Goal: Participate in discussion

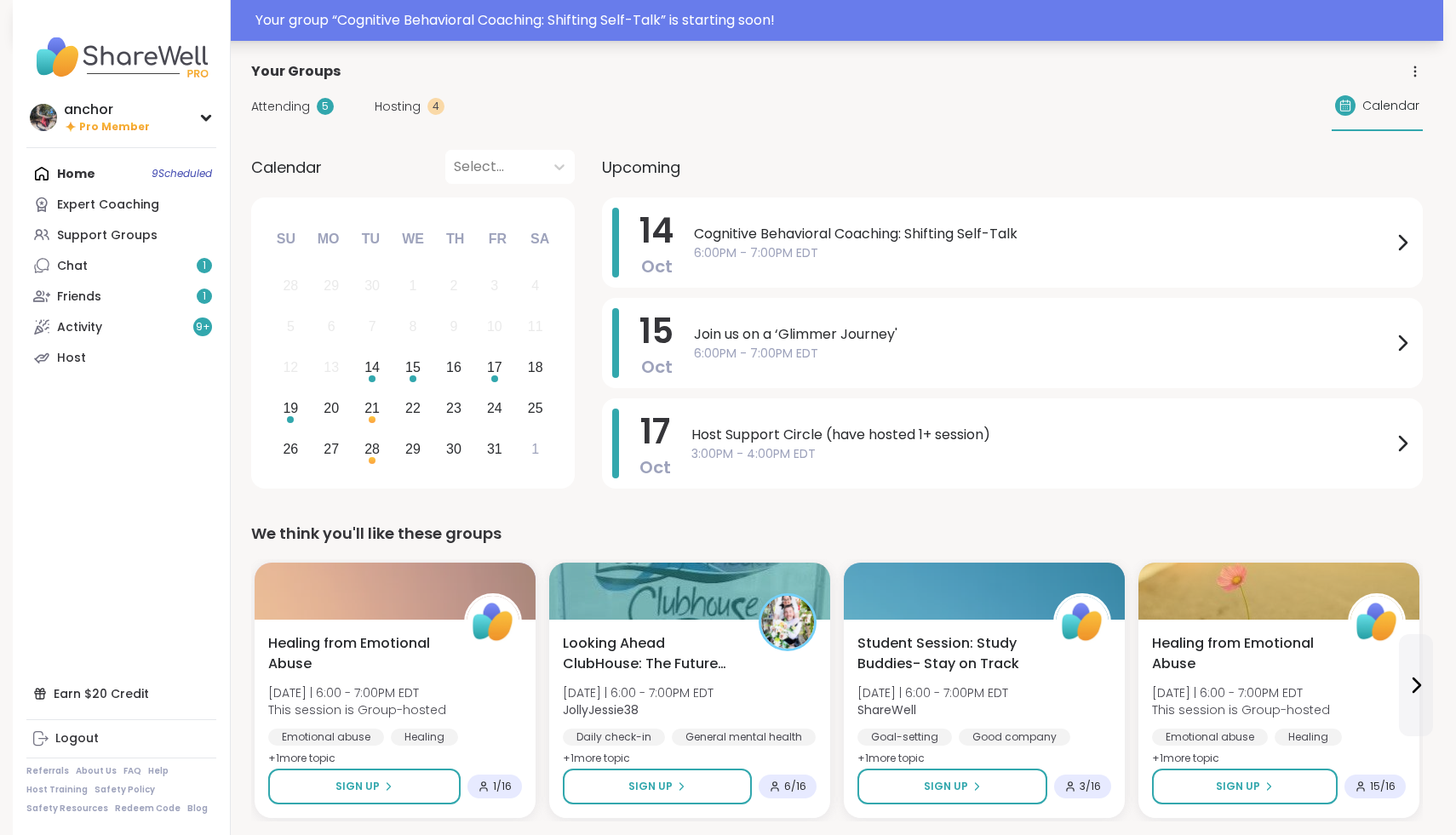
click at [347, 5] on div "Your group “ Cognitive Behavioral Coaching: Shifting Self-Talk ” is starting so…" at bounding box center [728, 21] width 1431 height 41
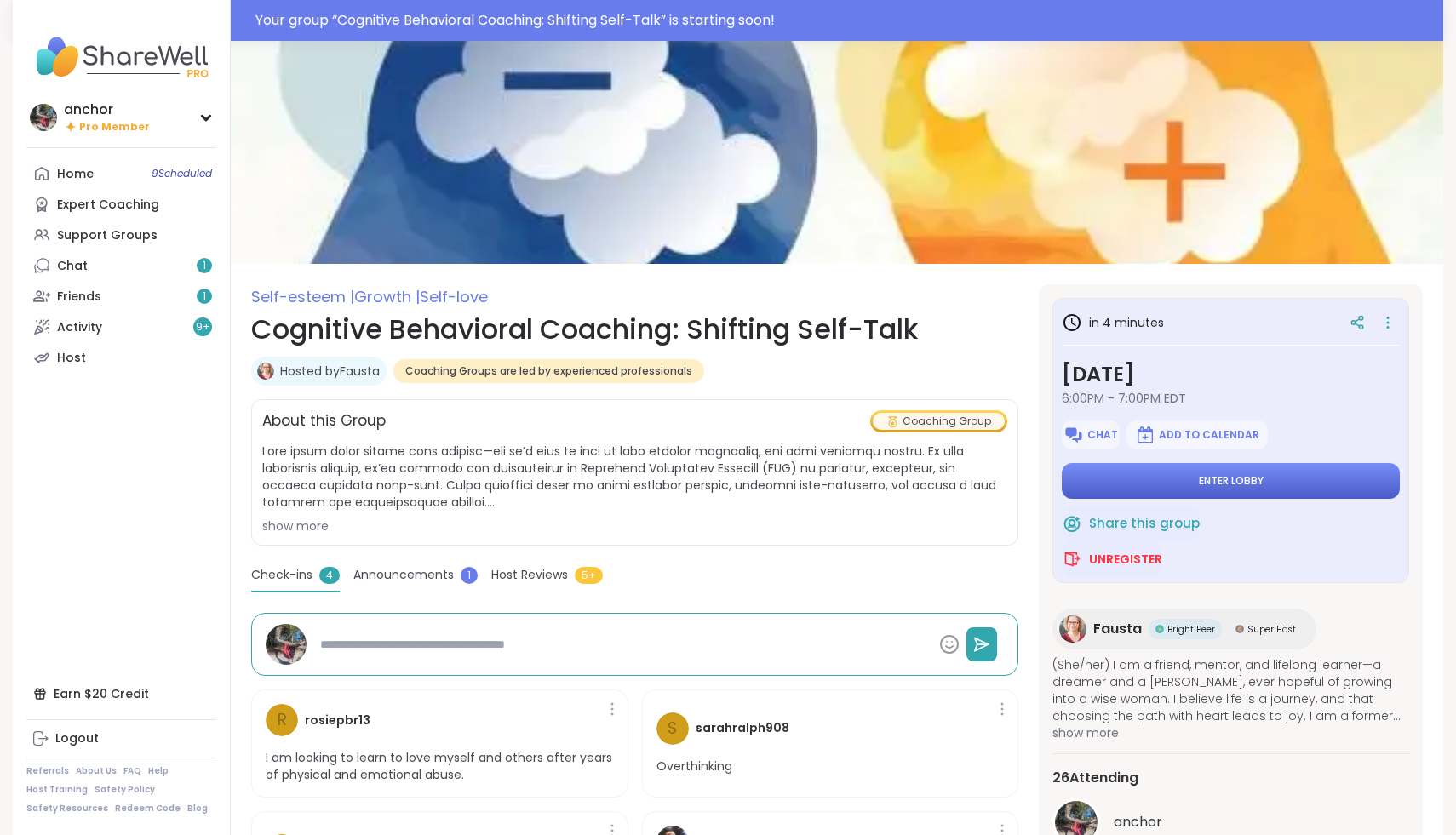
click at [1145, 475] on button "Enter lobby" at bounding box center [1231, 481] width 338 height 36
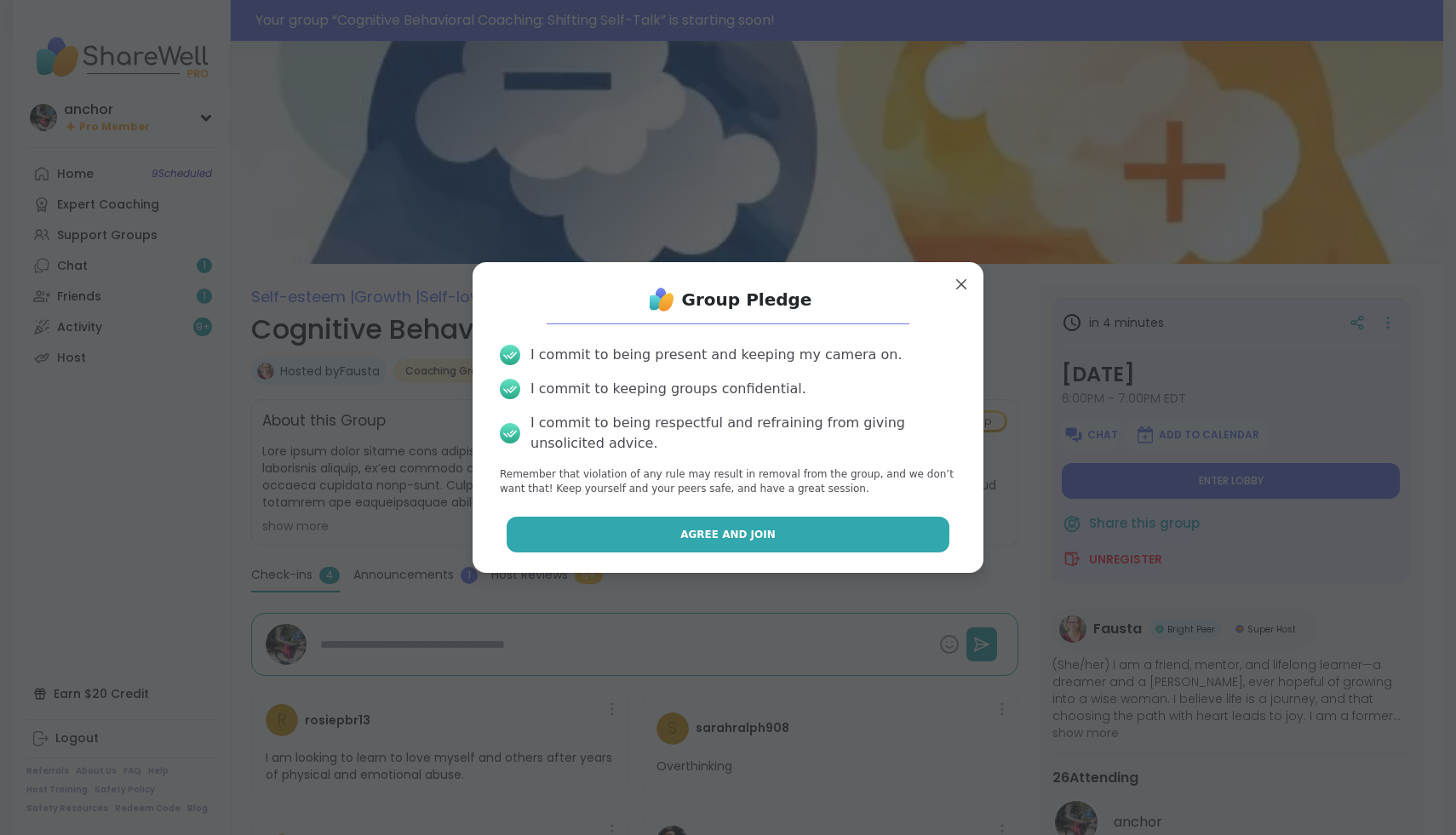
click at [862, 534] on button "Agree and Join" at bounding box center [728, 534] width 443 height 36
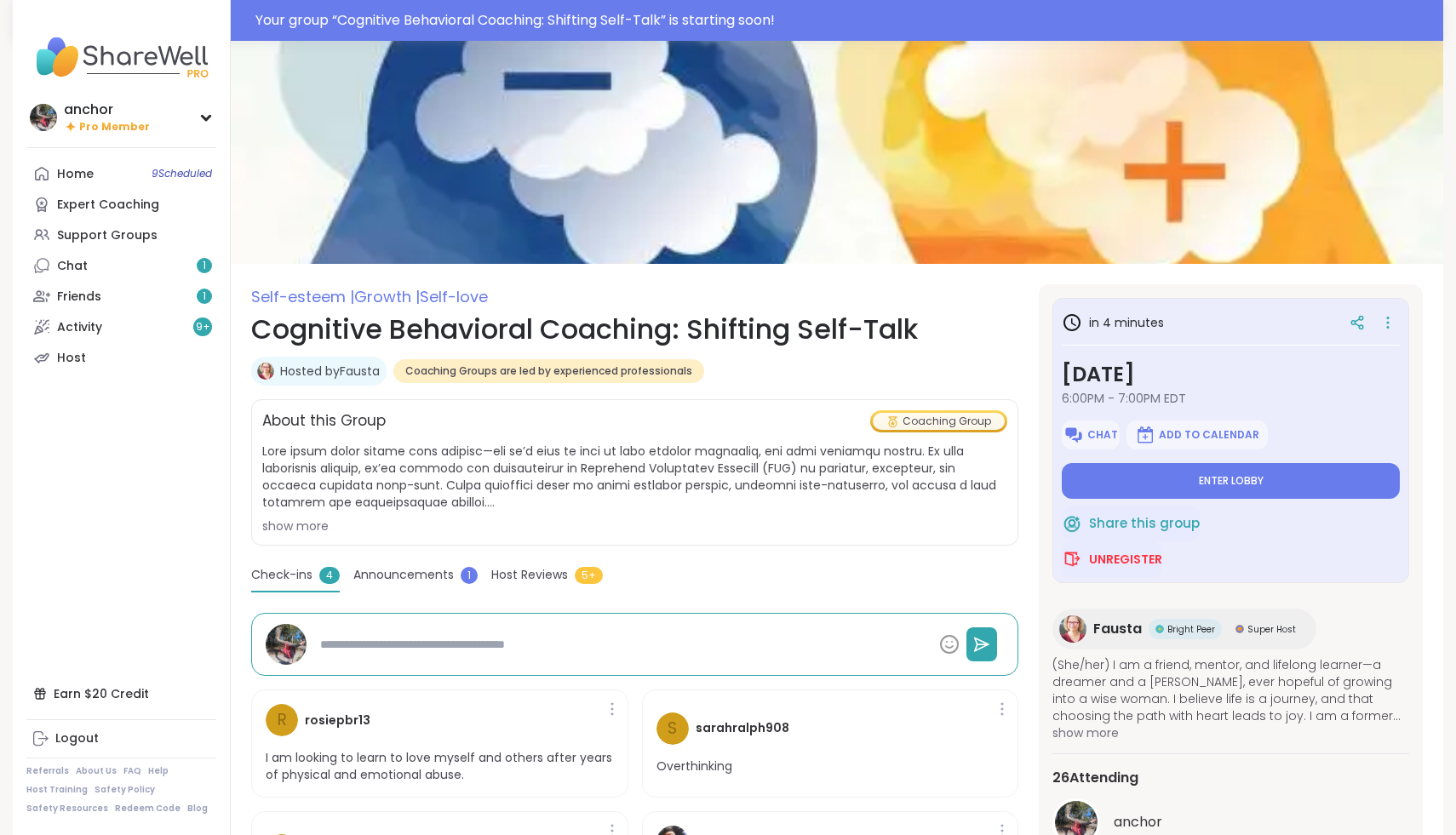
type textarea "*"
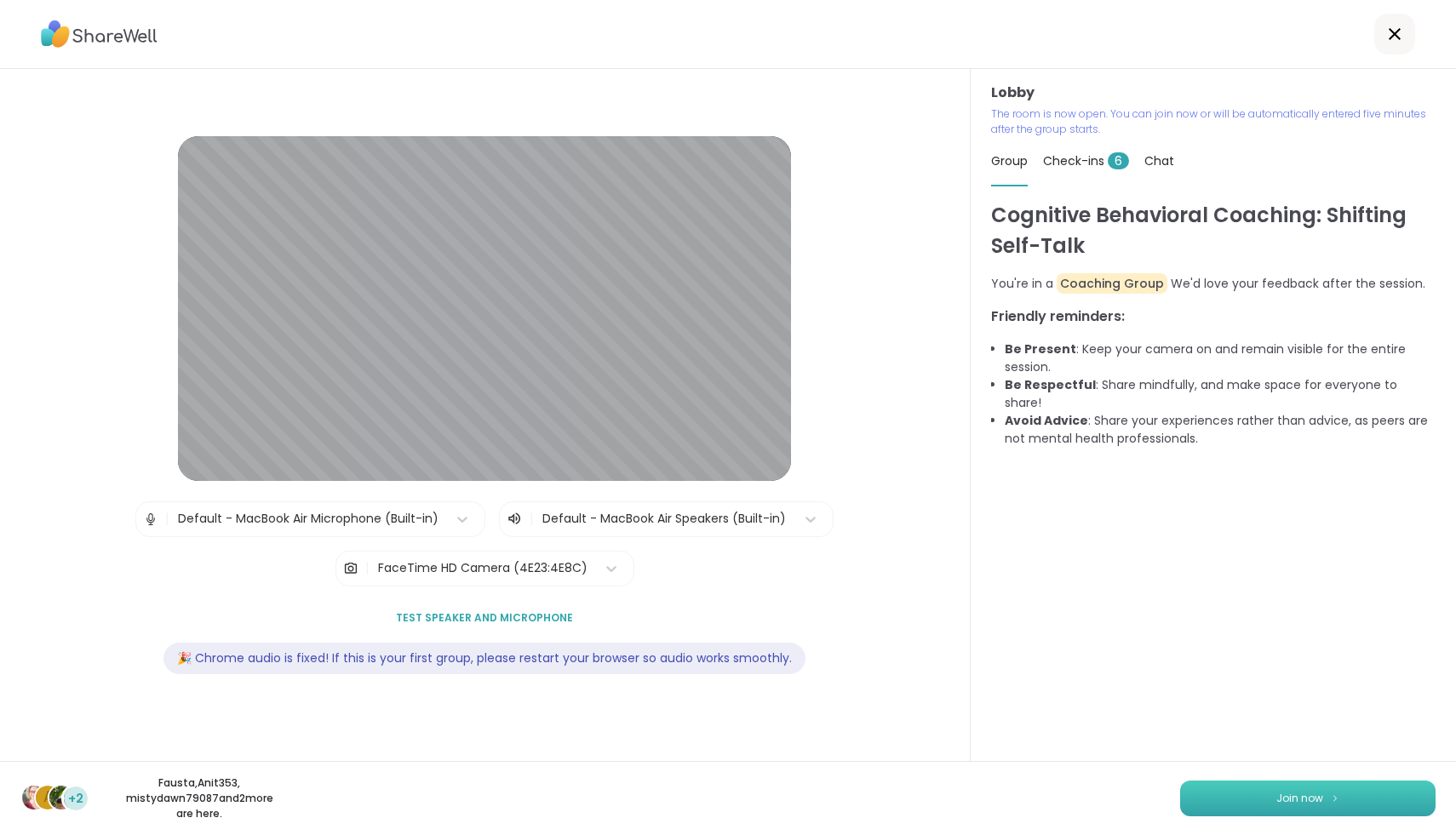
click at [1307, 797] on span "Join now" at bounding box center [1300, 798] width 47 height 15
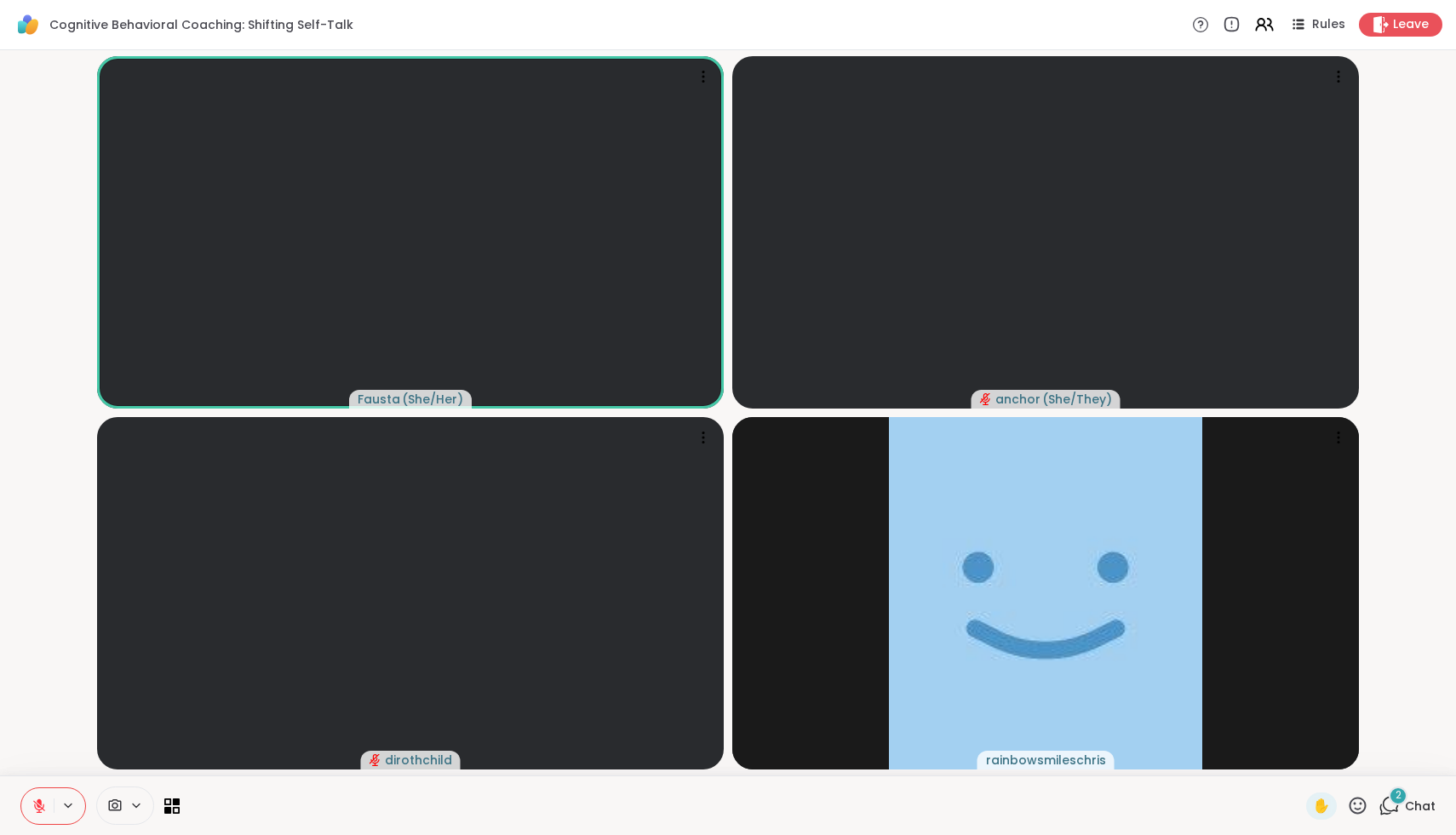
click at [111, 806] on icon at bounding box center [115, 805] width 15 height 16
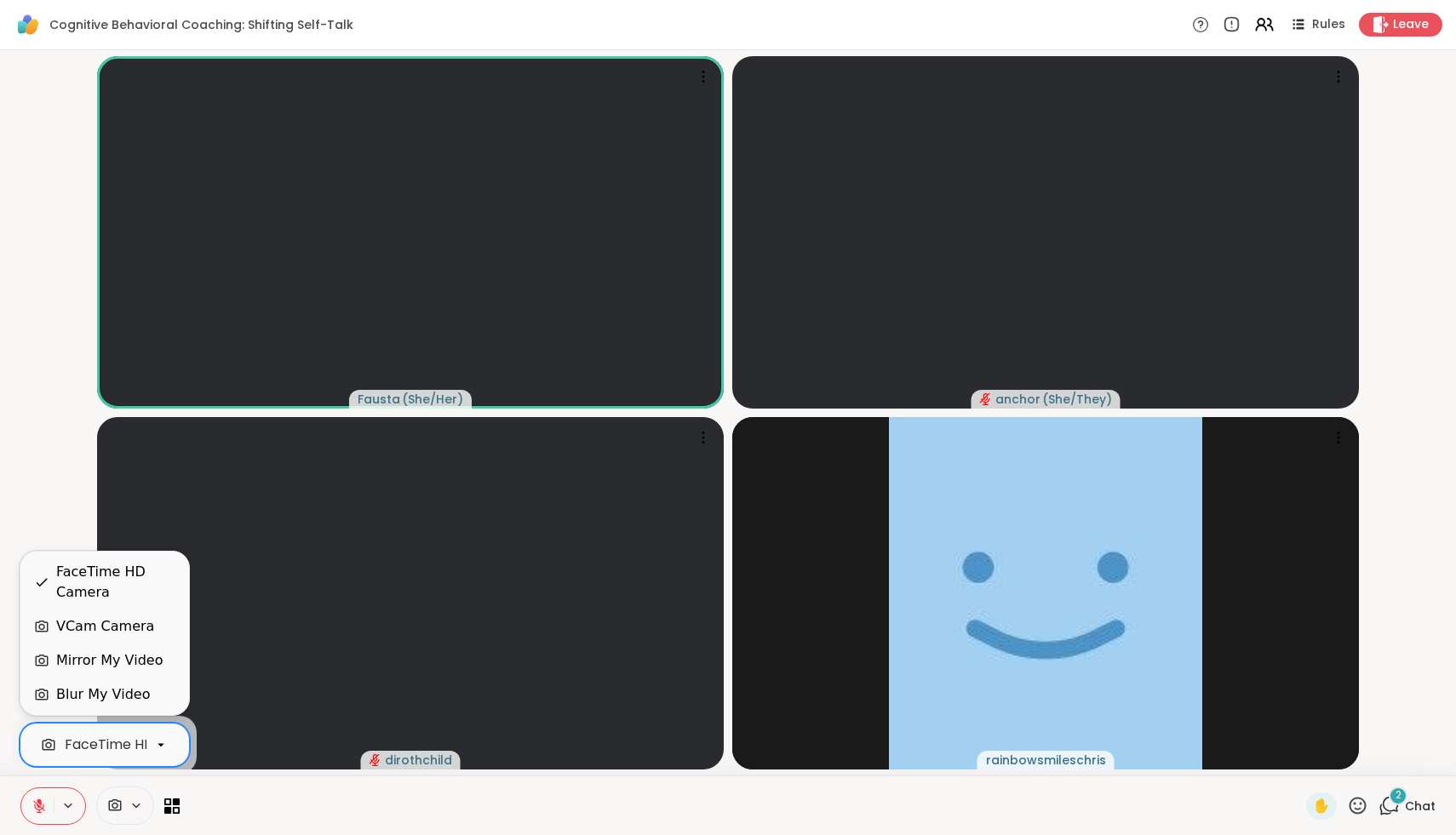
click at [103, 748] on div "FaceTime HD Camera" at bounding box center [139, 745] width 148 height 21
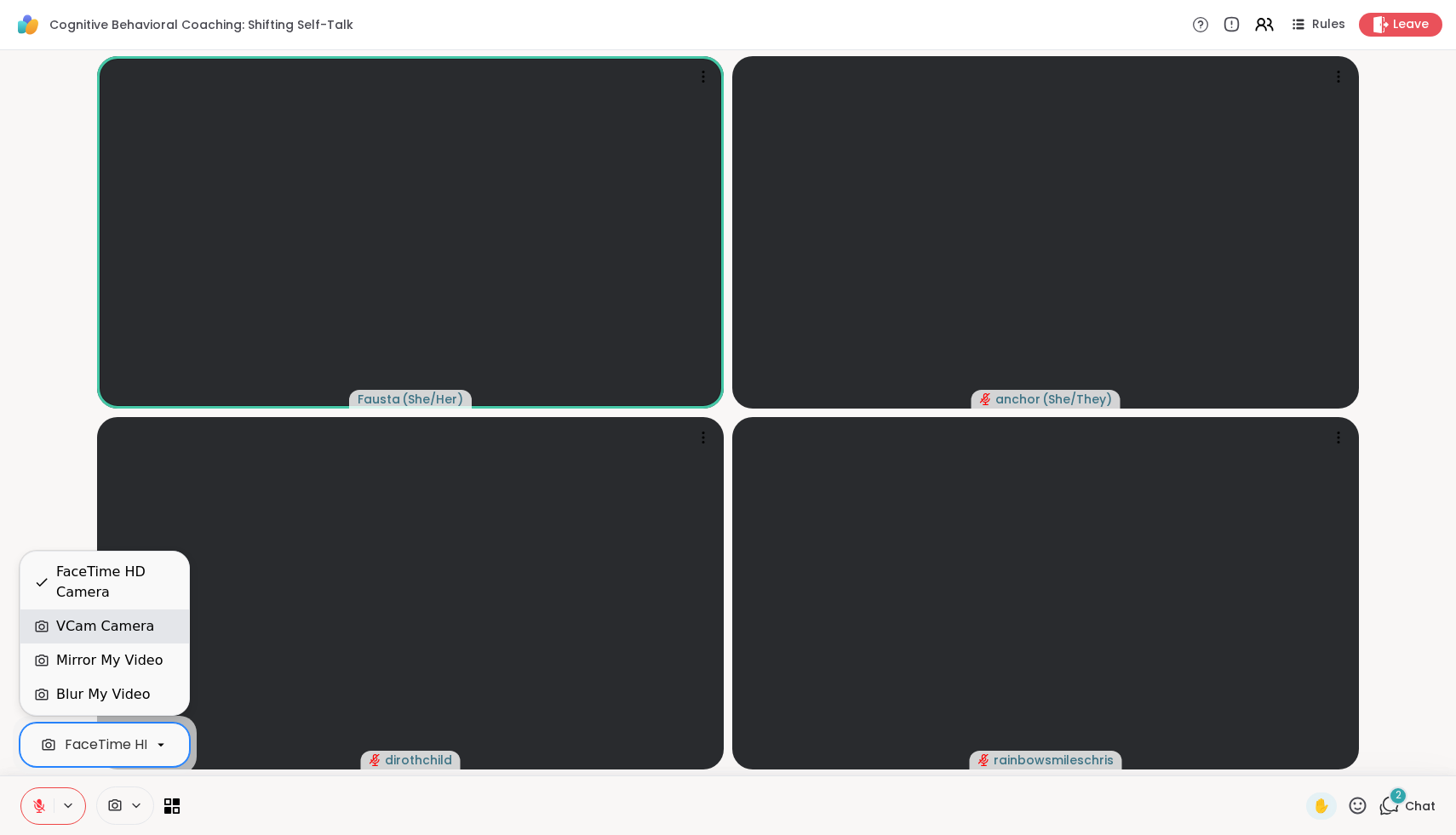
click at [76, 624] on div "VCam Camera" at bounding box center [105, 626] width 98 height 21
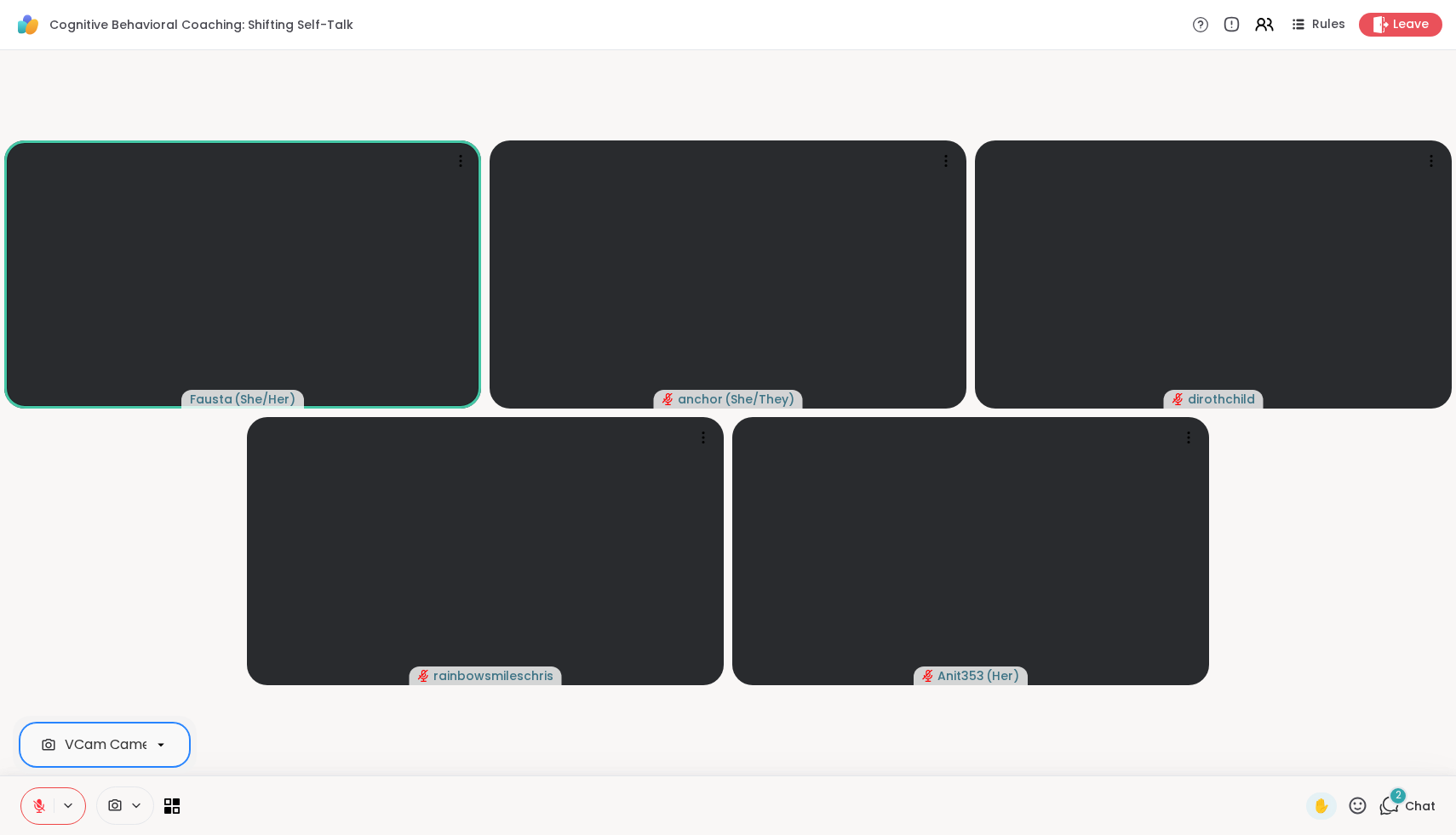
click at [1378, 818] on div "✋ 2 Chat" at bounding box center [1371, 806] width 130 height 27
click at [1390, 816] on div "2 Chat" at bounding box center [1406, 806] width 57 height 27
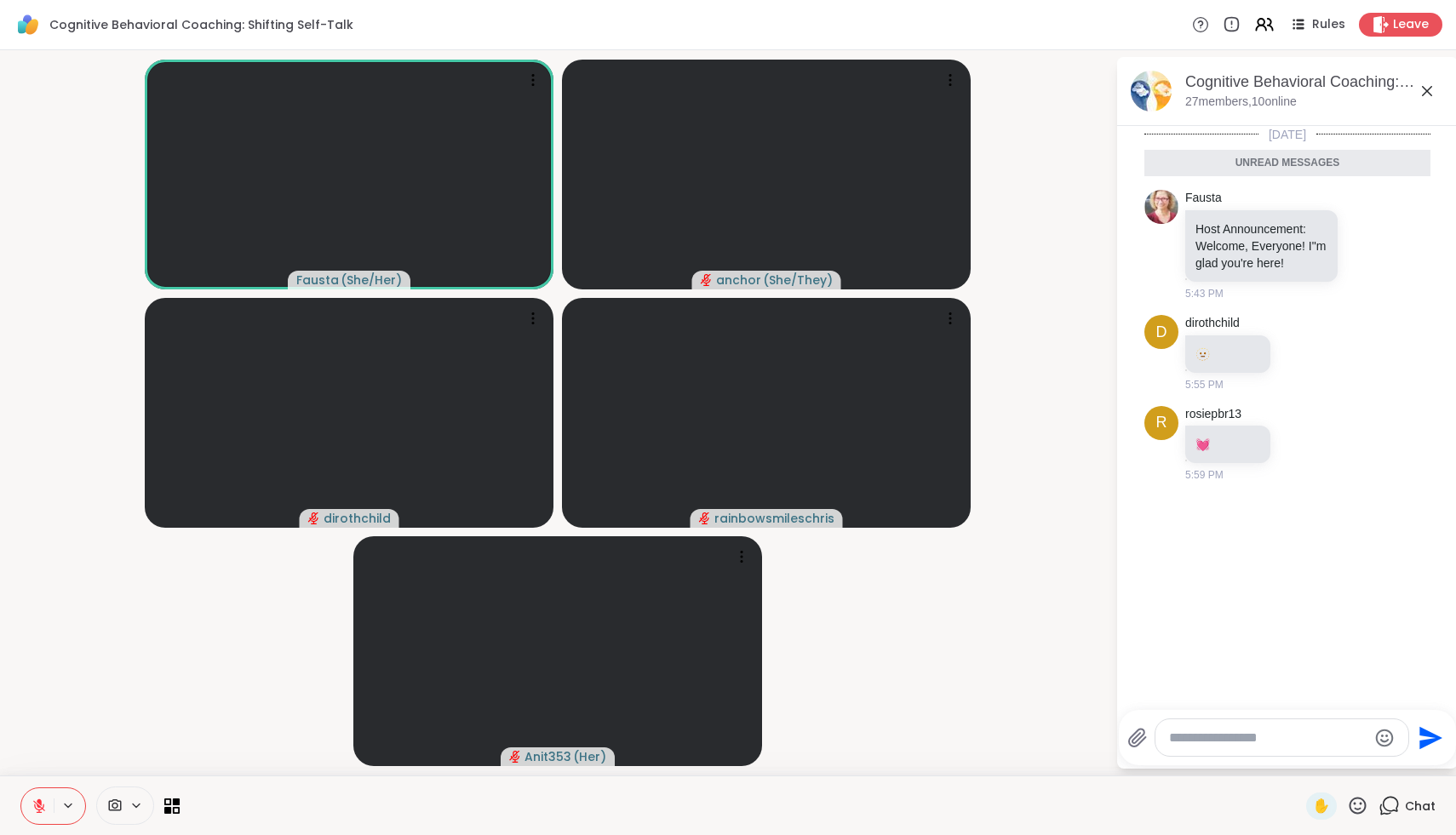
click at [1296, 740] on textarea "Type your message" at bounding box center [1267, 738] width 198 height 17
type textarea "**********"
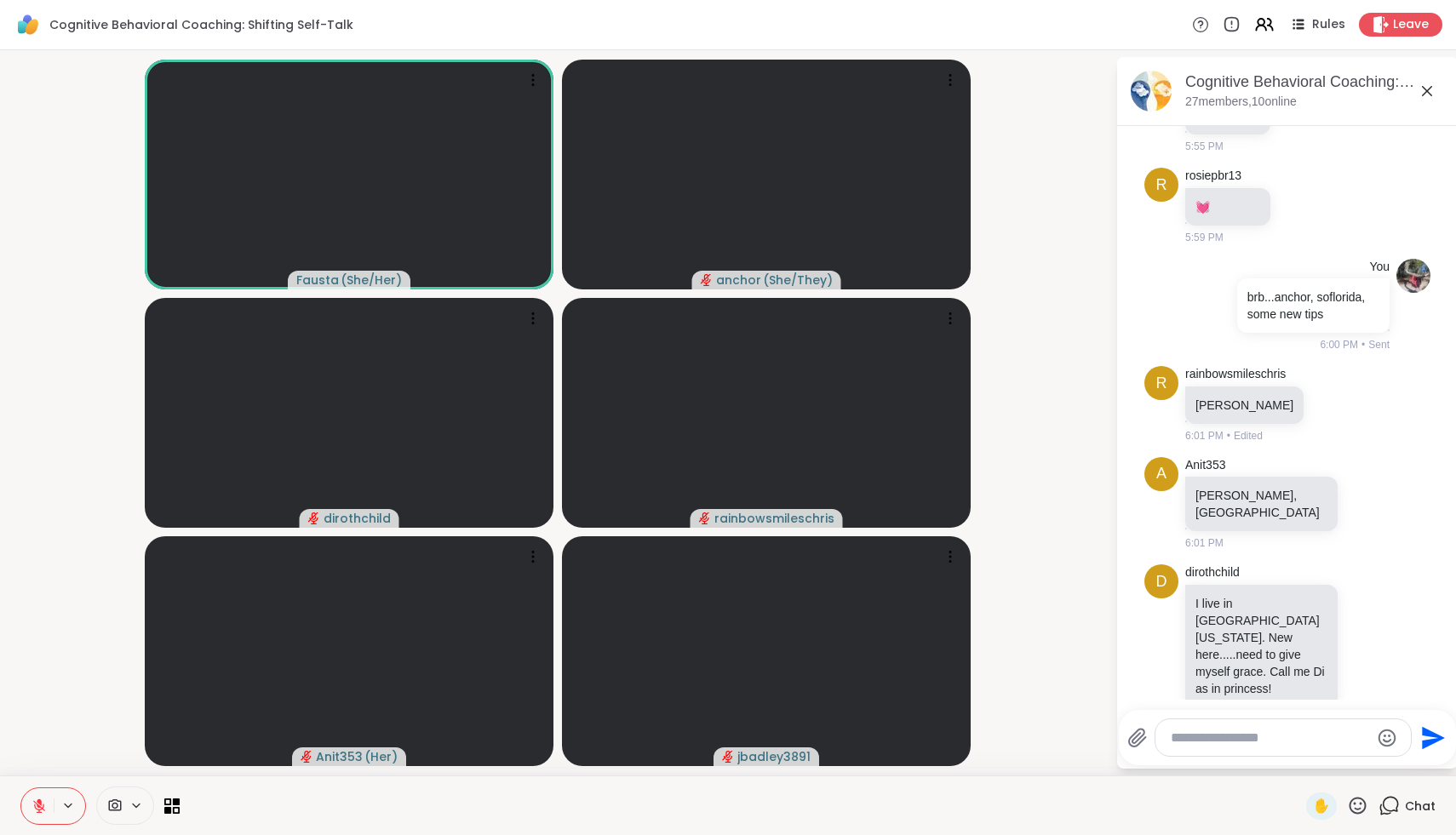
scroll to position [305, 0]
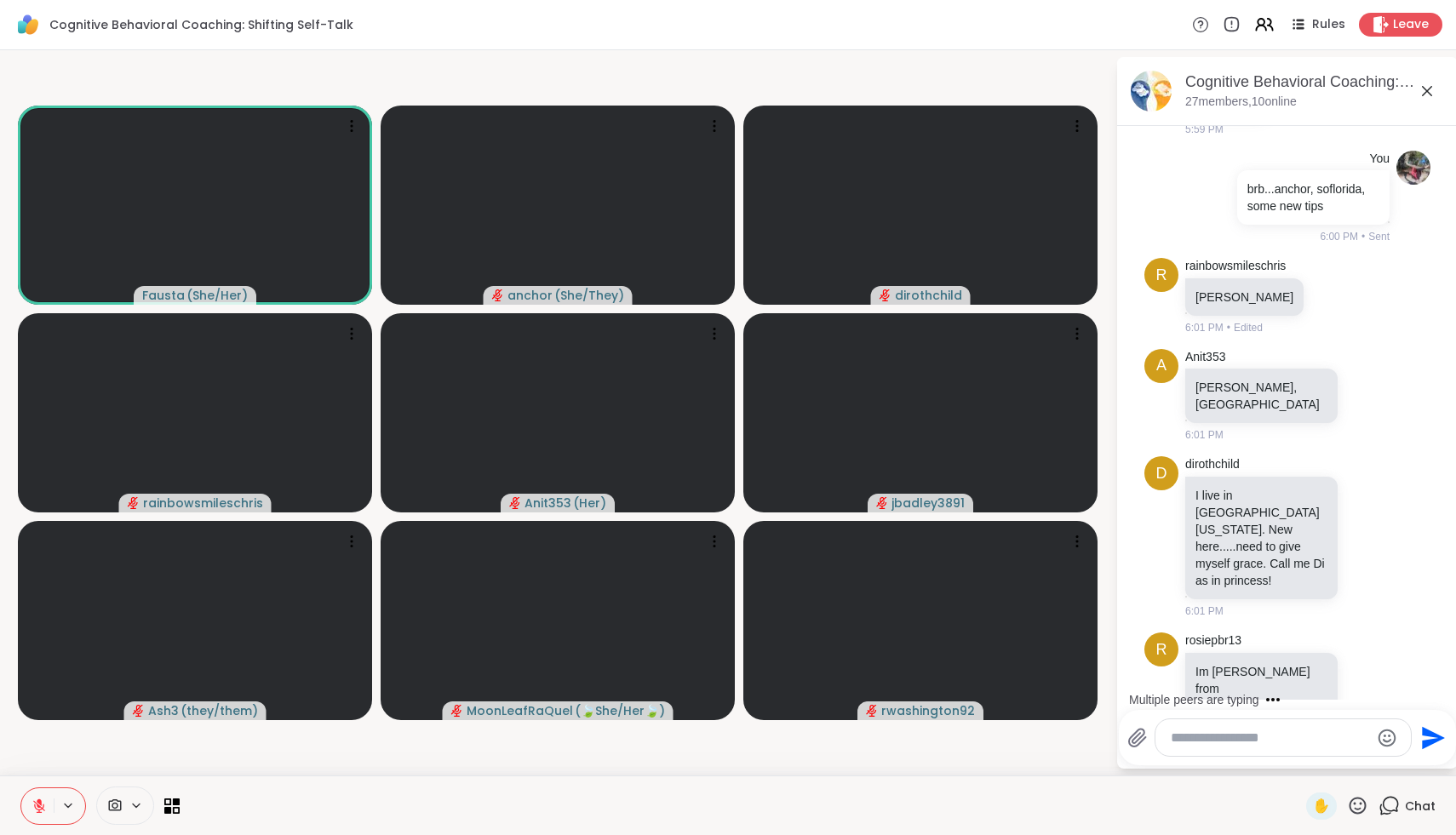
click at [1297, 734] on textarea "Type your message" at bounding box center [1269, 738] width 198 height 17
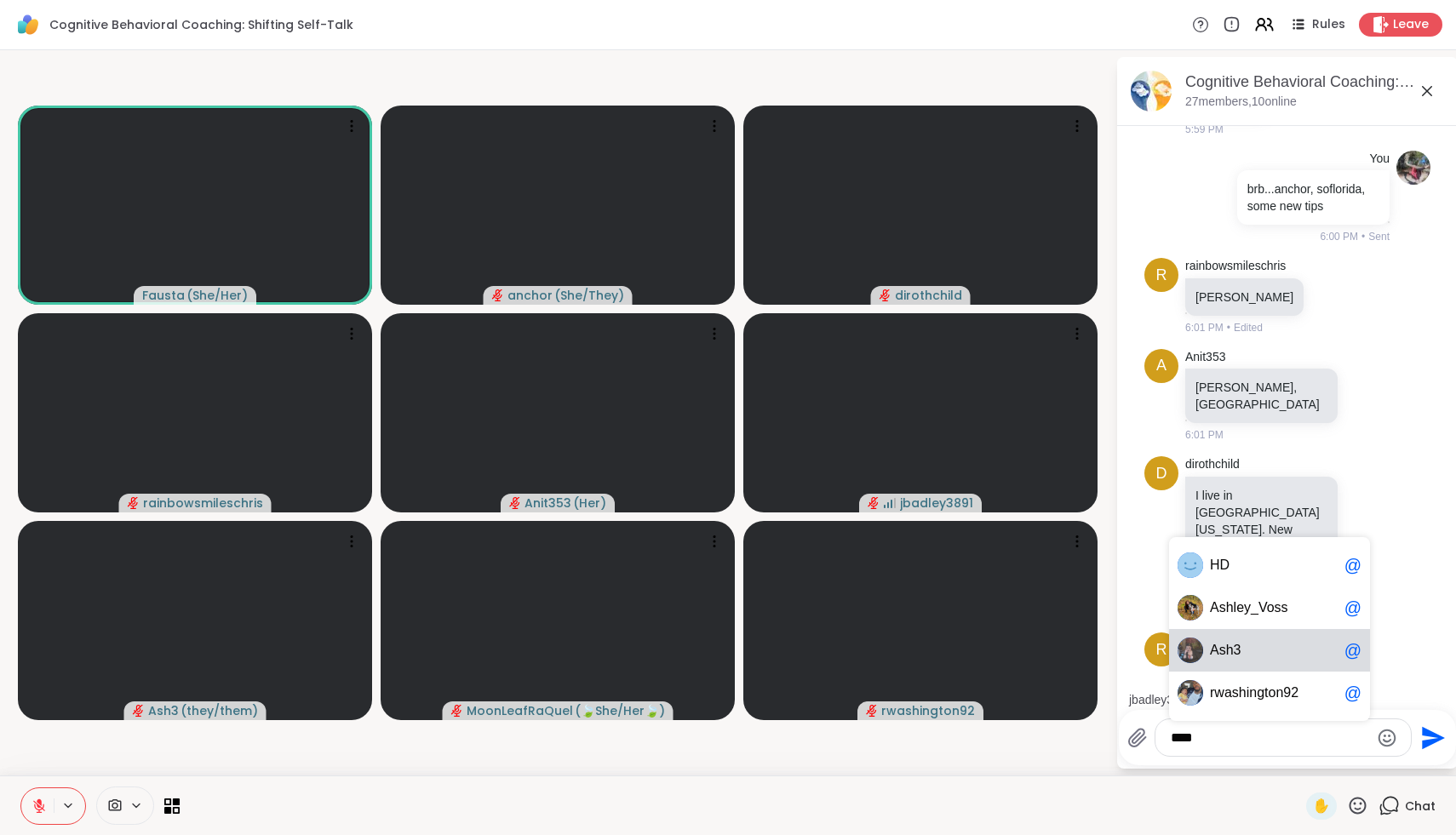
click at [1298, 641] on div "Ash 3 @" at bounding box center [1269, 650] width 201 height 42
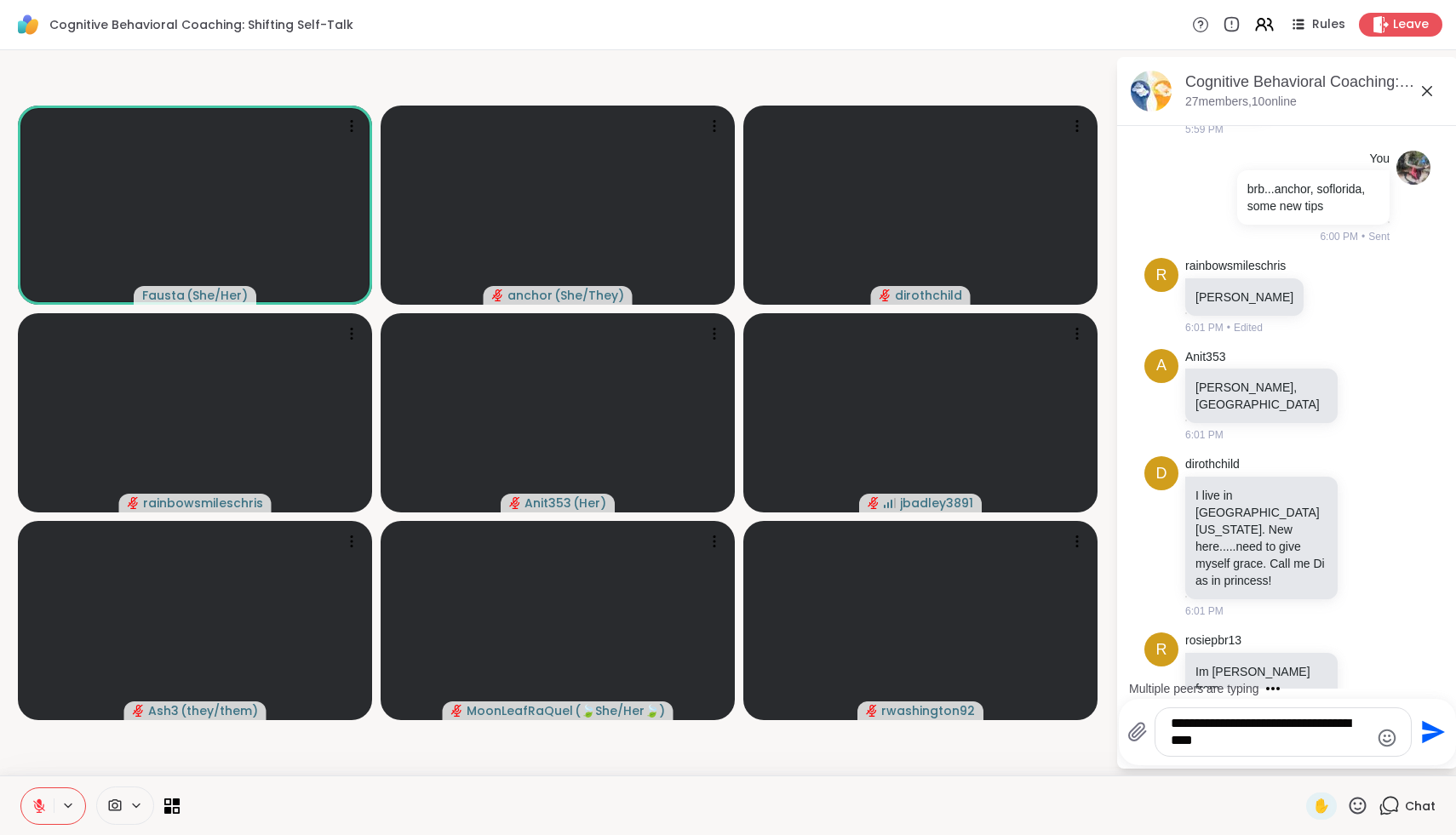
type textarea "**********"
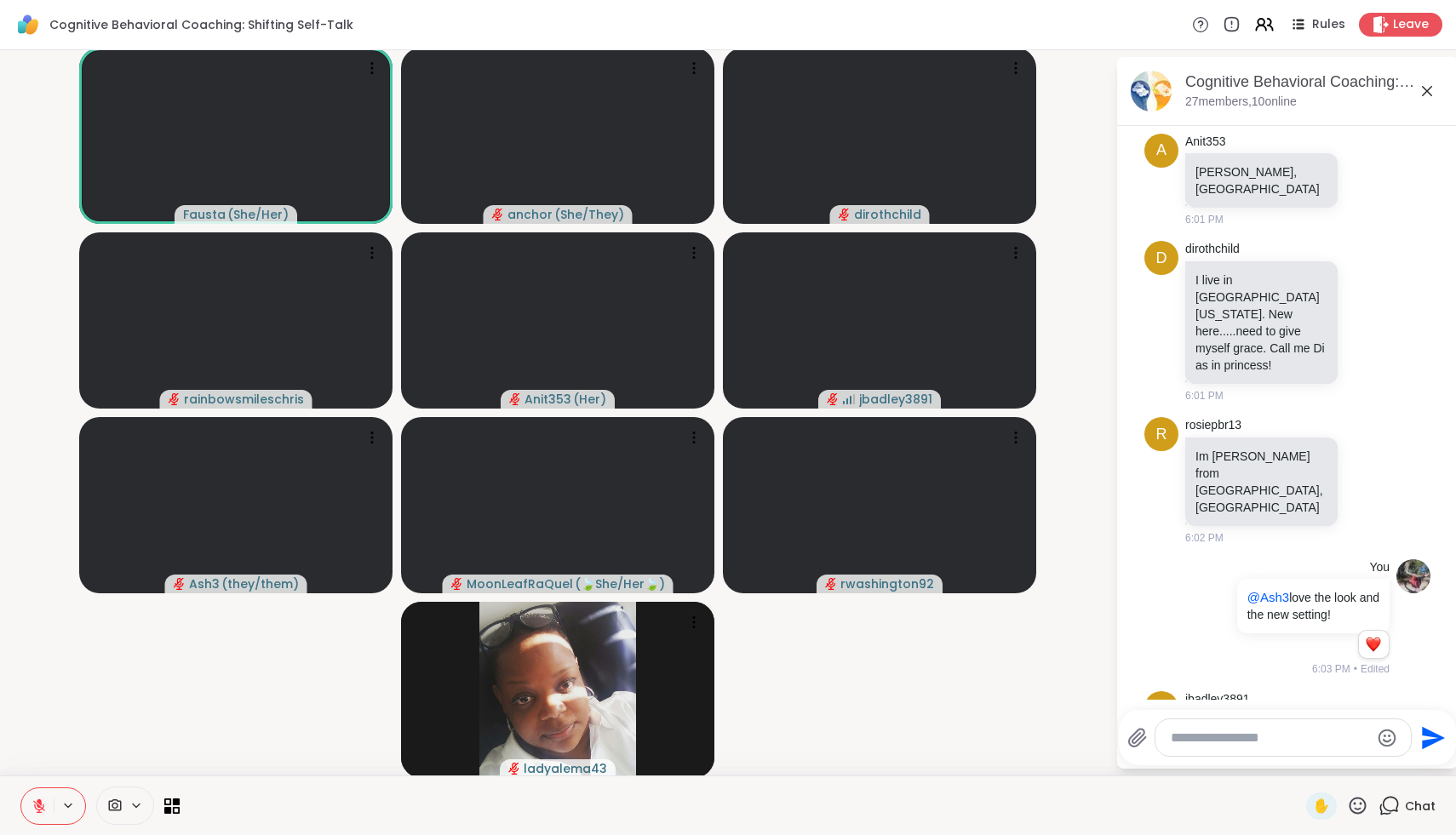
scroll to position [704, 0]
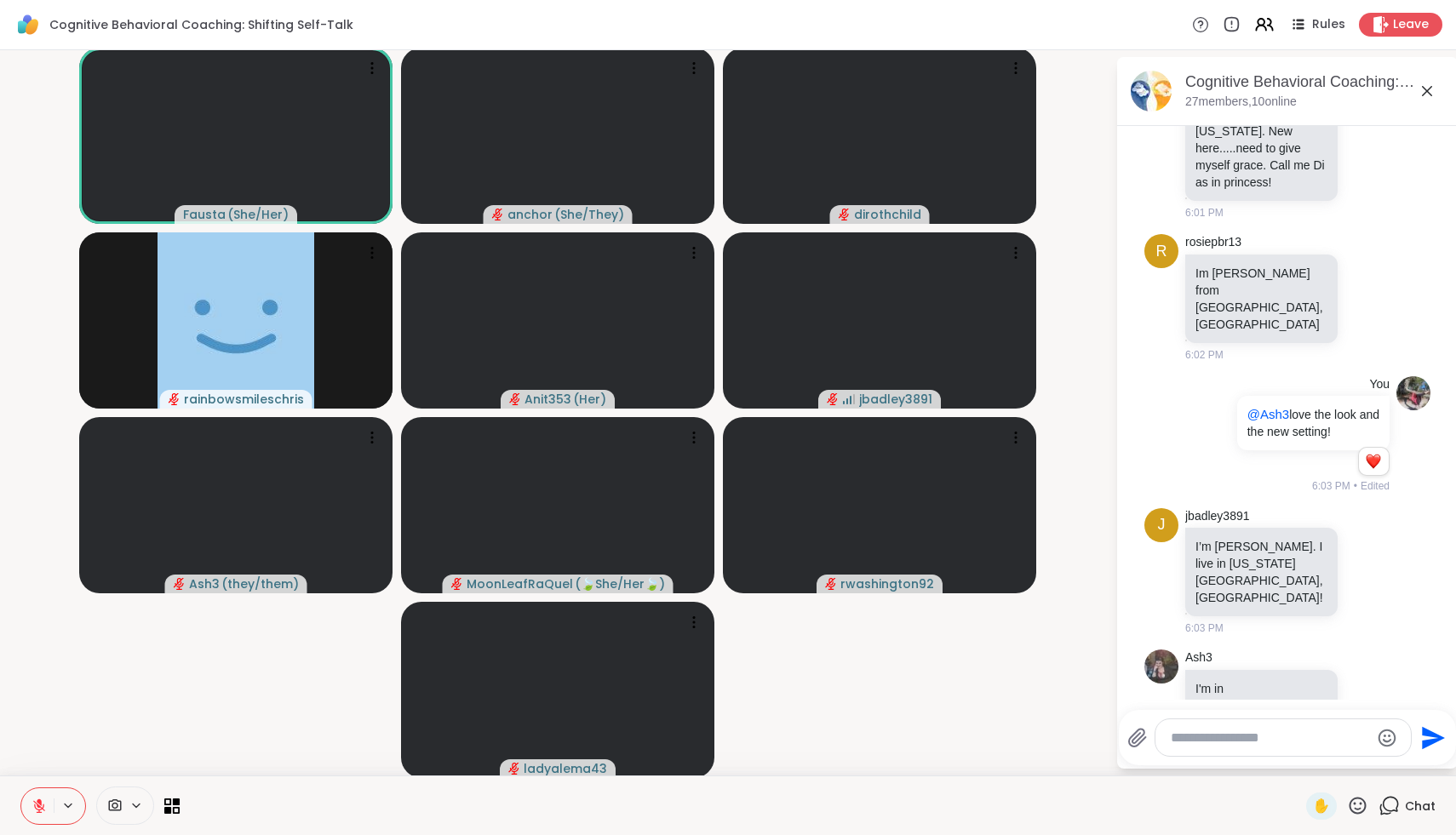
click at [1370, 732] on icon at bounding box center [1367, 733] width 5 height 2
click at [1227, 696] on div "Select Reaction: Heart" at bounding box center [1231, 704] width 15 height 15
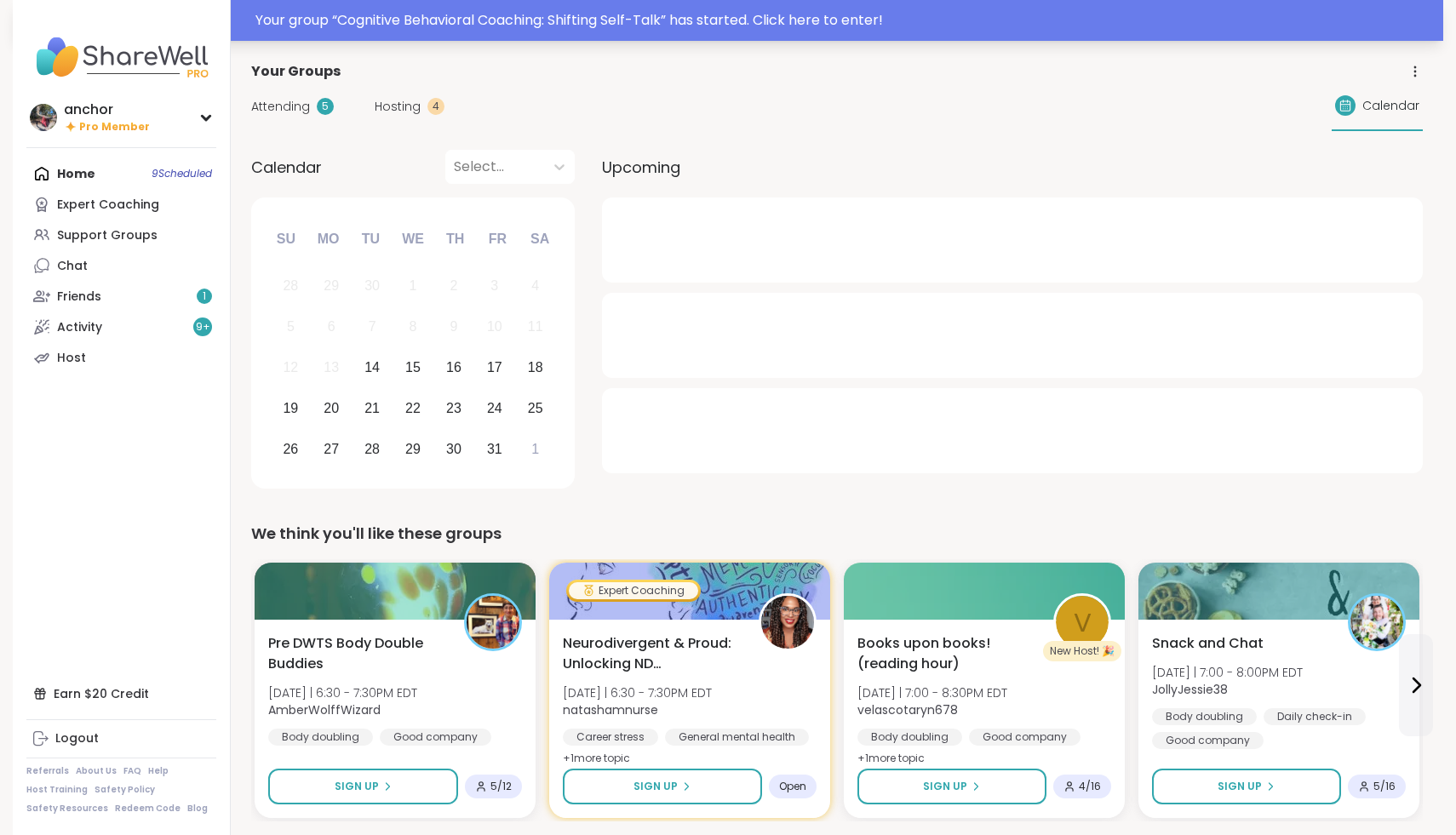
click at [634, 23] on div "Your group “ Cognitive Behavioral Coaching: Shifting Self-Talk ” has started. C…" at bounding box center [844, 21] width 1178 height 21
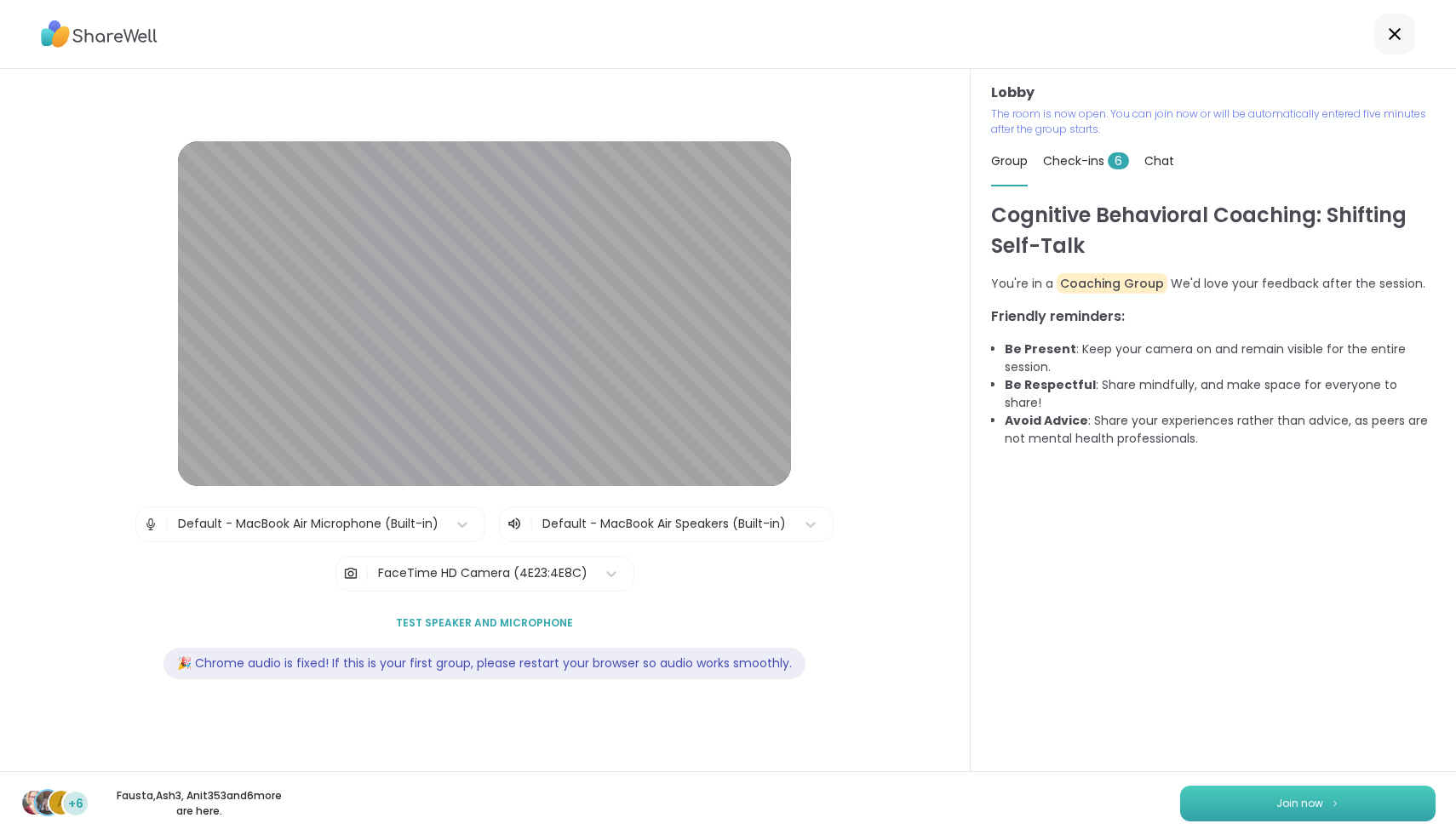
click at [1341, 796] on button "Join now" at bounding box center [1308, 804] width 256 height 36
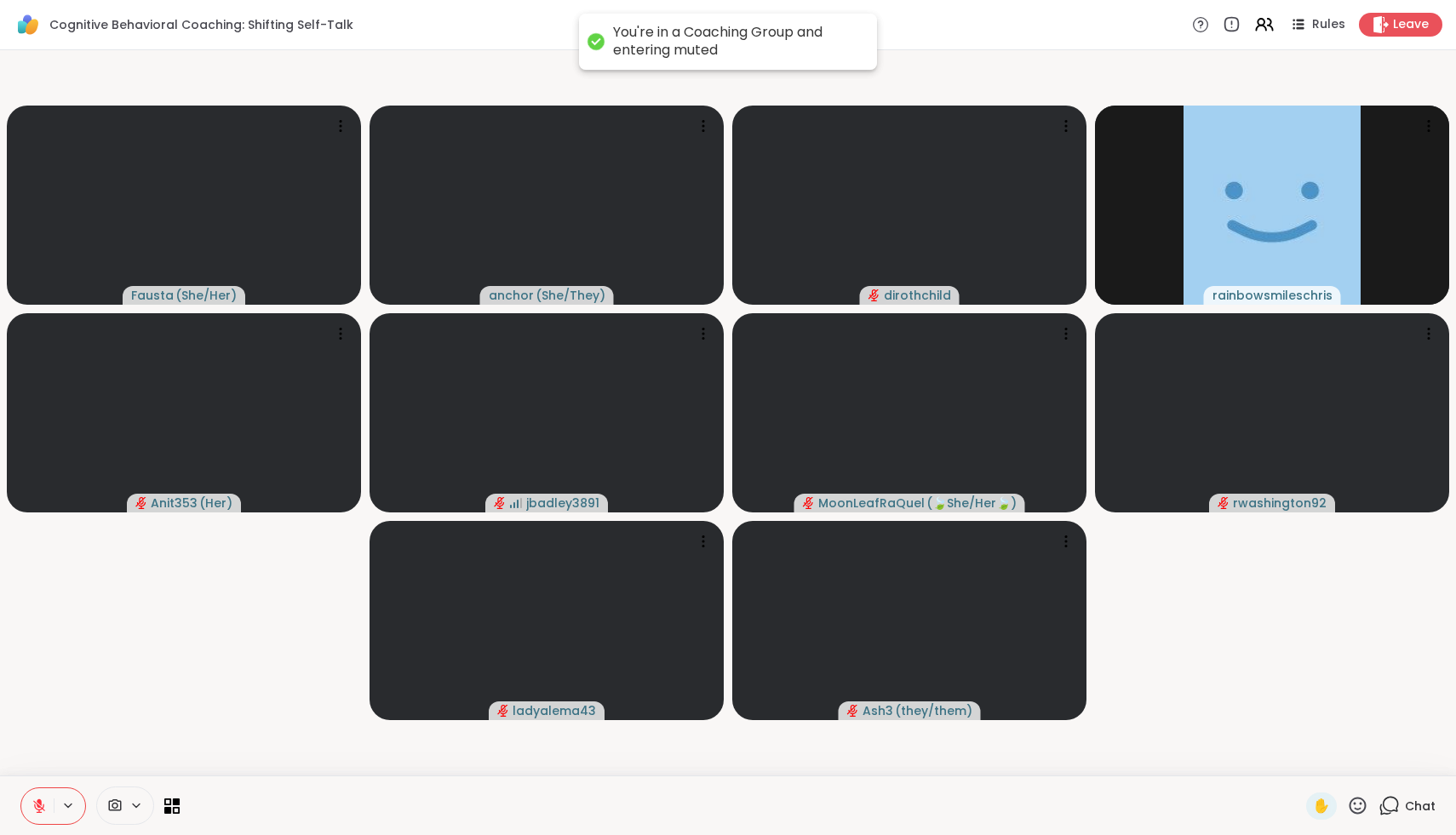
click at [36, 803] on icon at bounding box center [39, 806] width 12 height 12
click at [113, 805] on icon at bounding box center [116, 805] width 13 height 12
click at [119, 753] on div "FaceTime HD Camera" at bounding box center [139, 745] width 148 height 21
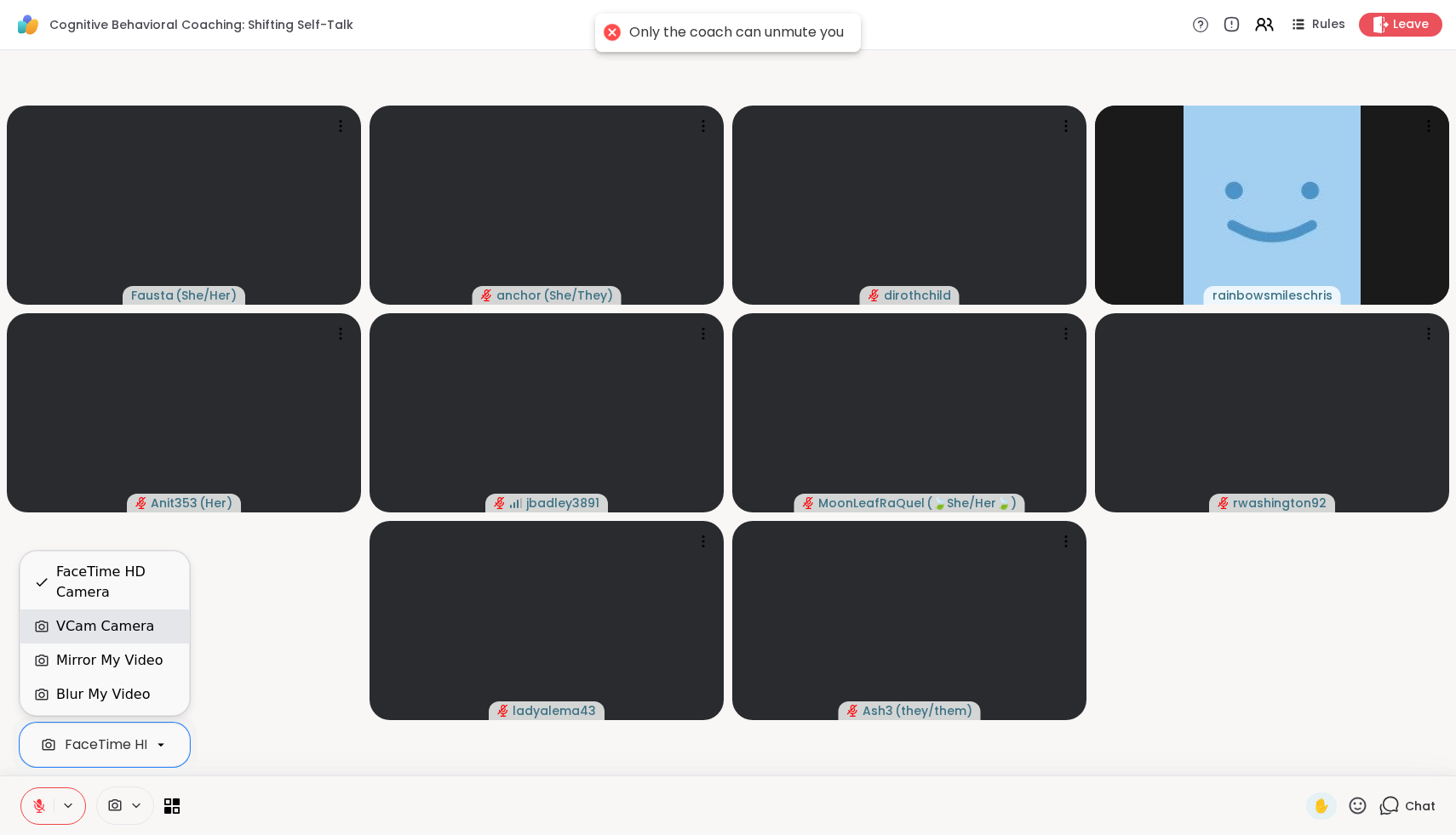
click at [118, 621] on div "VCam Camera" at bounding box center [105, 626] width 98 height 21
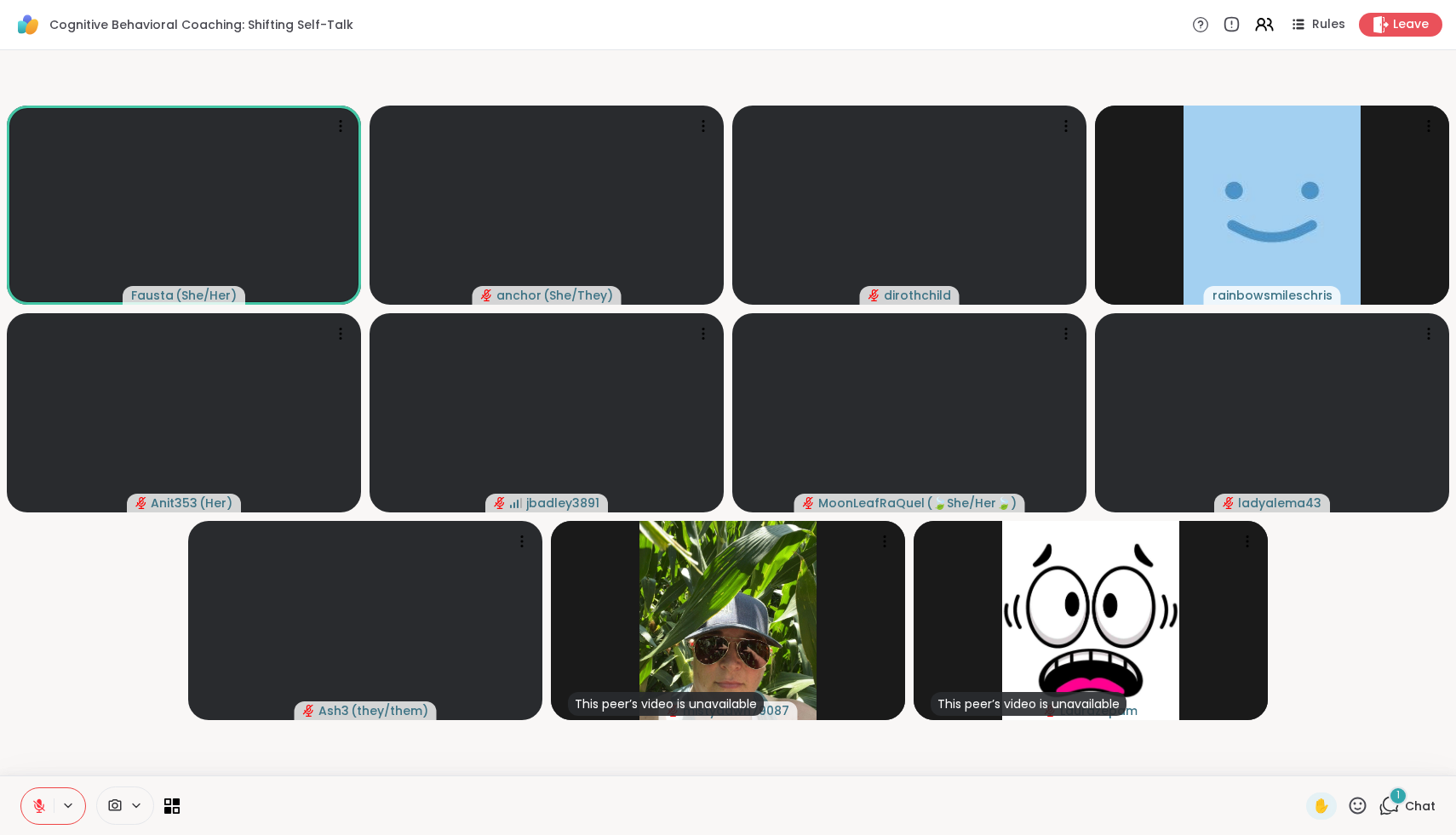
click at [1356, 810] on icon at bounding box center [1357, 806] width 22 height 22
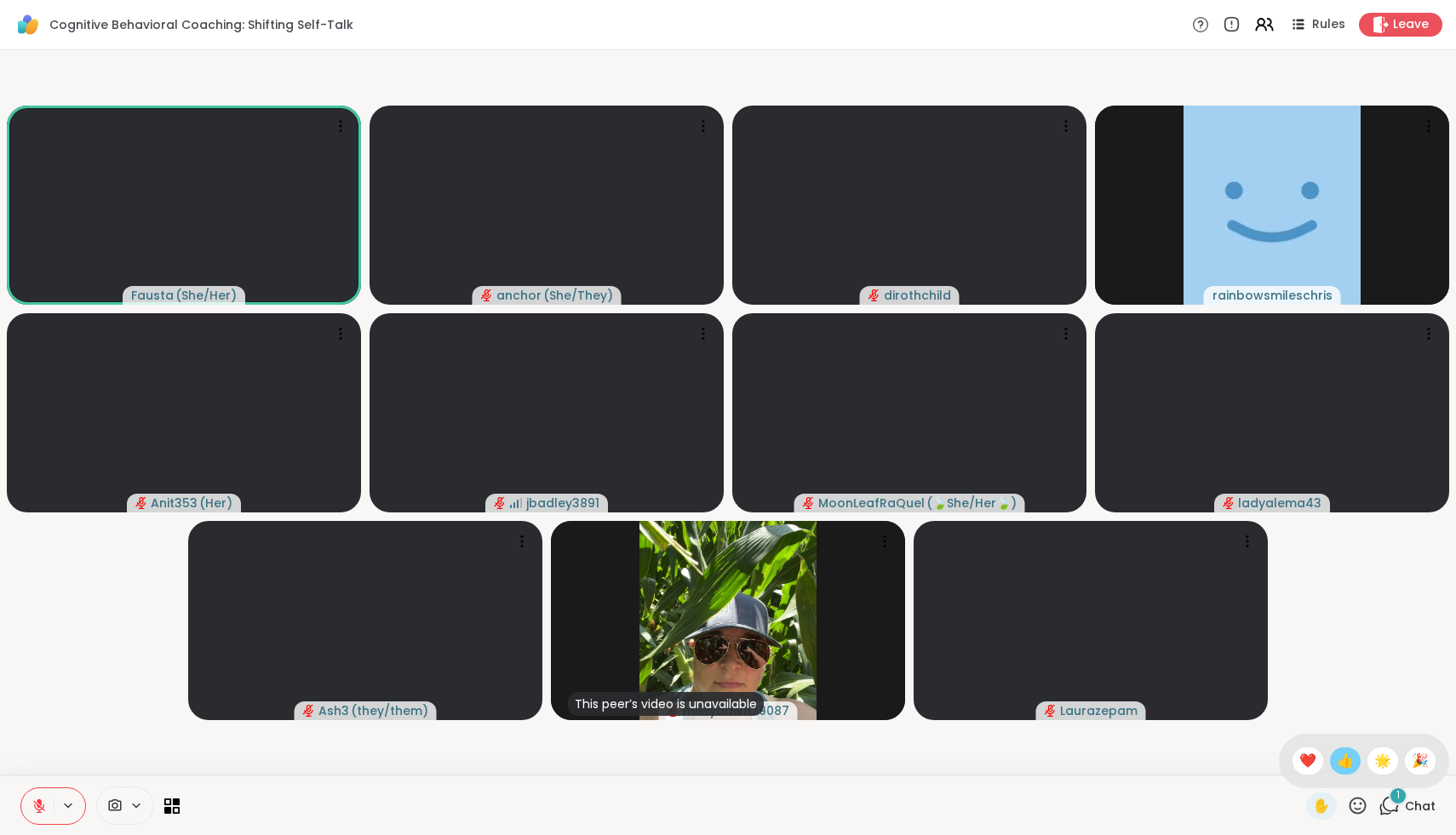
click at [1360, 760] on div "👍" at bounding box center [1345, 761] width 31 height 27
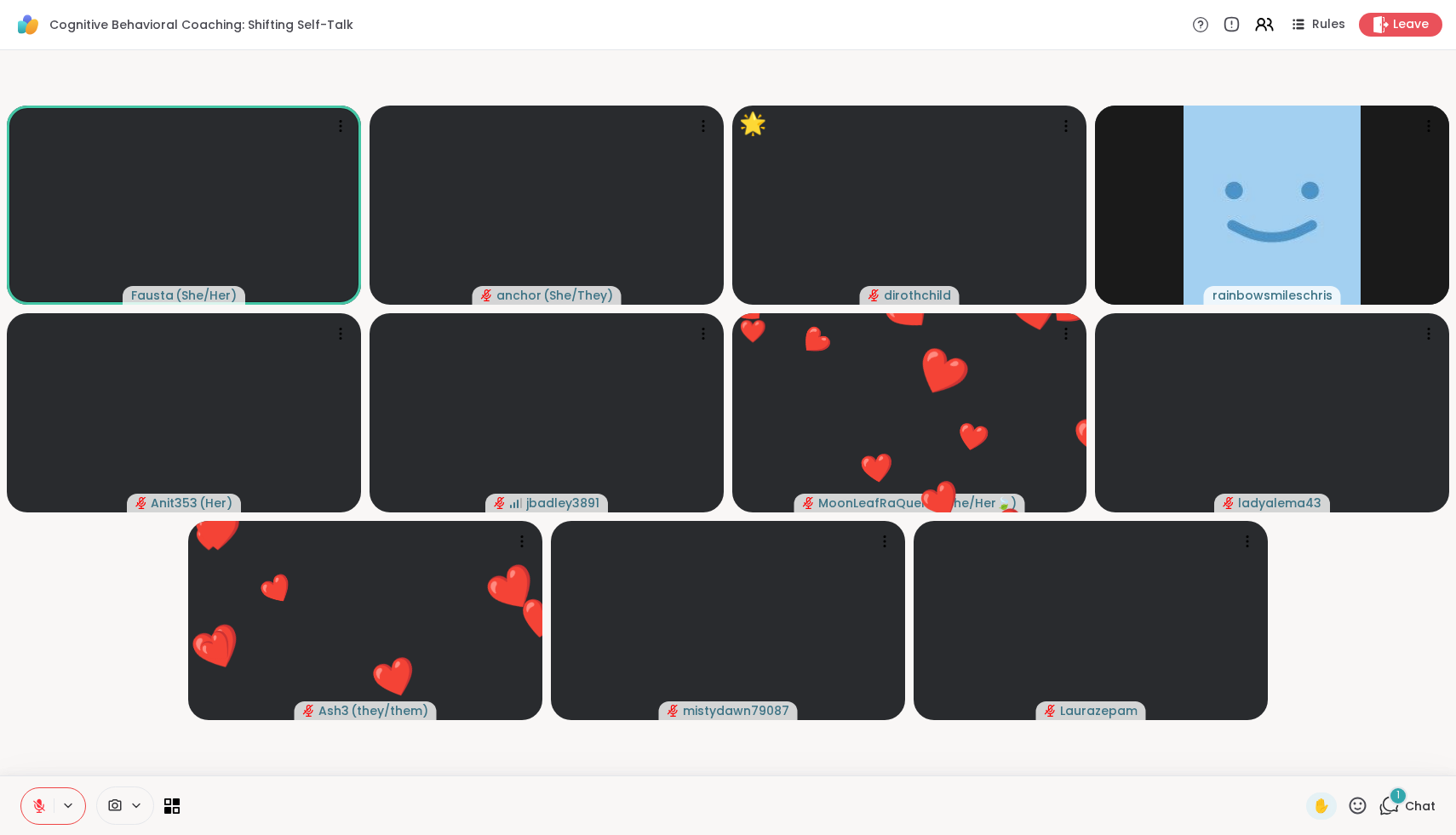
click at [1353, 805] on icon at bounding box center [1357, 806] width 22 height 22
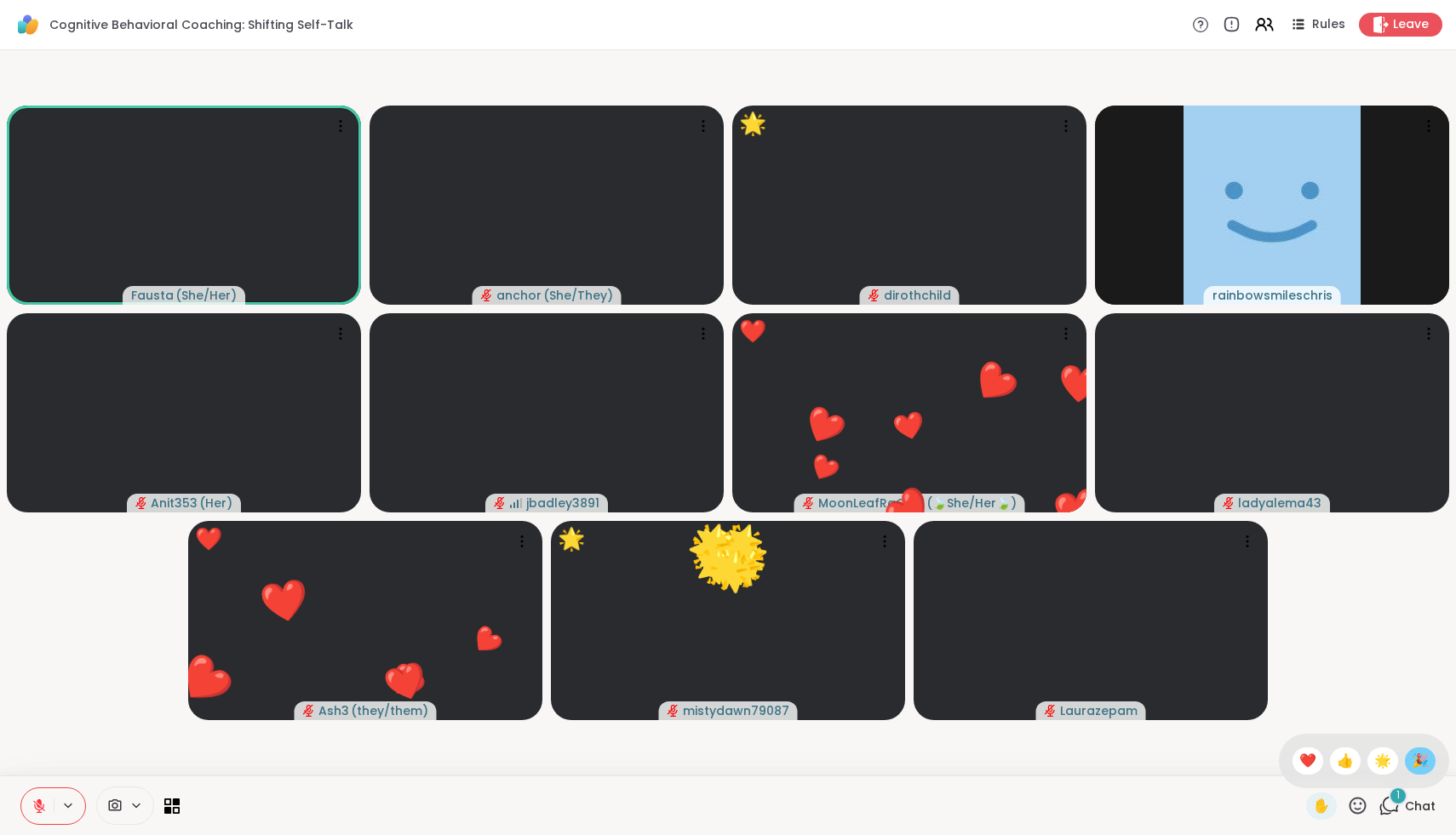
click at [1416, 763] on span "🎉" at bounding box center [1420, 761] width 17 height 21
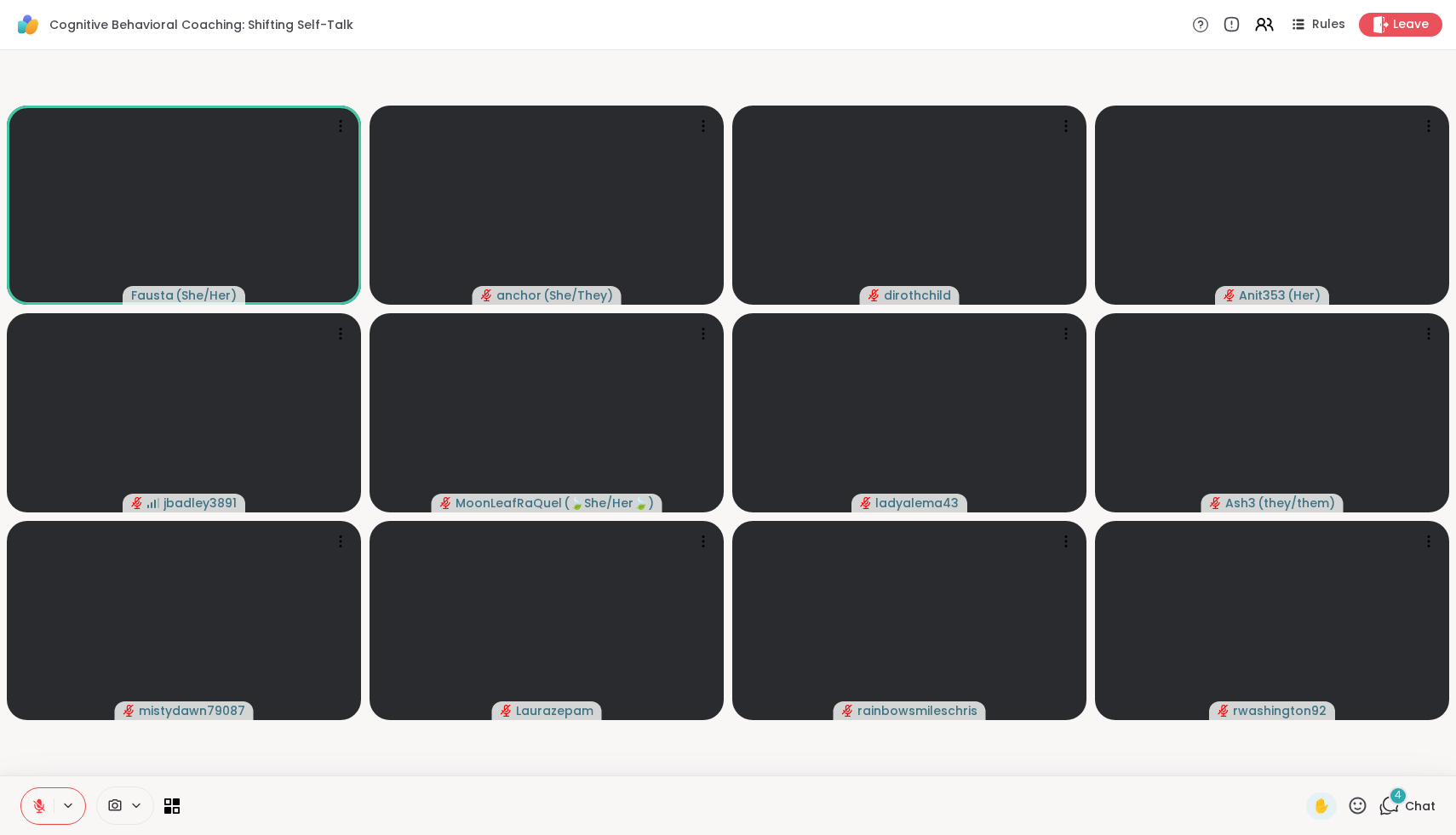
click at [1397, 807] on icon at bounding box center [1390, 804] width 16 height 15
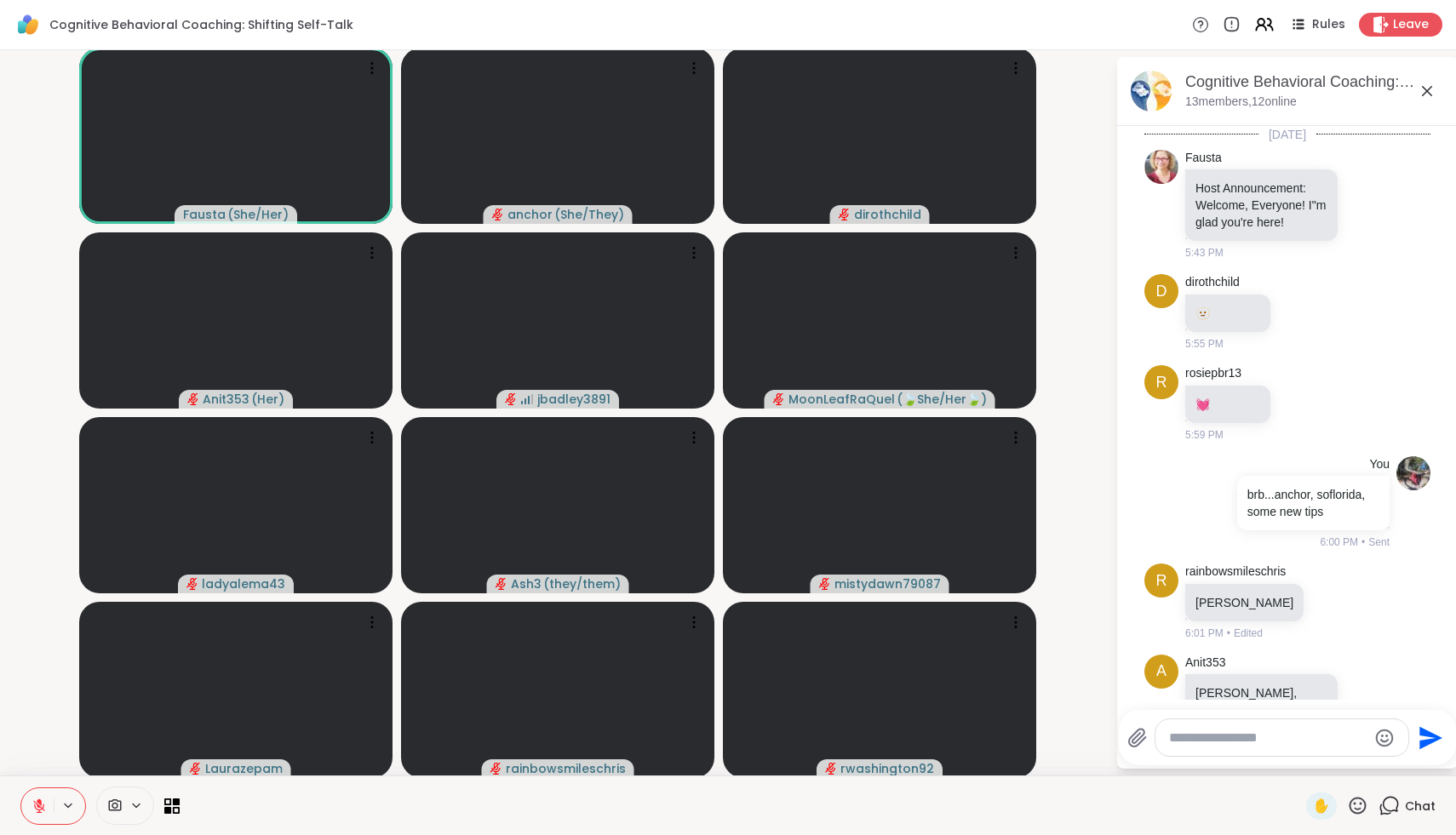
scroll to position [1190, 0]
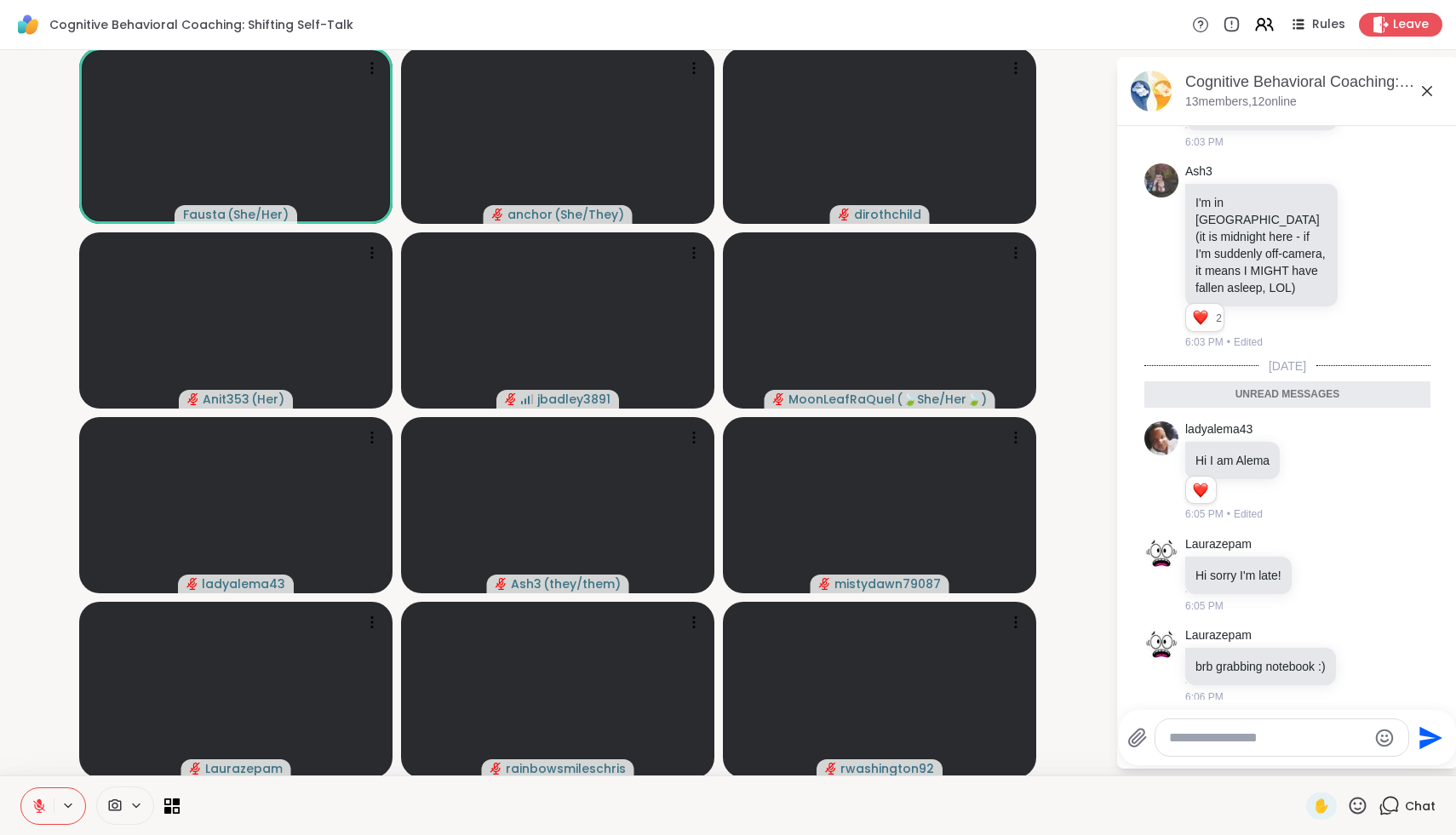
click at [1302, 727] on div at bounding box center [1281, 737] width 253 height 37
click at [1288, 736] on textarea "Type your message" at bounding box center [1267, 738] width 198 height 17
type textarea "*"
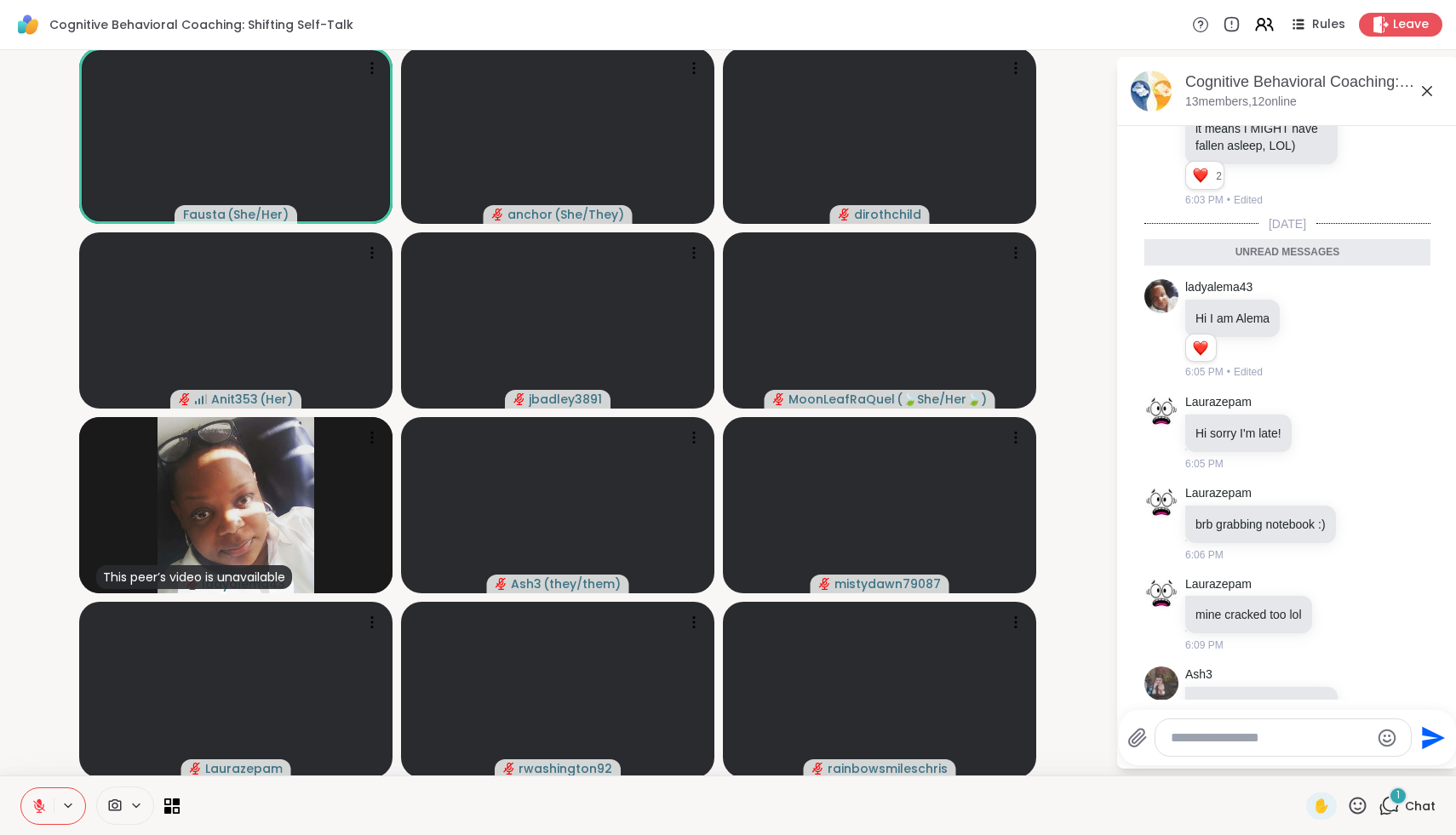
scroll to position [1291, 0]
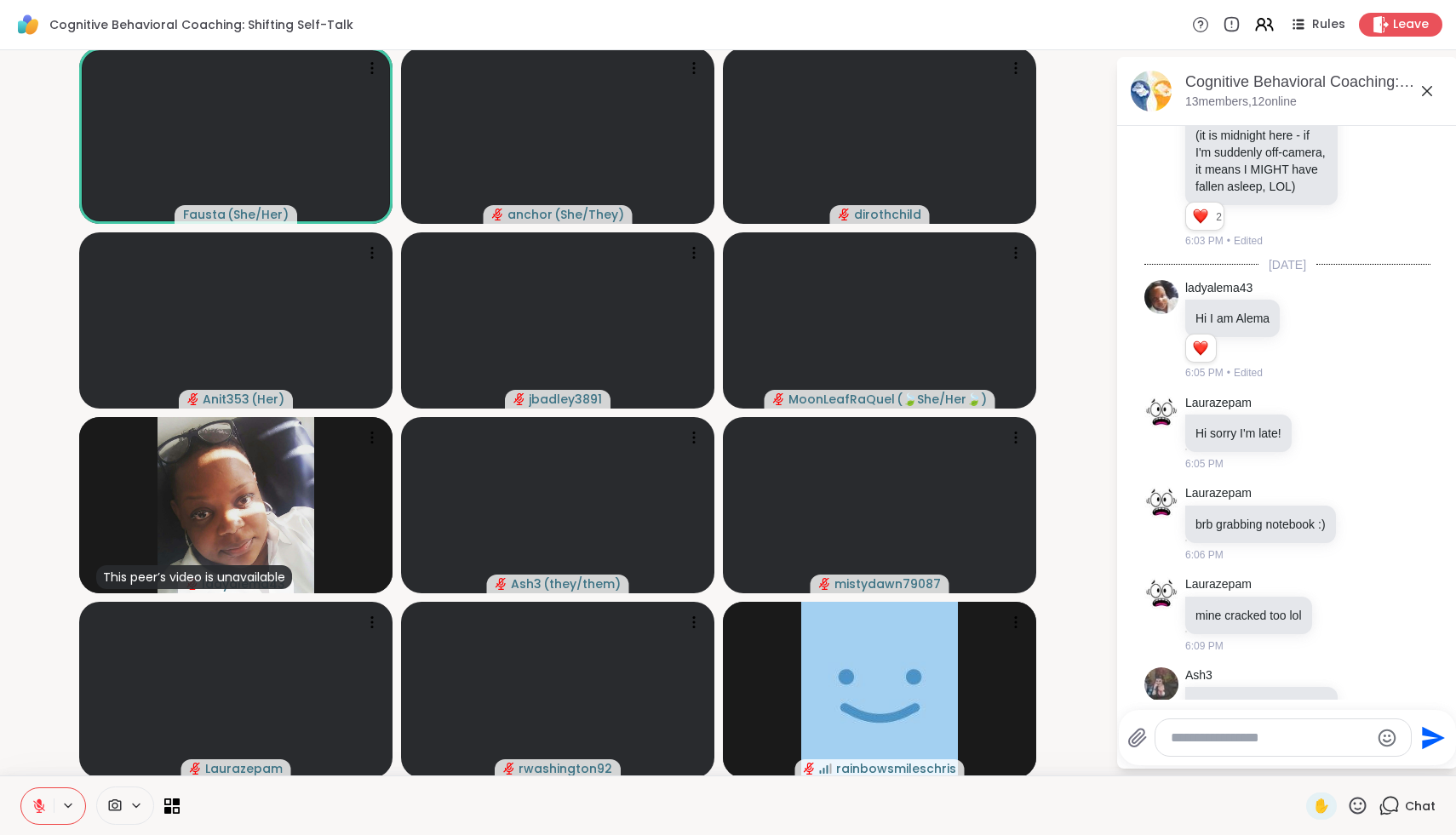
click at [1256, 733] on textarea "Type your message" at bounding box center [1269, 738] width 198 height 17
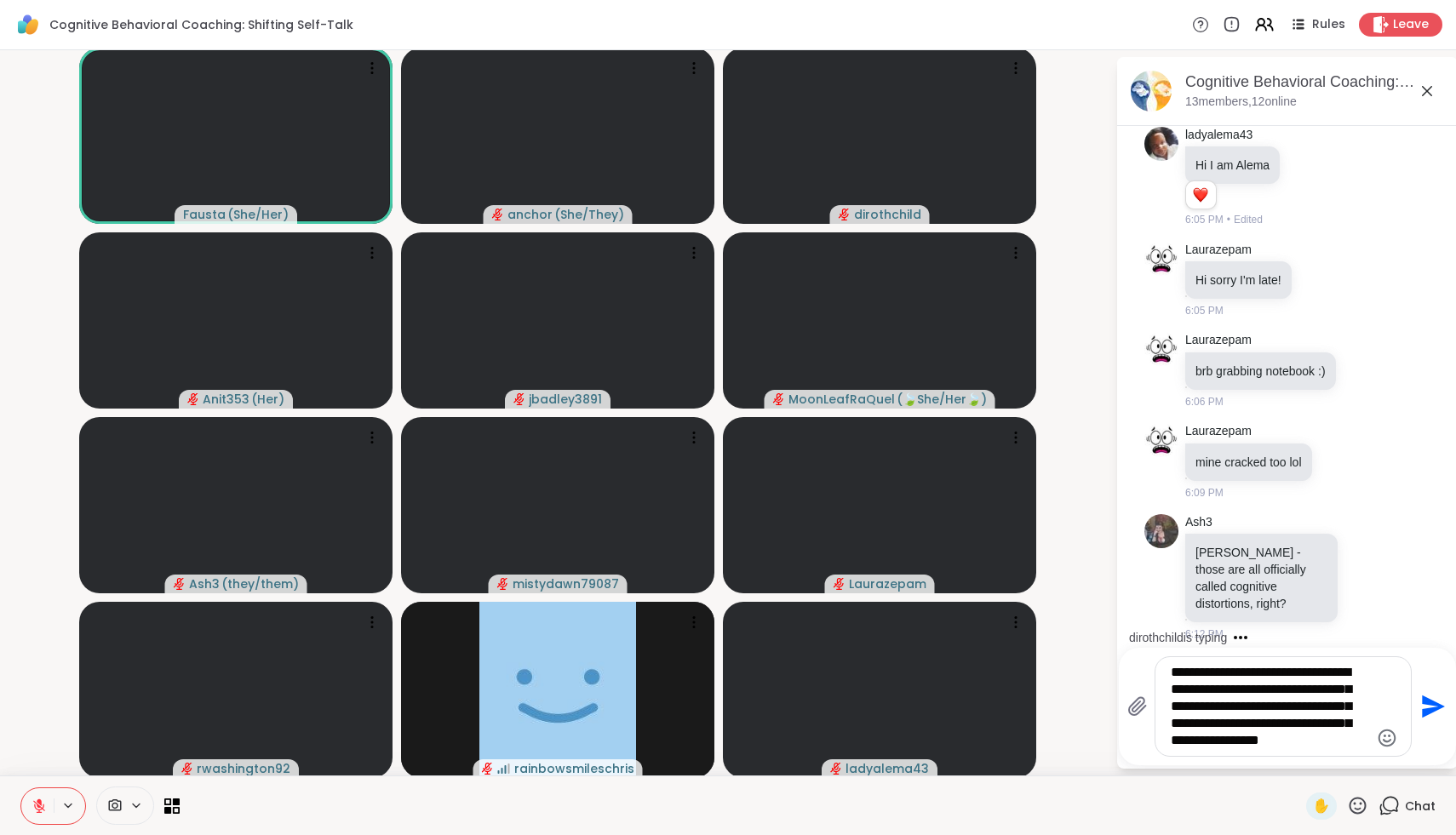
type textarea "**********"
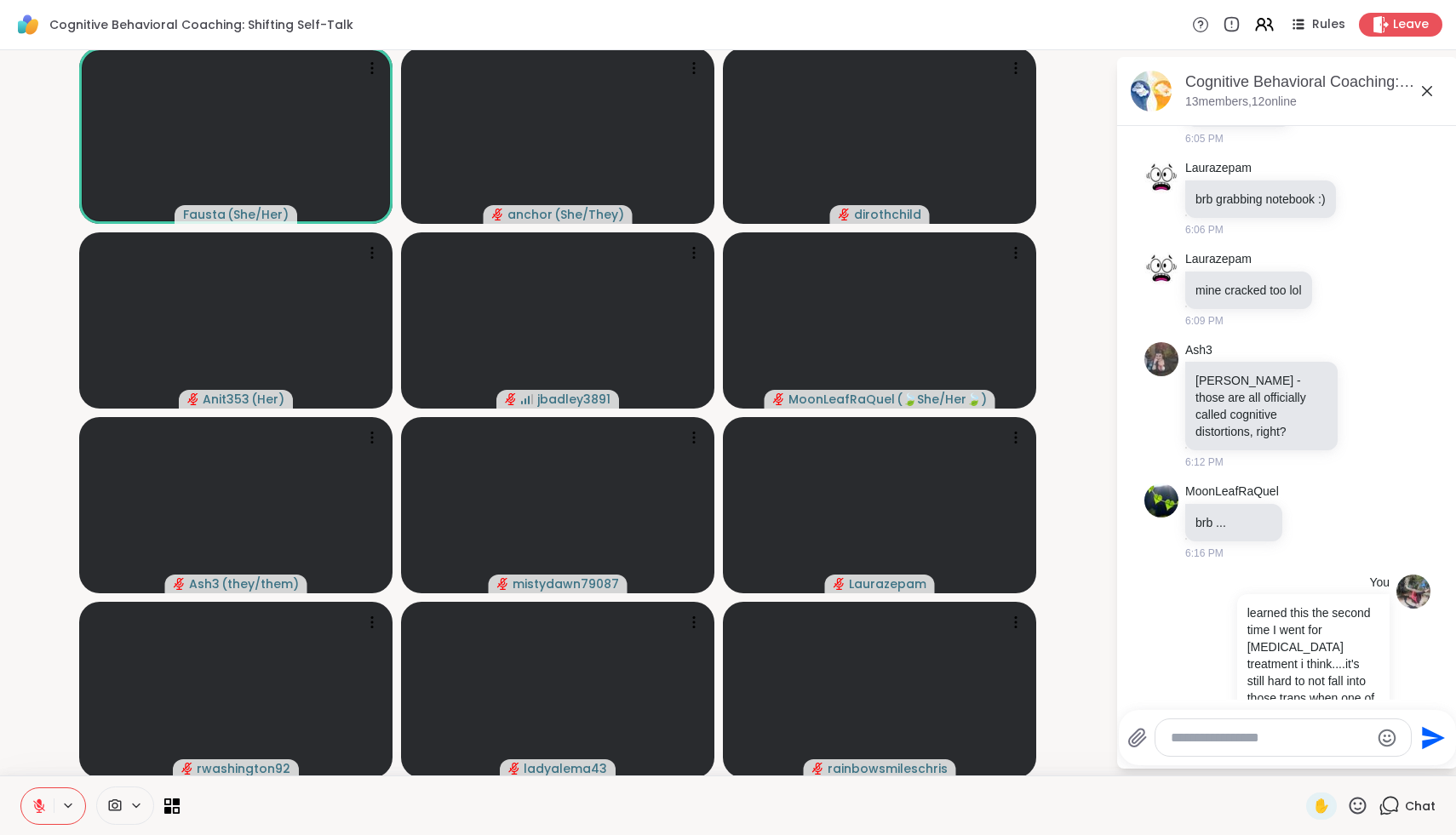
scroll to position [1810, 0]
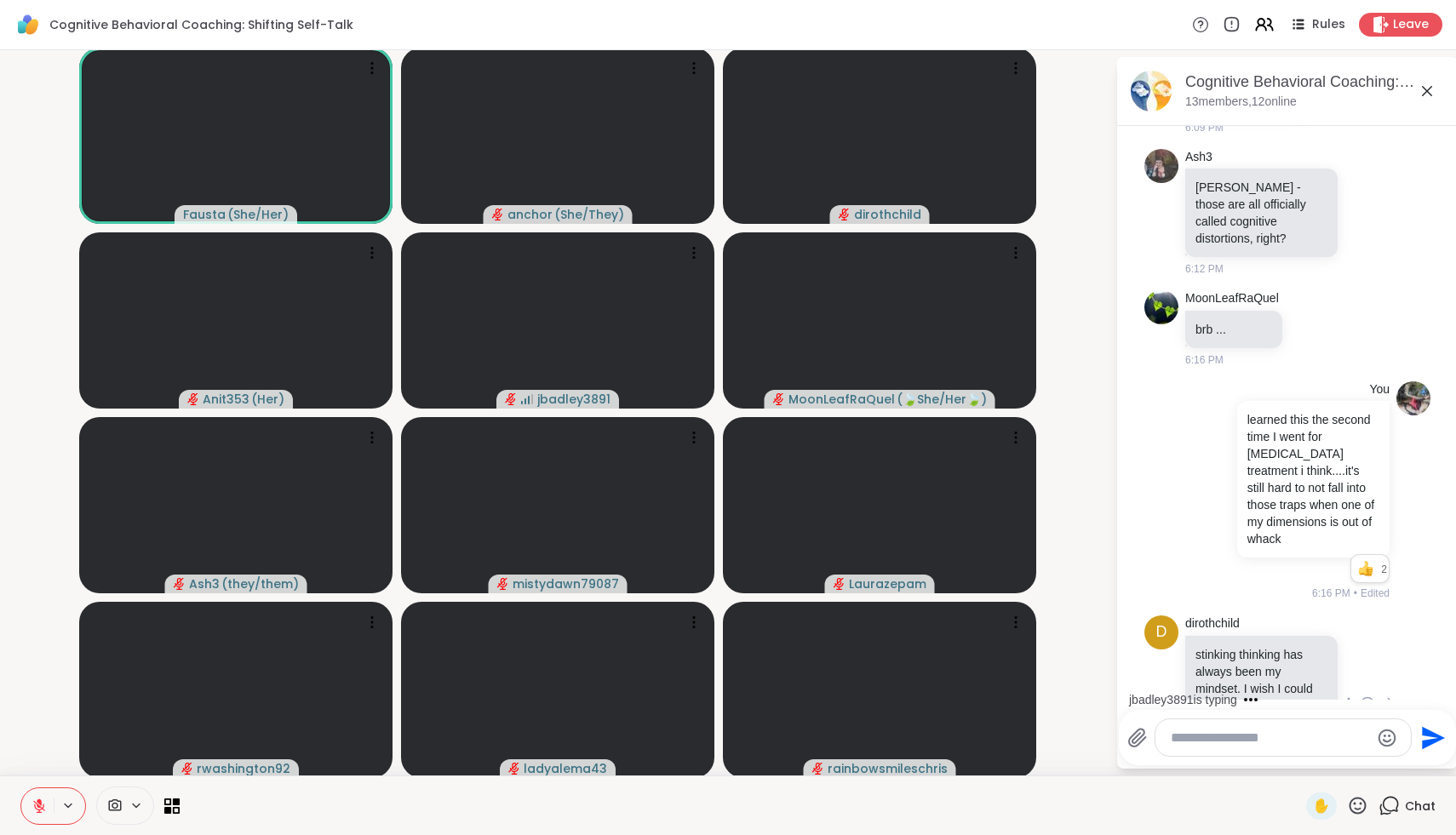
click at [1369, 696] on icon at bounding box center [1368, 704] width 15 height 17
click at [1228, 669] on div "Select Reaction: Heart" at bounding box center [1231, 676] width 15 height 15
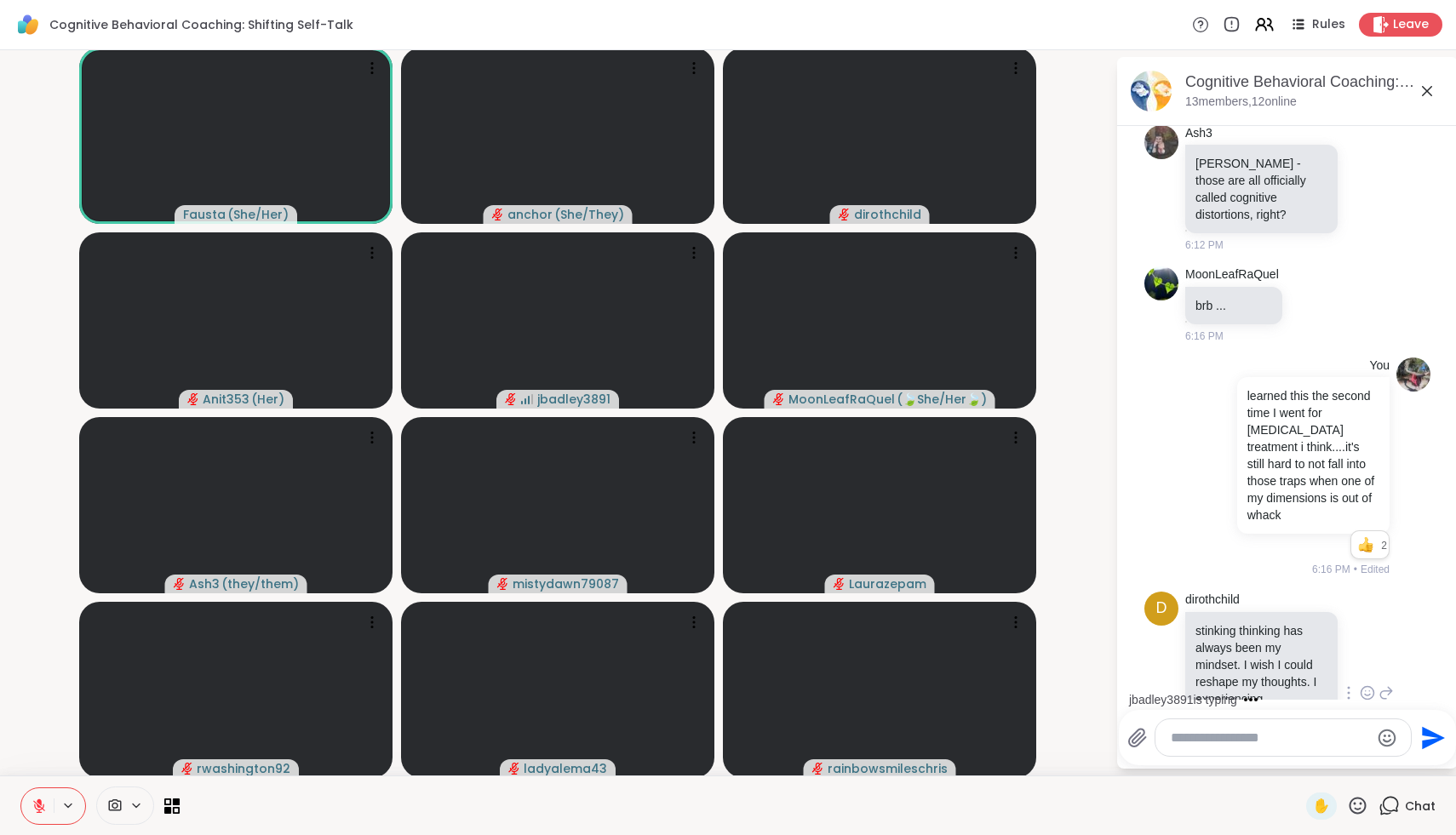
scroll to position [1925, 0]
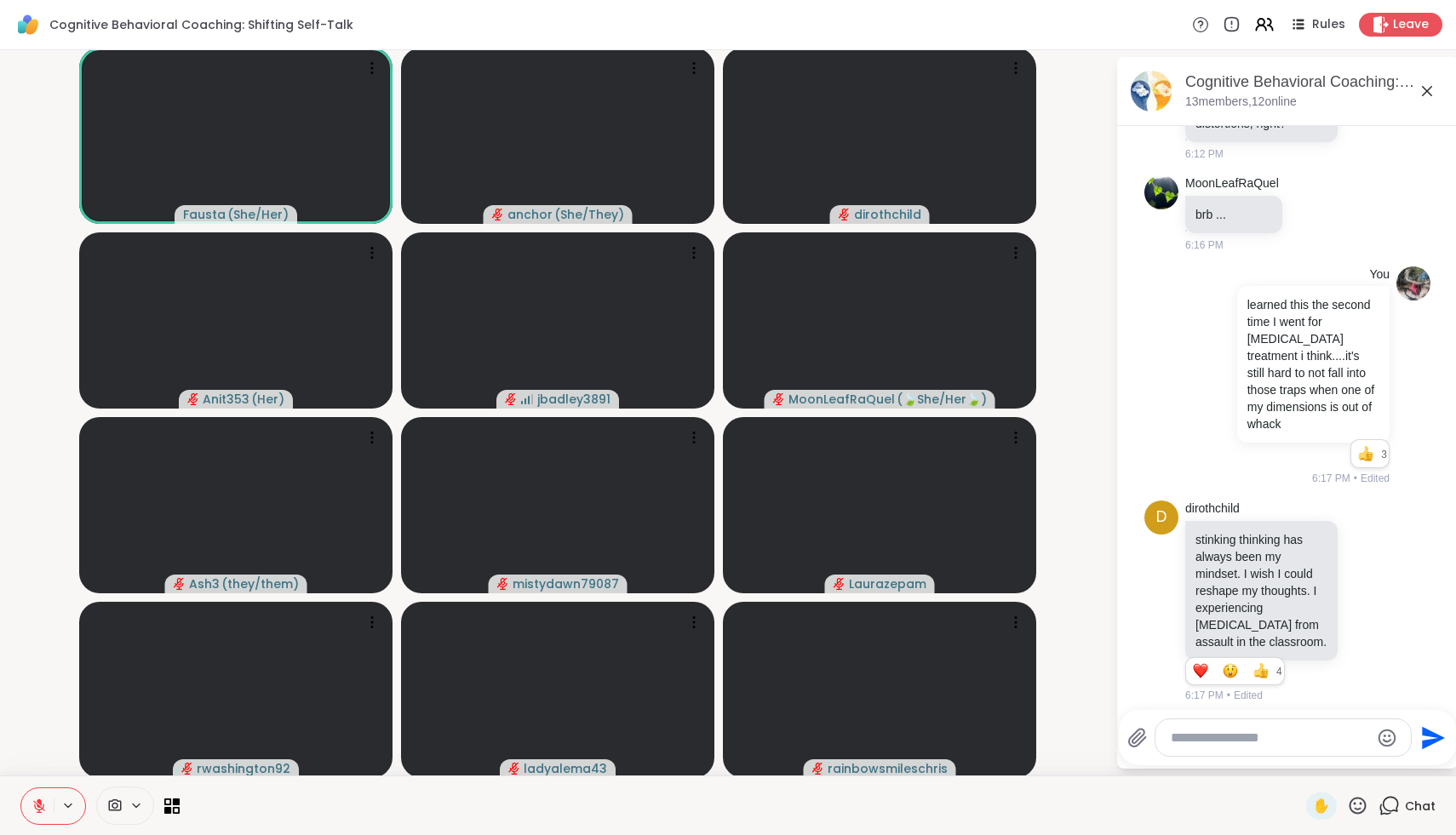
click at [1216, 736] on textarea "Type your message" at bounding box center [1269, 738] width 198 height 17
type textarea "**********"
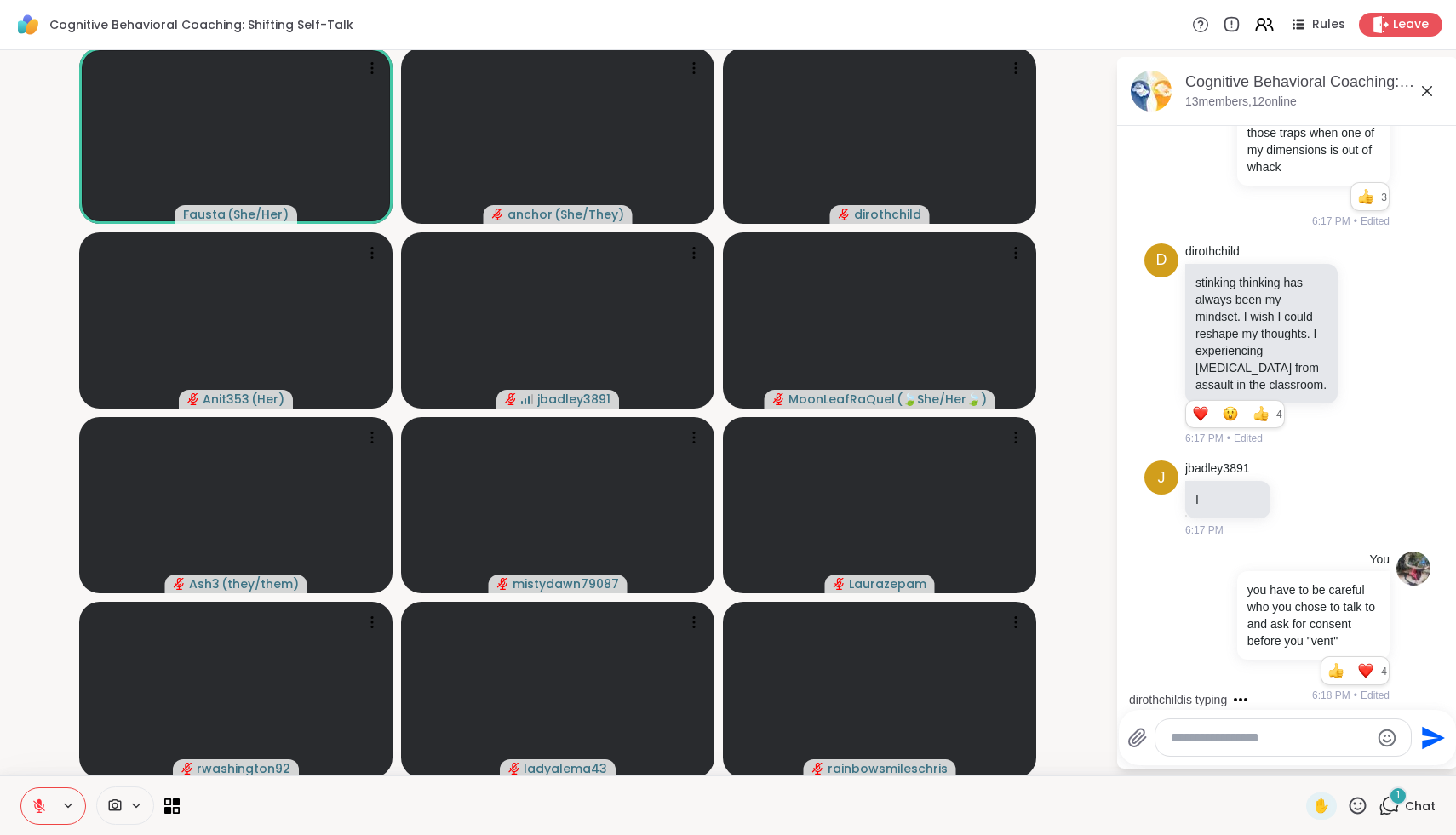
scroll to position [2272, 0]
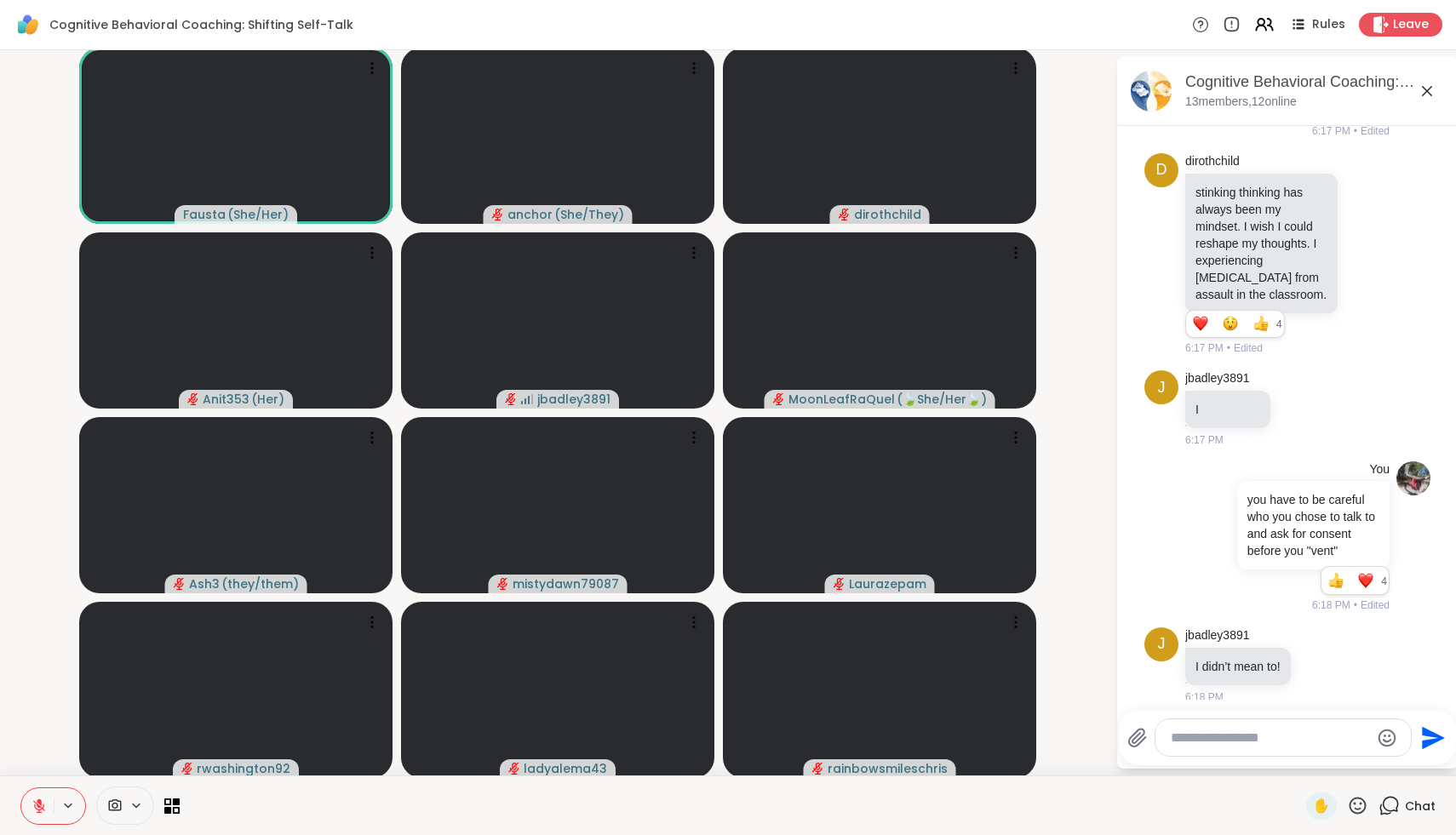
click at [1358, 746] on icon at bounding box center [1355, 756] width 15 height 21
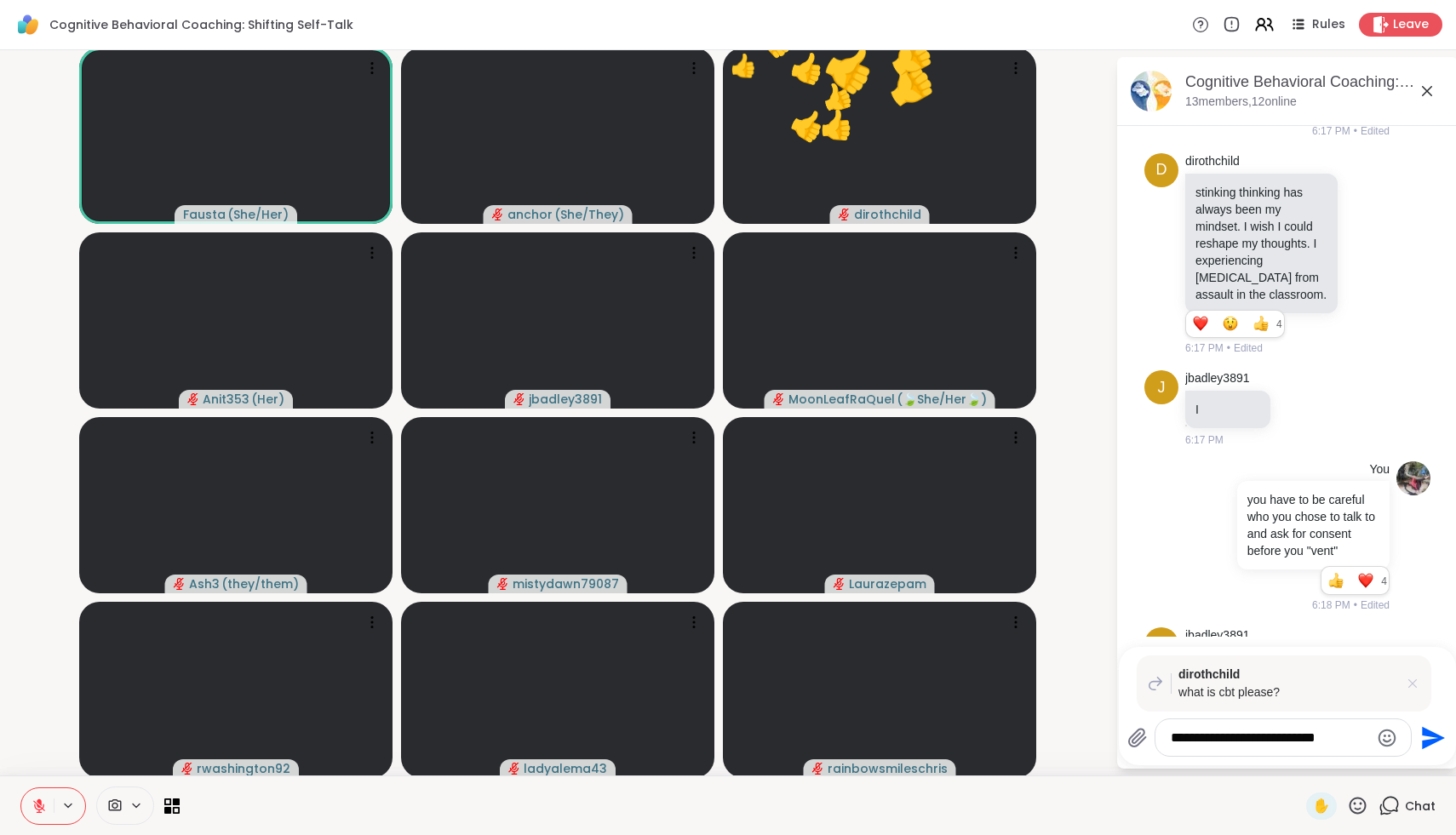
type textarea "**********"
click at [1408, 679] on icon at bounding box center [1412, 683] width 8 height 8
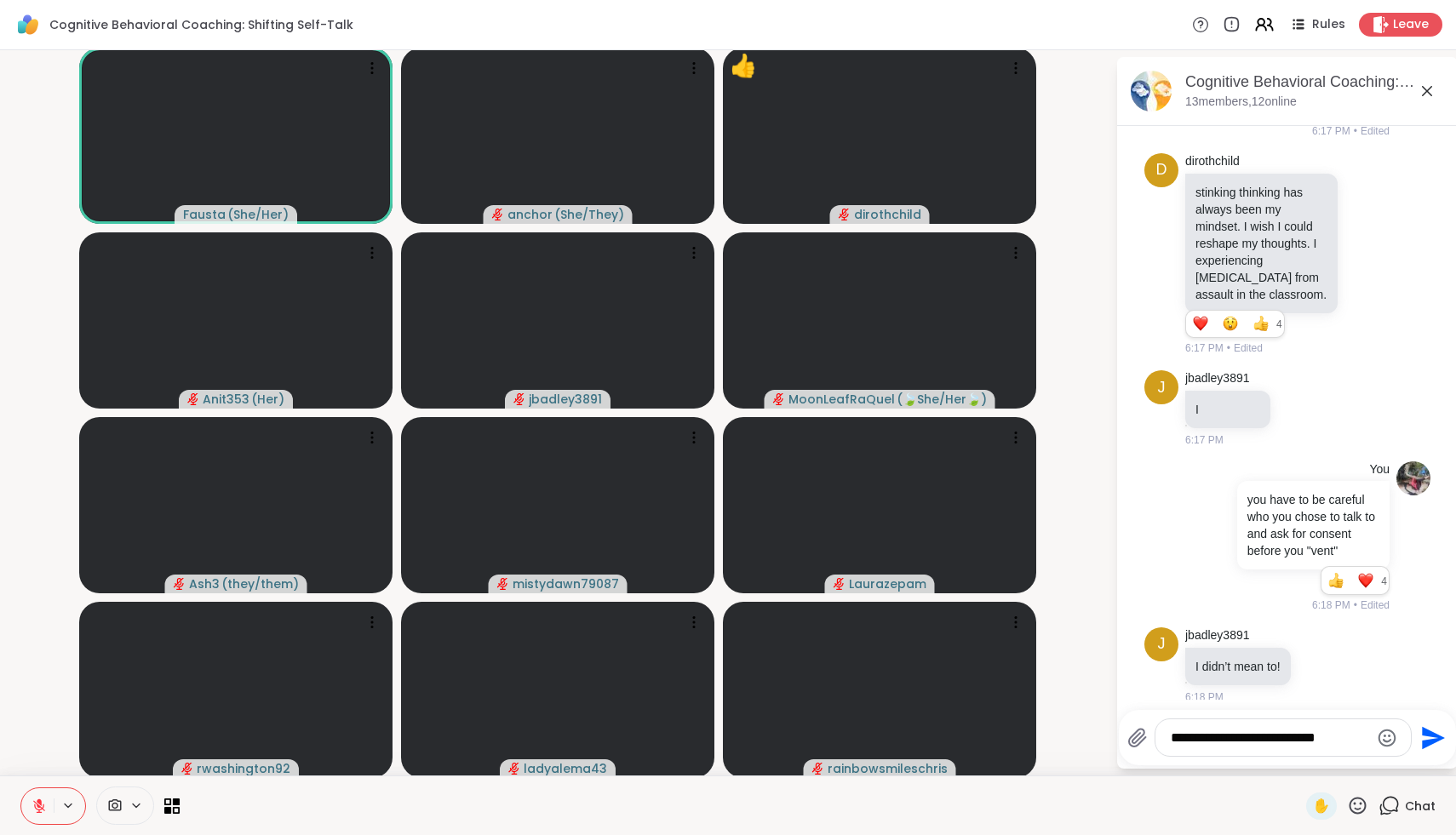
click at [1260, 733] on textarea "**********" at bounding box center [1269, 738] width 198 height 17
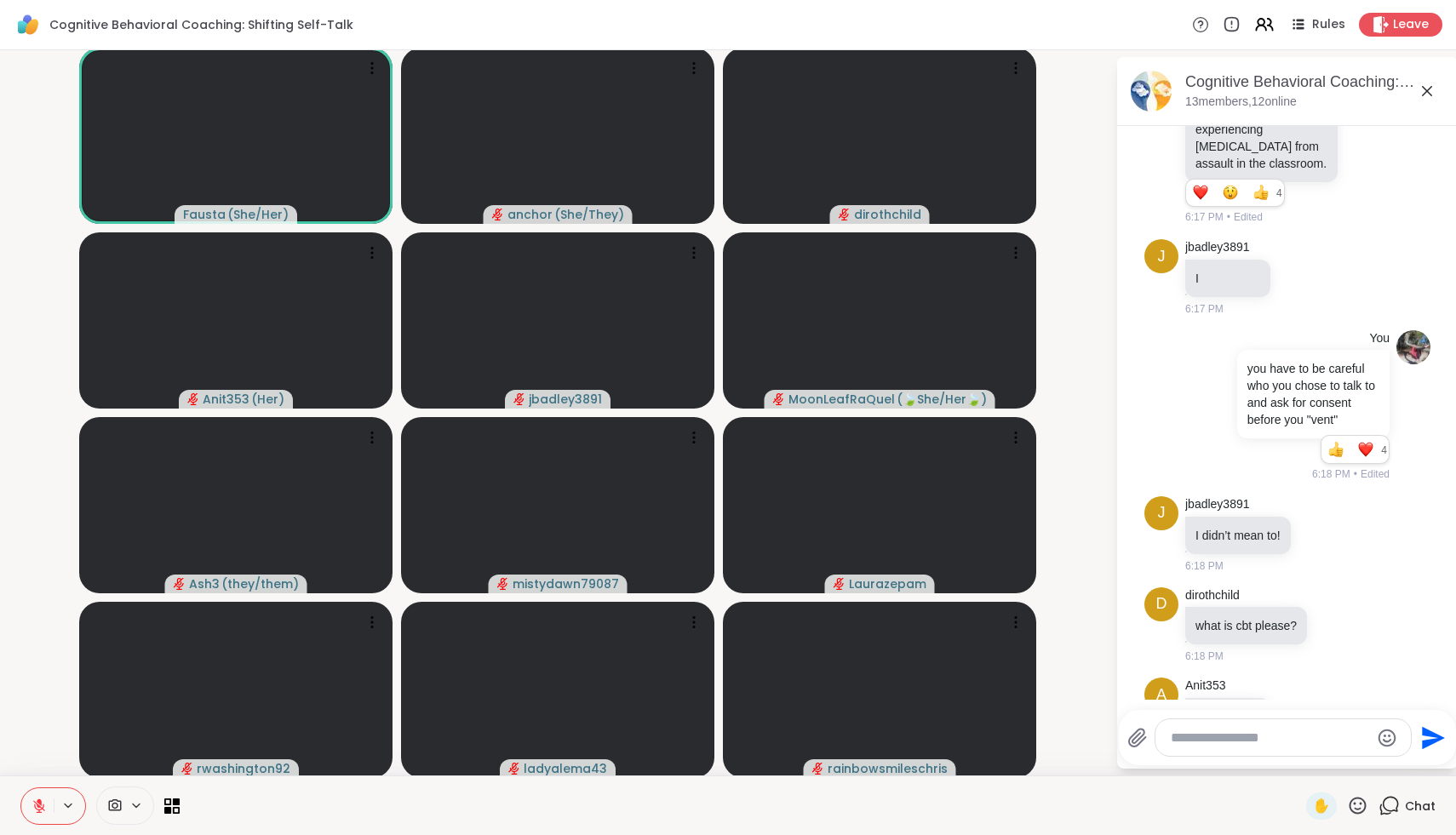
scroll to position [2363, 0]
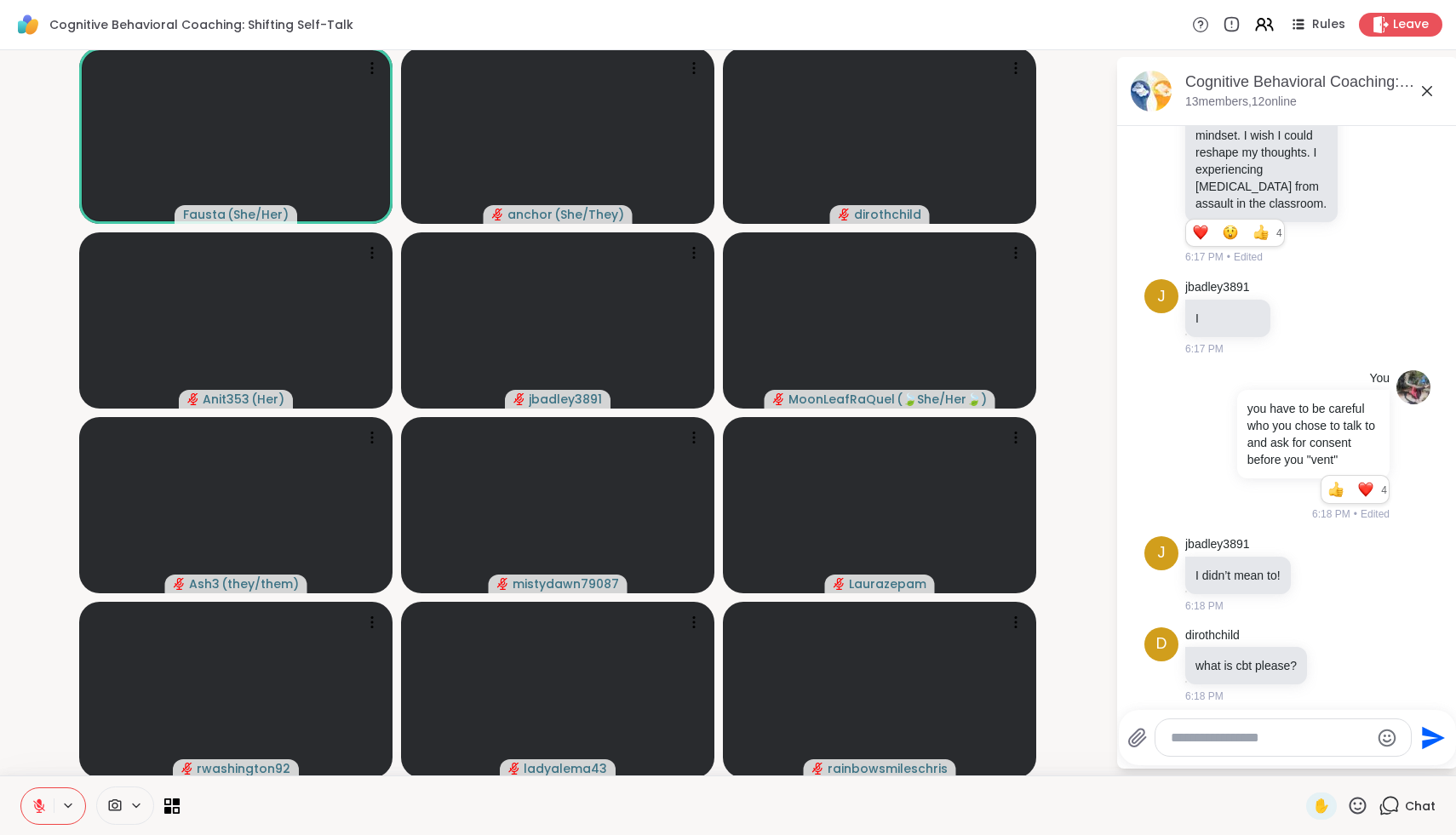
click at [1230, 741] on textarea "Type your message" at bounding box center [1269, 738] width 198 height 17
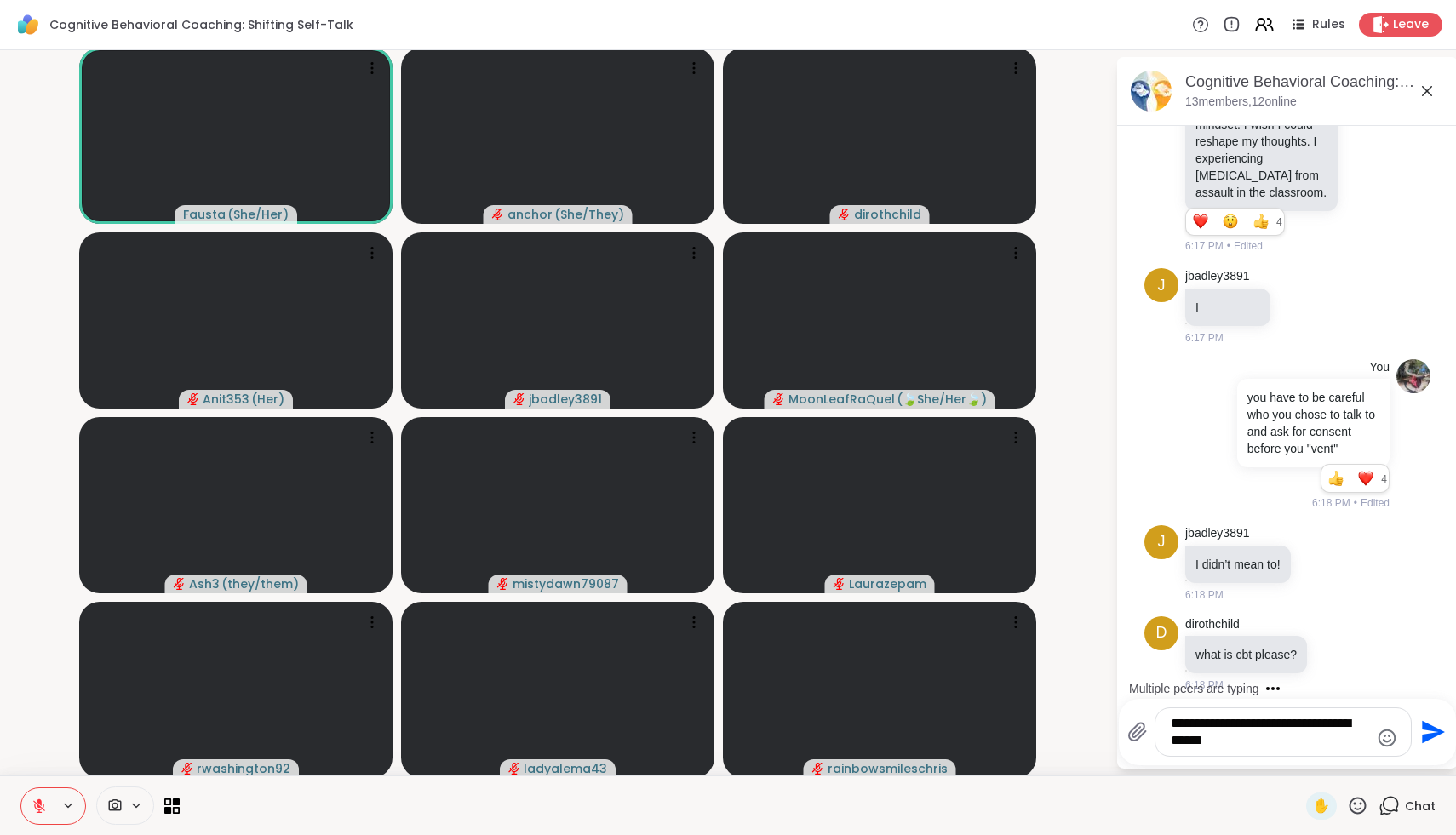
type textarea "**********"
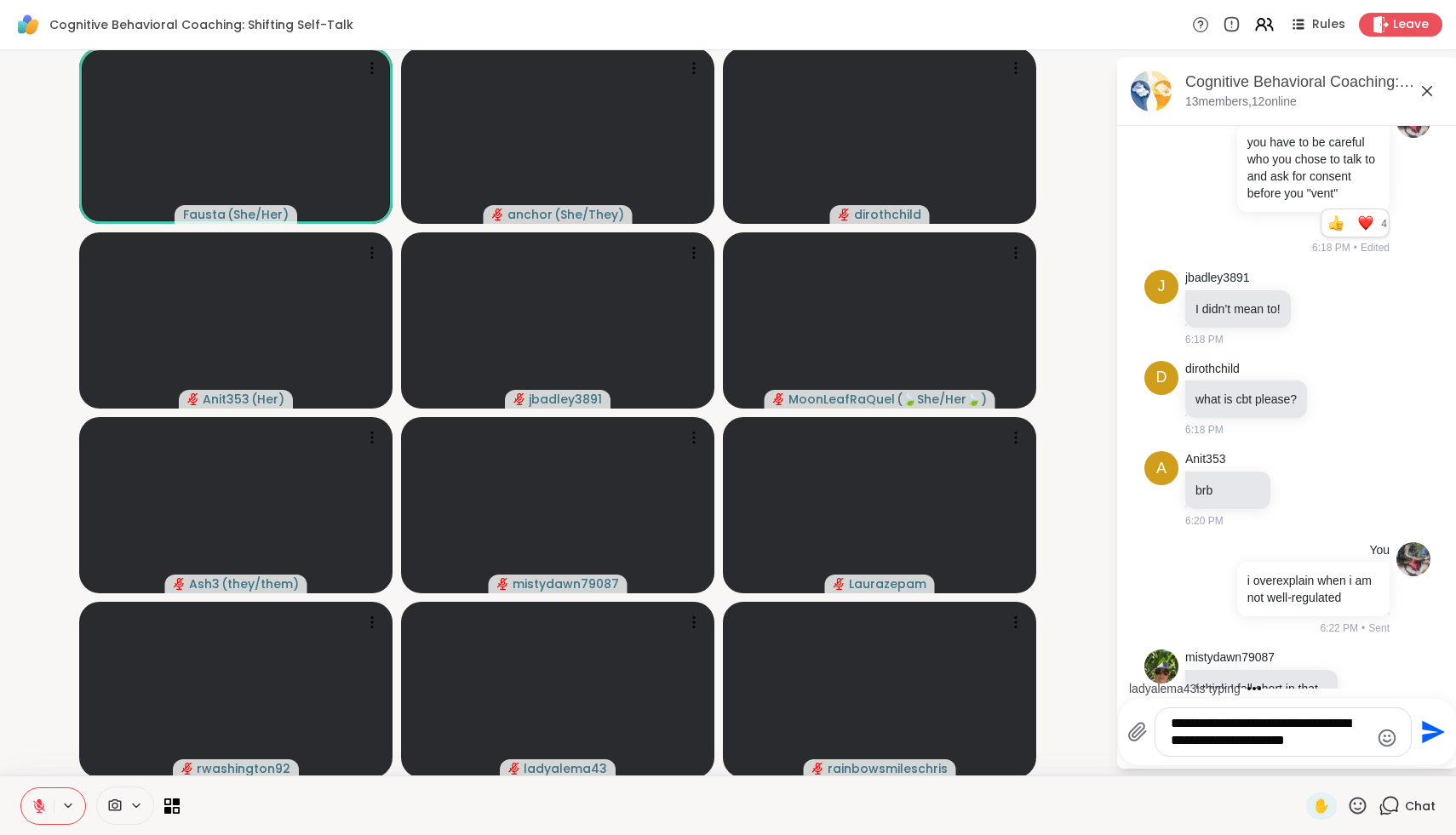
scroll to position [2800, 0]
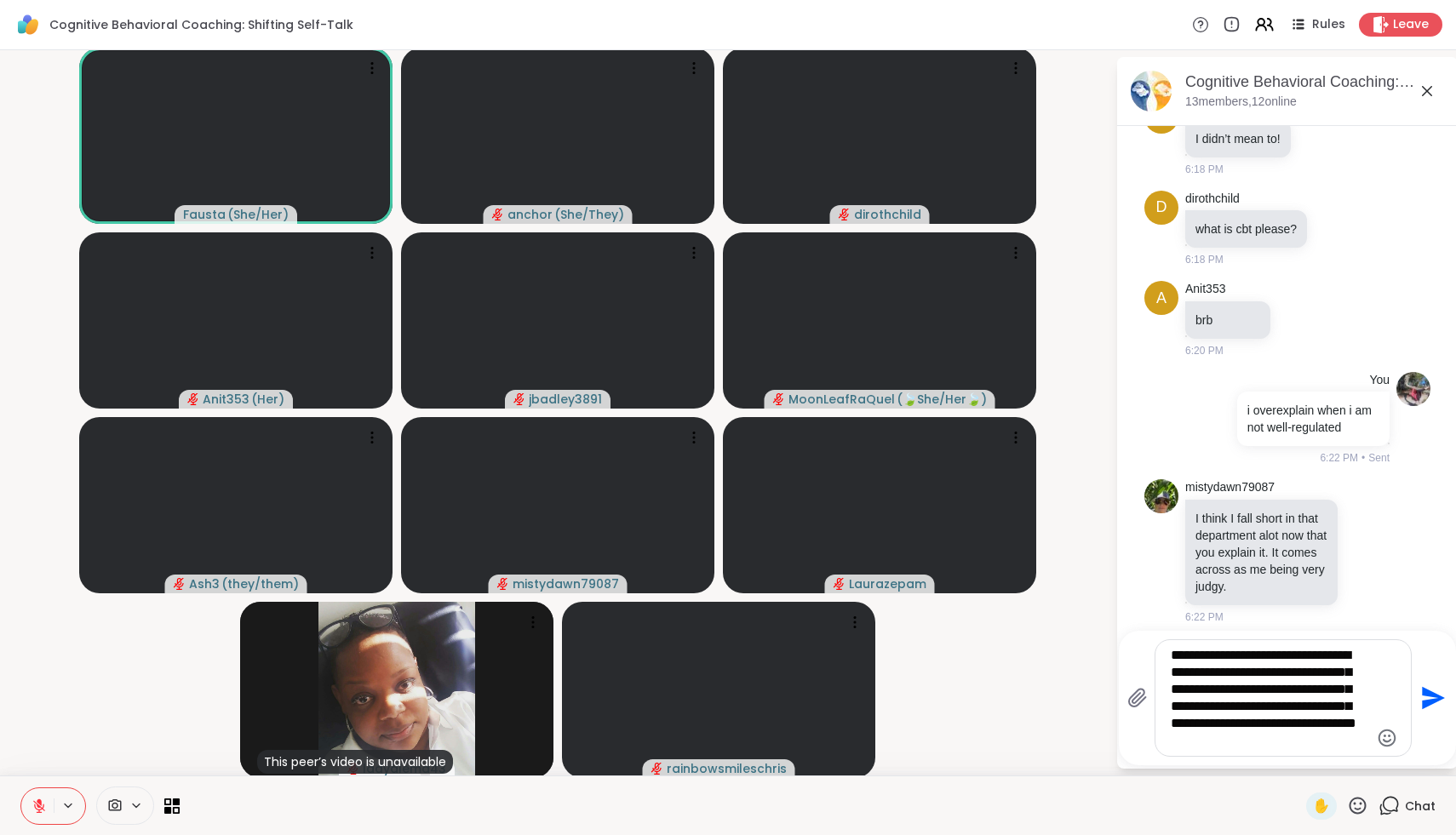
type textarea "**********"
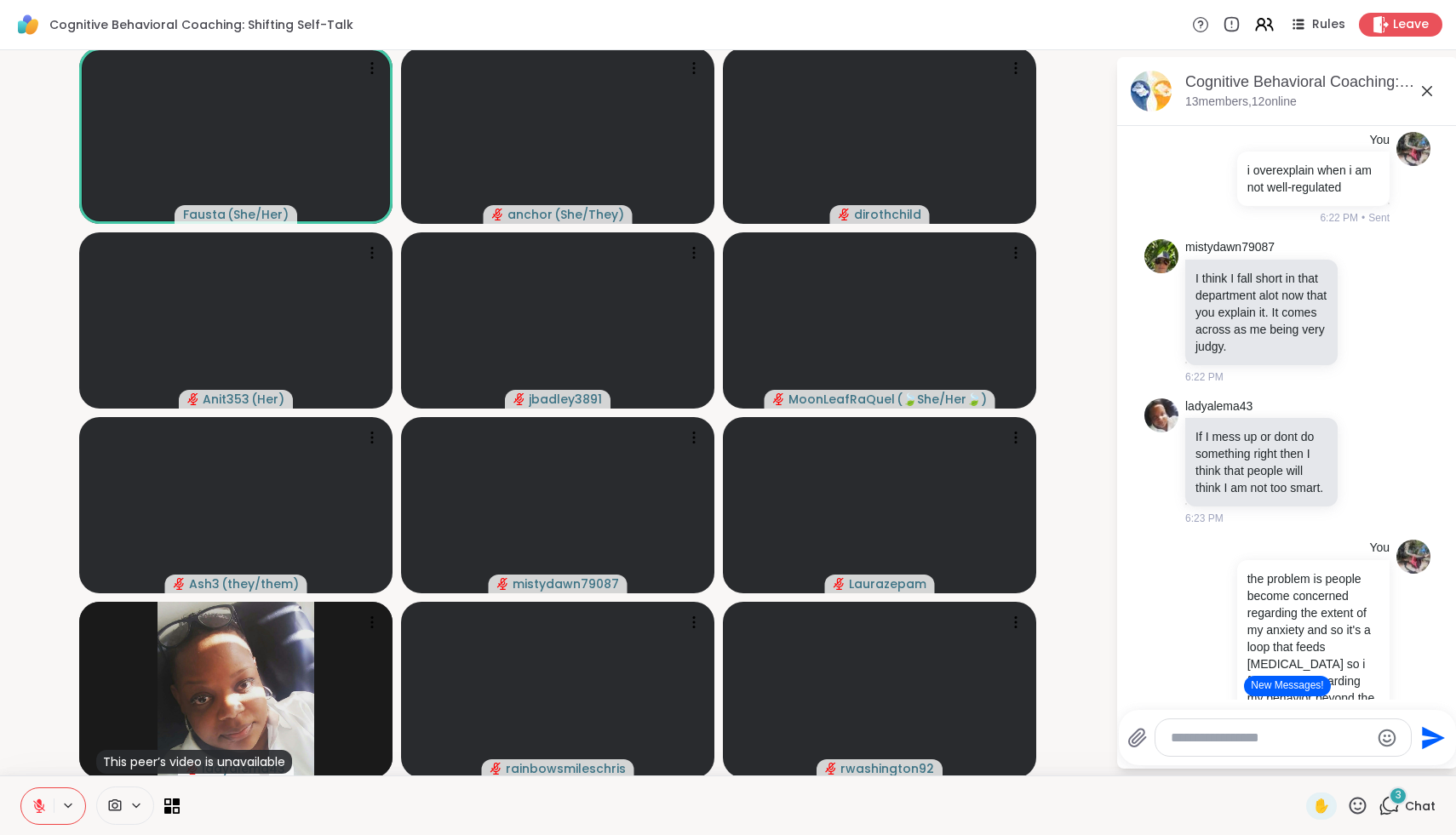
scroll to position [3223, 0]
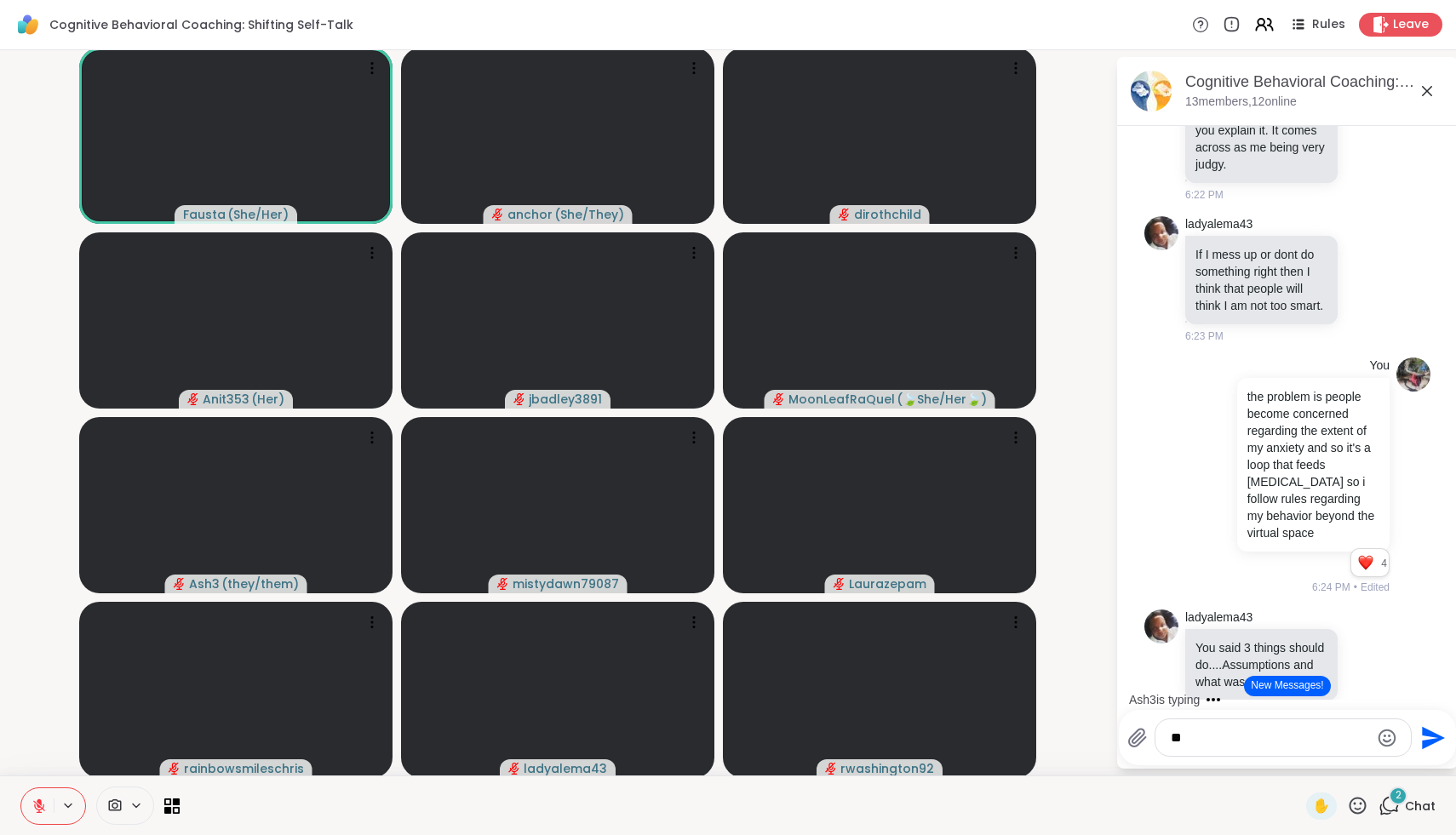
type textarea "***"
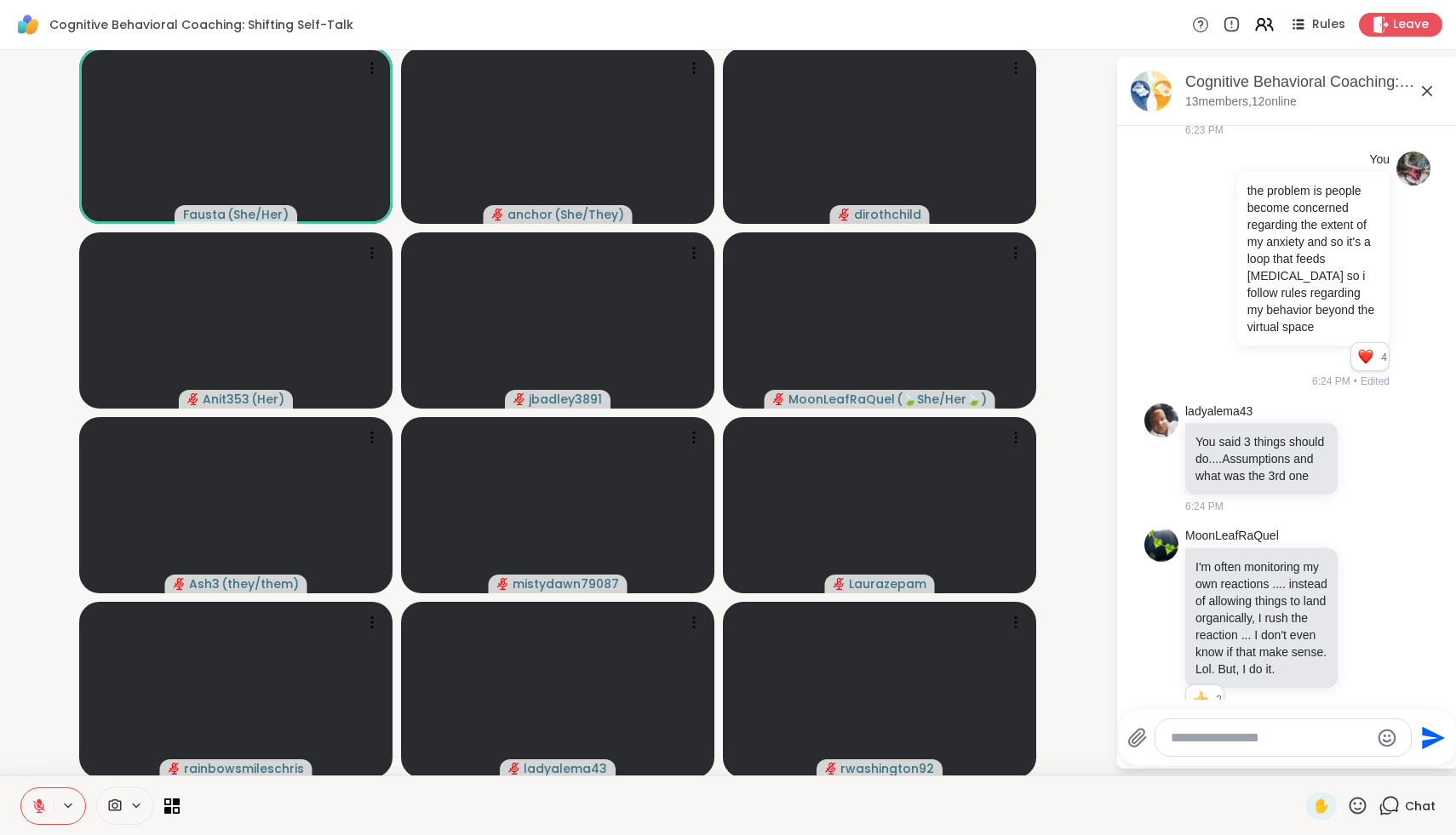
scroll to position [3444, 0]
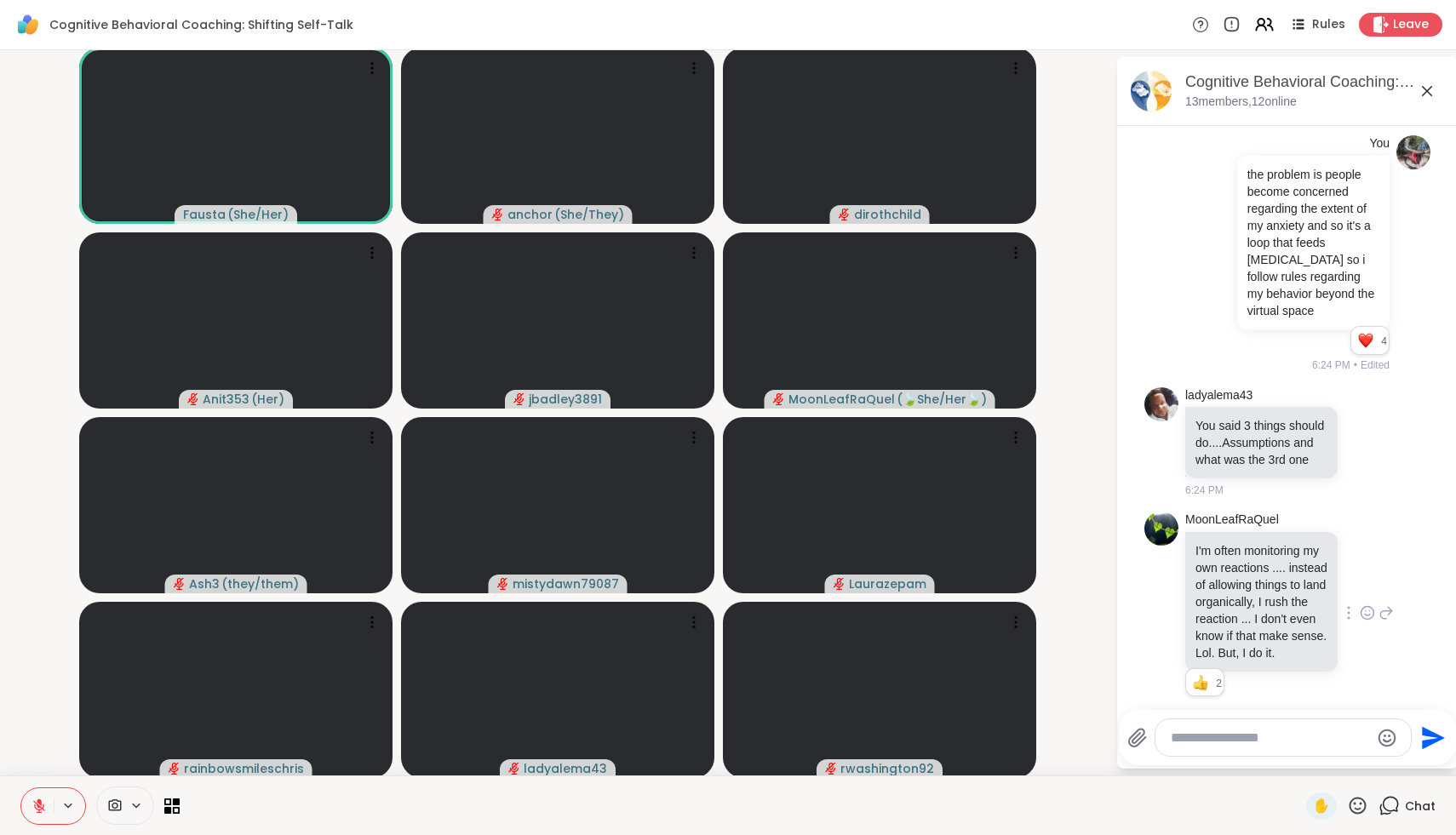
click at [1366, 614] on icon at bounding box center [1367, 615] width 5 height 2
click at [1208, 568] on button "Select Reaction: Thumbs up" at bounding box center [1195, 585] width 34 height 34
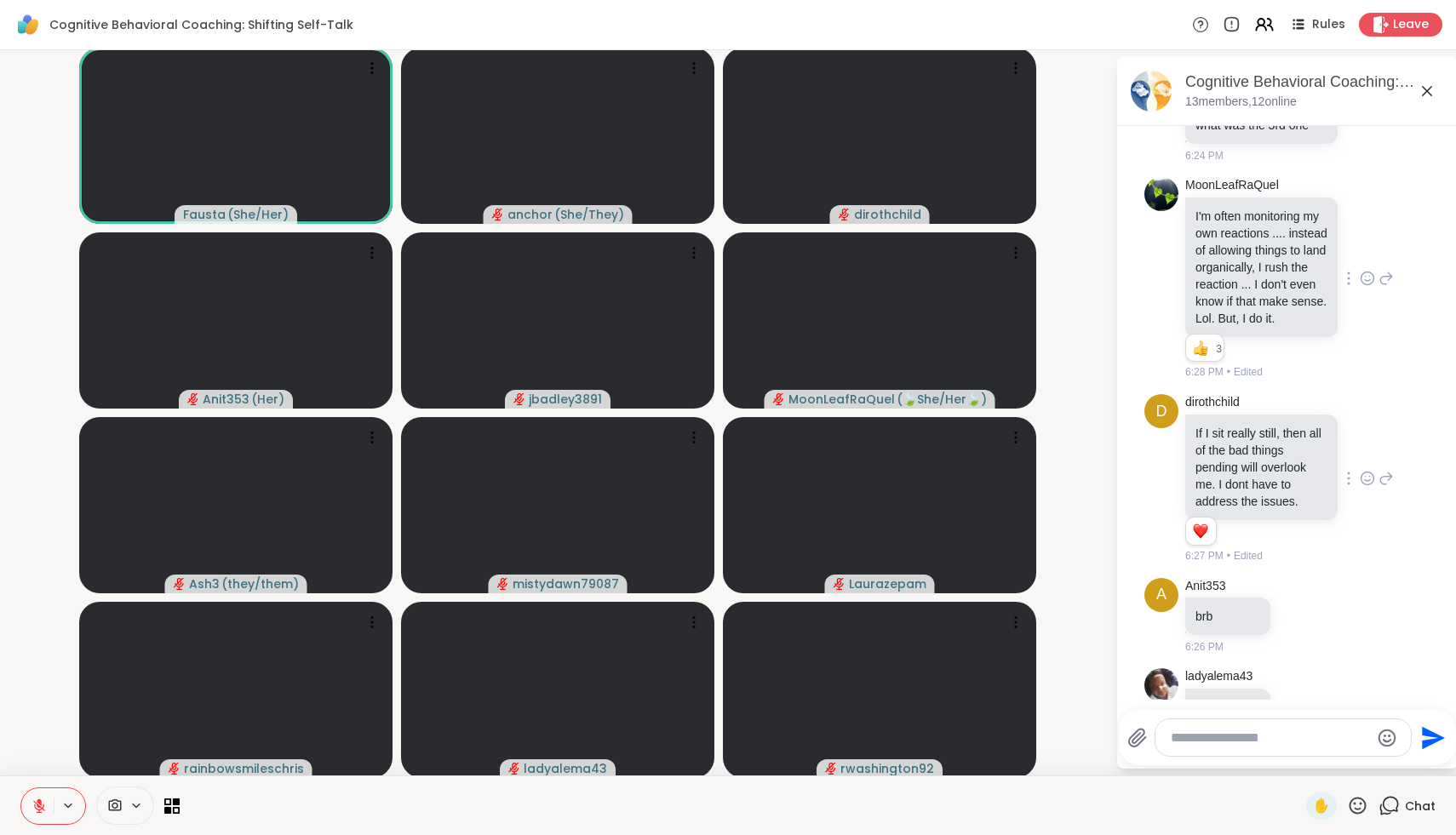
scroll to position [3871, 0]
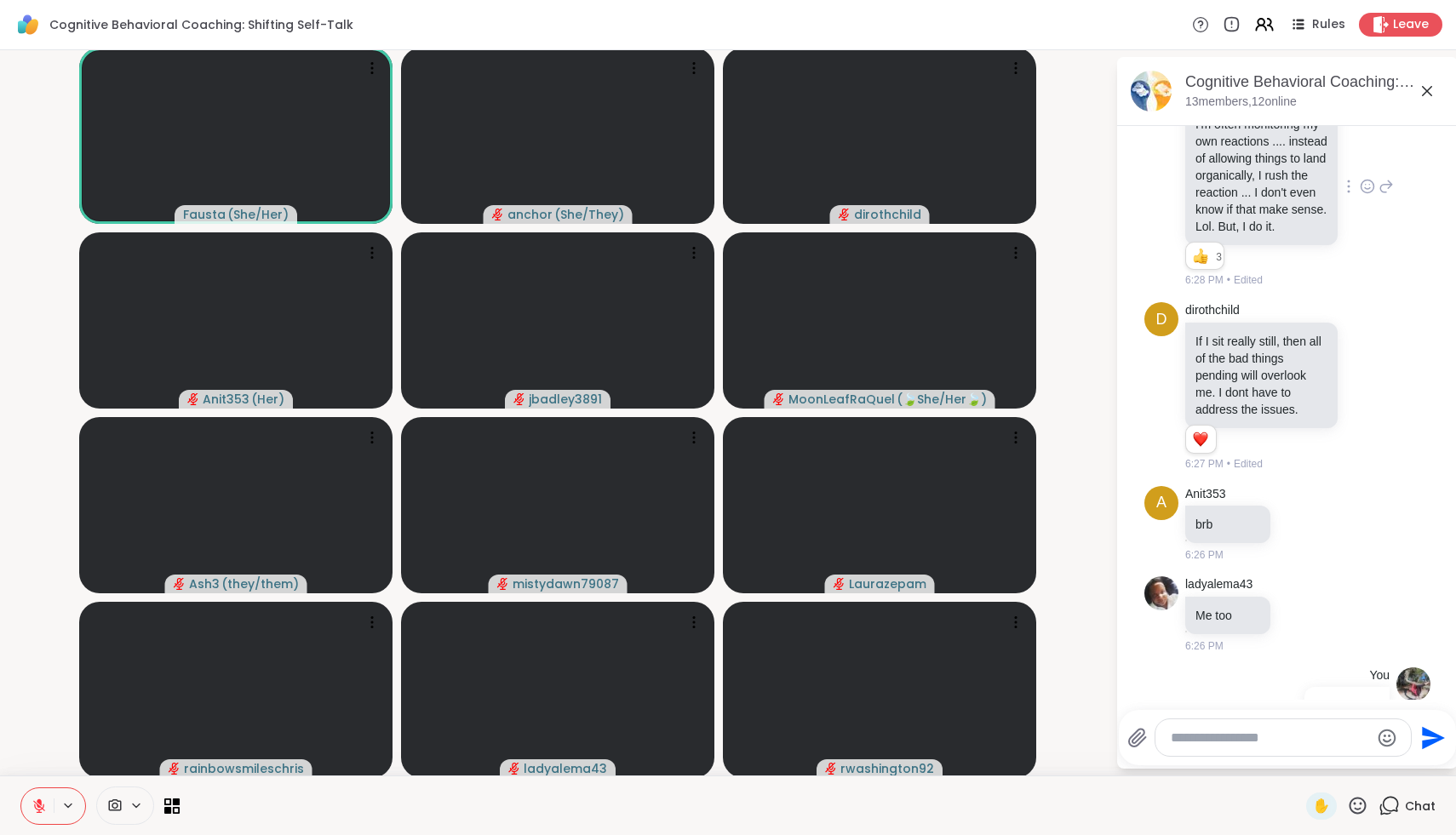
click at [1324, 733] on textarea "Type your message" at bounding box center [1269, 738] width 198 height 17
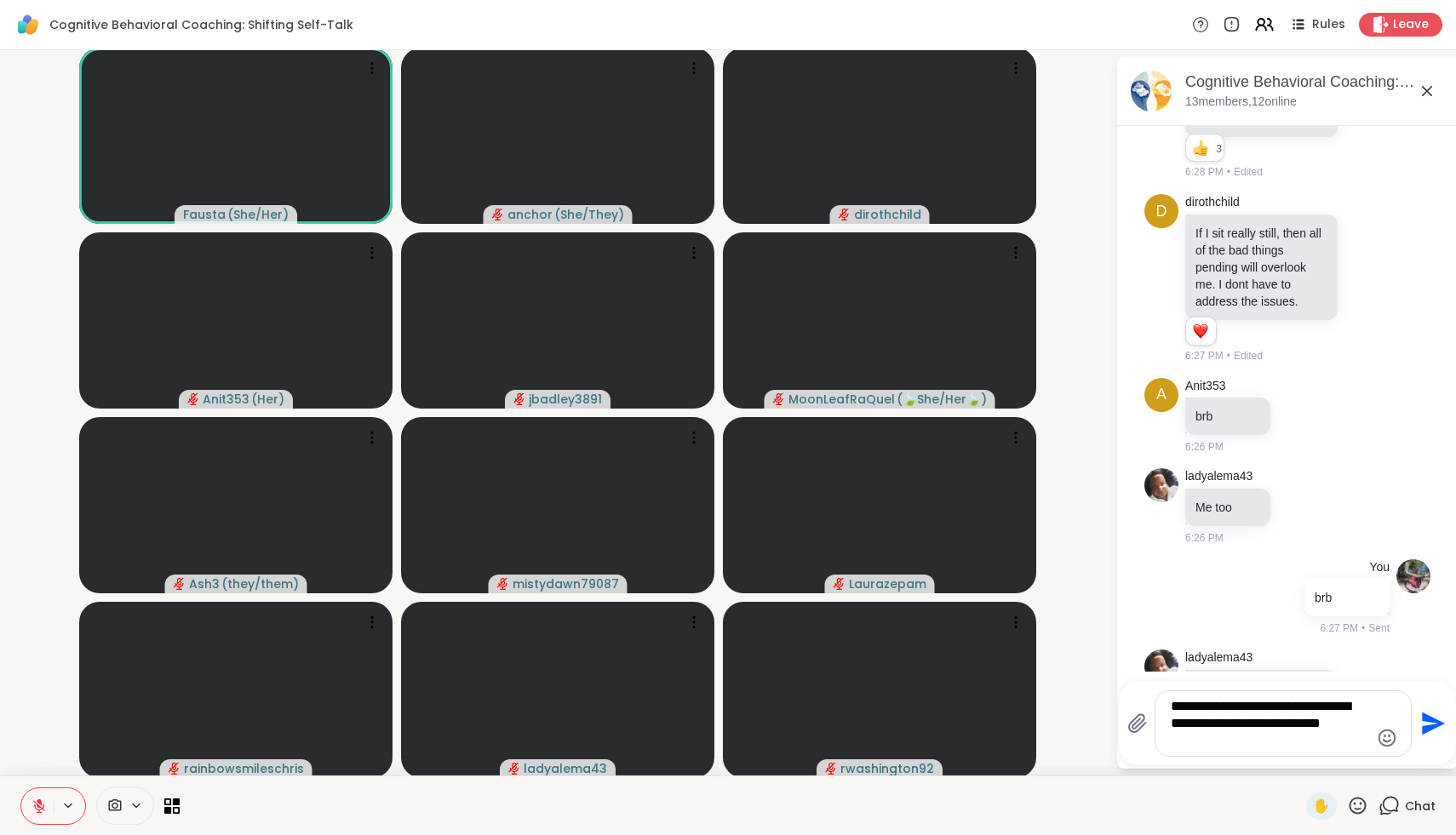
type textarea "**********"
drag, startPoint x: 1289, startPoint y: 739, endPoint x: 1142, endPoint y: 646, distance: 173.9
click at [1142, 646] on div "Cognitive Behavioral Coaching: Shifting Self-Talk, [DATE] members, 12 online [D…" at bounding box center [1287, 413] width 341 height 712
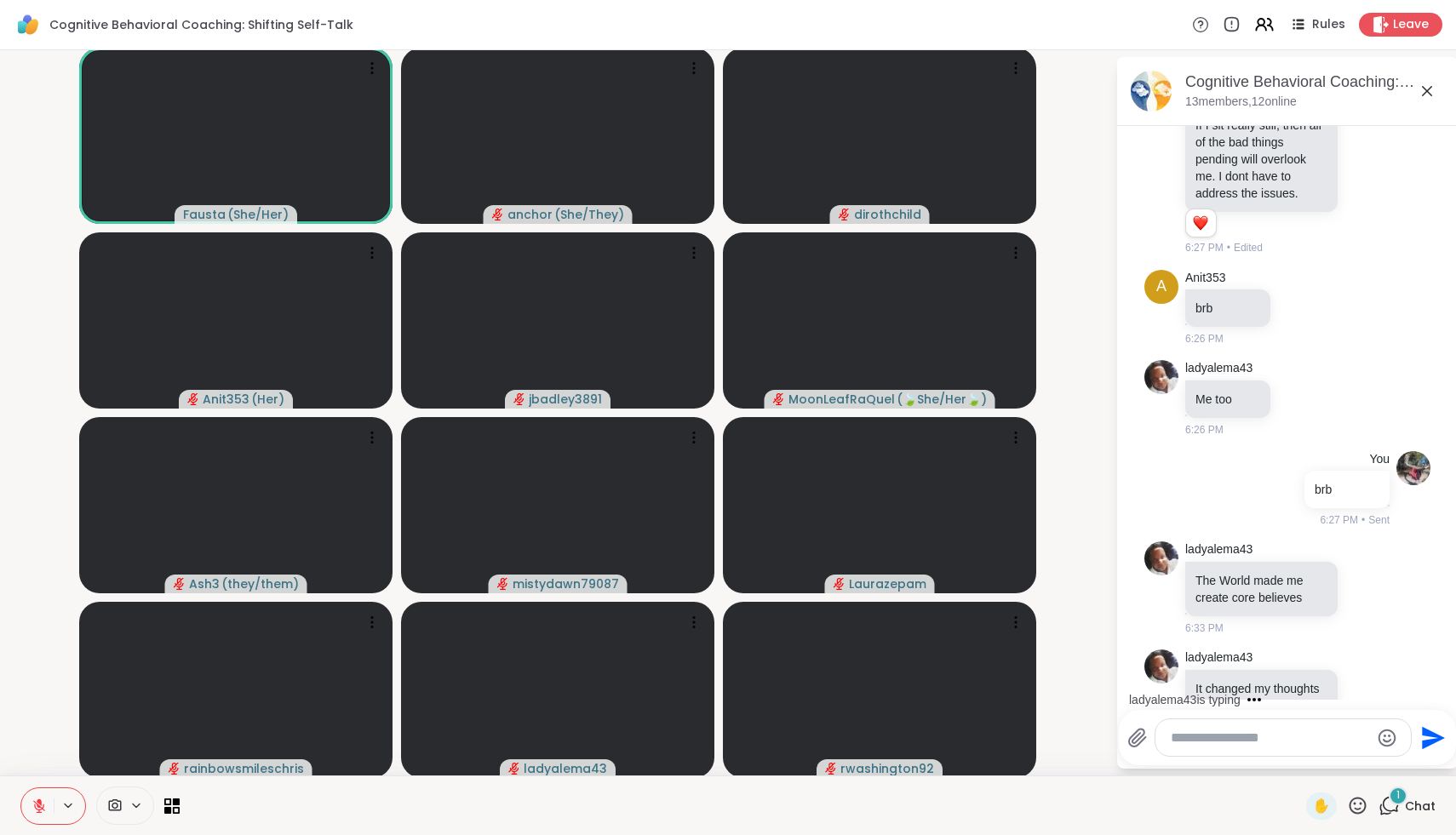
scroll to position [4178, 0]
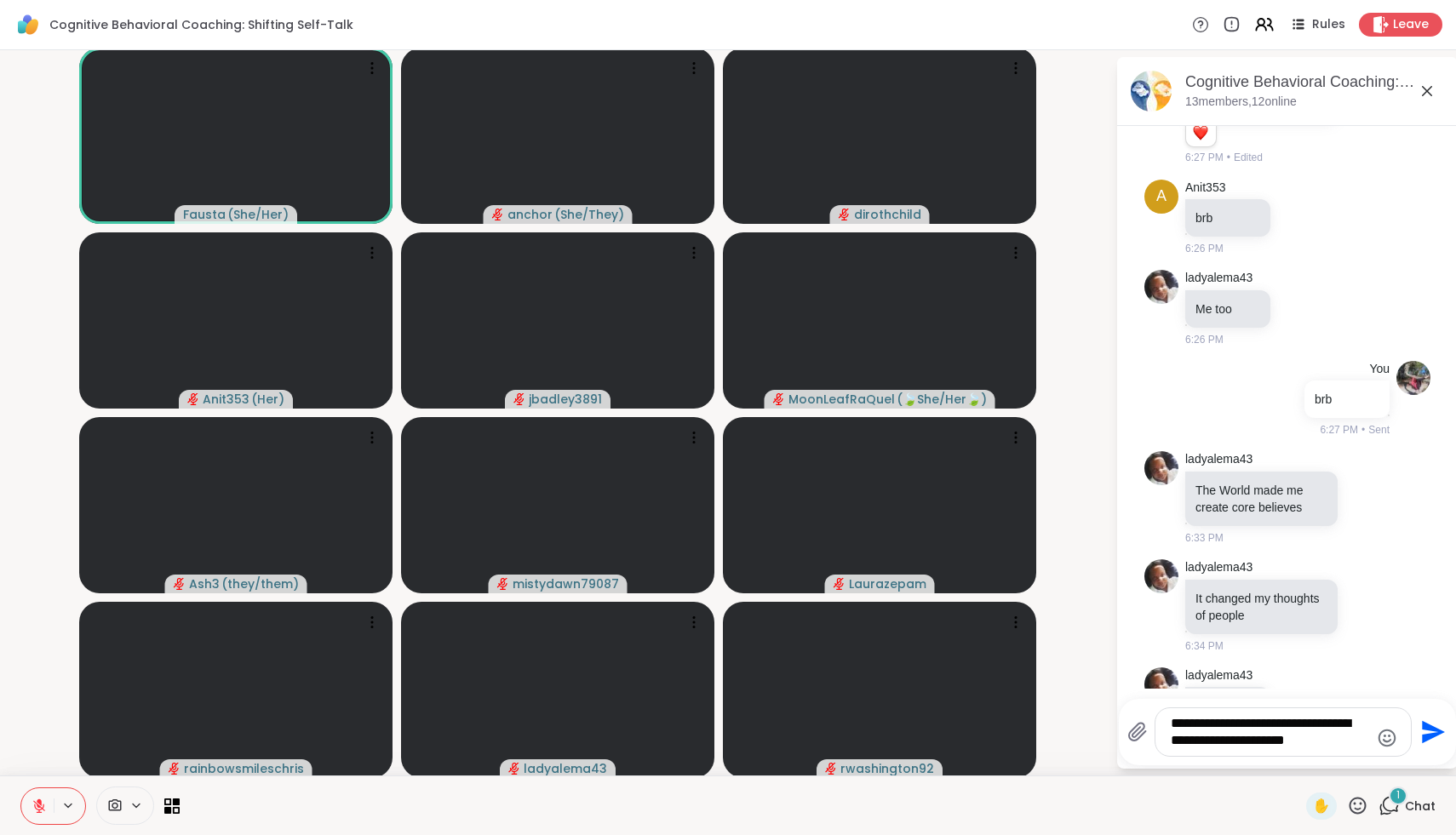
type textarea "**********"
click at [1318, 734] on textarea "**********" at bounding box center [1269, 732] width 198 height 34
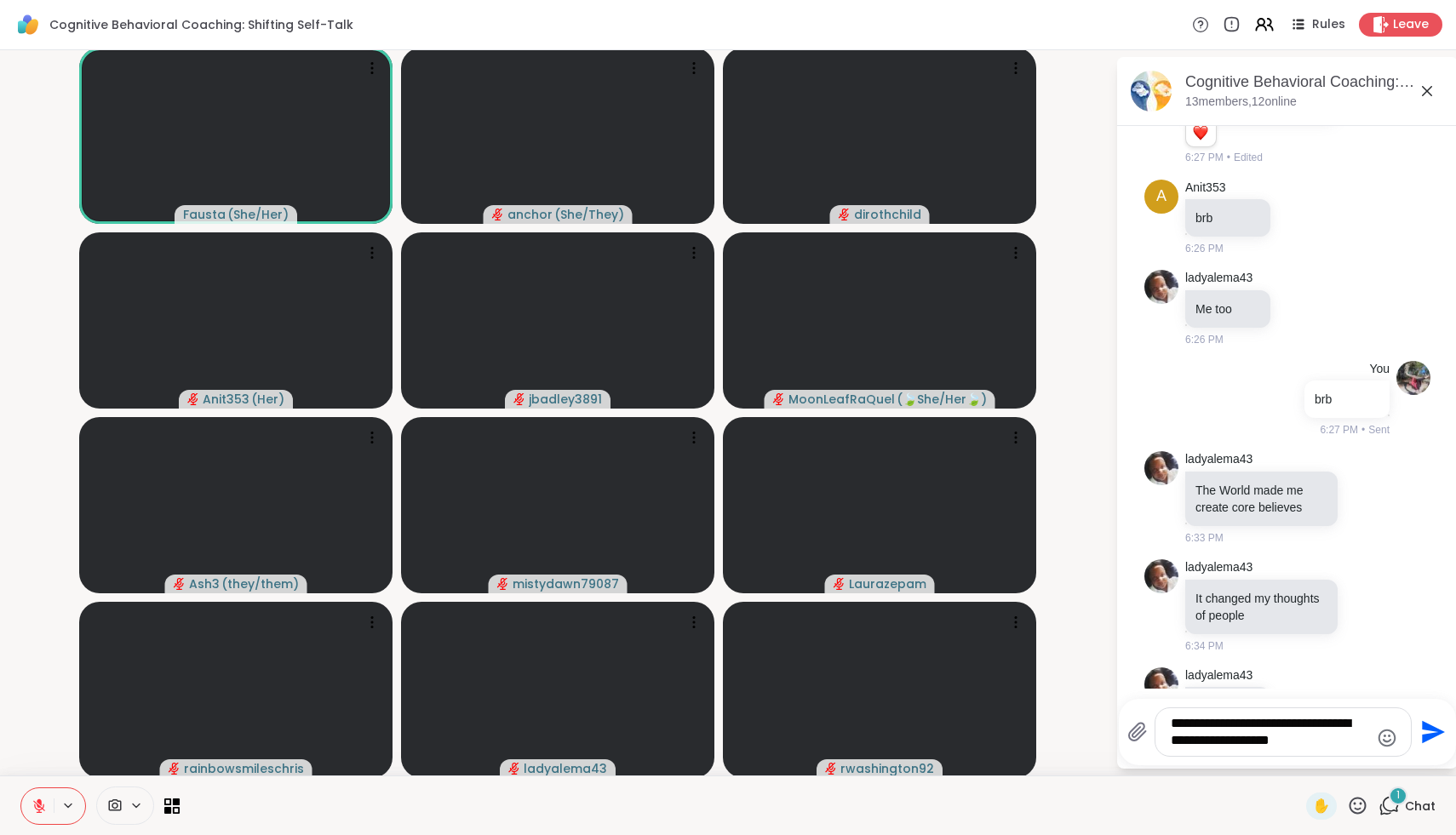
type textarea "**********"
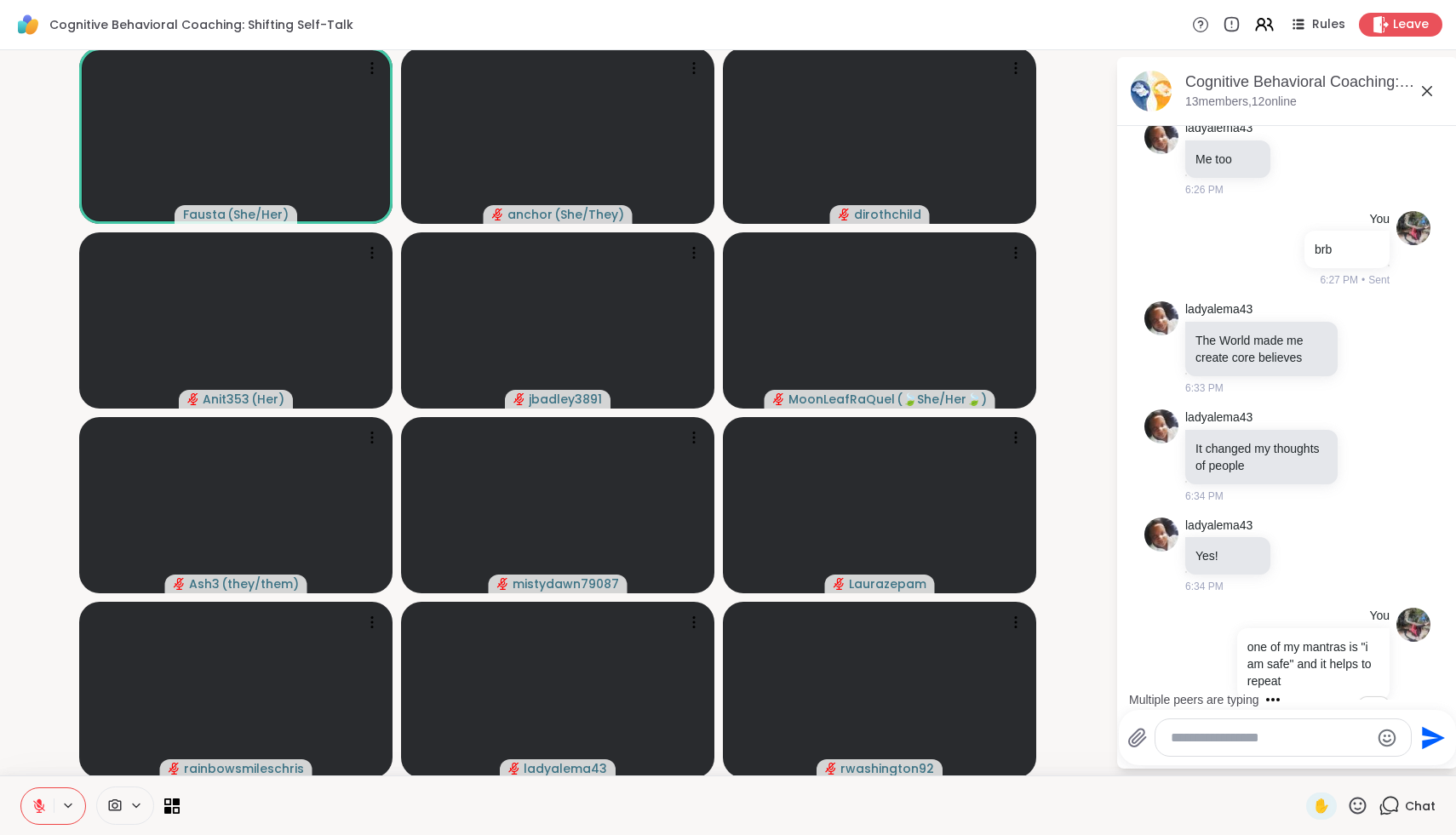
scroll to position [4503, 0]
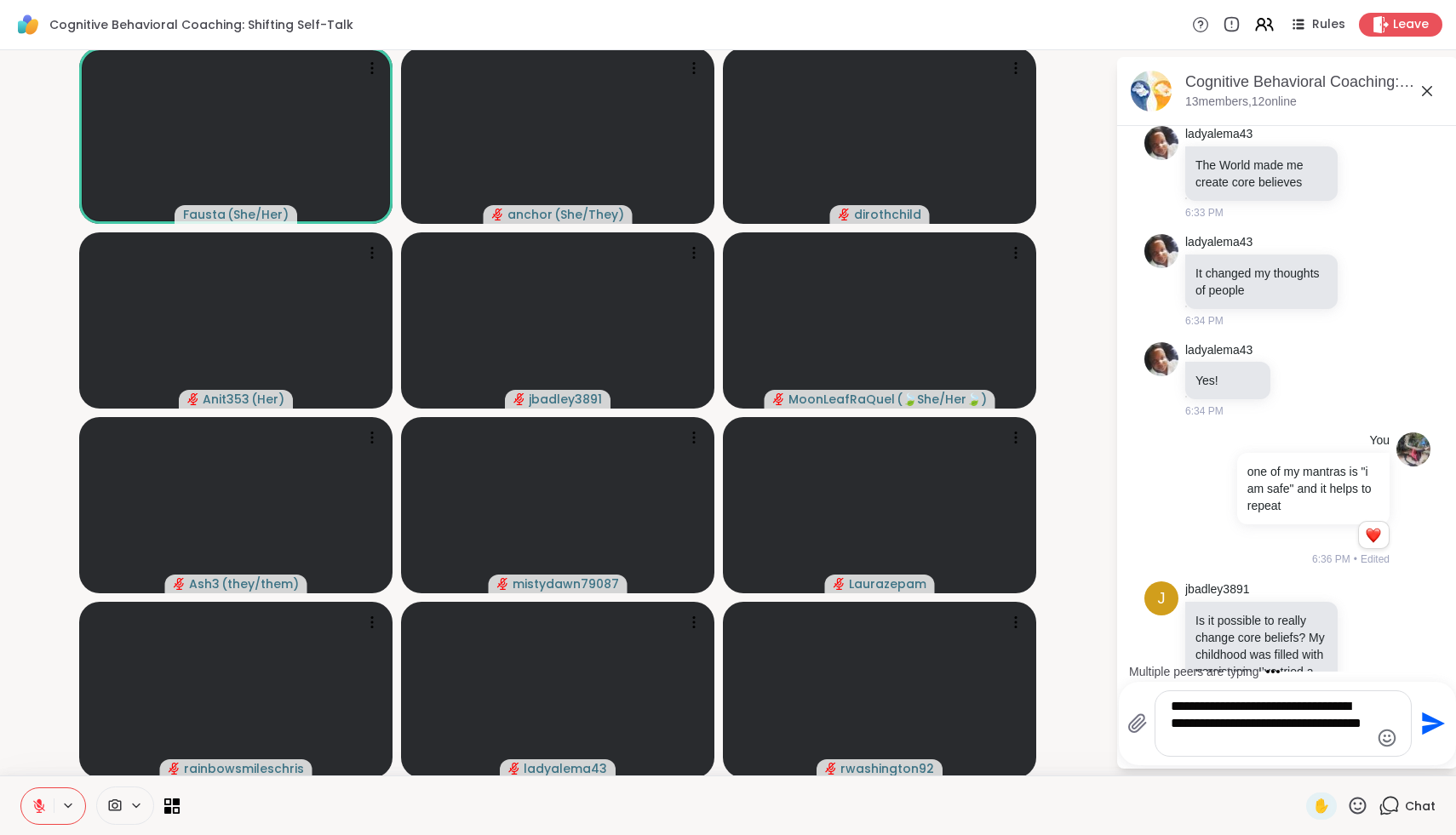
type textarea "**********"
drag, startPoint x: 1282, startPoint y: 745, endPoint x: 1107, endPoint y: 660, distance: 194.6
click at [1107, 660] on div "[PERSON_NAME] ( She/Her ) anchor ( She/They ) dirothchild Anit353 ( Her ) jbadl…" at bounding box center [728, 412] width 1456 height 725
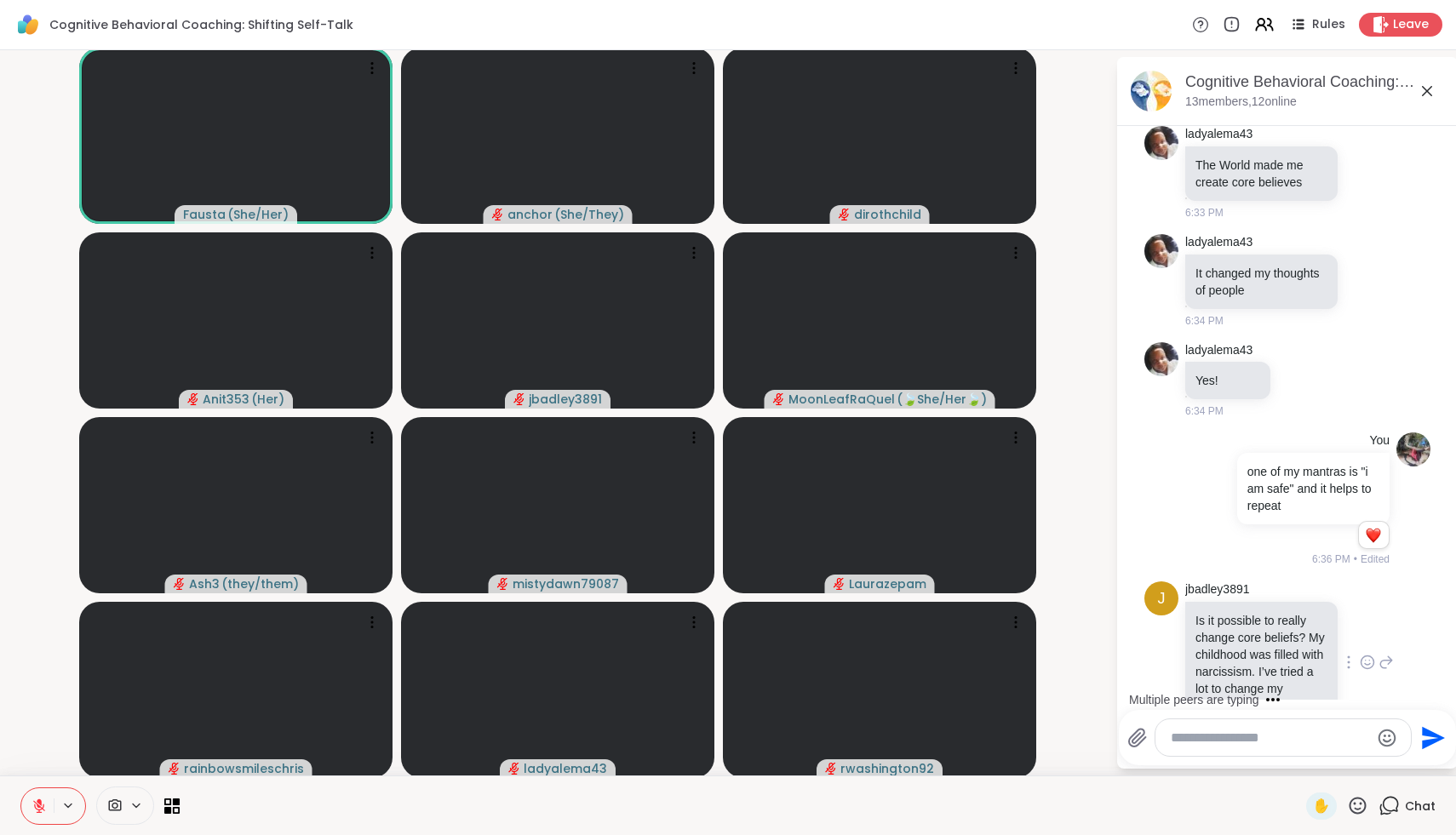
click at [1370, 654] on icon at bounding box center [1368, 662] width 15 height 17
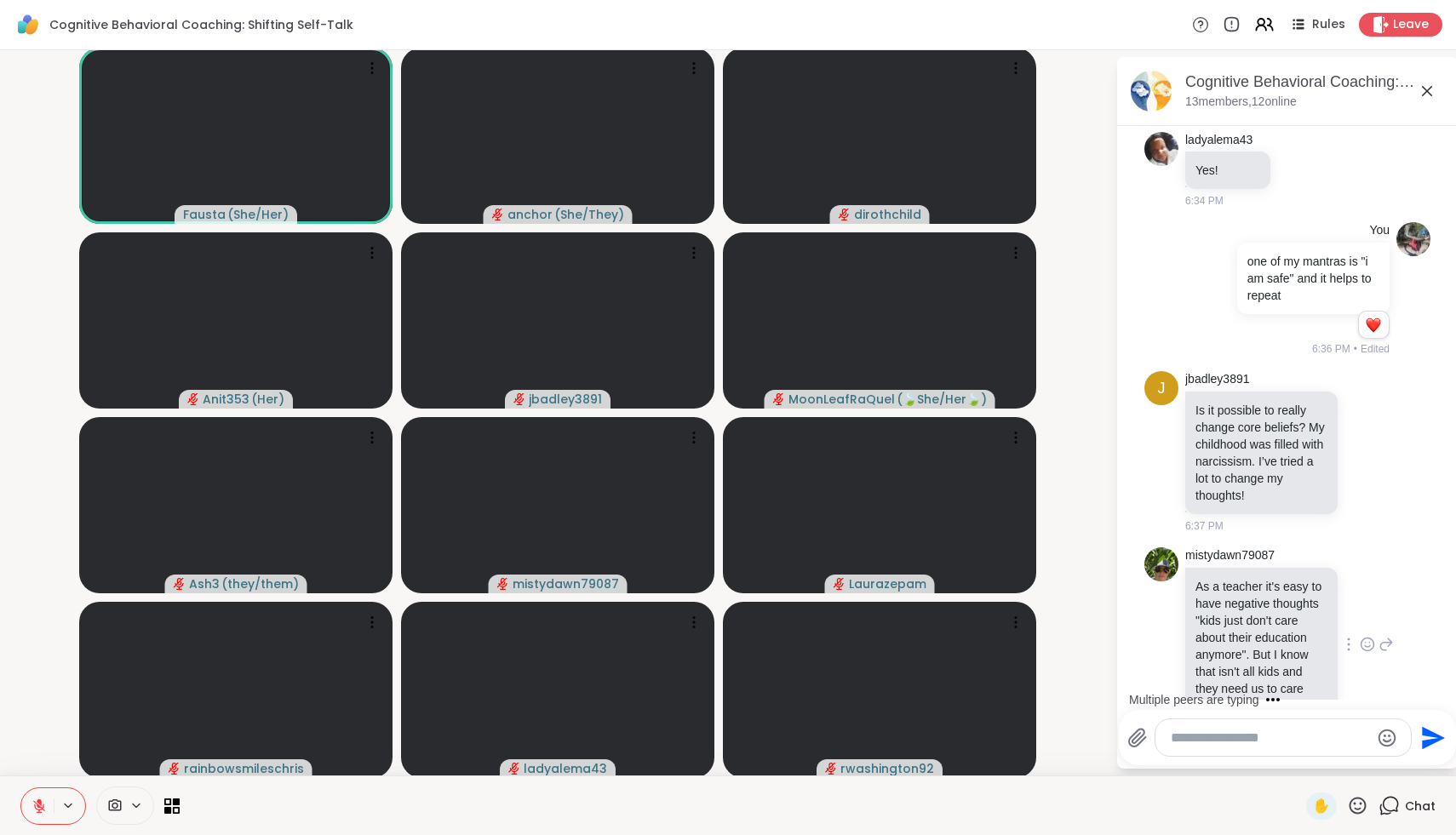
click at [1368, 636] on icon at bounding box center [1368, 644] width 15 height 17
click at [1232, 610] on div "Select Reaction: Heart" at bounding box center [1231, 617] width 15 height 15
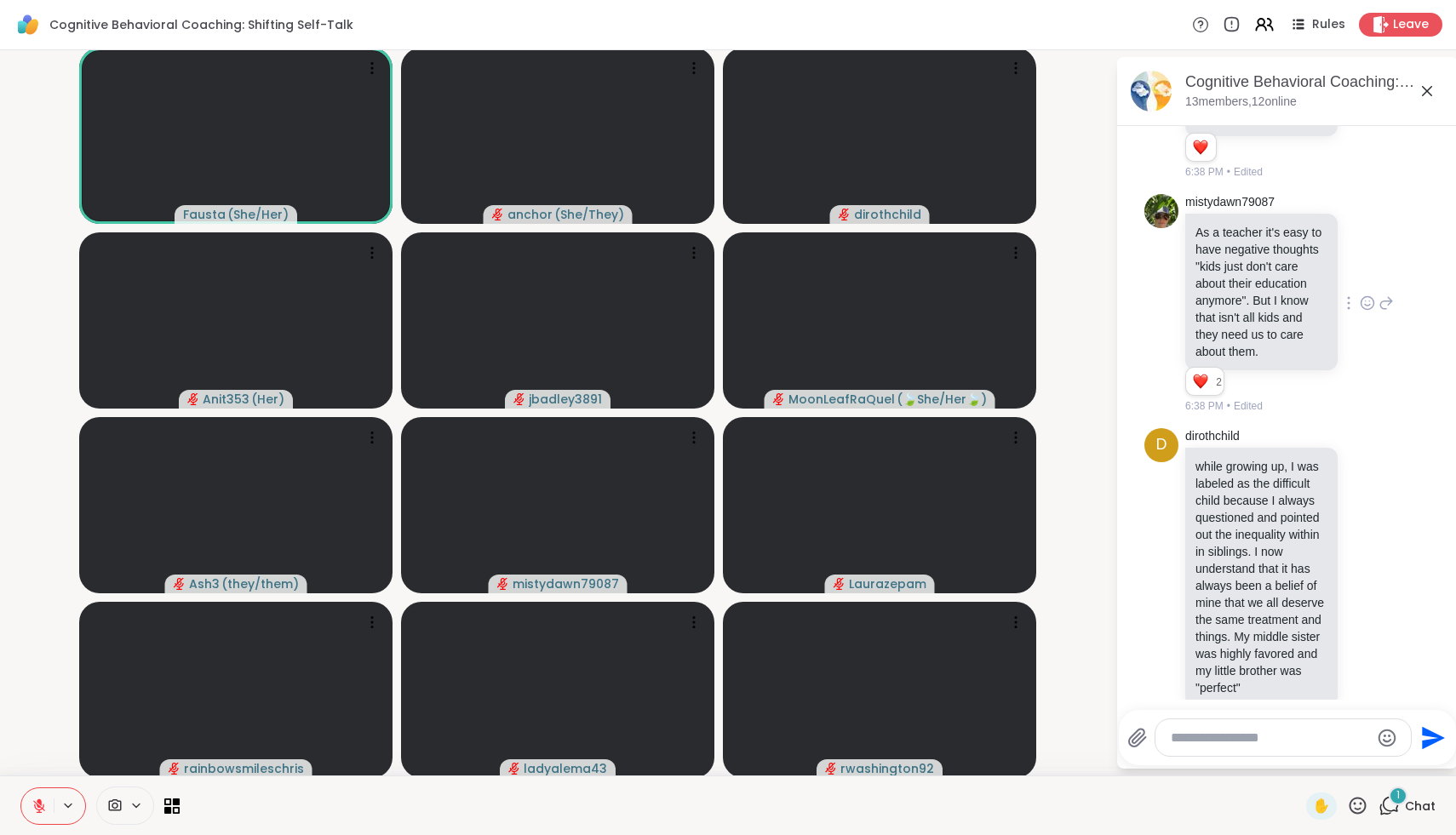
scroll to position [5233, 0]
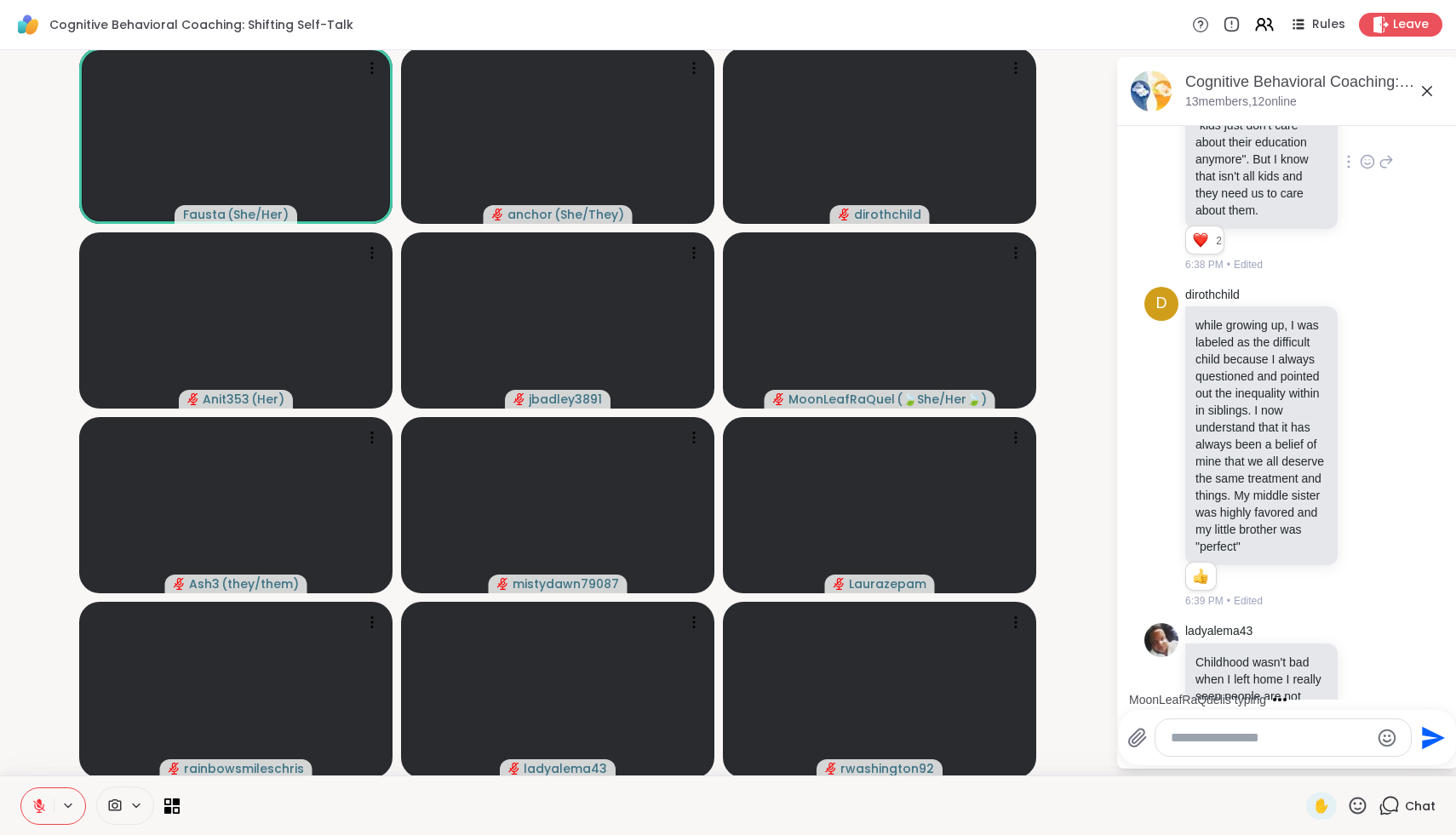
click at [1238, 727] on div at bounding box center [1283, 737] width 256 height 37
click at [1230, 732] on textarea "Type your message" at bounding box center [1269, 738] width 198 height 17
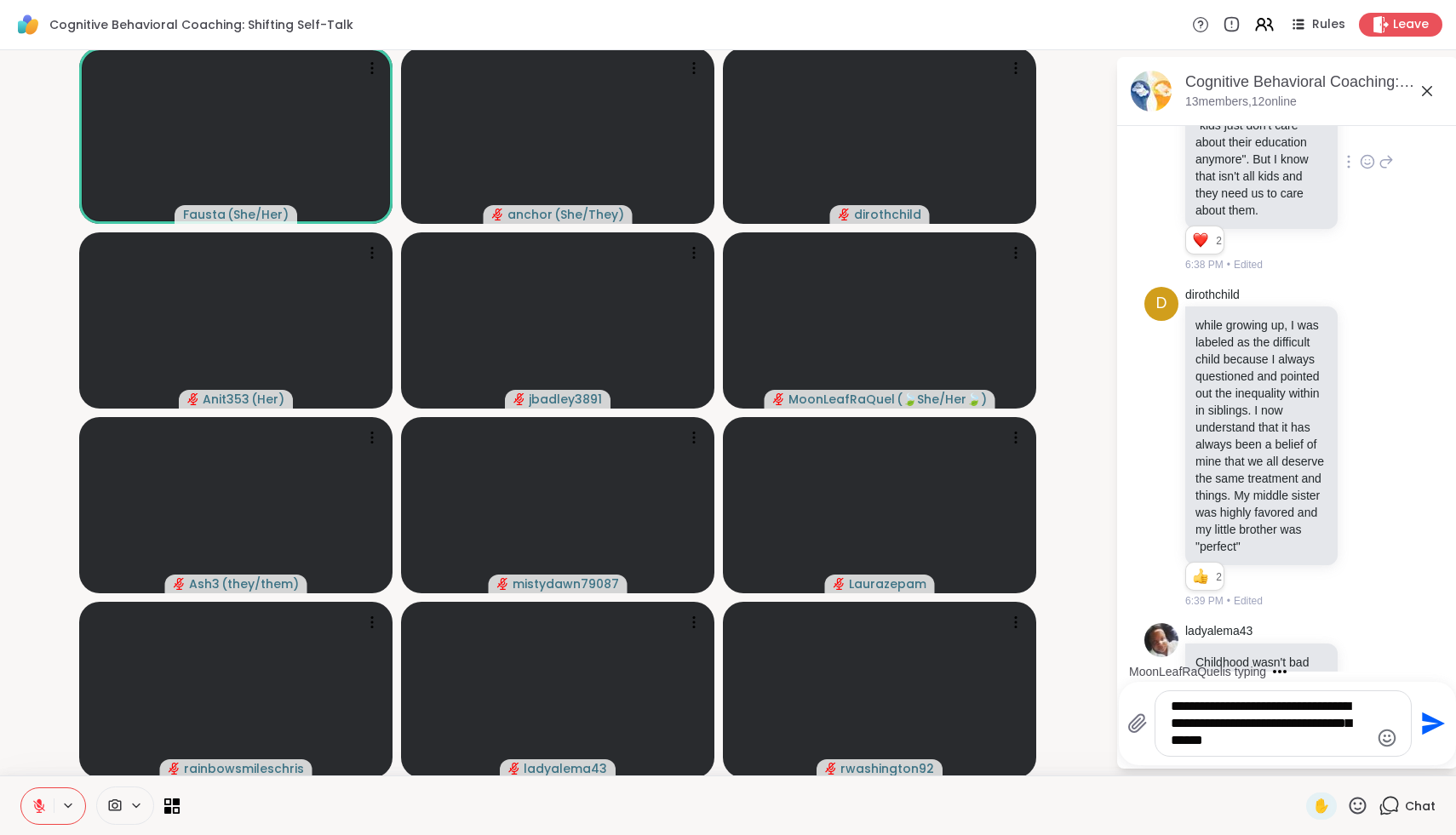
drag, startPoint x: 1349, startPoint y: 741, endPoint x: 1183, endPoint y: 707, distance: 169.4
click at [1183, 707] on textarea "**********" at bounding box center [1269, 723] width 198 height 51
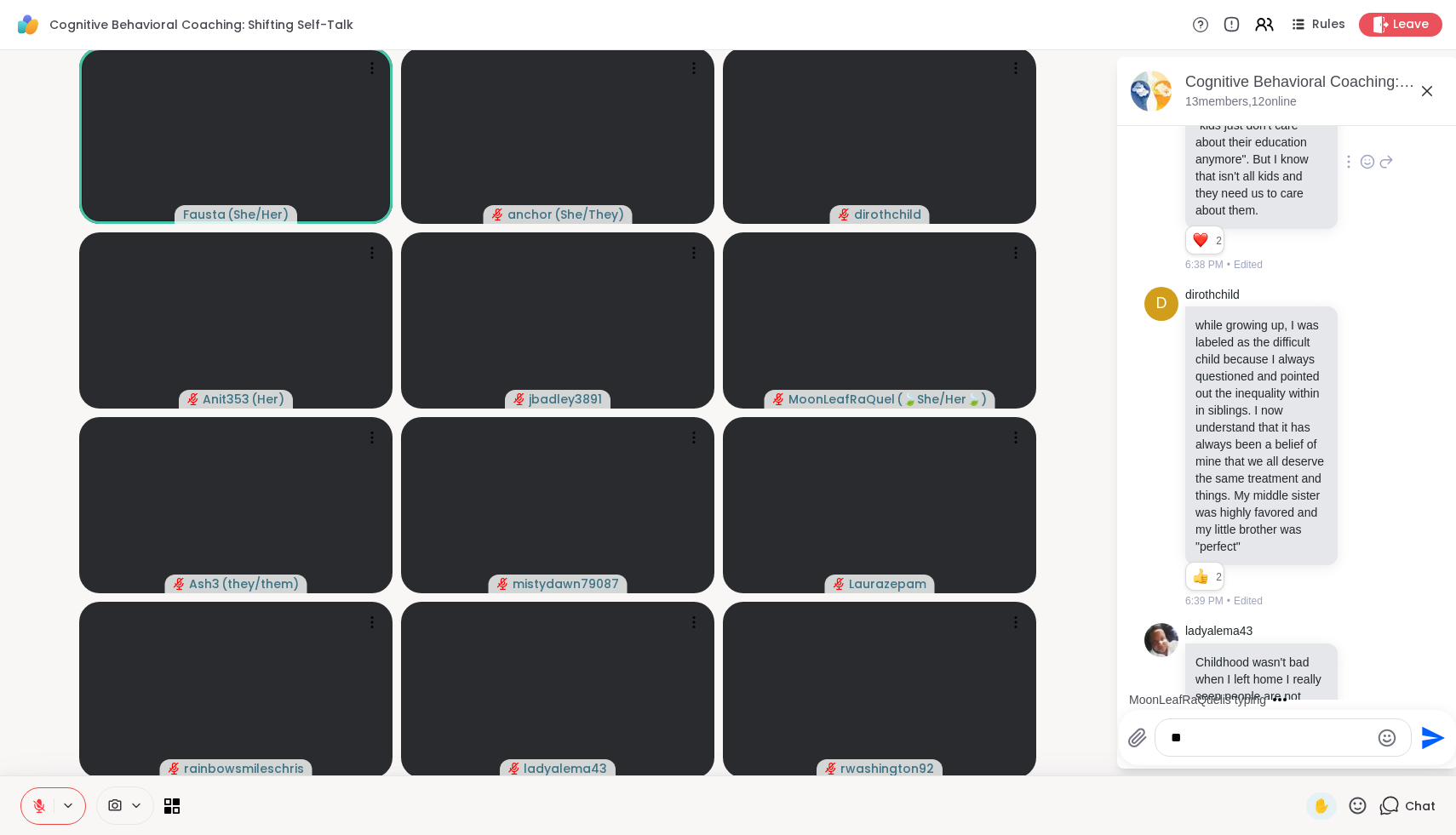
type textarea "*"
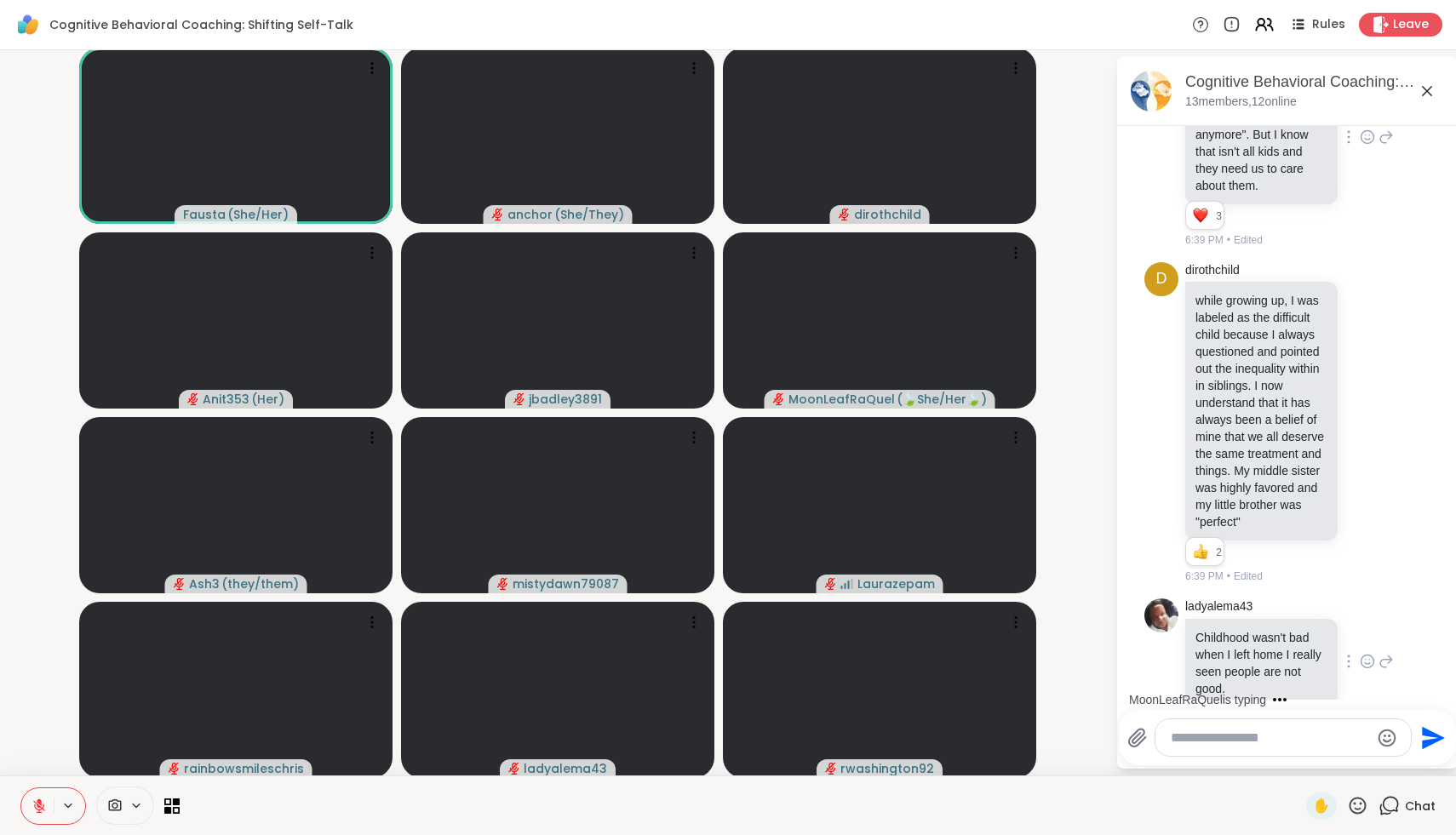
click at [1369, 653] on icon at bounding box center [1368, 661] width 15 height 17
click at [1201, 626] on div "Select Reaction: Thumbs up" at bounding box center [1195, 634] width 15 height 15
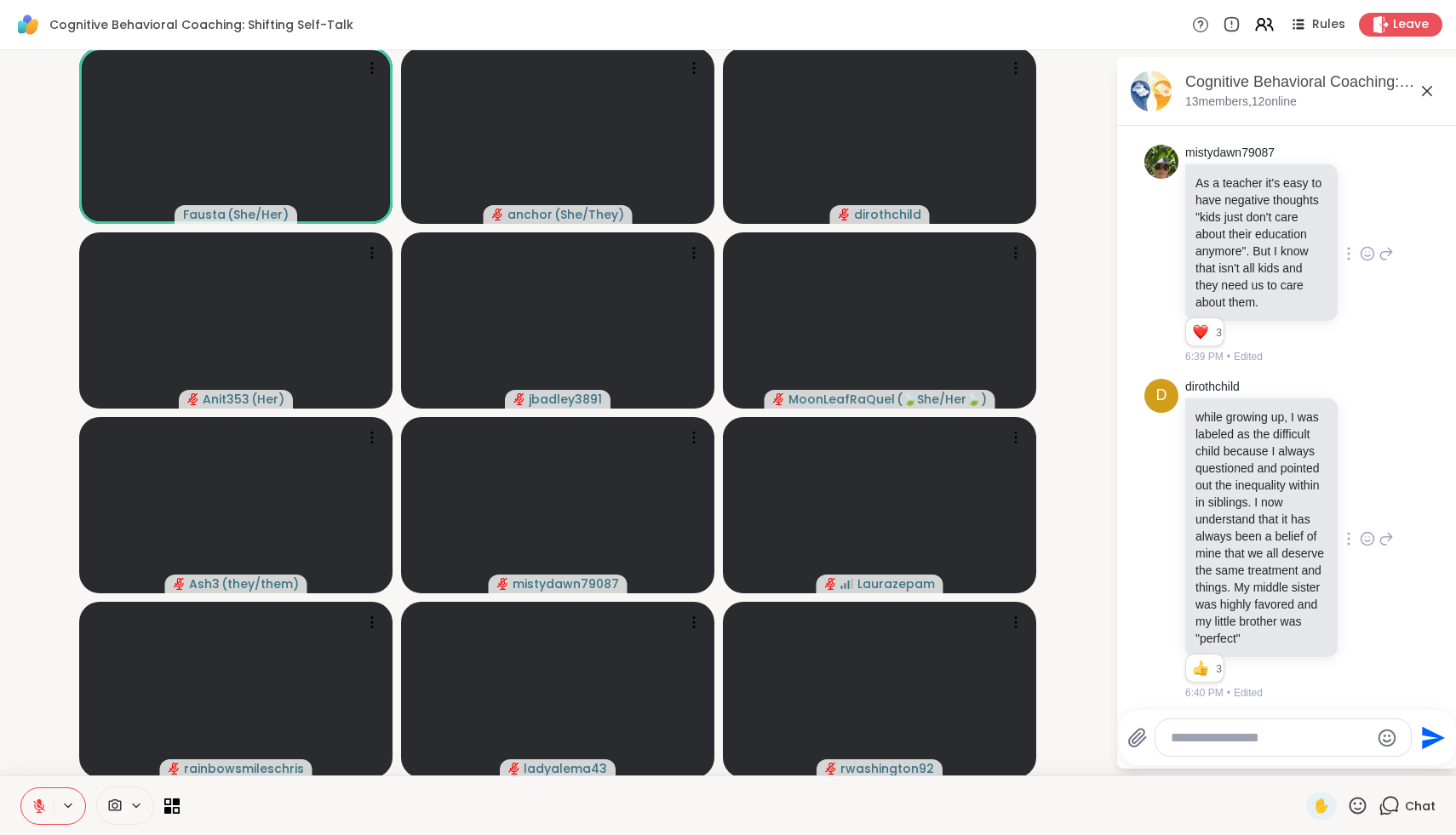
scroll to position [5145, 0]
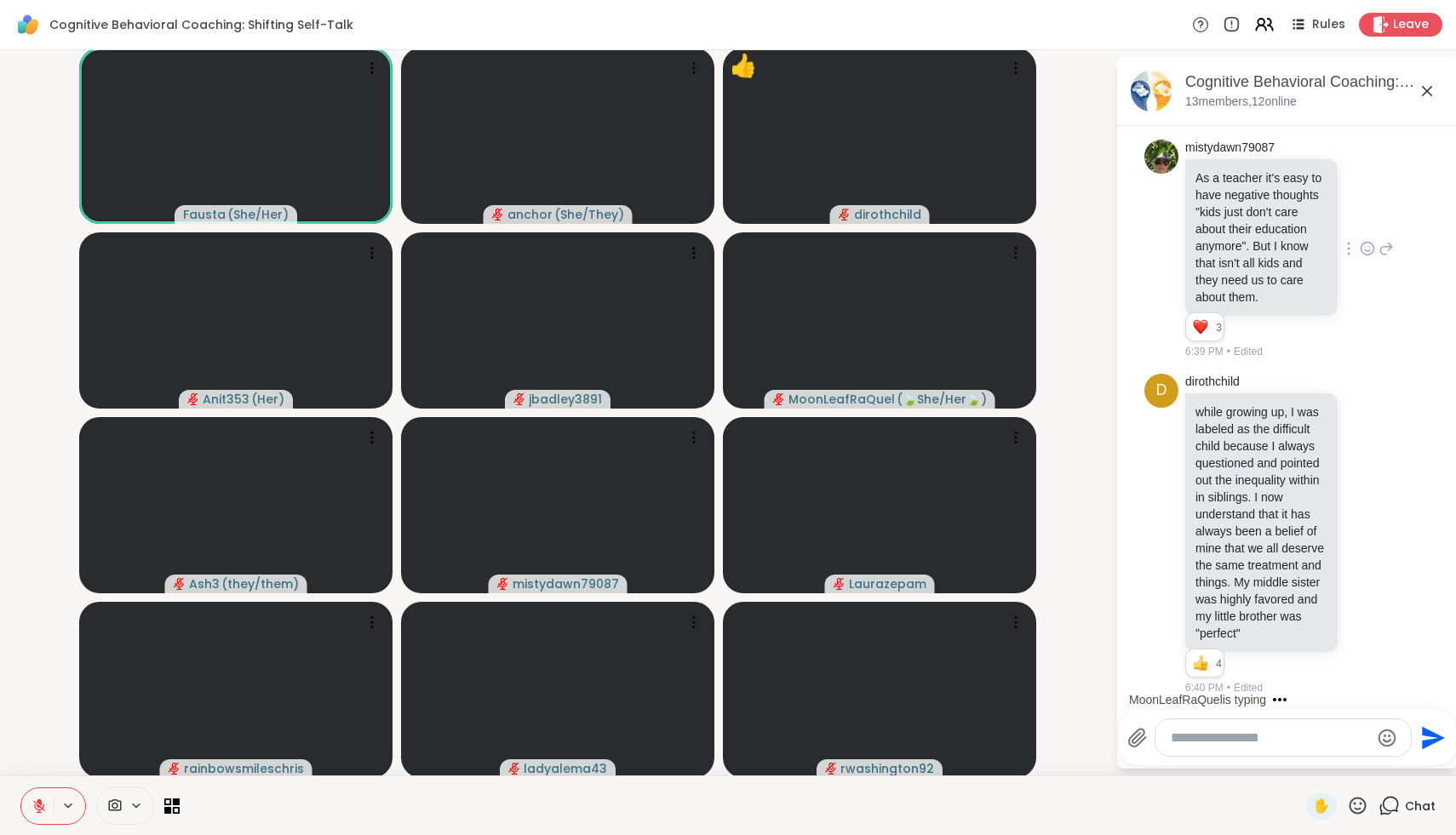
click at [1215, 745] on textarea "Type your message" at bounding box center [1269, 738] width 198 height 17
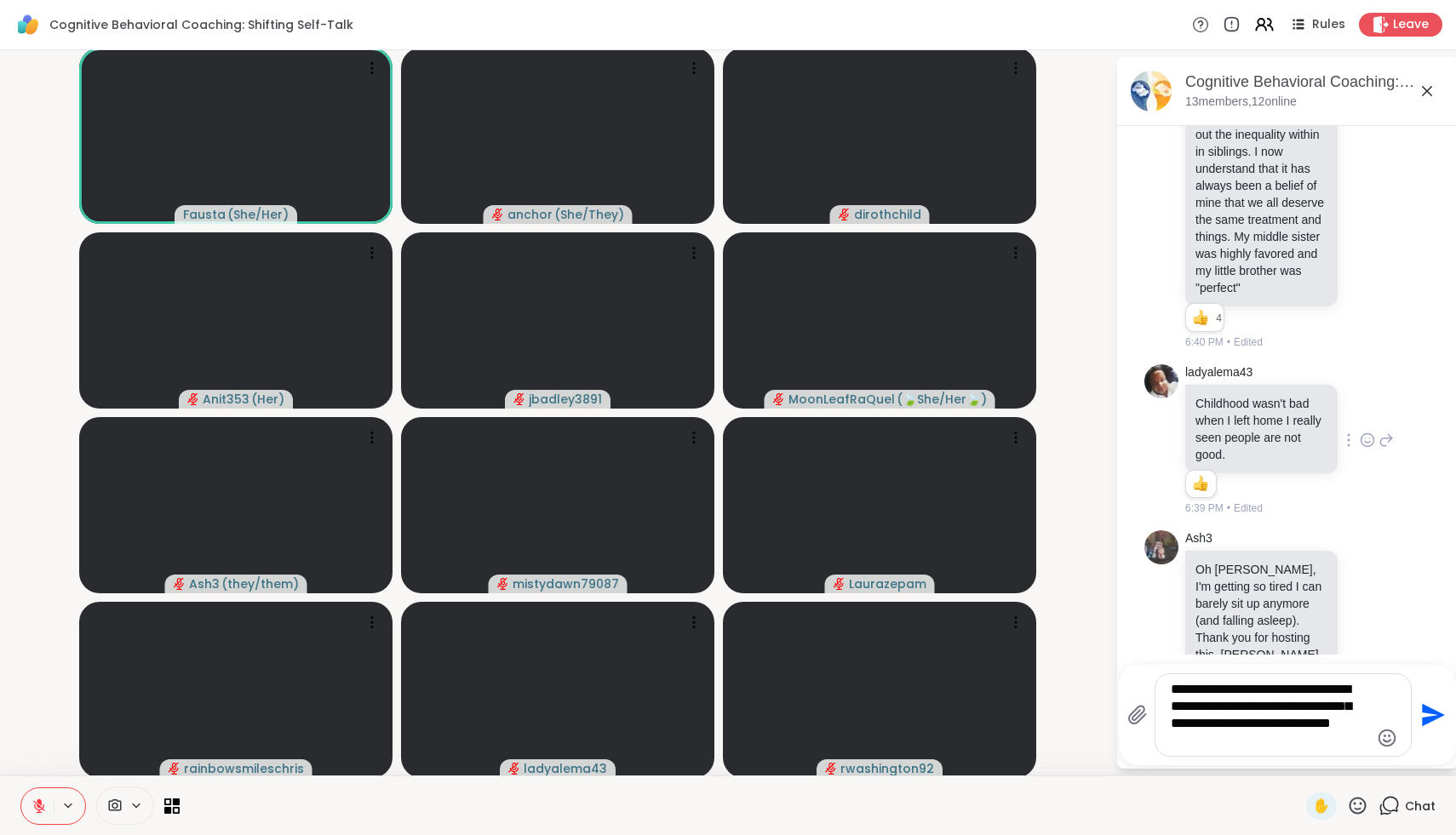
type textarea "**********"
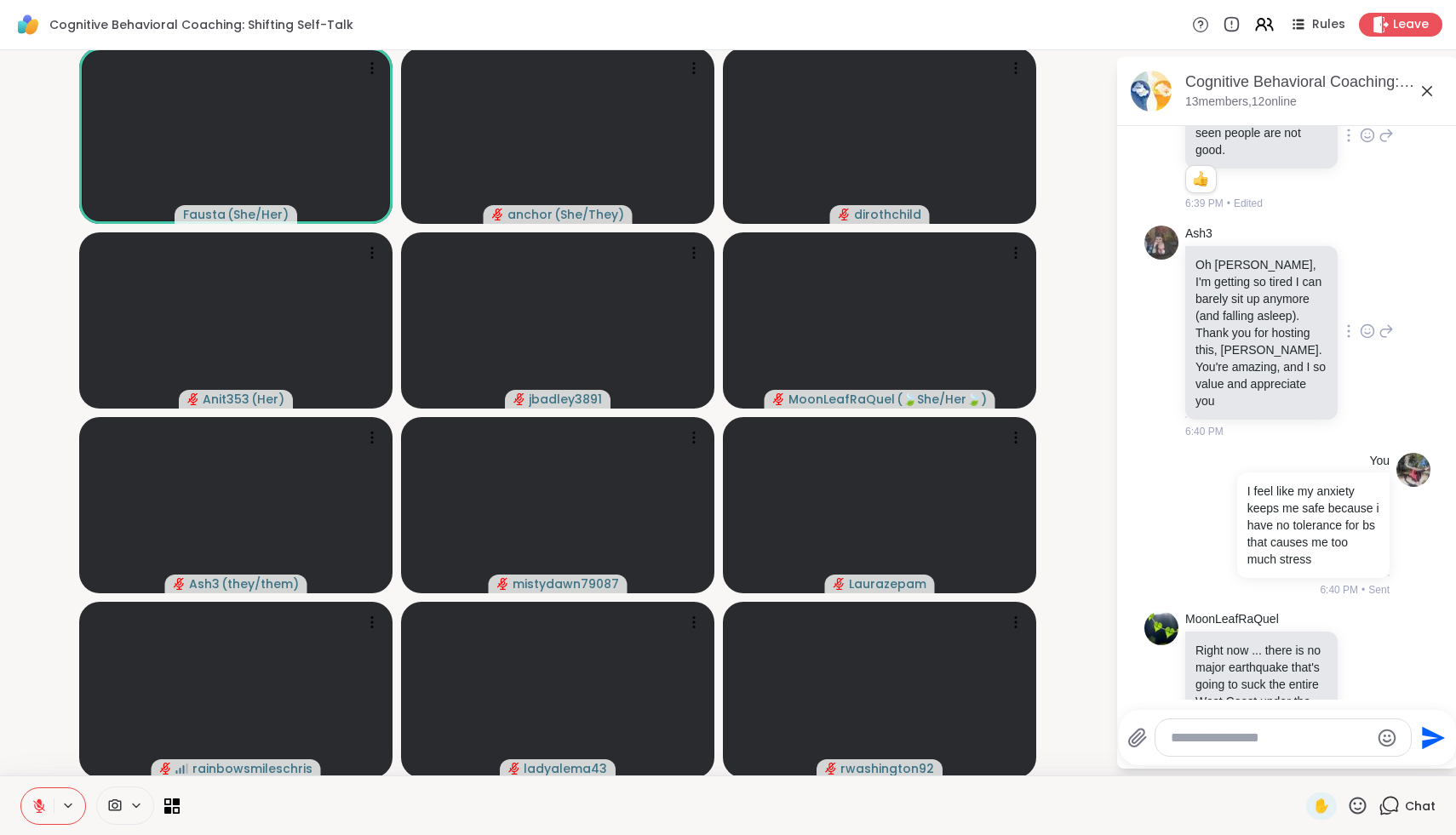
scroll to position [5765, 0]
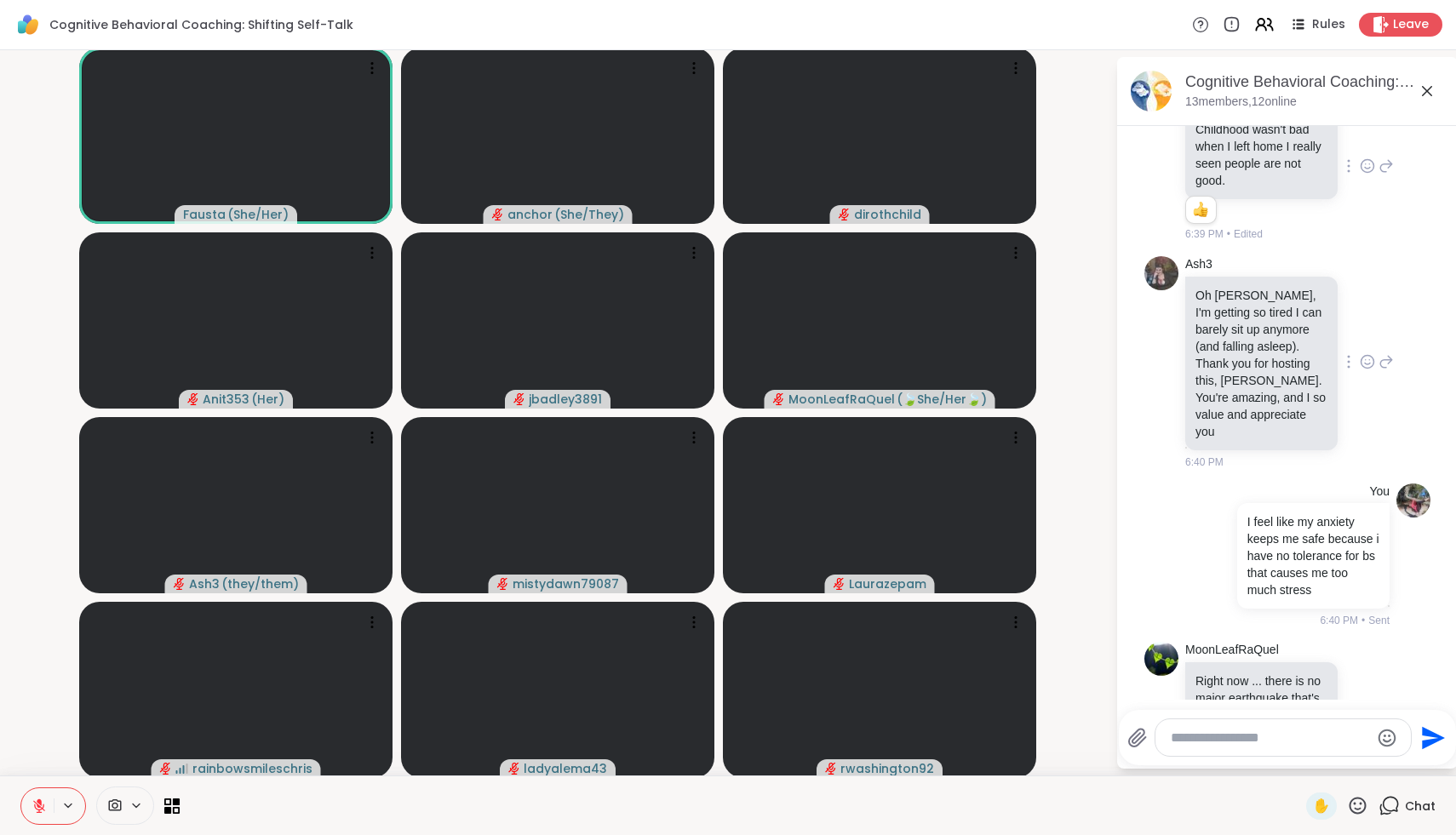
click at [1370, 353] on icon at bounding box center [1368, 362] width 15 height 17
click at [1240, 317] on button "Select Reaction: Heart" at bounding box center [1231, 334] width 34 height 34
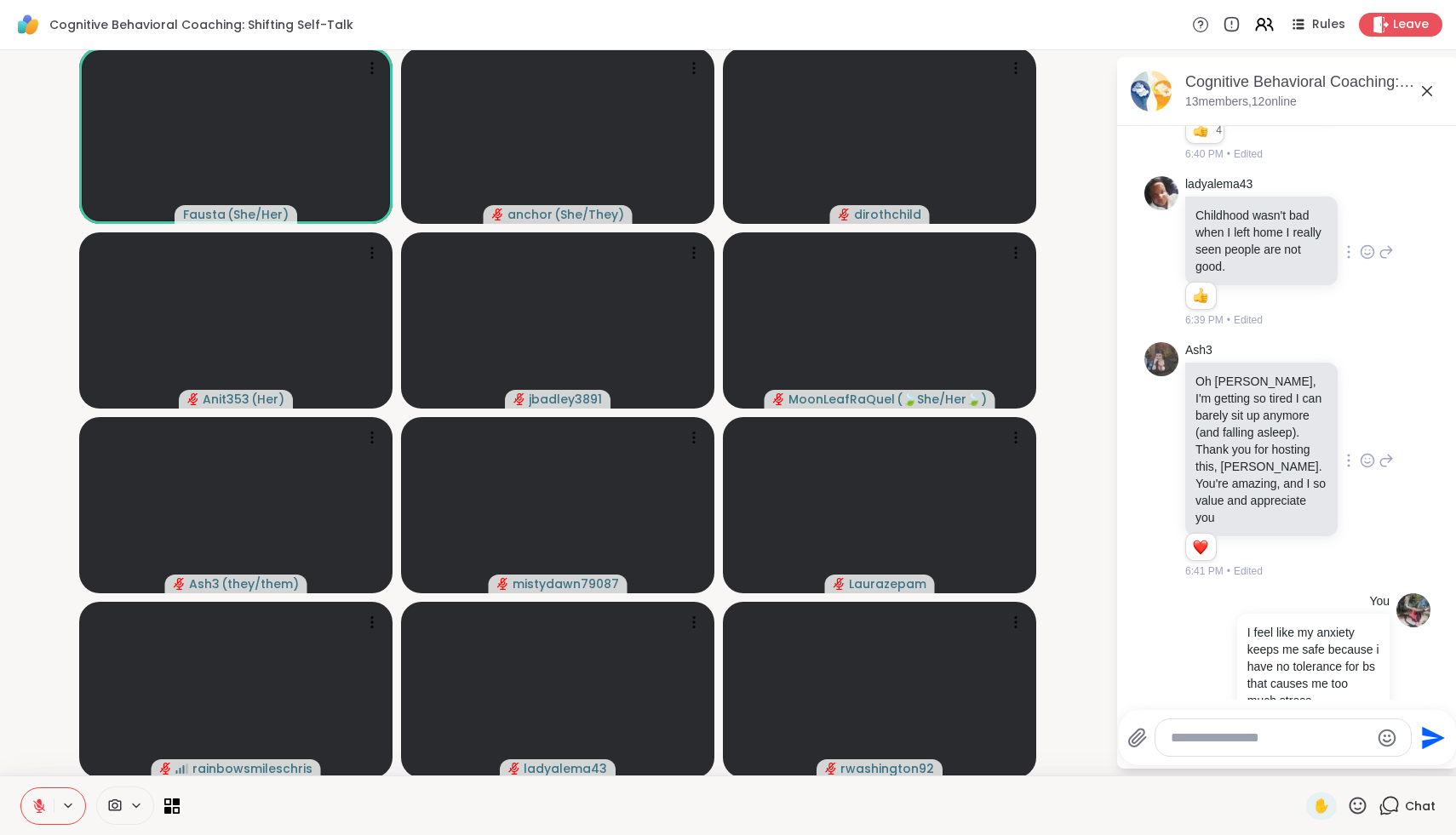
scroll to position [5672, 0]
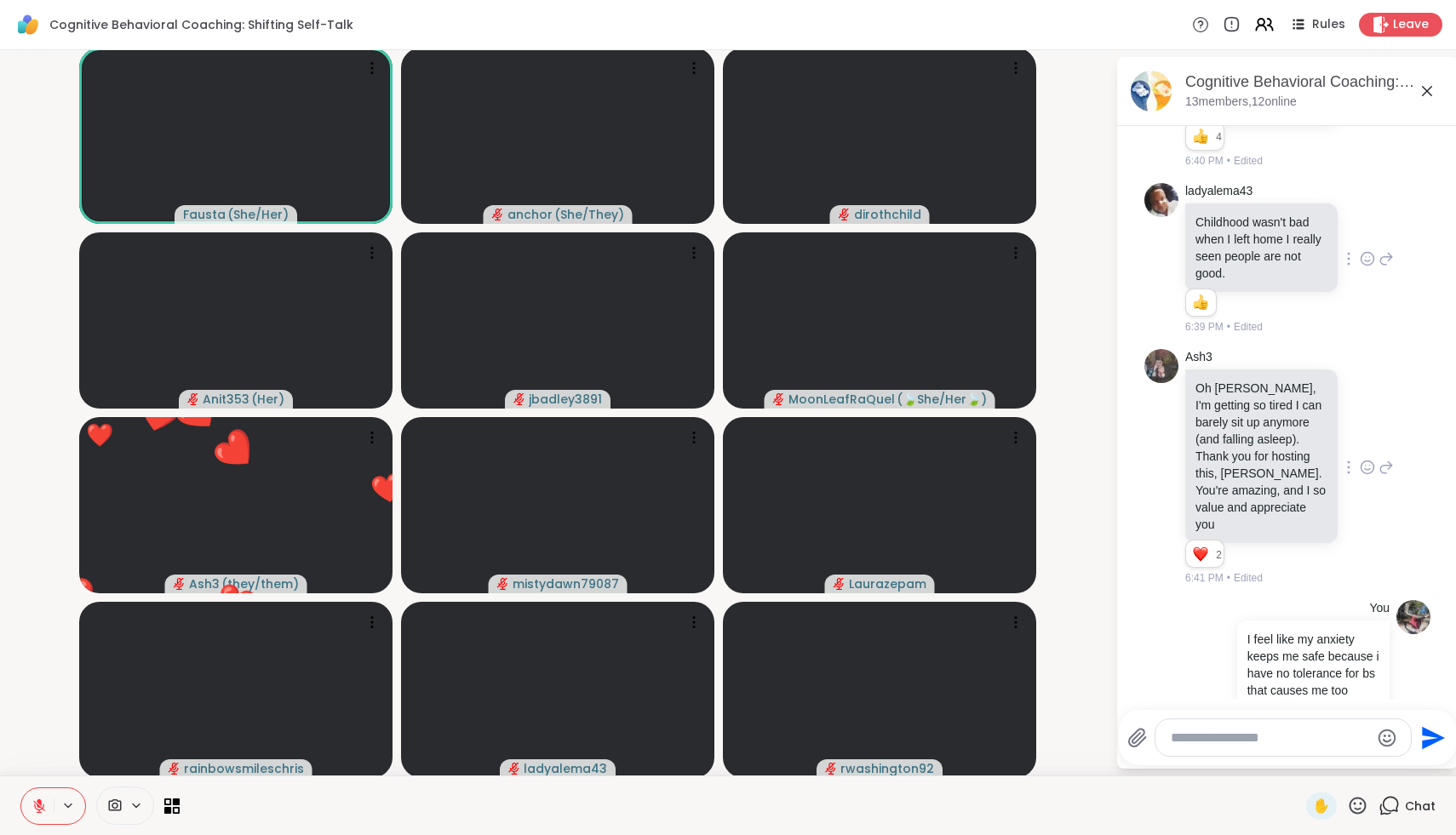
click at [1356, 810] on icon at bounding box center [1358, 805] width 17 height 17
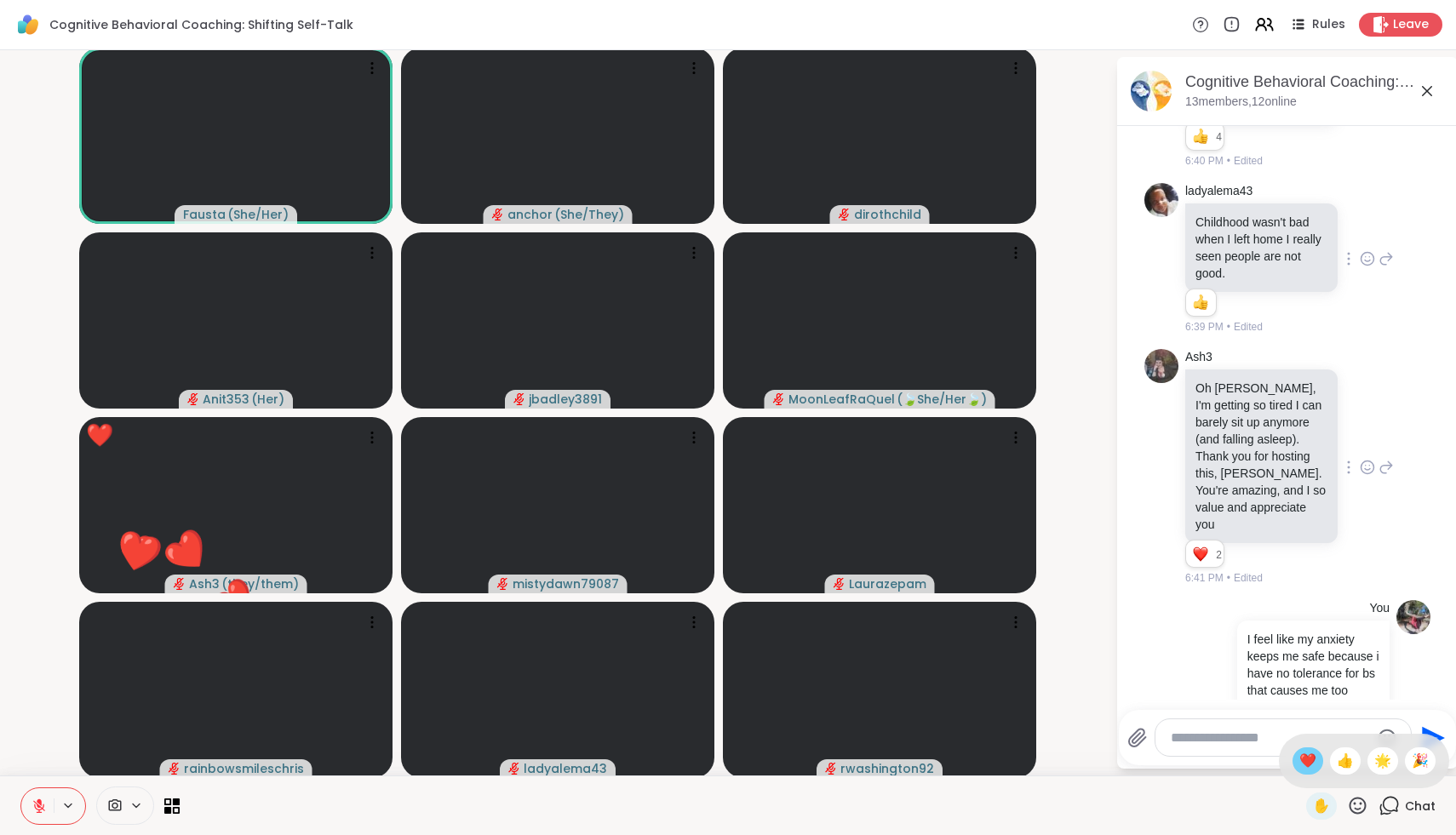
click at [1316, 768] on span "❤️" at bounding box center [1308, 761] width 17 height 21
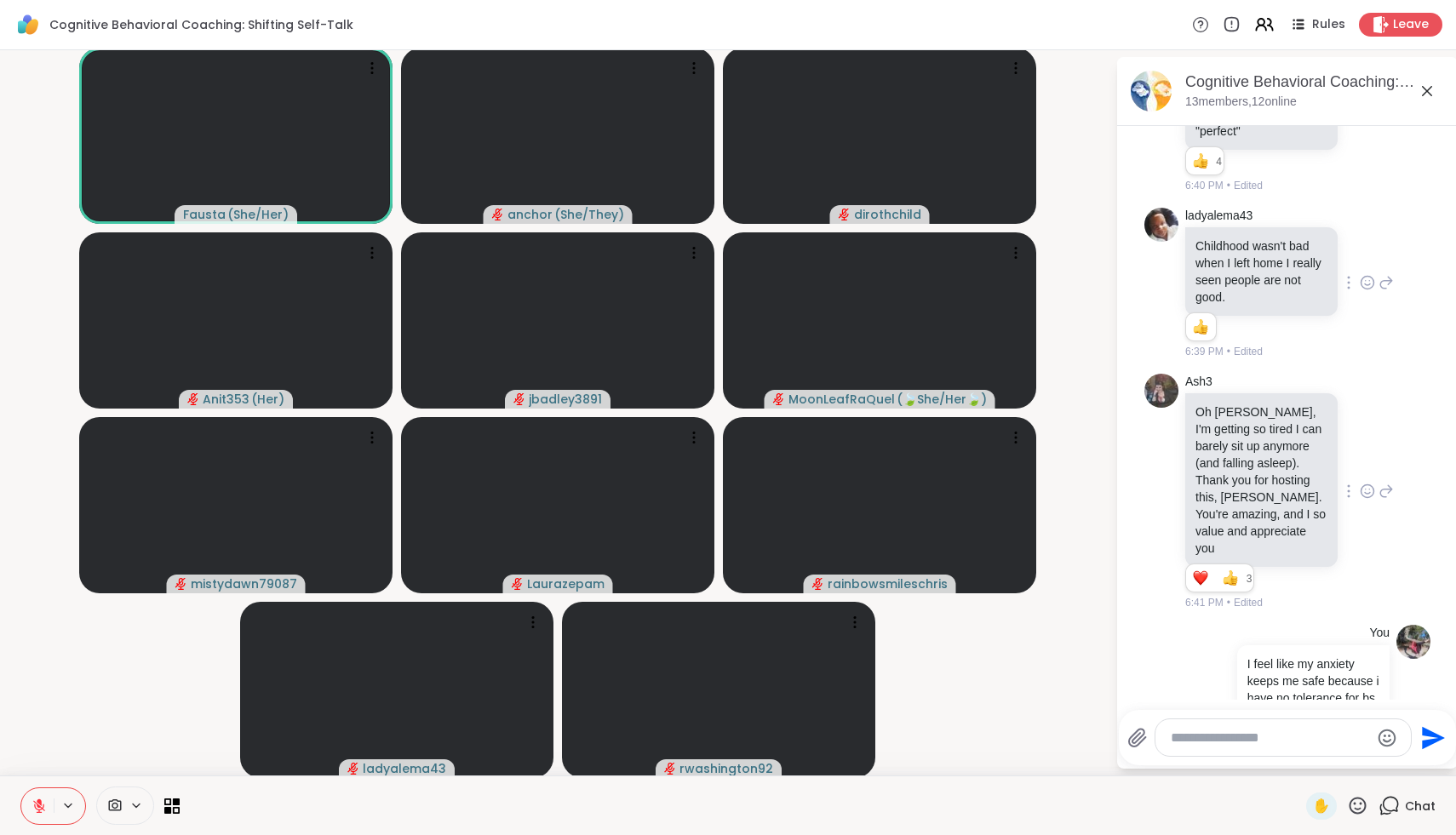
scroll to position [5698, 0]
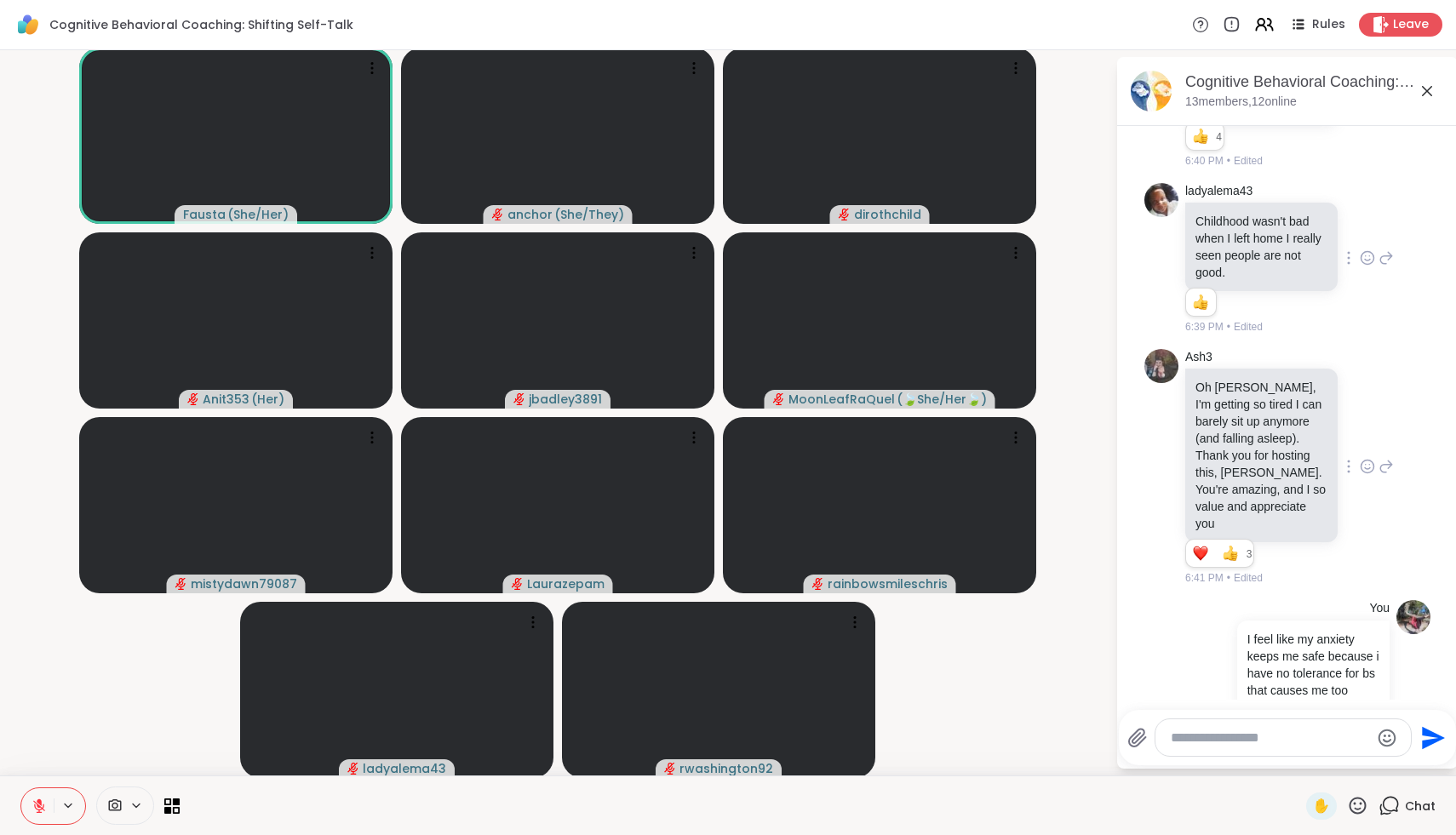
click at [1282, 735] on textarea "Type your message" at bounding box center [1269, 738] width 198 height 17
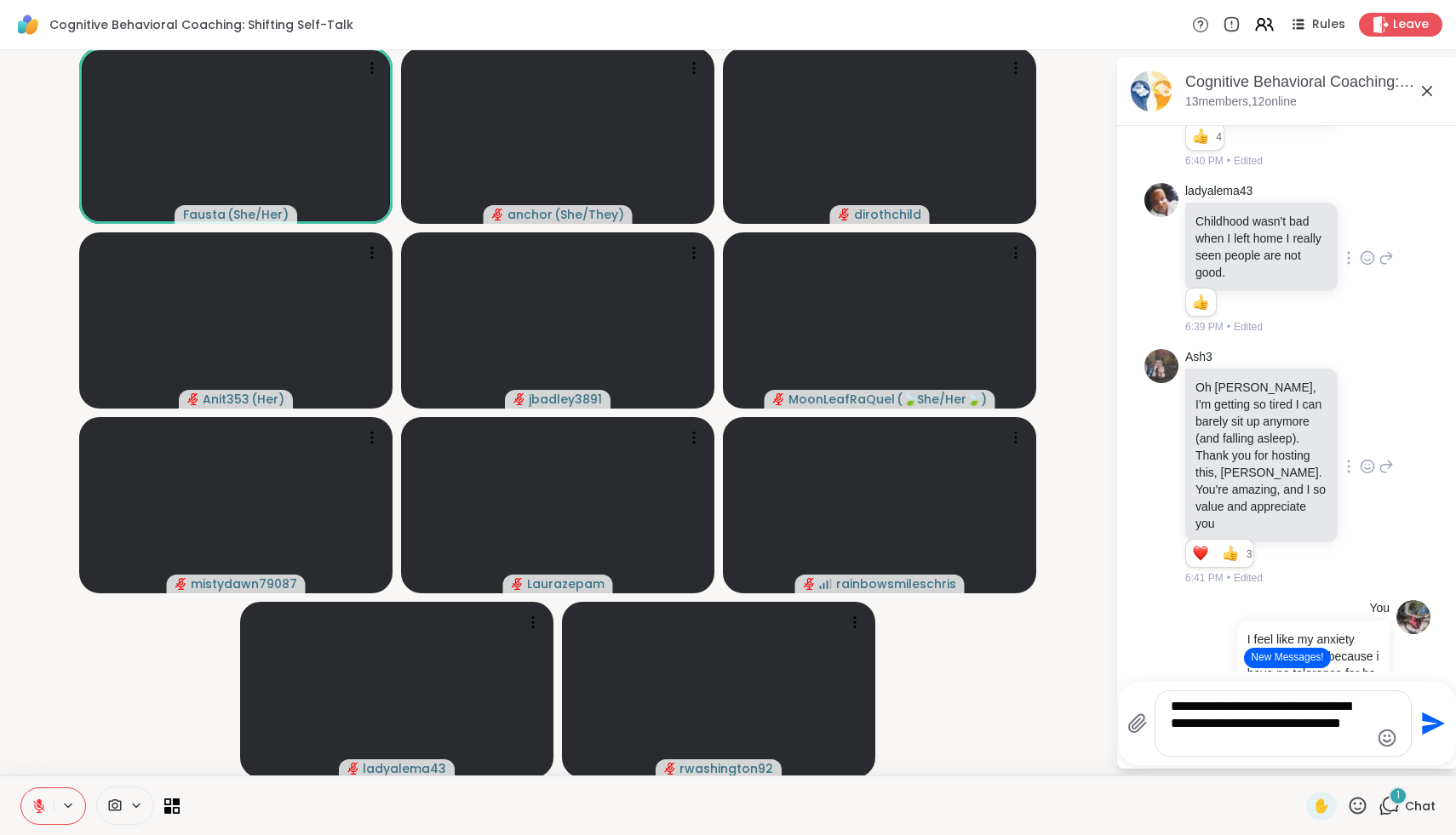
type textarea "**********"
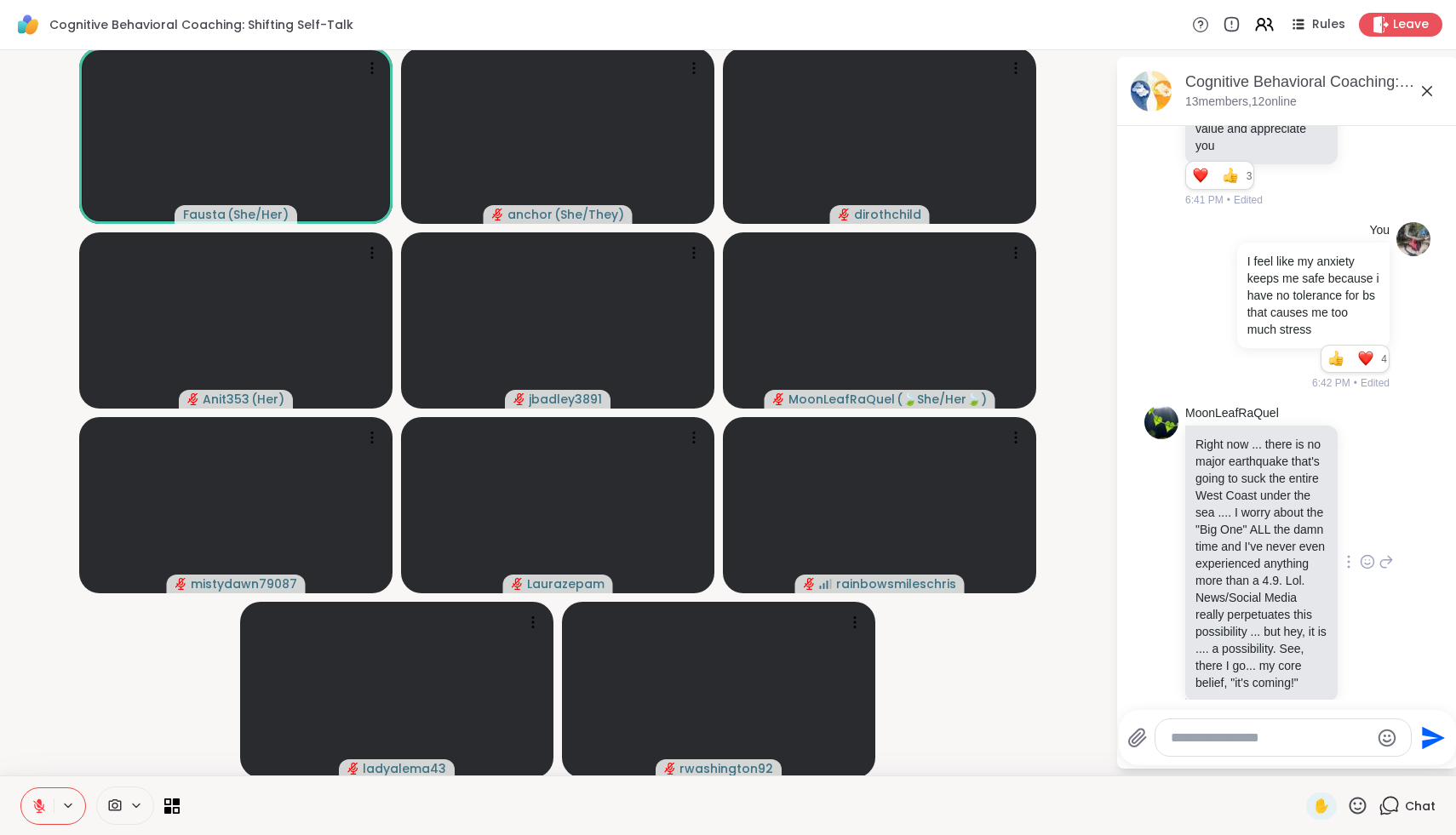
scroll to position [6071, 0]
click at [1366, 557] on icon at bounding box center [1368, 565] width 15 height 17
click at [1236, 531] on div "Select Reaction: Heart" at bounding box center [1231, 538] width 15 height 15
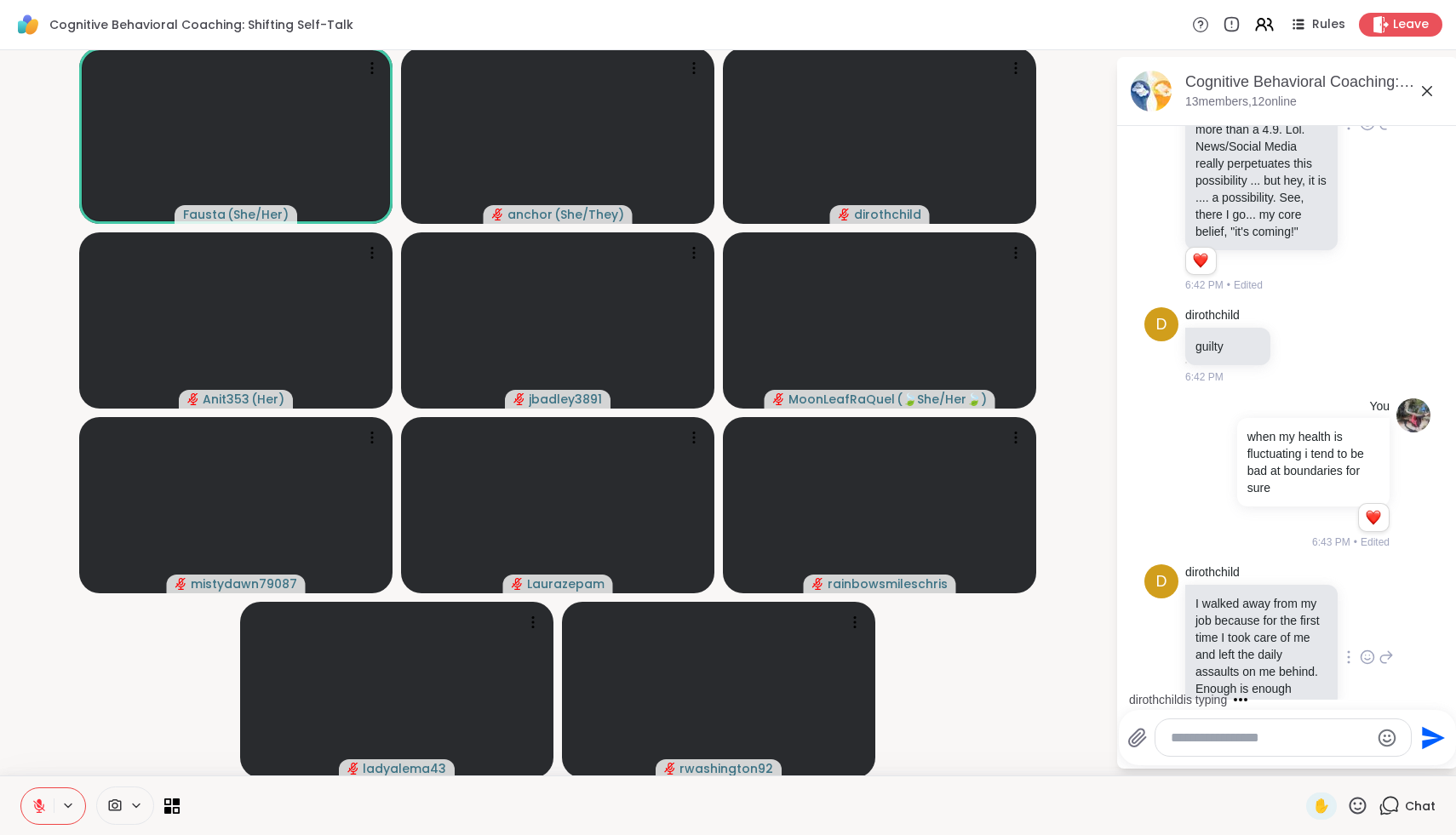
scroll to position [6551, 0]
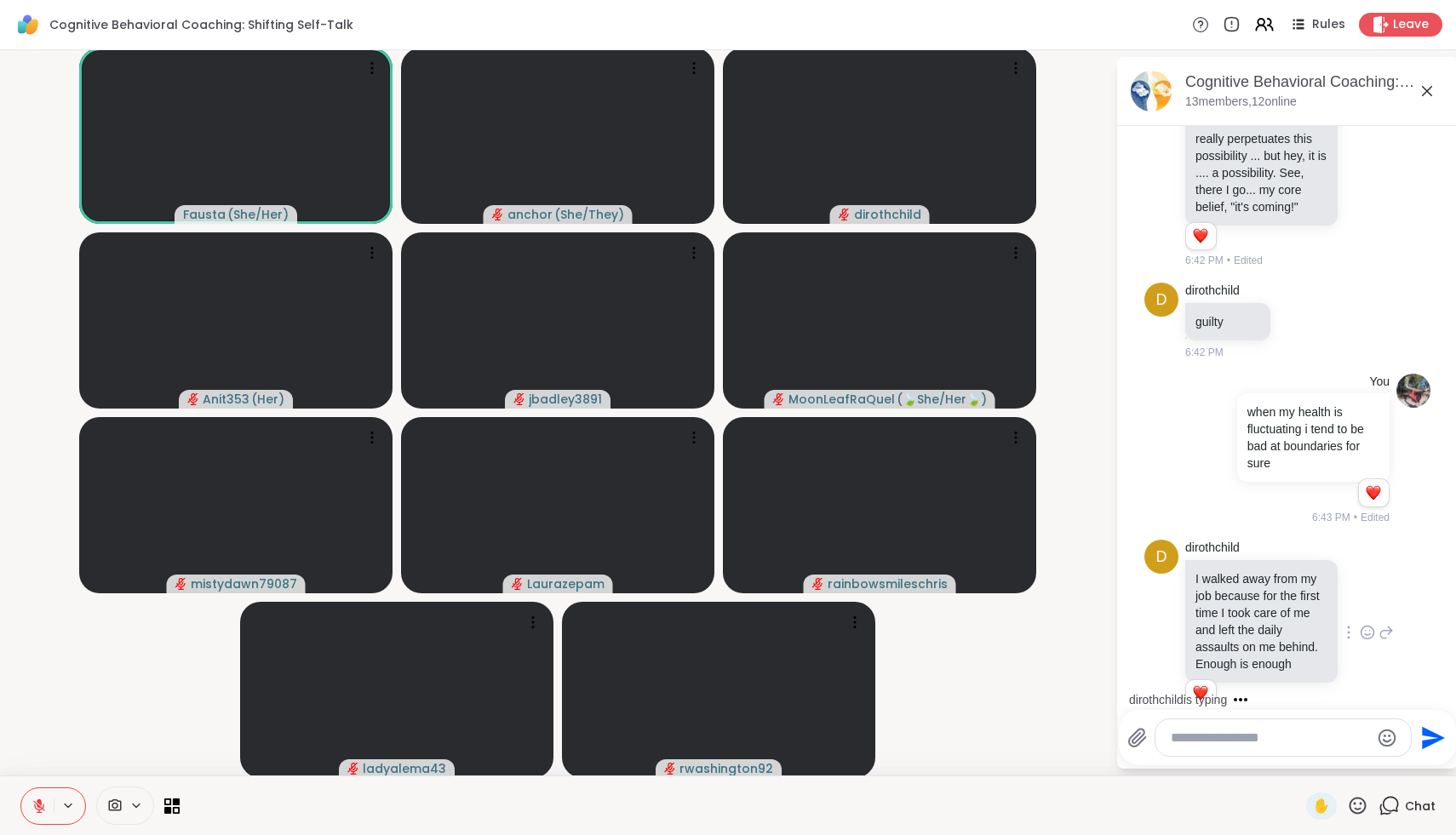
click at [1371, 624] on icon at bounding box center [1368, 632] width 15 height 17
click at [1236, 588] on button "Select Reaction: Heart" at bounding box center [1231, 605] width 34 height 34
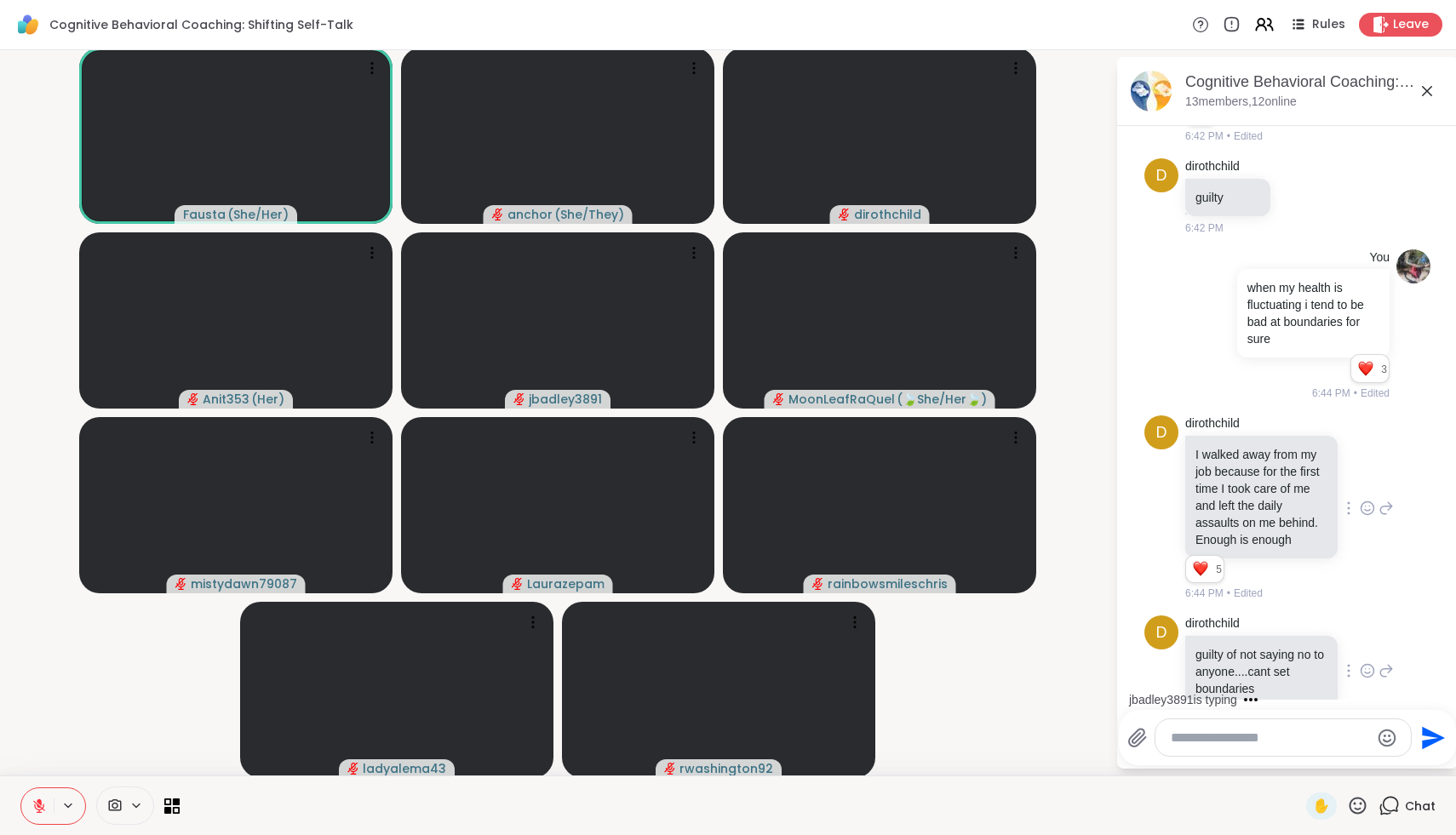
click at [1362, 662] on icon at bounding box center [1368, 671] width 15 height 17
click at [1276, 626] on button "Select Reaction: Sad" at bounding box center [1269, 643] width 34 height 34
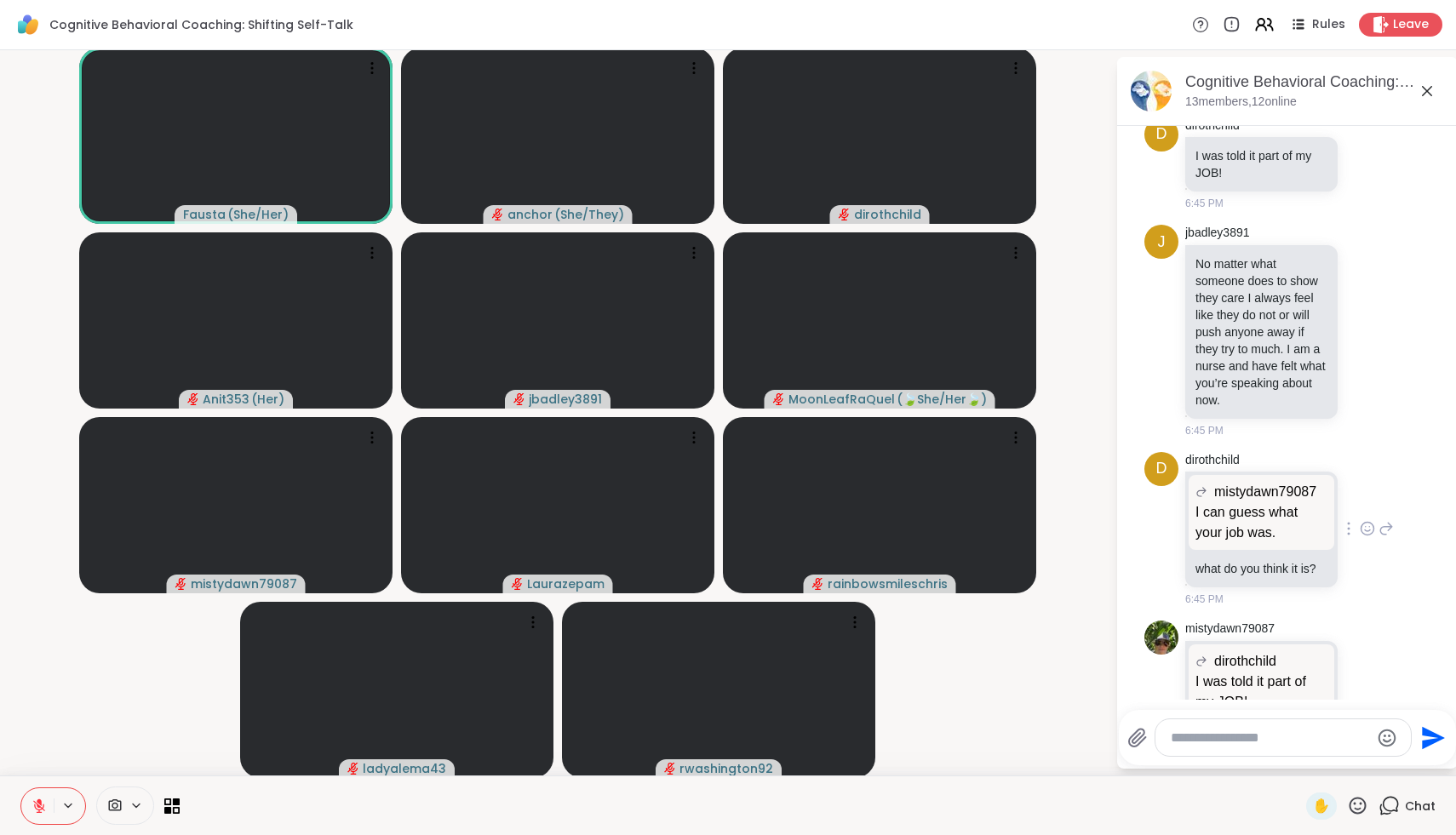
scroll to position [7618, 0]
click at [1364, 324] on icon at bounding box center [1368, 332] width 15 height 17
click at [1232, 298] on div "Select Reaction: Heart" at bounding box center [1231, 305] width 15 height 15
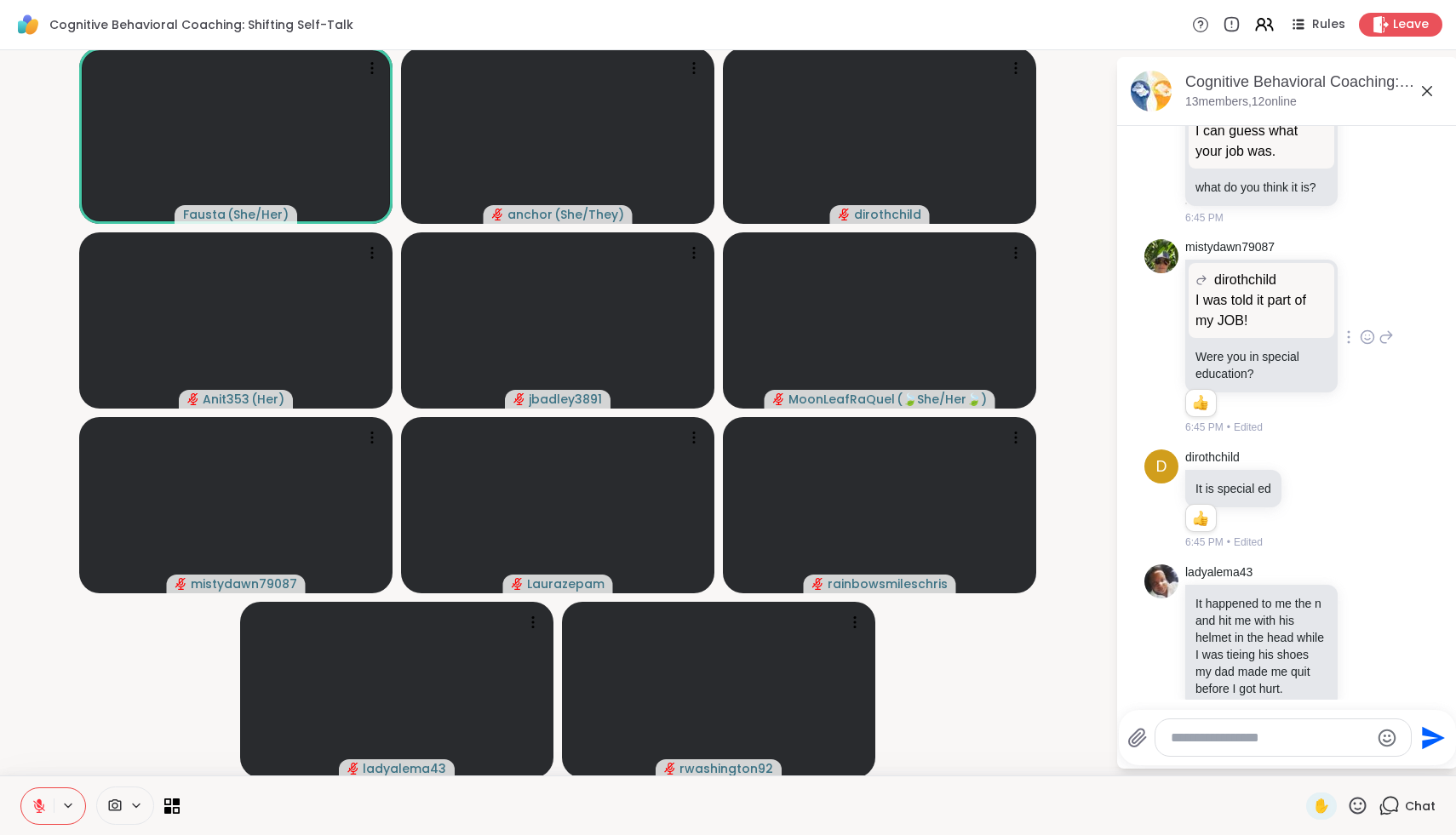
scroll to position [8051, 0]
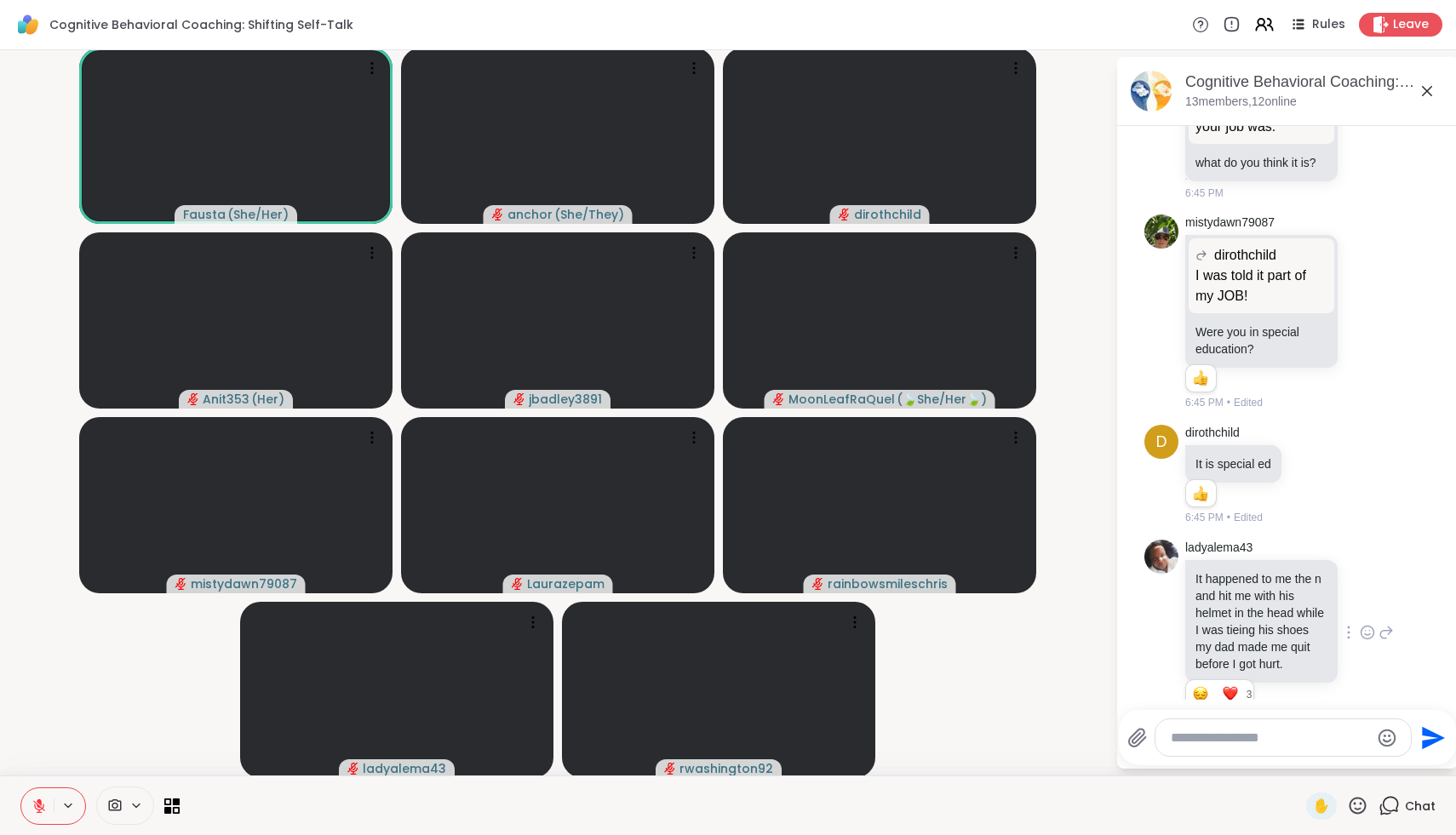
click at [1371, 624] on icon at bounding box center [1368, 632] width 15 height 17
click at [1243, 588] on button "Select Reaction: Heart" at bounding box center [1231, 605] width 34 height 34
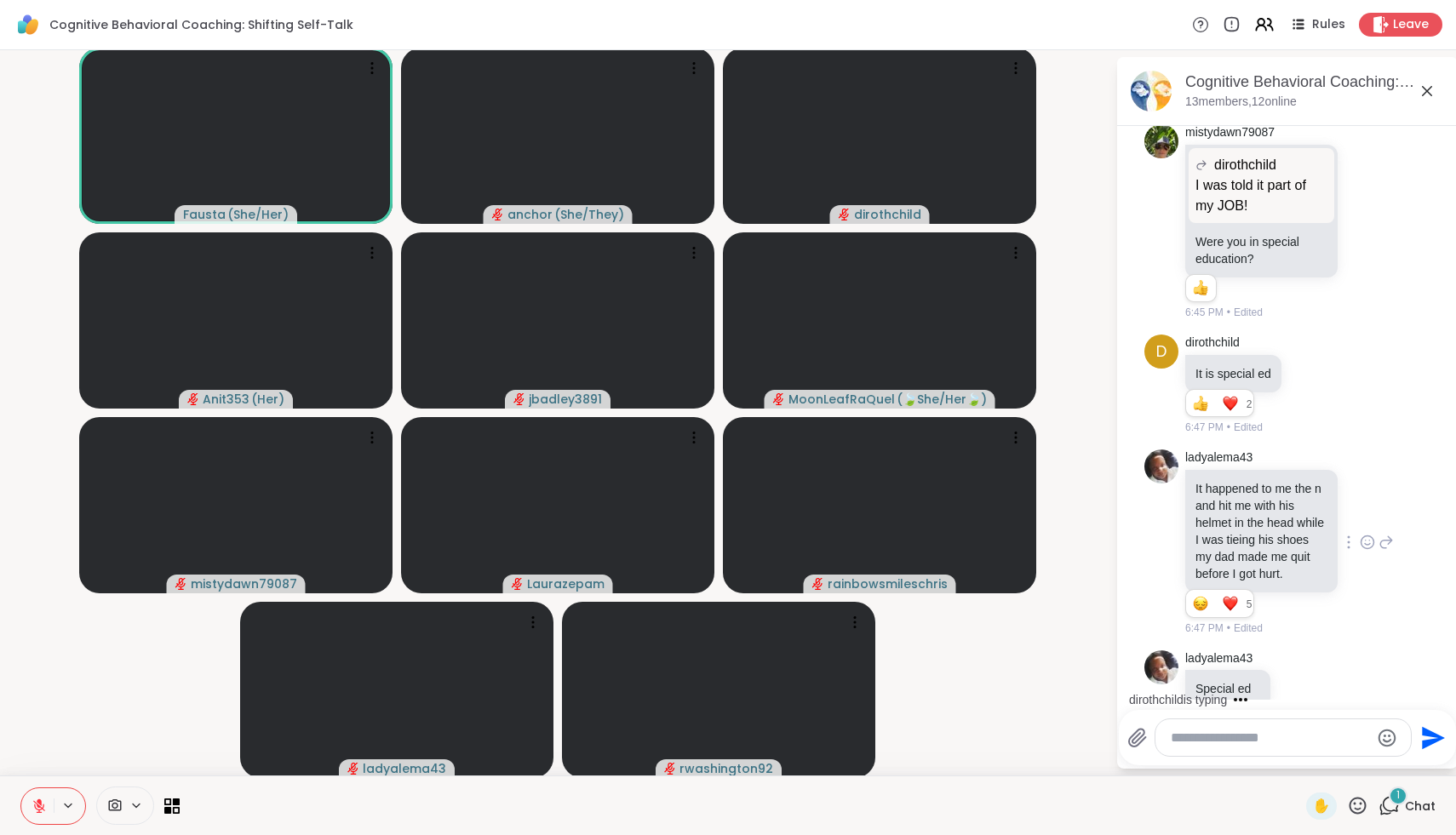
scroll to position [8233, 0]
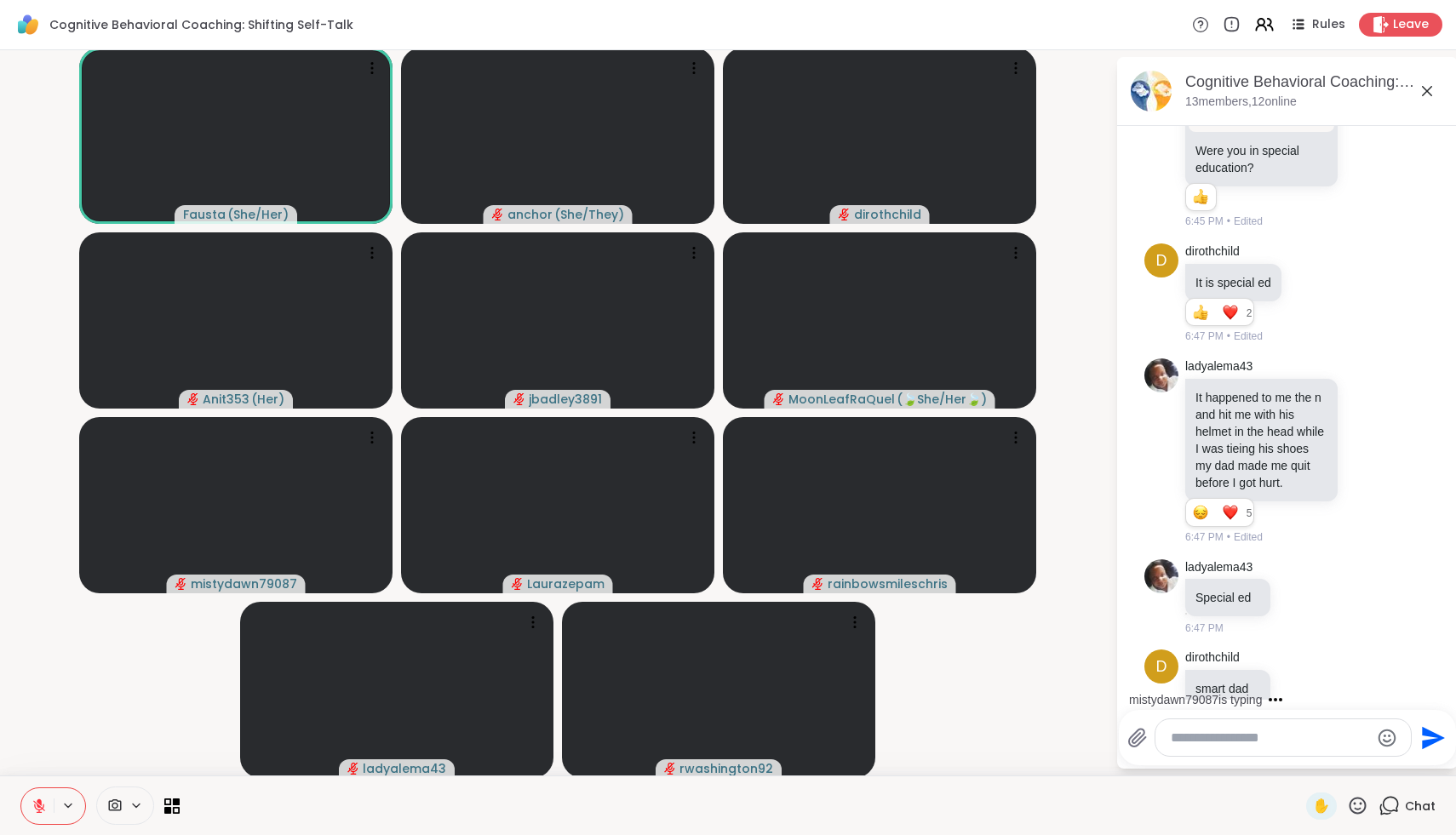
click at [1240, 737] on textarea "Type your message" at bounding box center [1269, 738] width 198 height 17
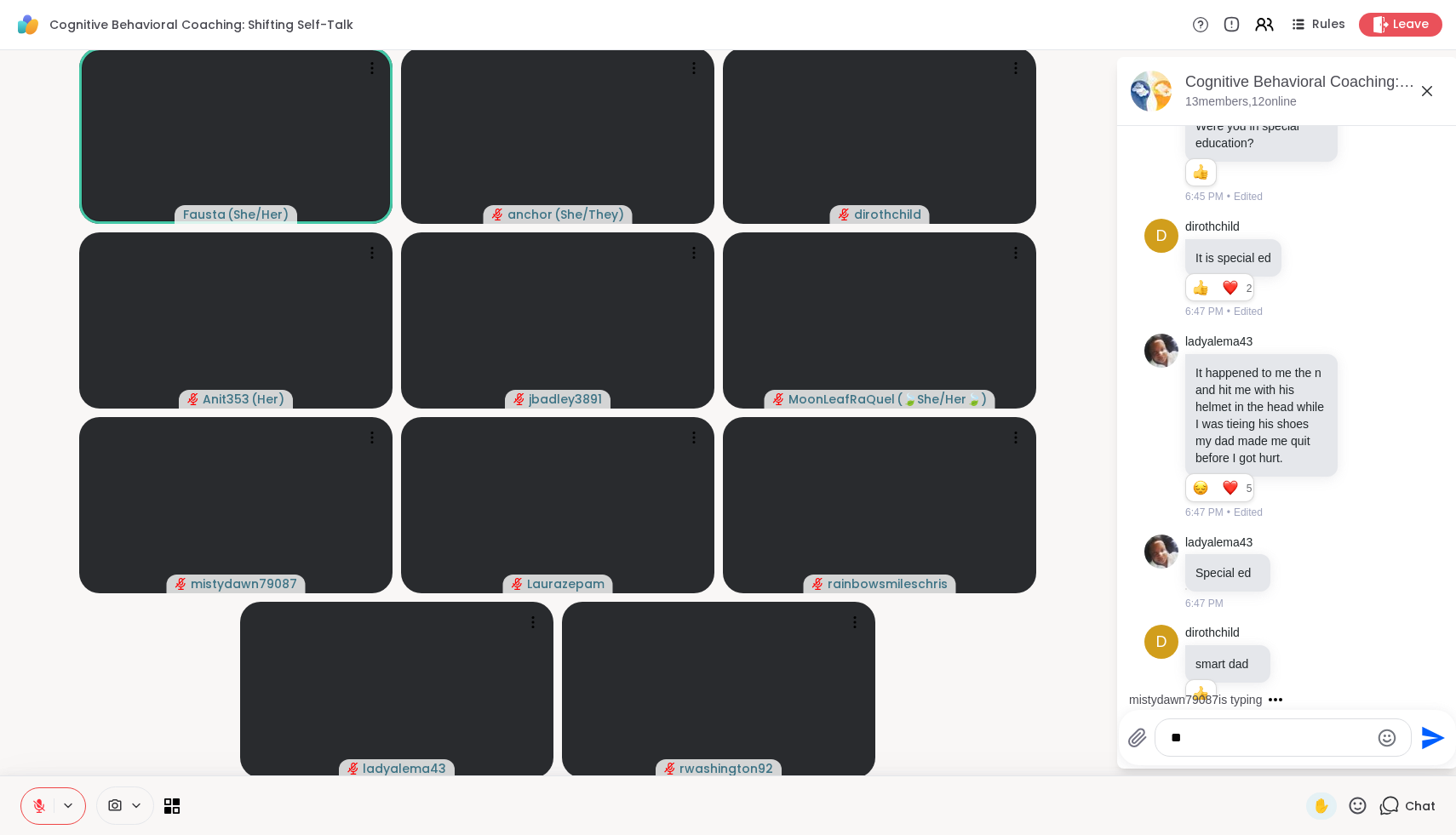
type textarea "*"
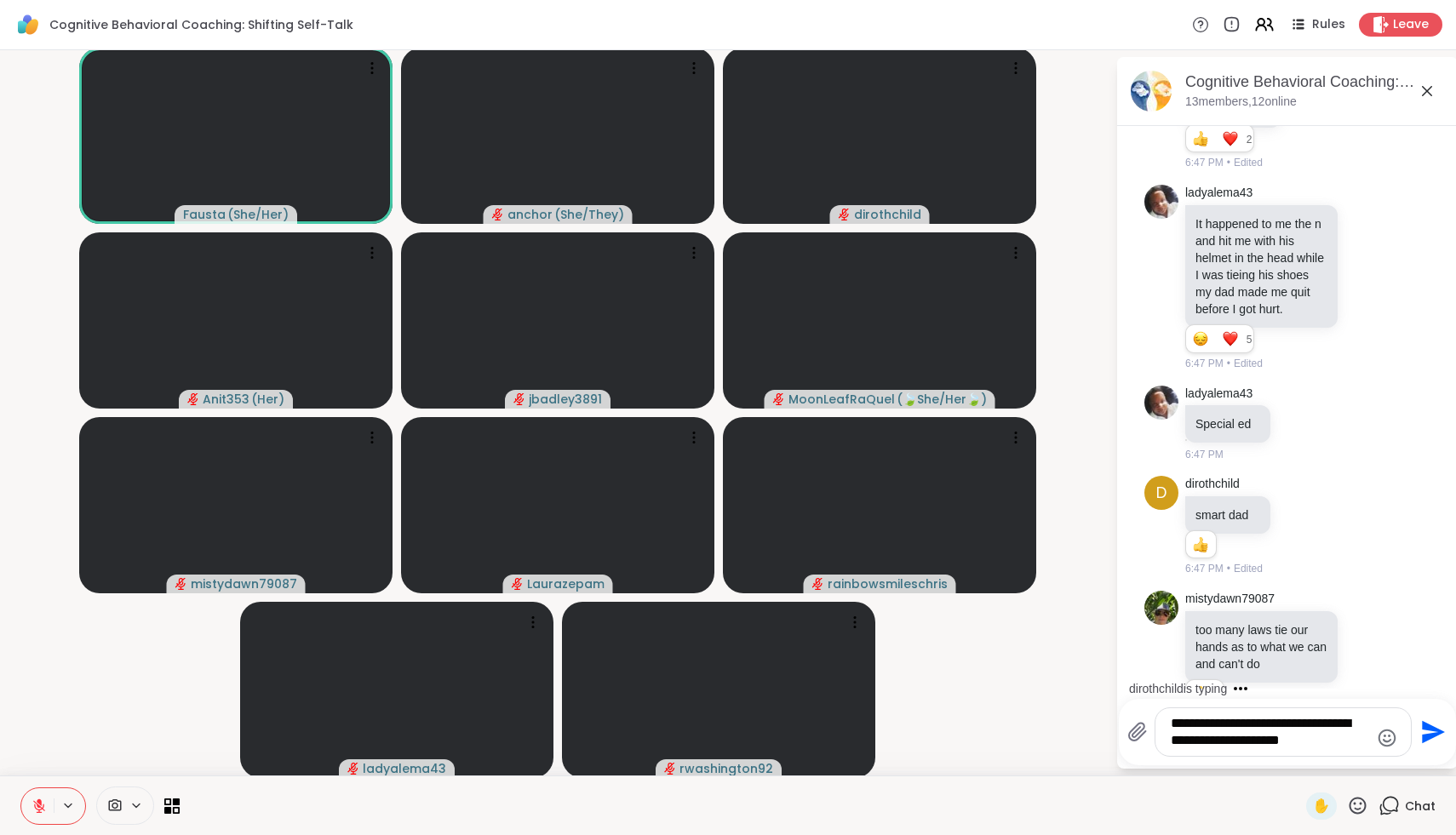
scroll to position [8525, 0]
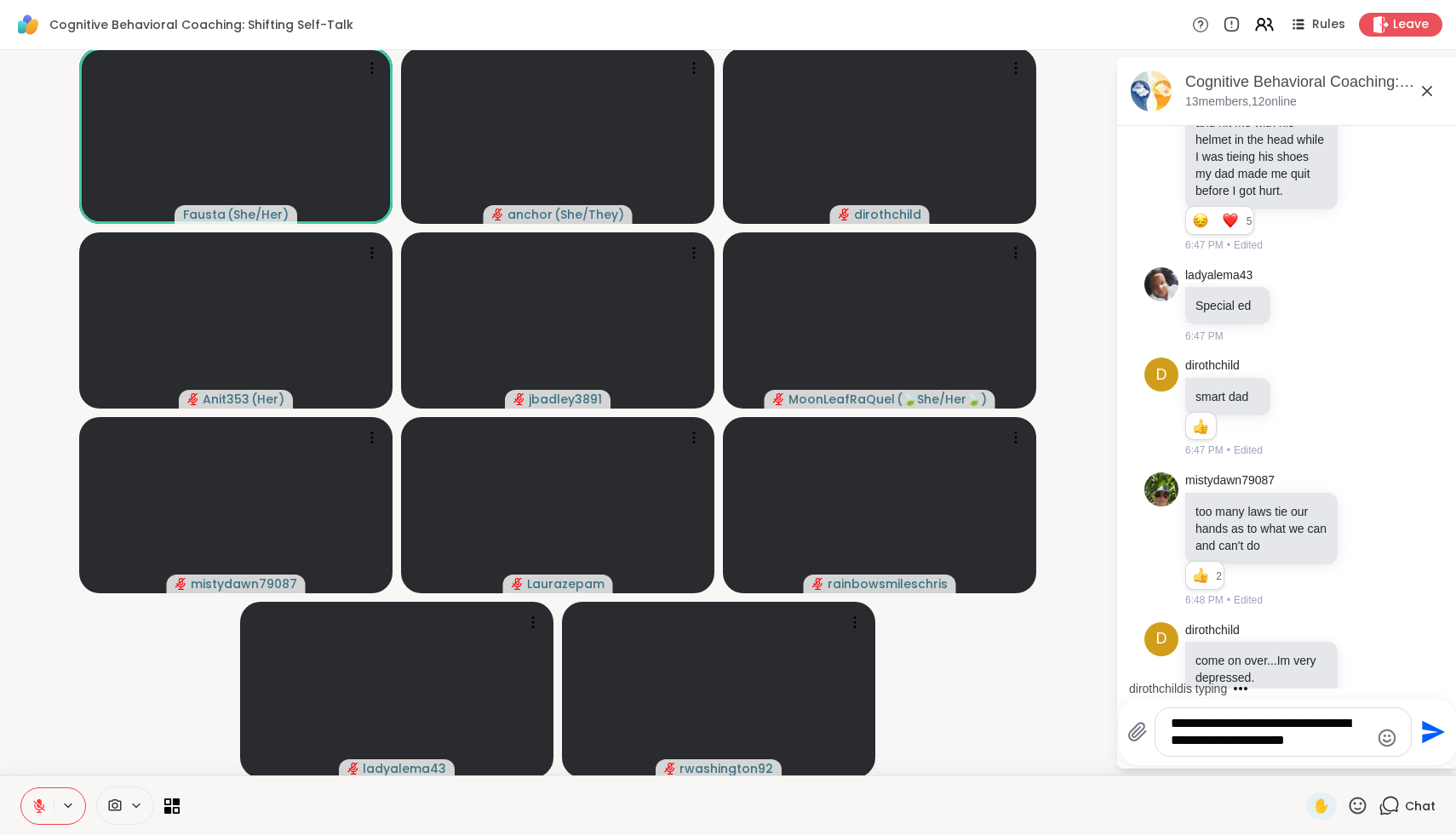
type textarea "**********"
drag, startPoint x: 1359, startPoint y: 742, endPoint x: 1074, endPoint y: 648, distance: 300.1
click at [1074, 648] on div "[PERSON_NAME] ( She/Her ) anchor ( She/They ) dirothchild Anit353 ( Her ) jbadl…" at bounding box center [728, 412] width 1456 height 725
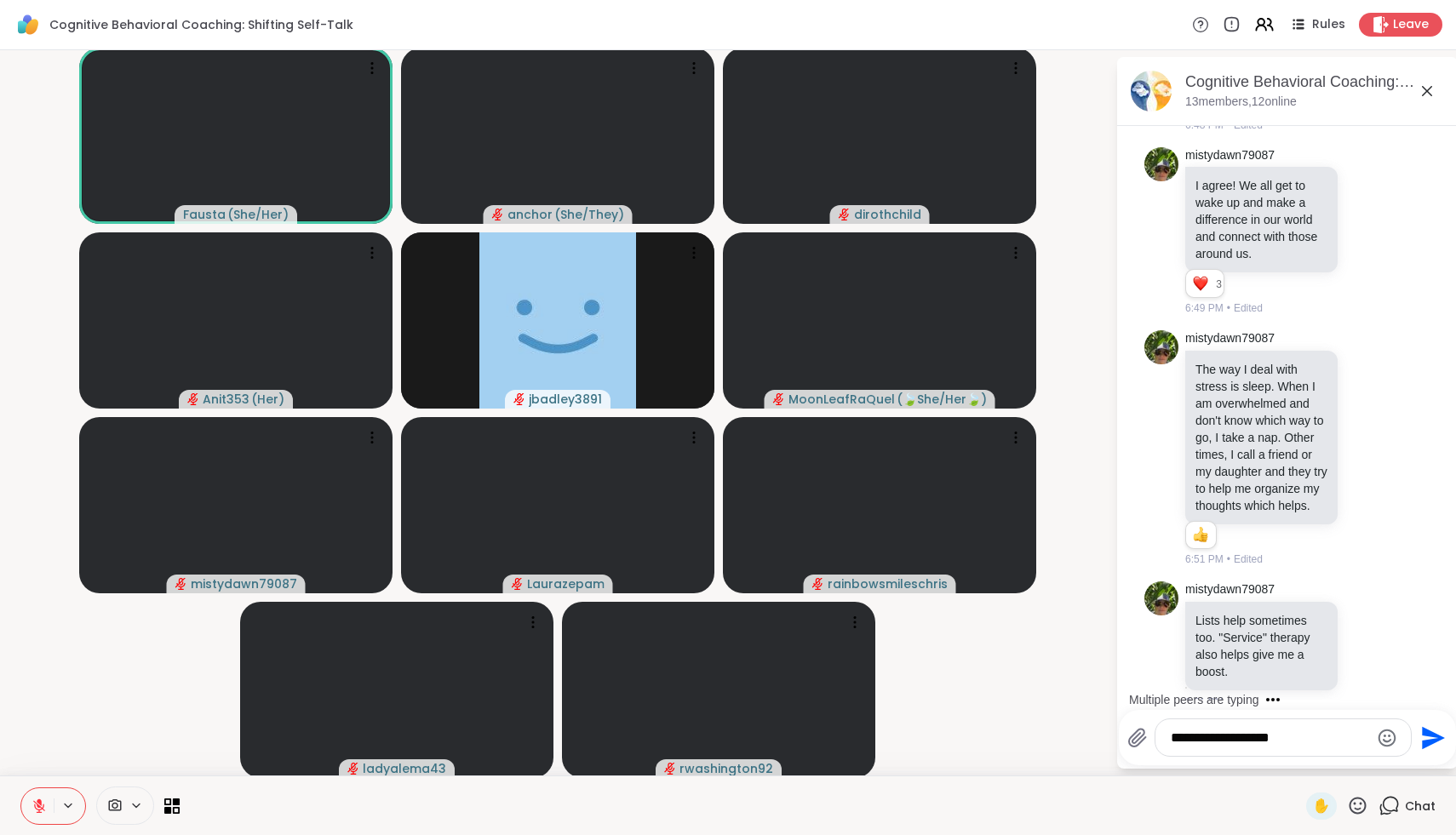
scroll to position [9273, 0]
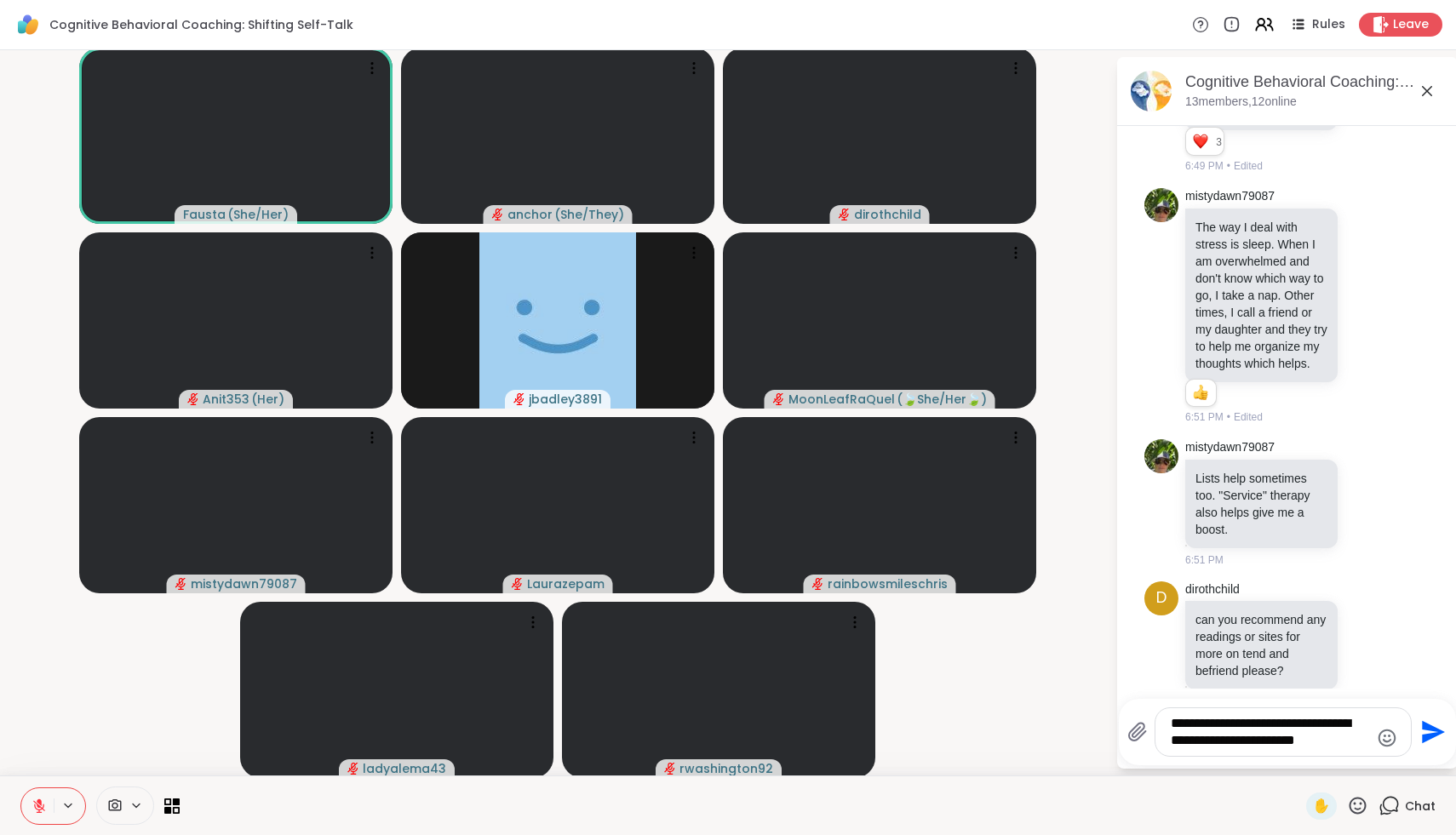
type textarea "**********"
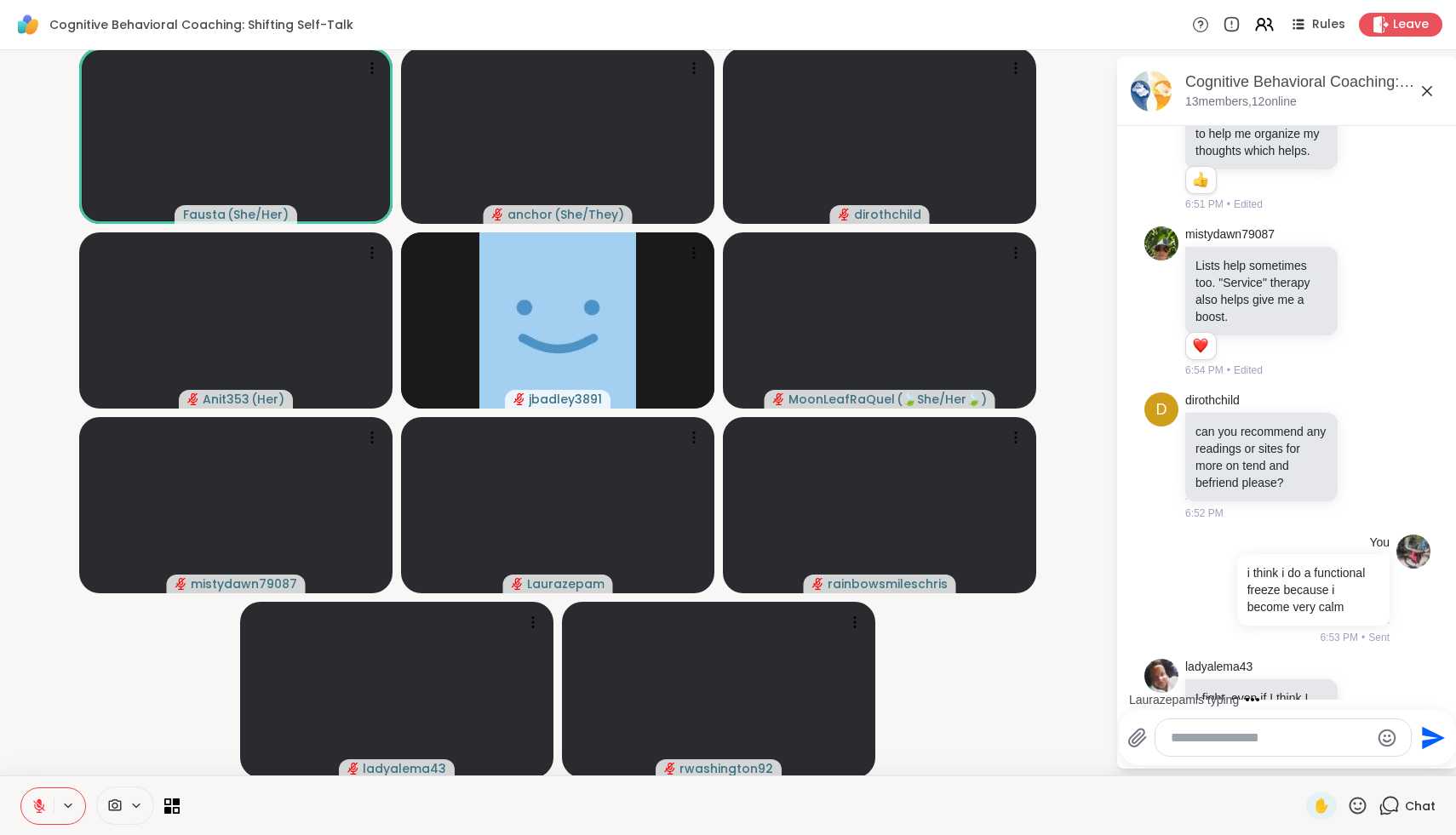
scroll to position [9478, 0]
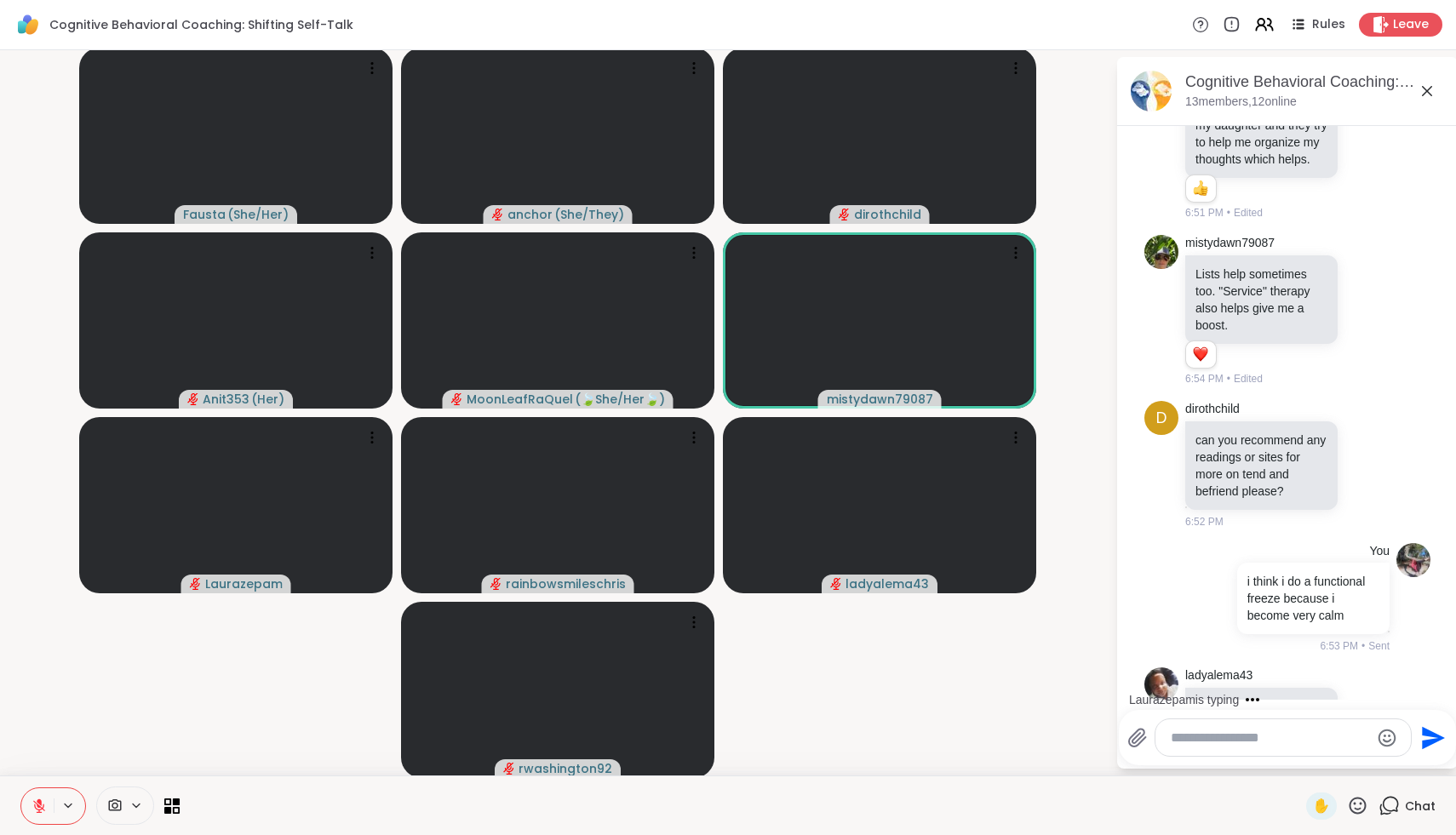
click at [1358, 809] on icon at bounding box center [1358, 805] width 17 height 17
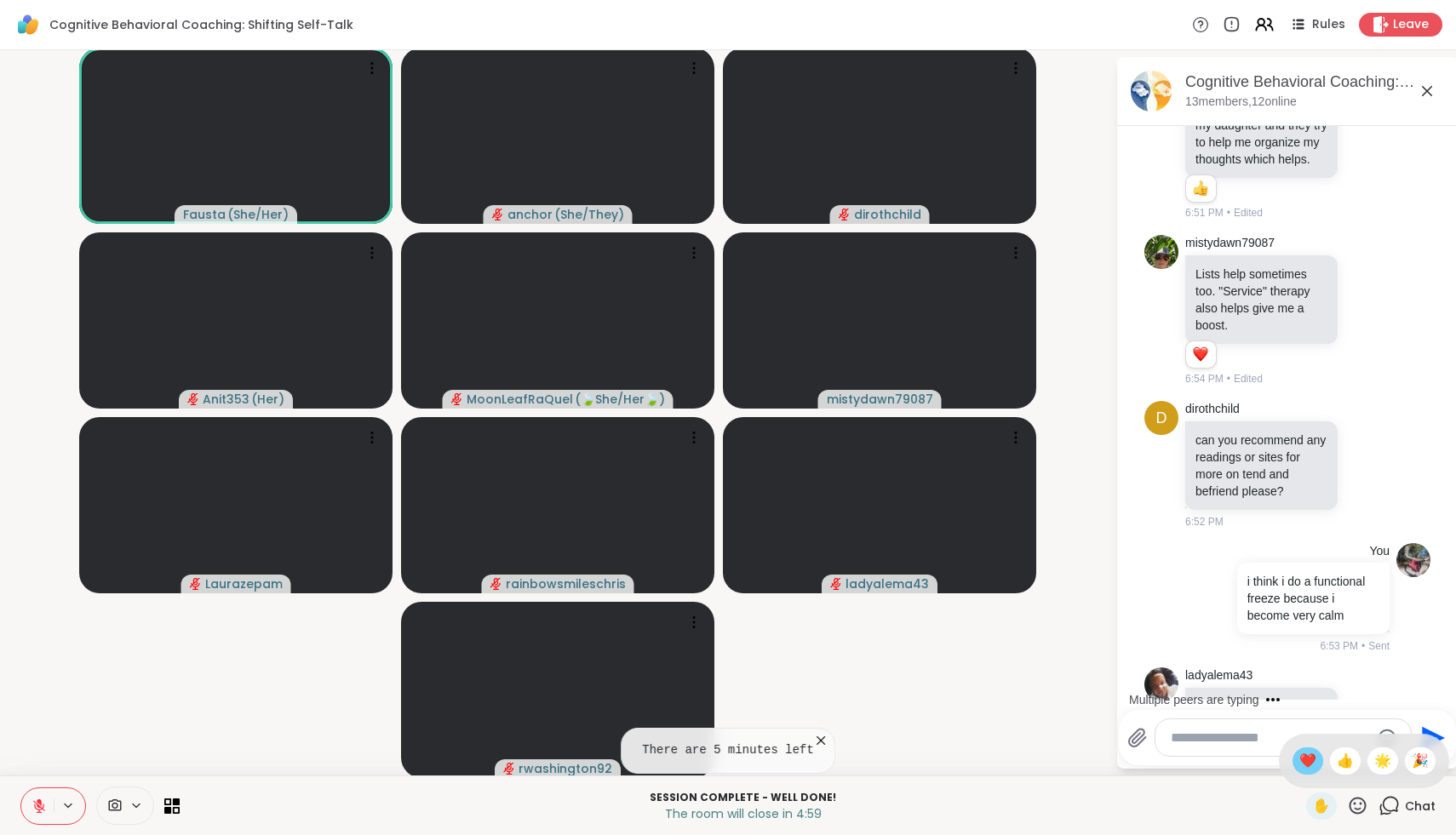
click at [1312, 767] on span "❤️" at bounding box center [1308, 761] width 17 height 21
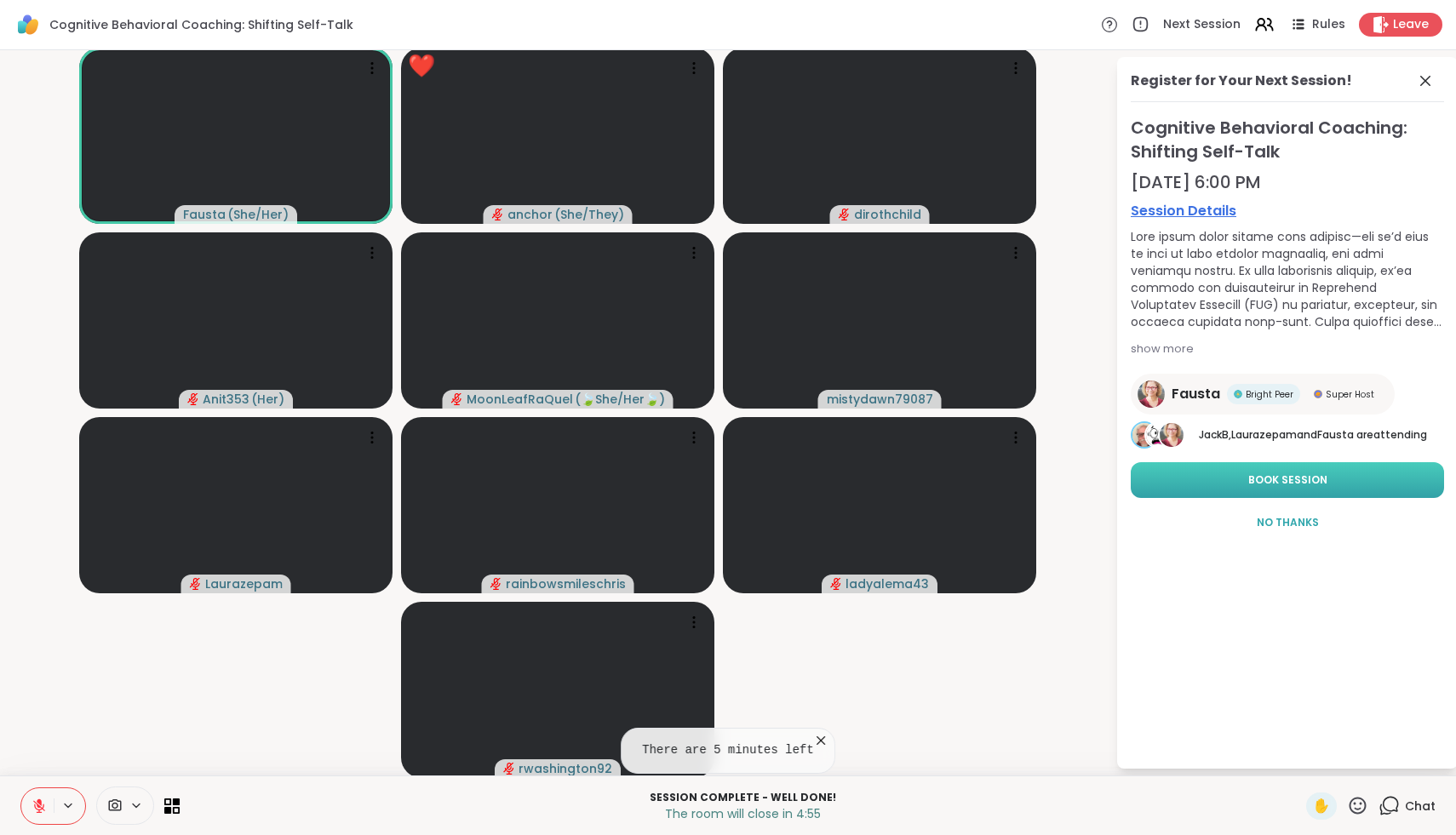
click at [1305, 486] on span "Book Session" at bounding box center [1288, 480] width 79 height 15
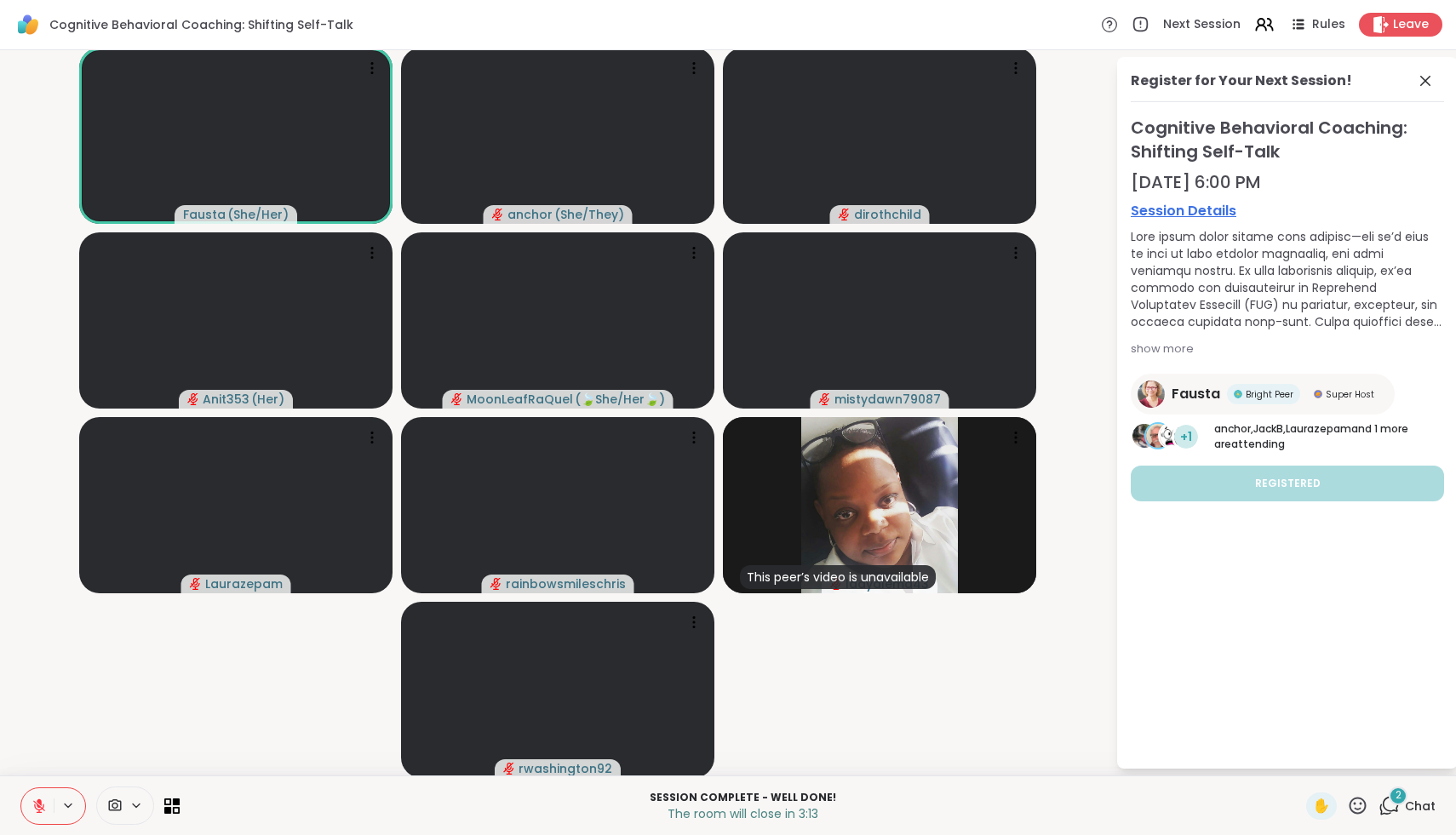
click at [1420, 802] on span "Chat" at bounding box center [1420, 806] width 31 height 17
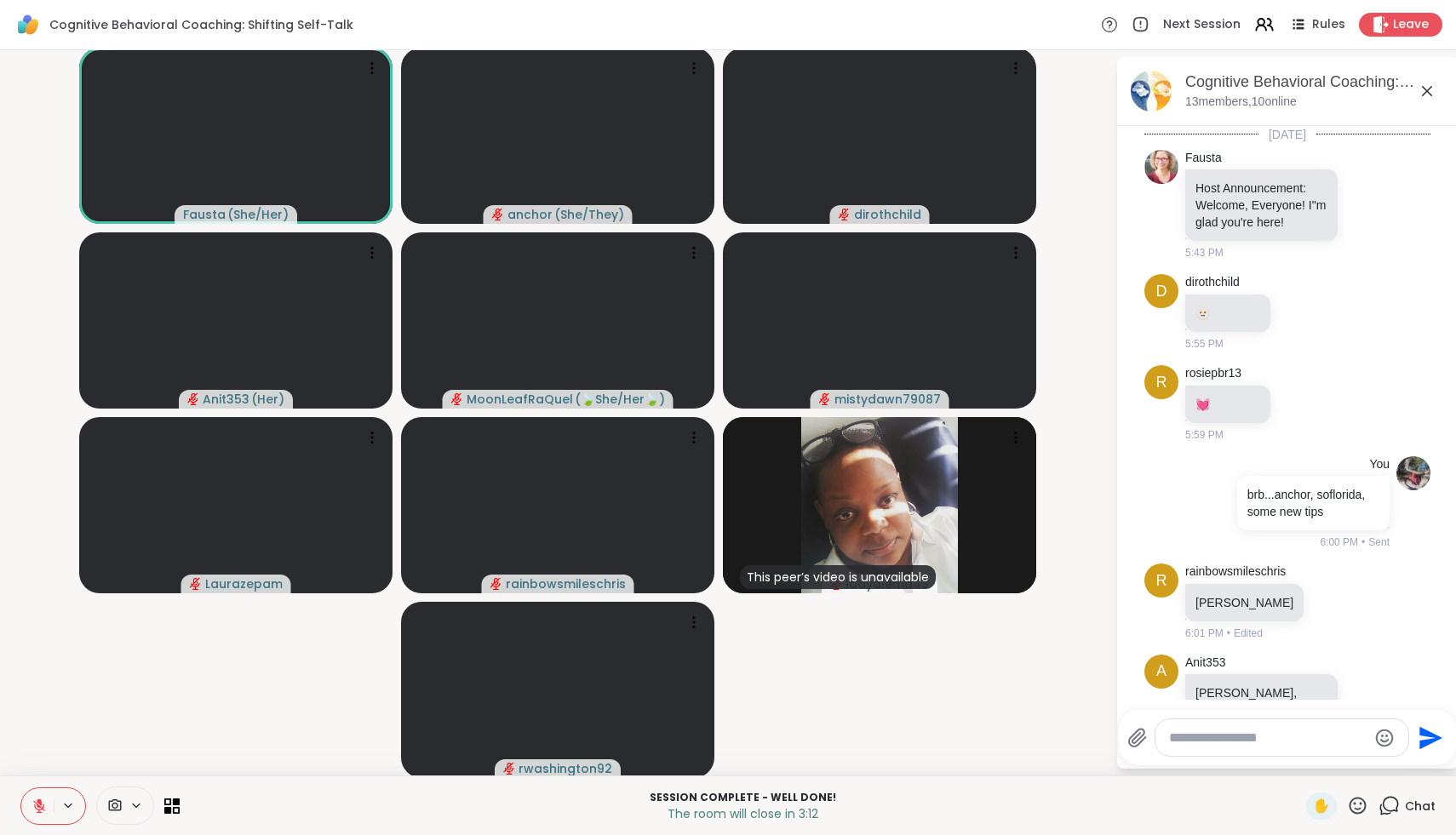
scroll to position [10455, 0]
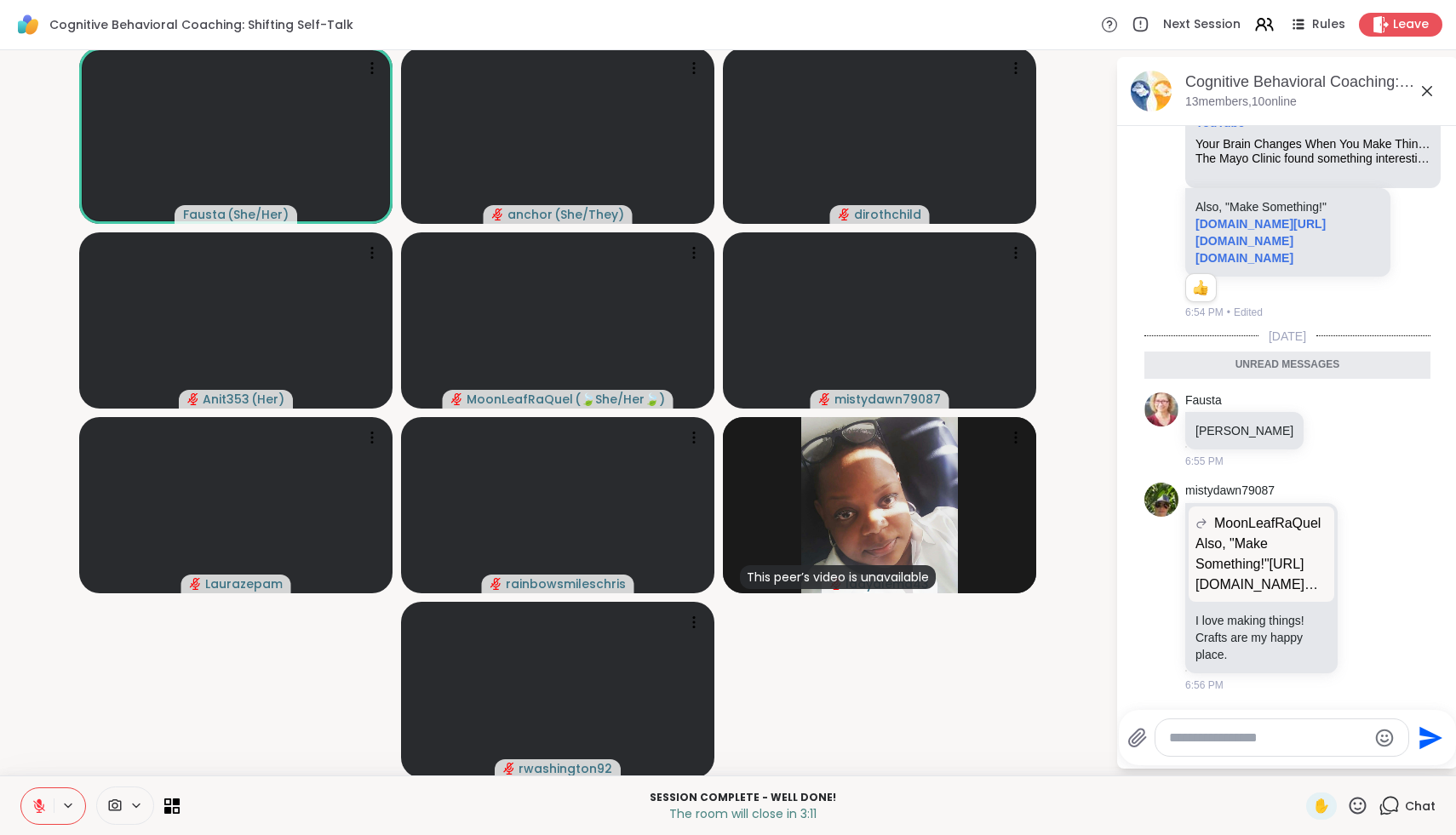
click at [1304, 724] on div at bounding box center [1281, 737] width 253 height 37
click at [1304, 735] on textarea "Type your message" at bounding box center [1267, 738] width 198 height 17
type textarea "**********"
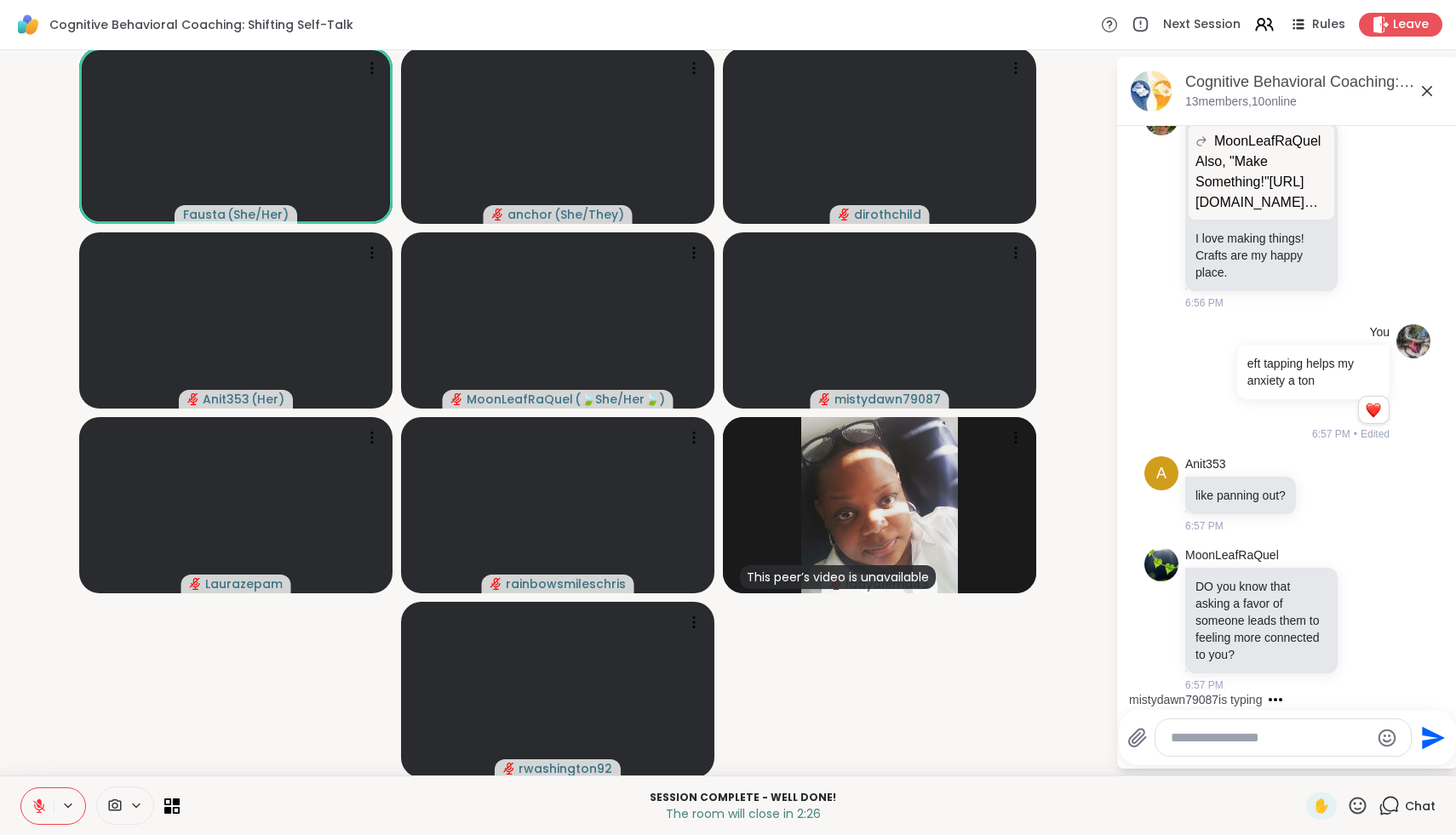
scroll to position [11017, 0]
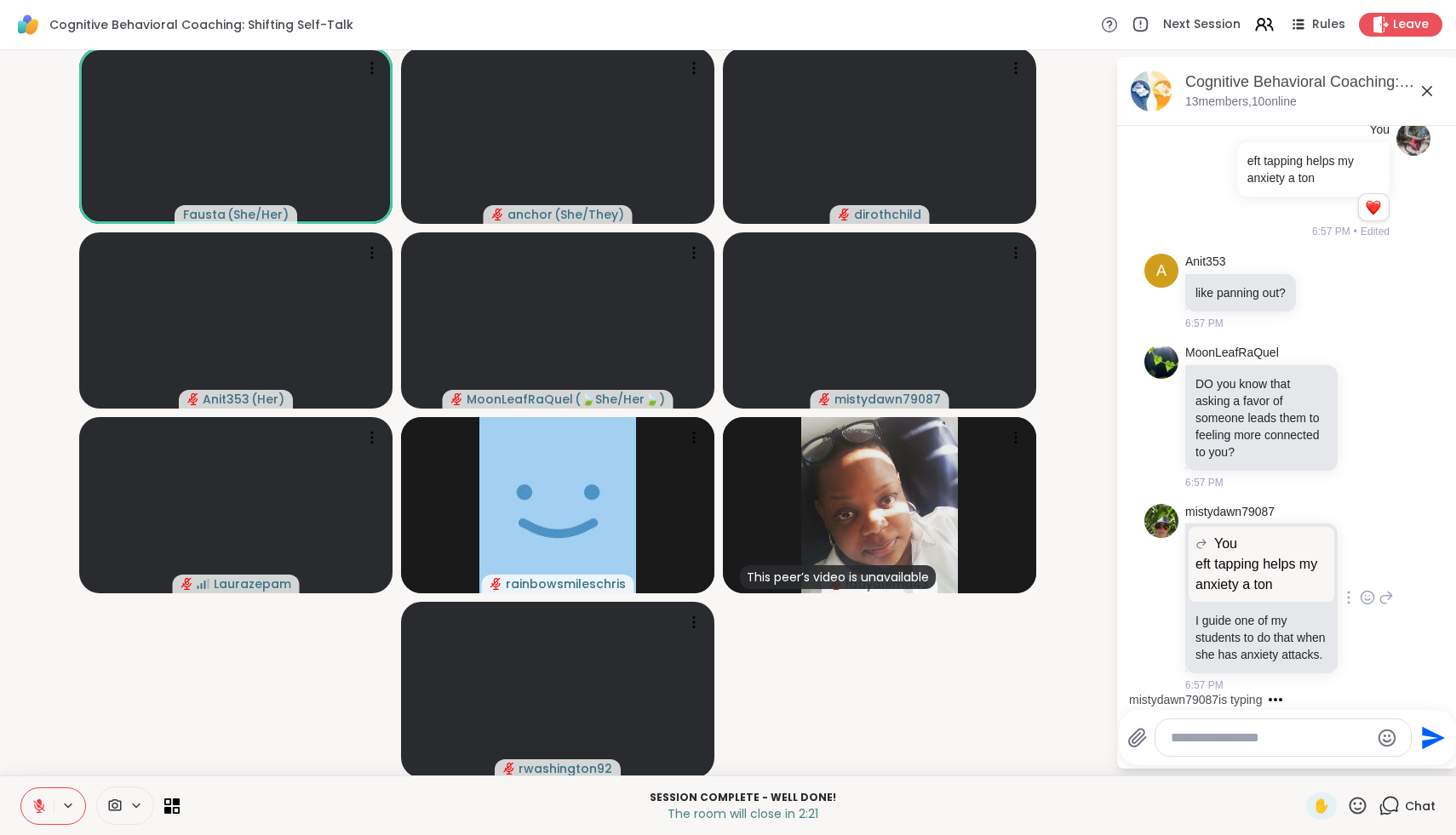
click at [1370, 589] on icon at bounding box center [1368, 597] width 15 height 17
click at [1231, 565] on div "Select Reaction: Heart" at bounding box center [1231, 570] width 15 height 15
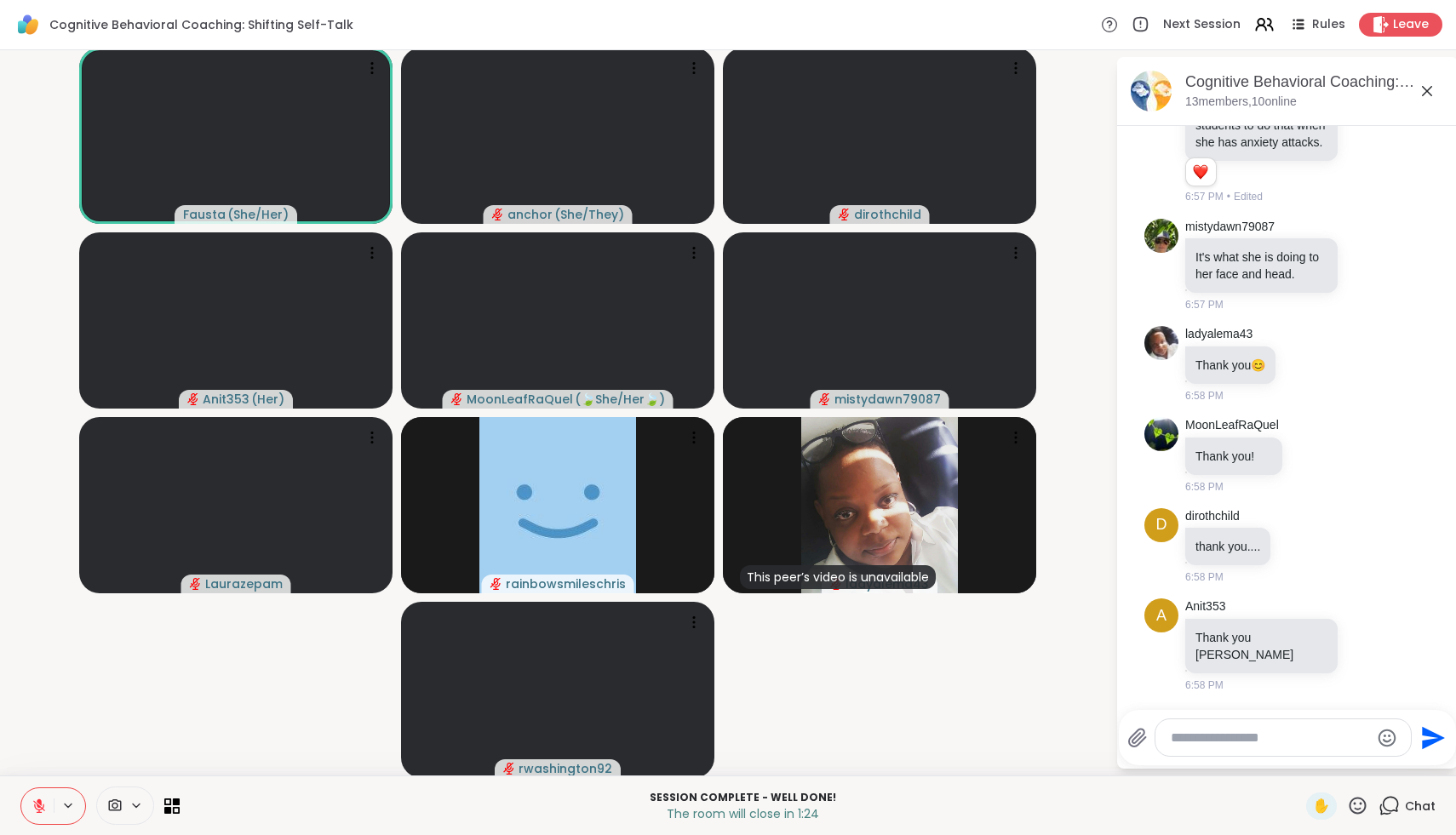
scroll to position [11636, 0]
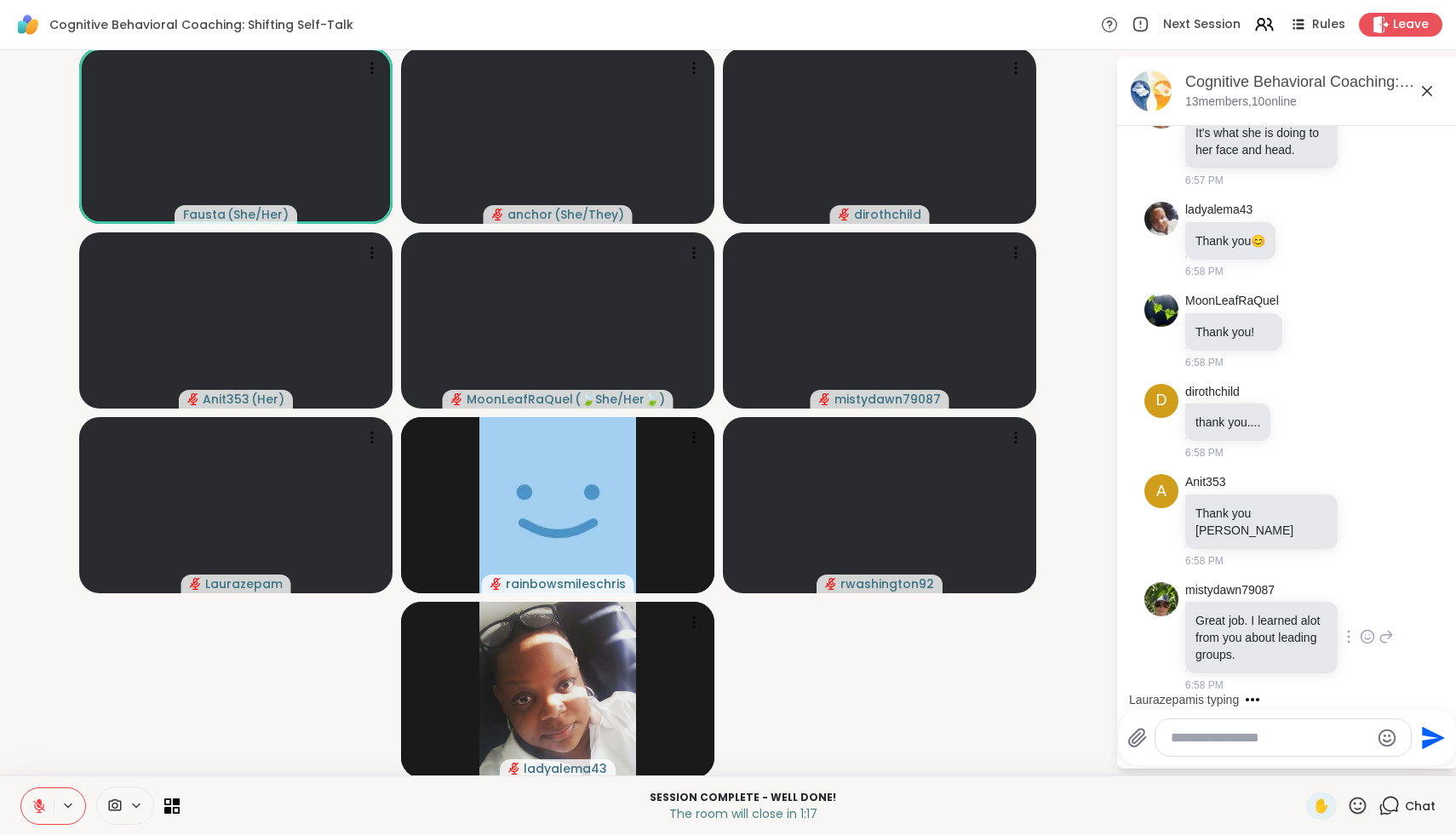
click at [1368, 639] on icon at bounding box center [1367, 640] width 5 height 2
click at [1226, 609] on div "Select Reaction: Heart" at bounding box center [1231, 610] width 15 height 15
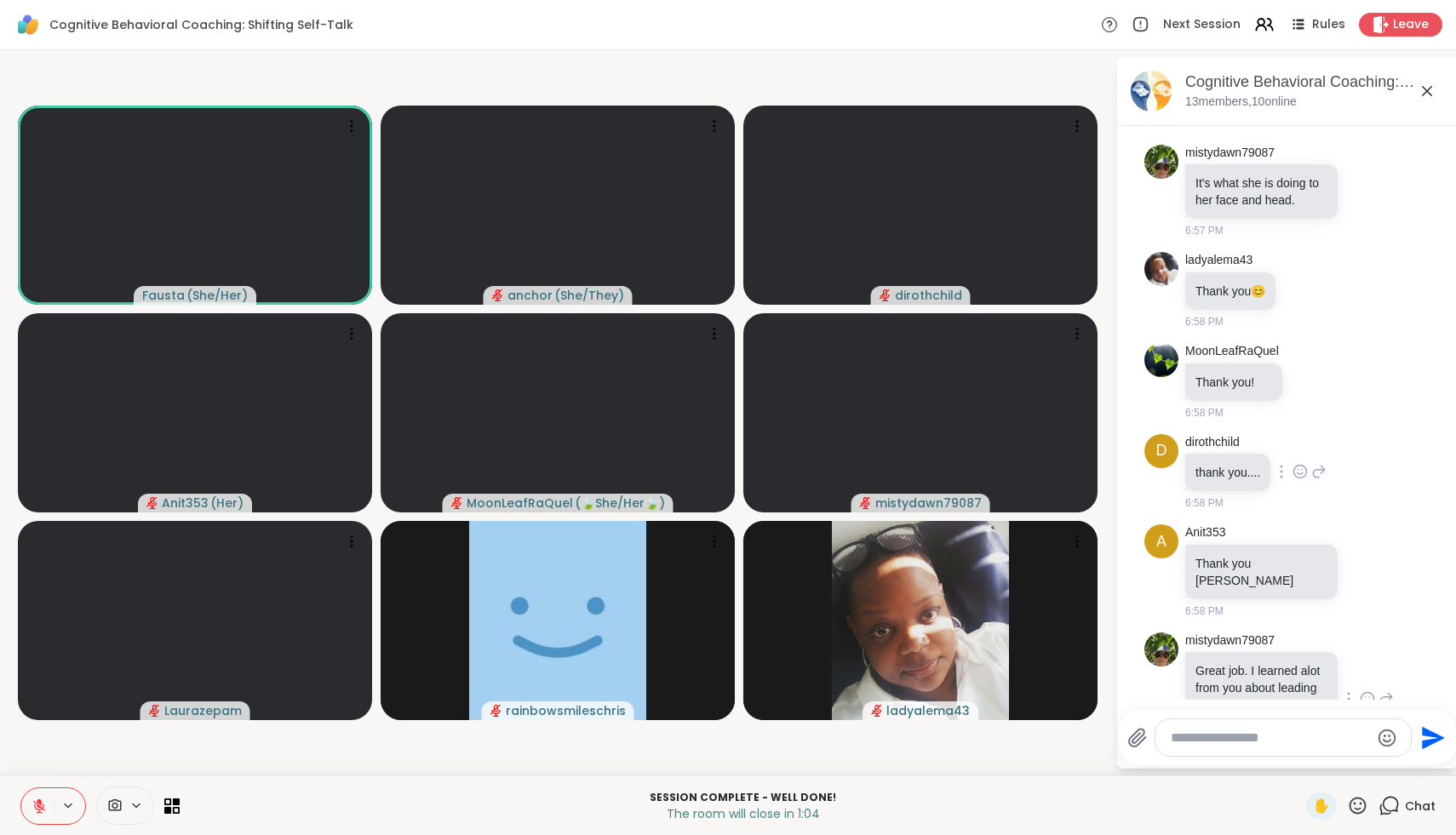
scroll to position [11528, 0]
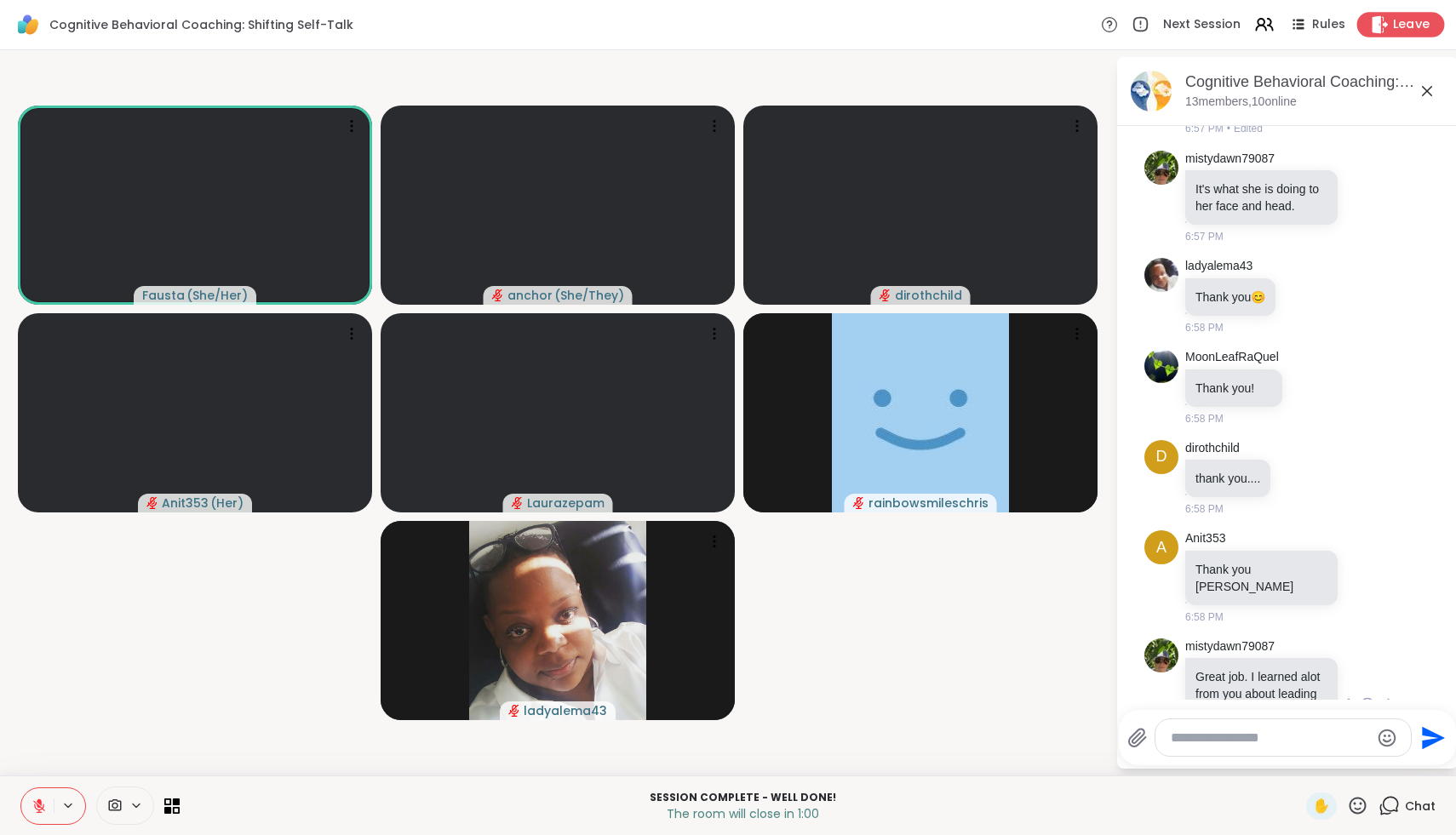
click at [1411, 26] on span "Leave" at bounding box center [1412, 24] width 38 height 18
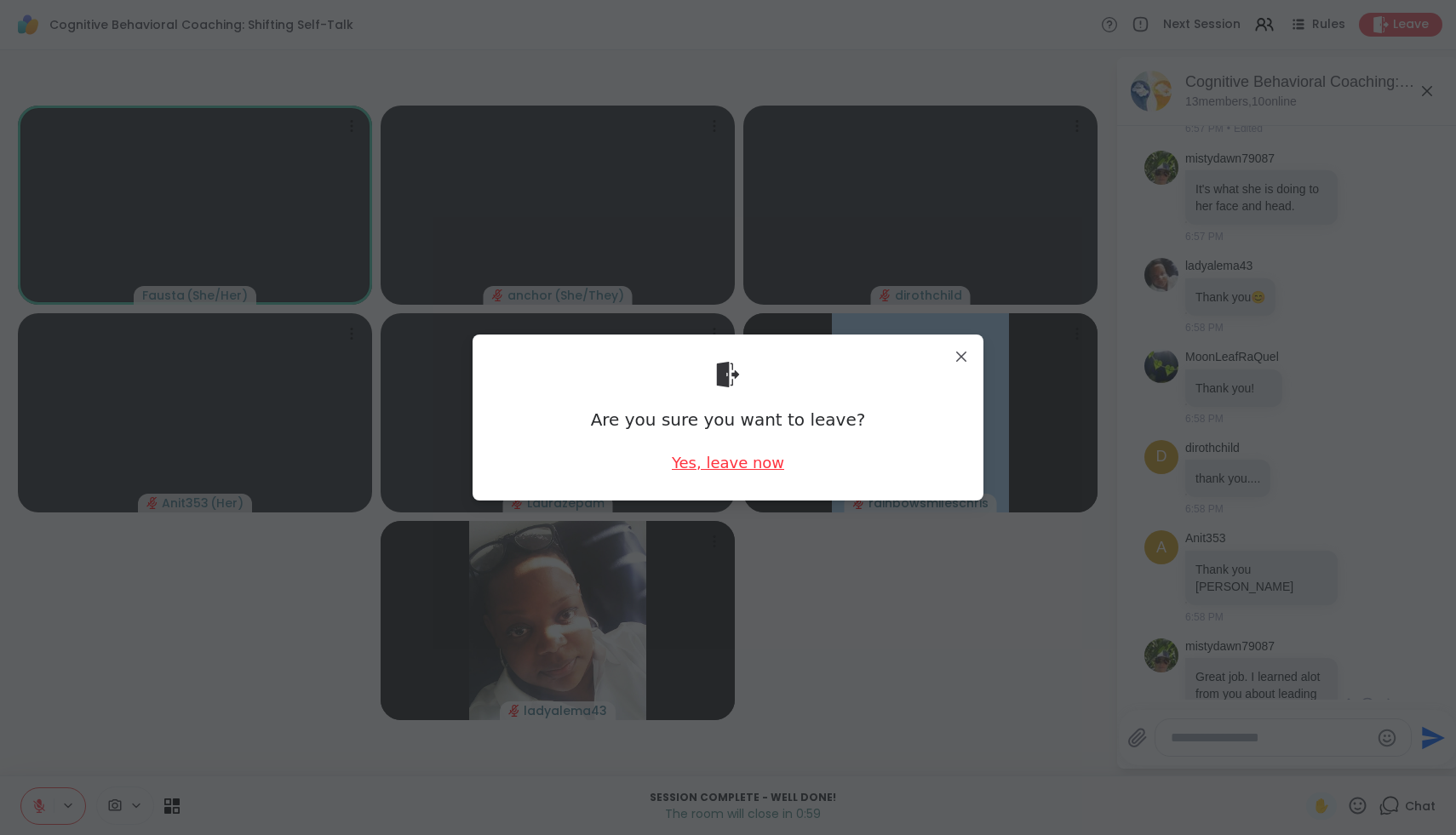
click at [720, 469] on div "Yes, leave now" at bounding box center [728, 462] width 113 height 22
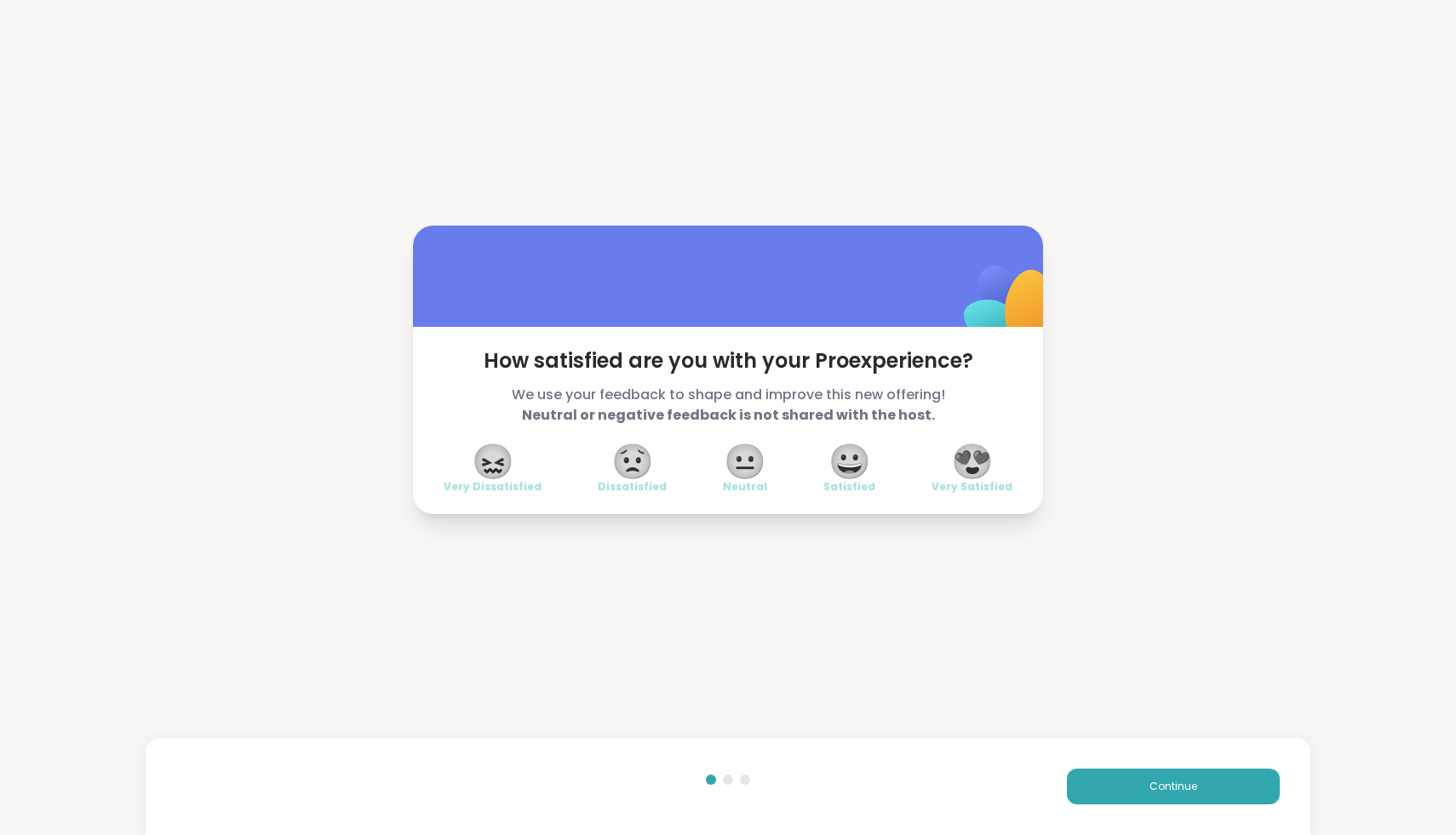
click at [982, 476] on span "😍" at bounding box center [971, 461] width 42 height 31
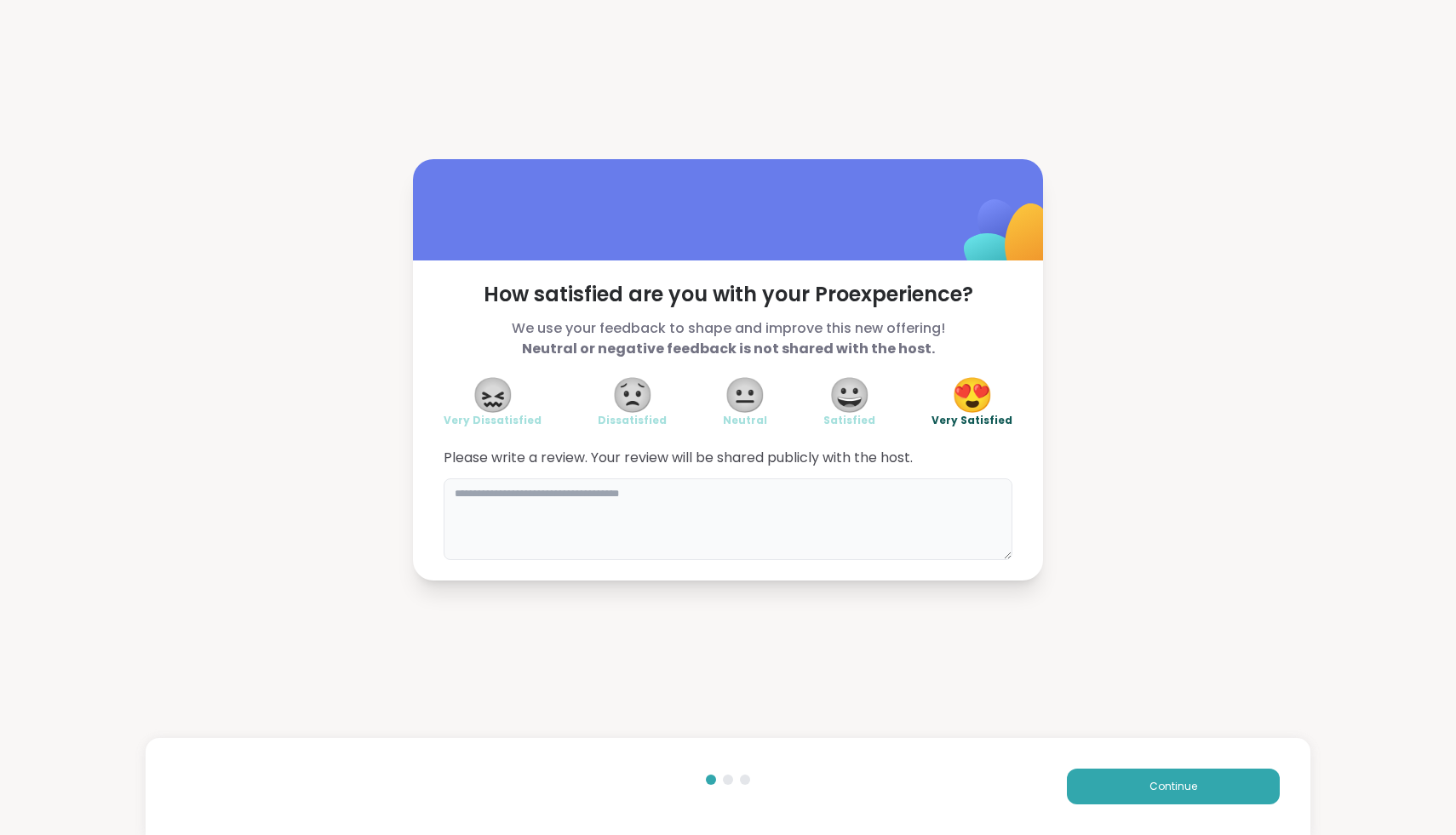
click at [837, 487] on textarea at bounding box center [727, 518] width 568 height 82
type textarea "**********"
click at [1094, 784] on button "Continue" at bounding box center [1173, 786] width 213 height 36
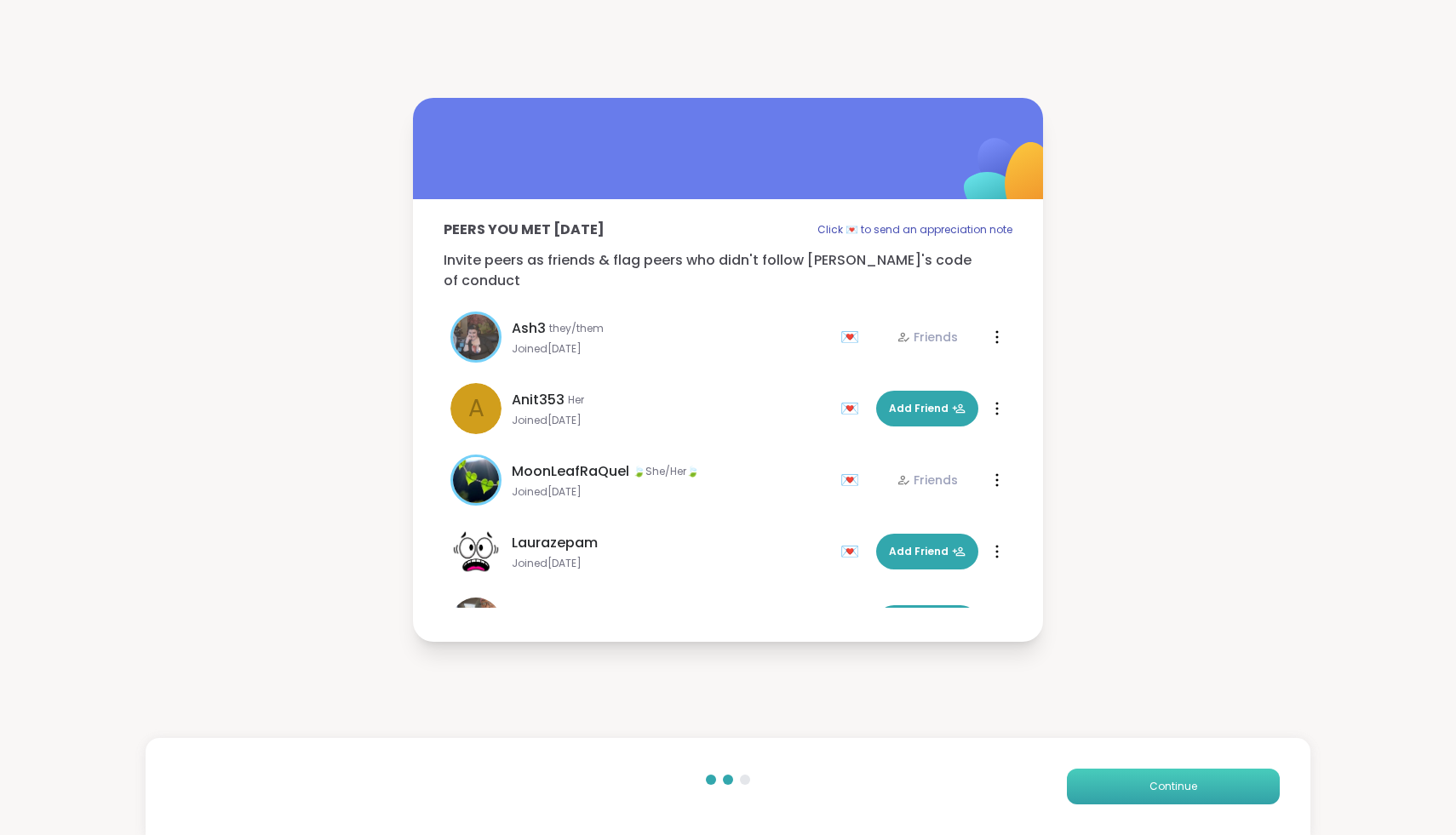
click at [1141, 800] on button "Continue" at bounding box center [1173, 786] width 213 height 36
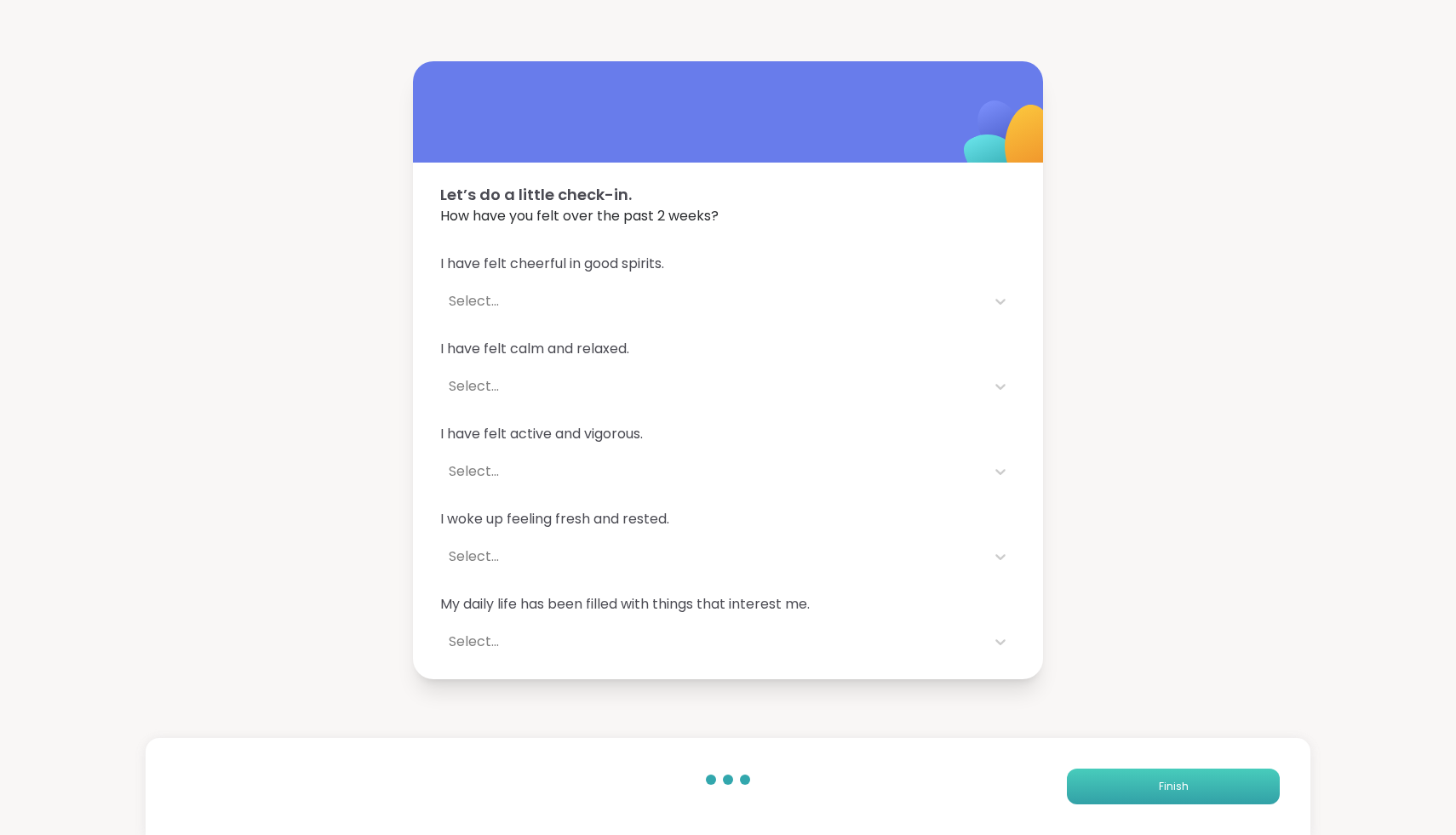
click at [1141, 801] on button "Finish" at bounding box center [1173, 786] width 213 height 36
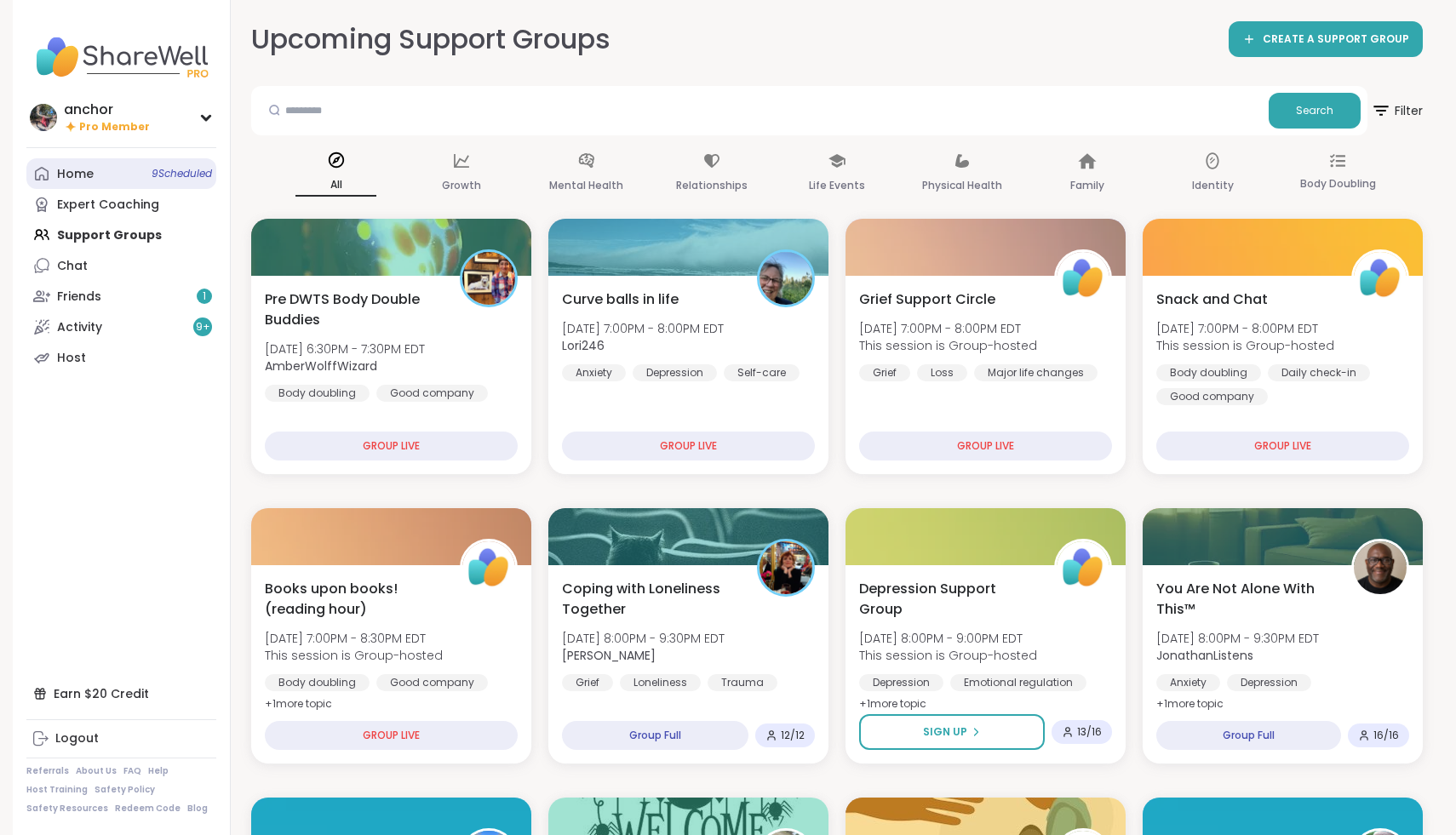
click at [124, 181] on link "Home 9 Scheduled" at bounding box center [121, 174] width 190 height 31
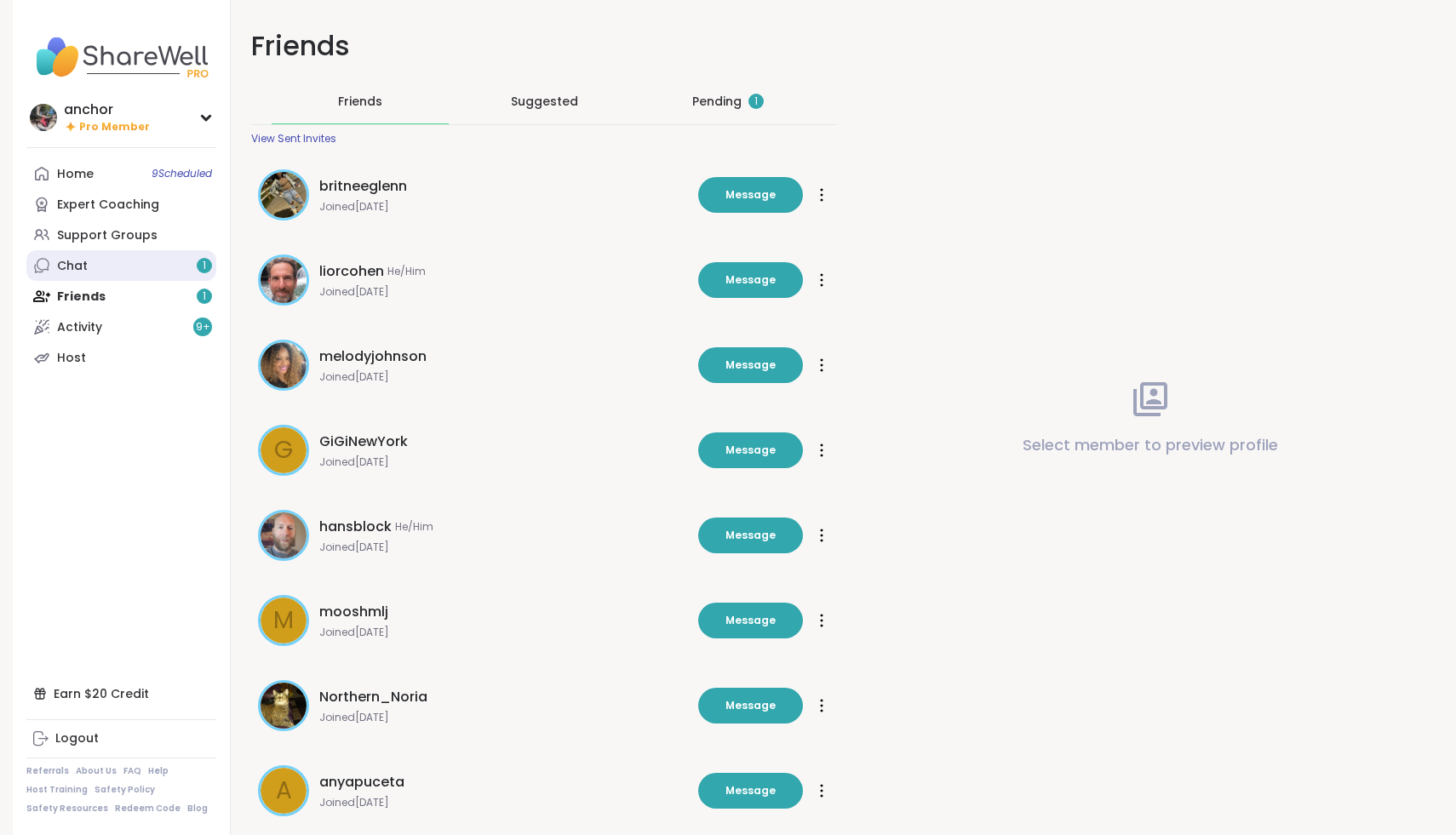
click at [132, 267] on link "Chat 1" at bounding box center [121, 265] width 190 height 31
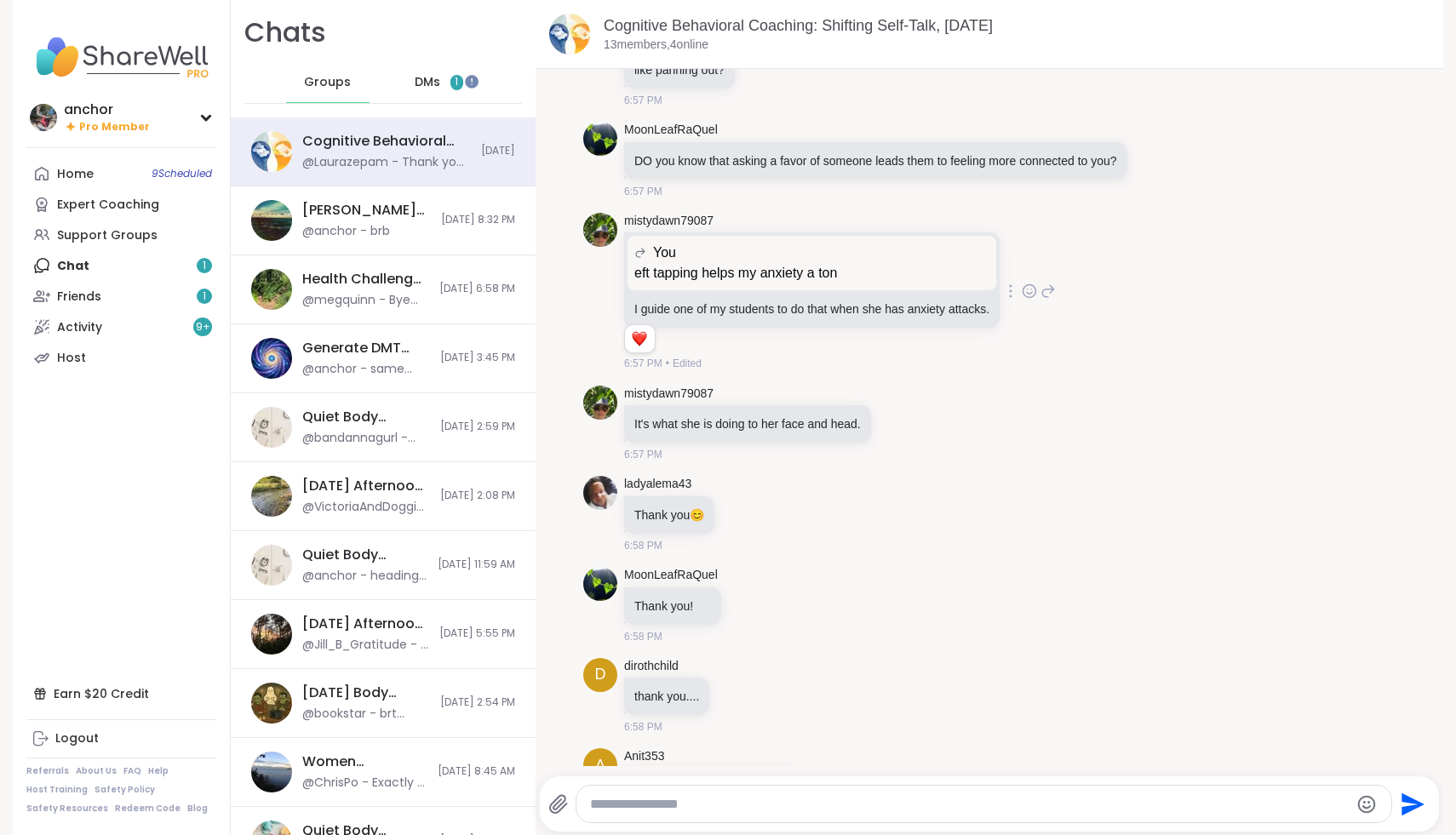
scroll to position [8303, 0]
click at [1184, 170] on icon at bounding box center [1176, 161] width 15 height 21
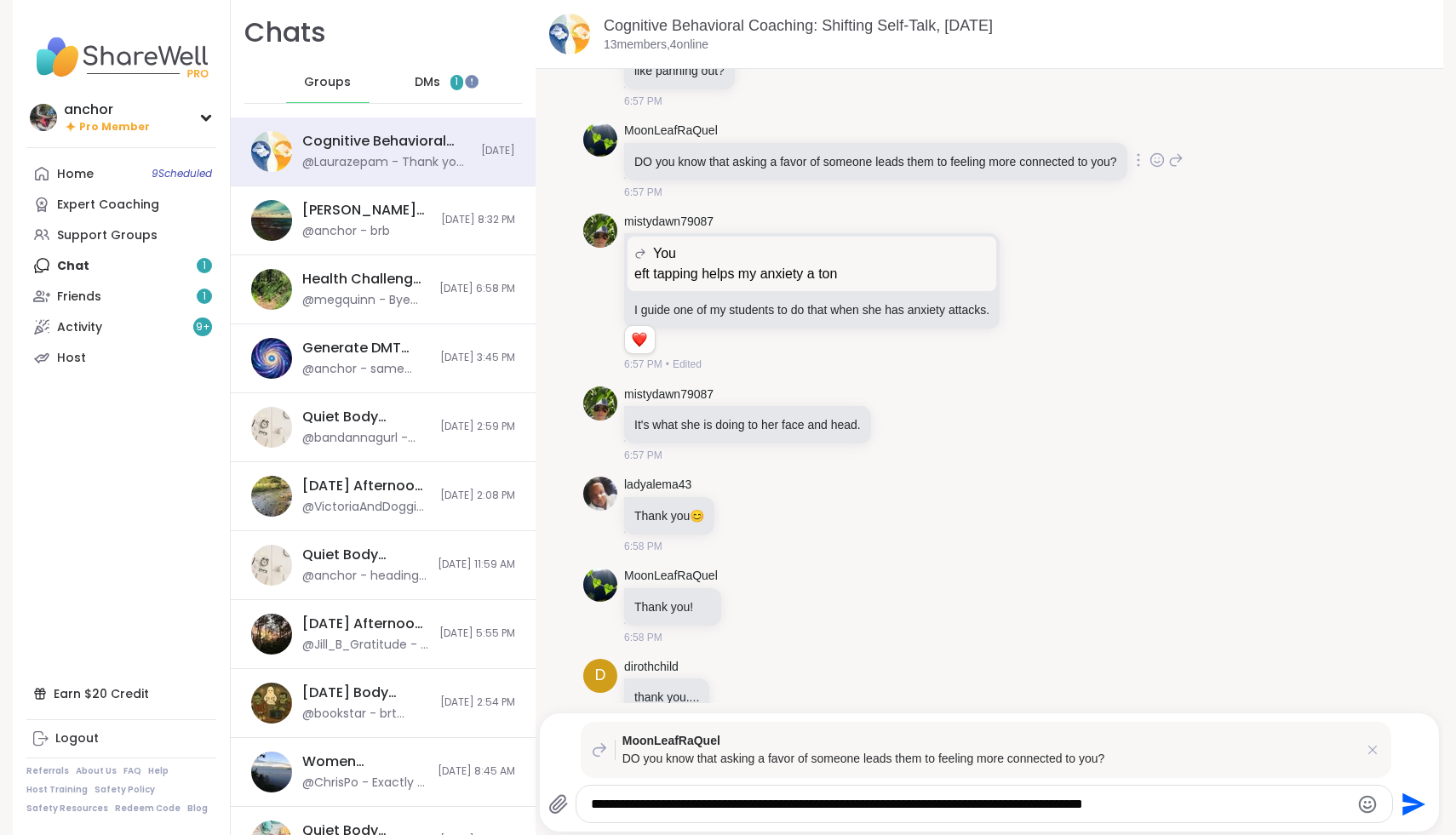
type textarea "**********"
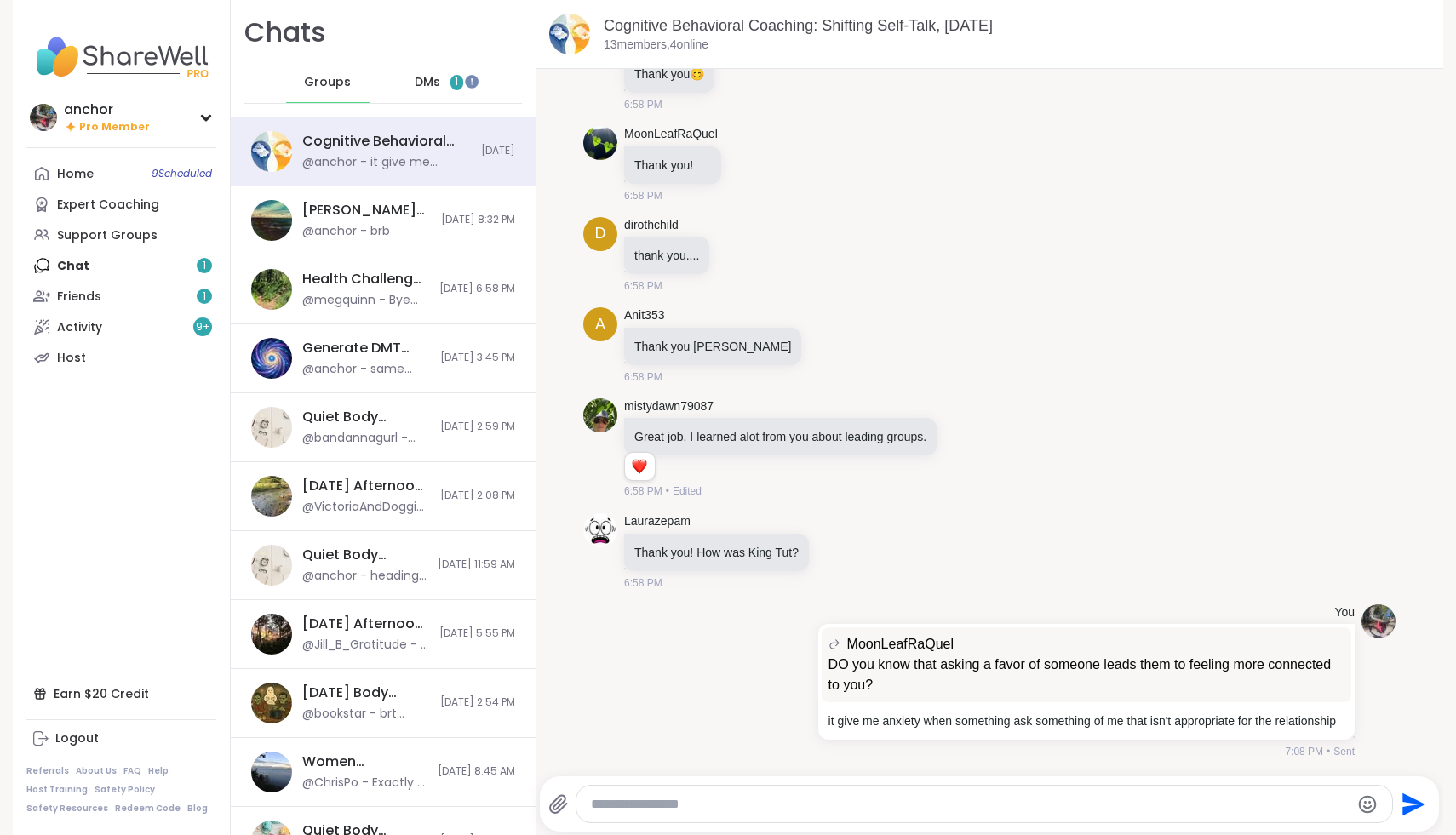
scroll to position [8821, 0]
click at [805, 675] on icon at bounding box center [807, 681] width 4 height 14
click at [829, 698] on icon at bounding box center [828, 705] width 17 height 17
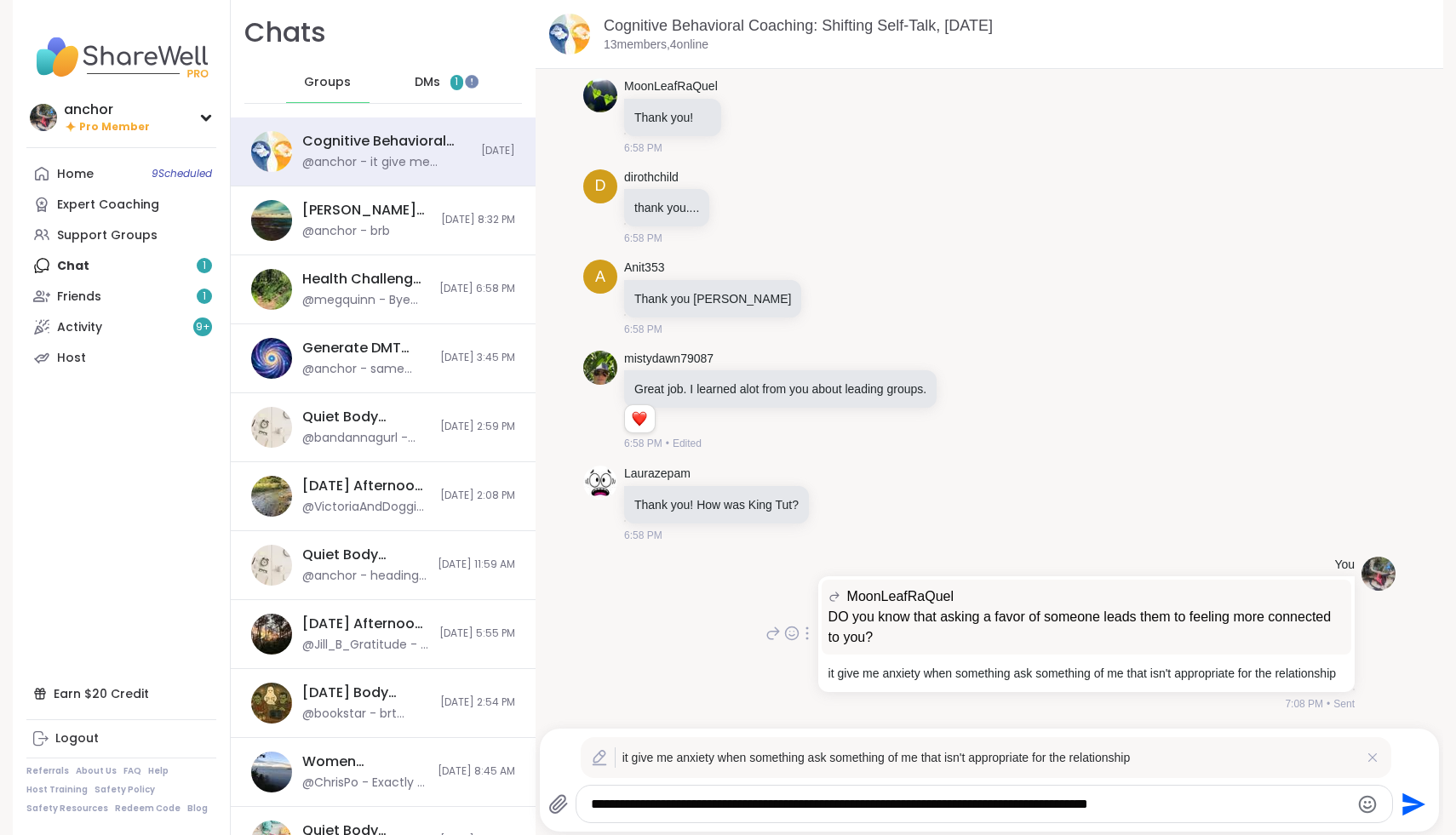
scroll to position [8861, 0]
click at [624, 805] on textarea "**********" at bounding box center [969, 804] width 758 height 17
type textarea "**********"
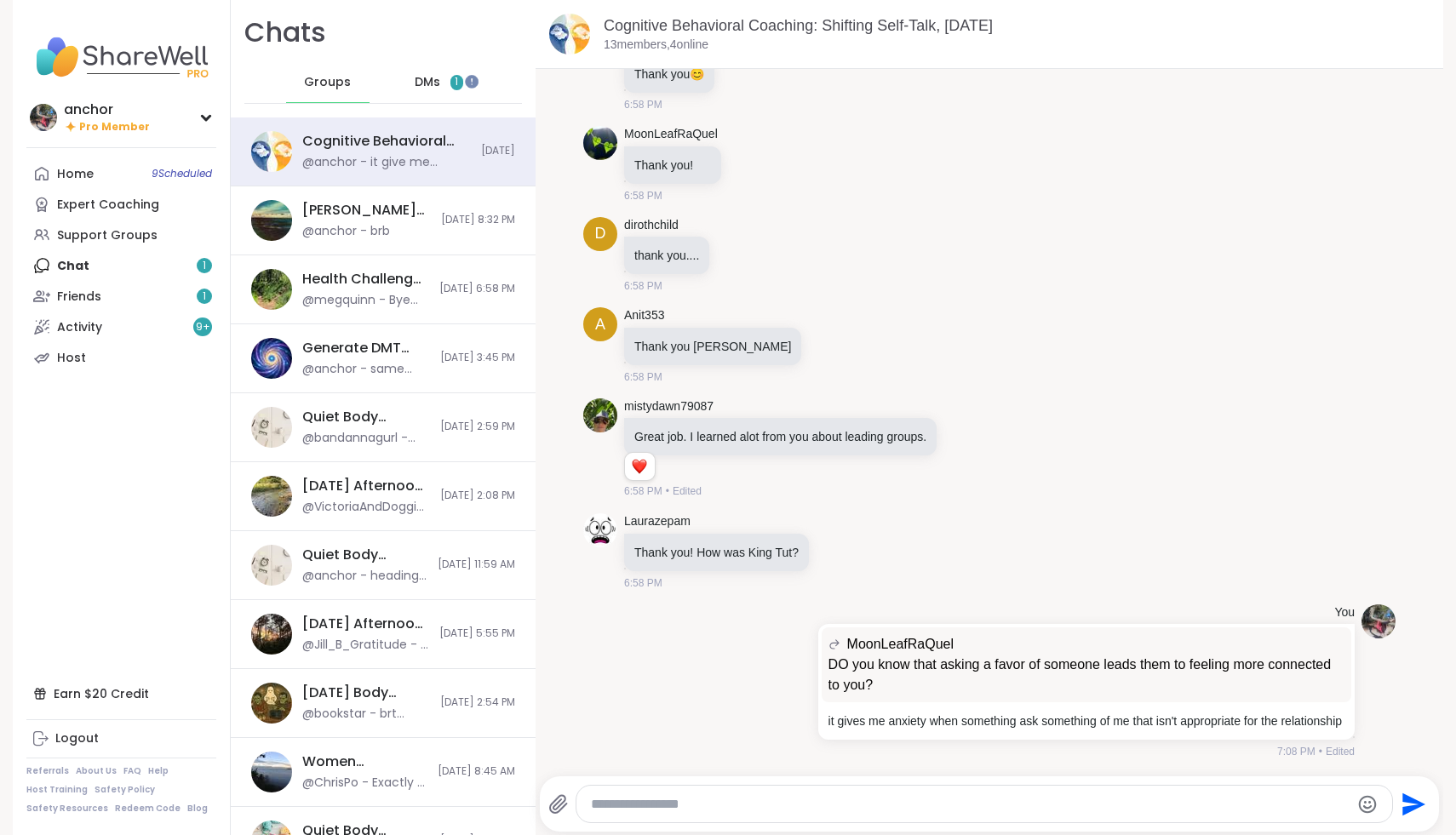
click at [807, 674] on icon at bounding box center [807, 681] width 4 height 14
click at [830, 697] on icon at bounding box center [828, 705] width 17 height 17
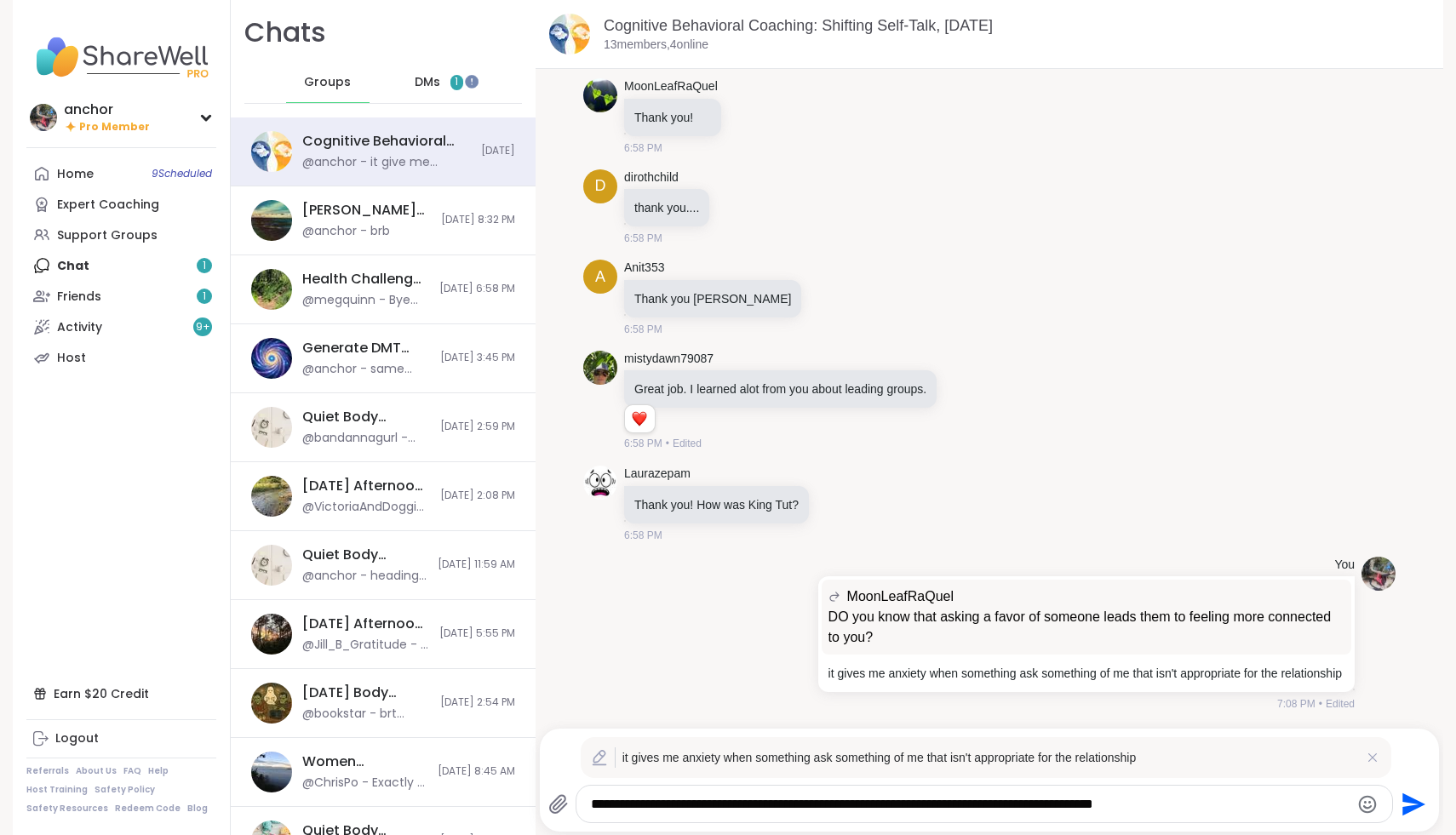
click at [810, 805] on textarea "**********" at bounding box center [969, 804] width 758 height 17
click at [824, 805] on textarea "**********" at bounding box center [969, 804] width 758 height 17
click at [1226, 807] on textarea "**********" at bounding box center [969, 804] width 758 height 17
type textarea "**********"
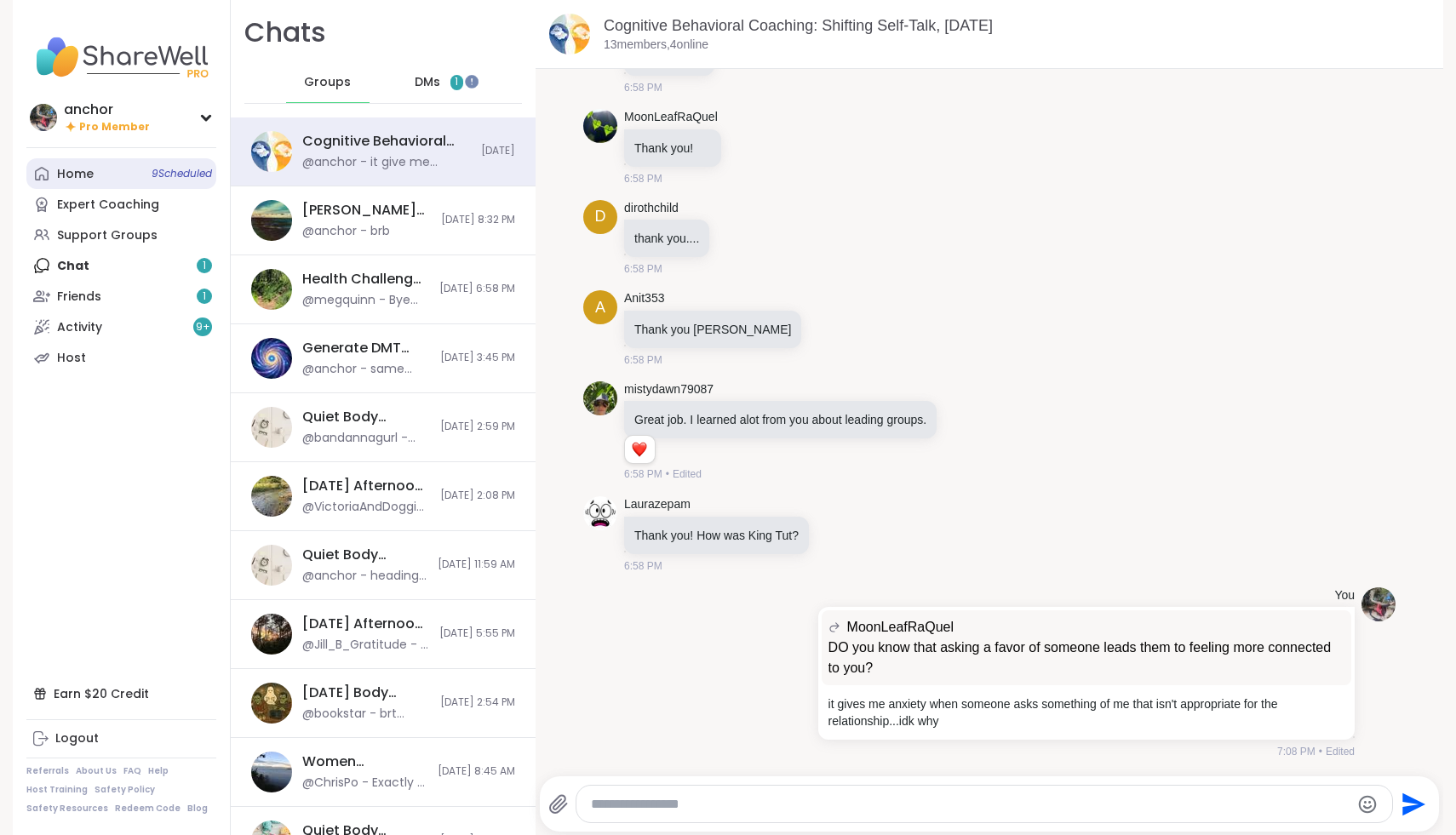
click at [87, 184] on link "Home 9 Scheduled" at bounding box center [121, 174] width 190 height 31
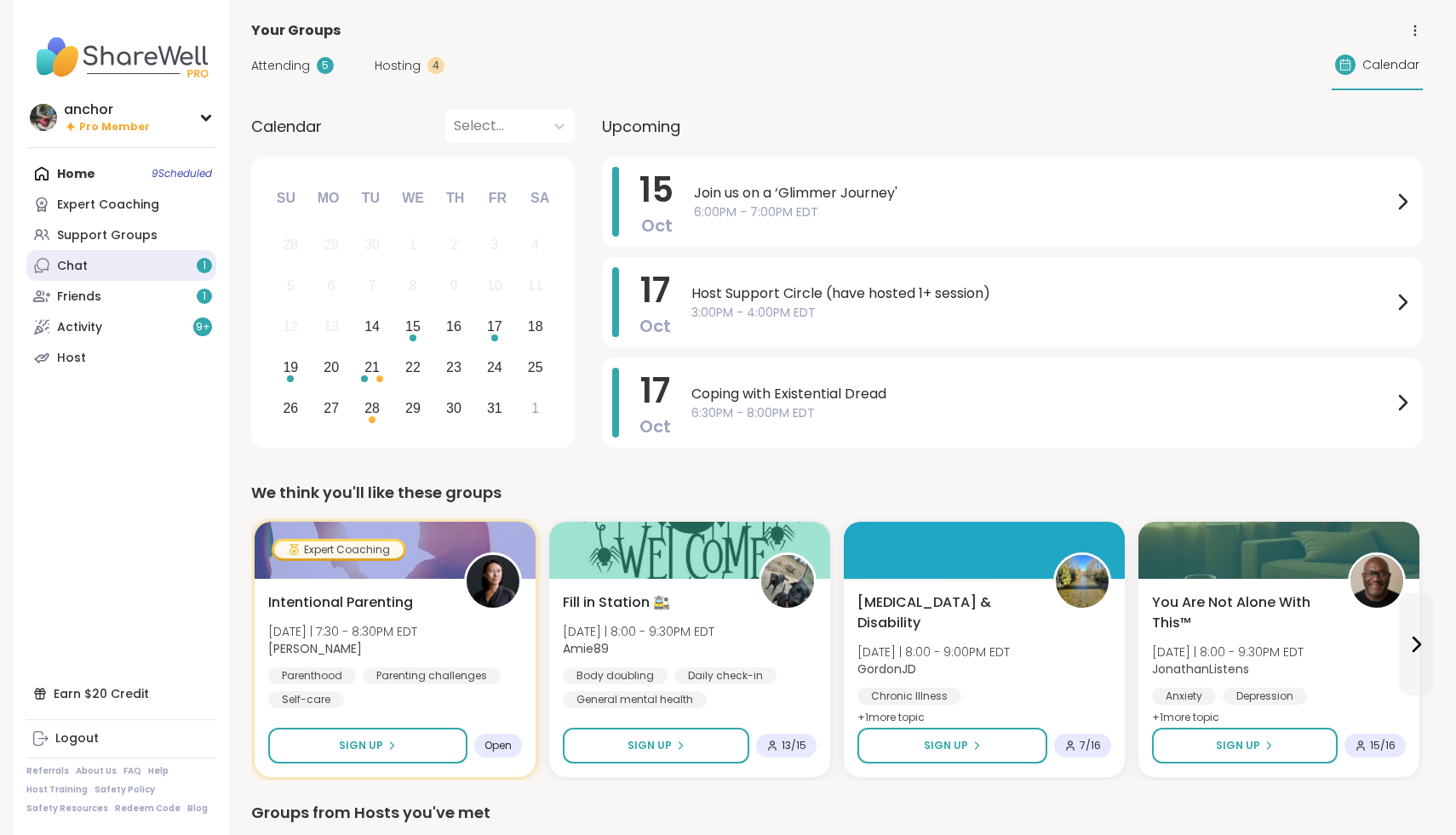
click at [90, 264] on link "Chat 1" at bounding box center [121, 265] width 190 height 31
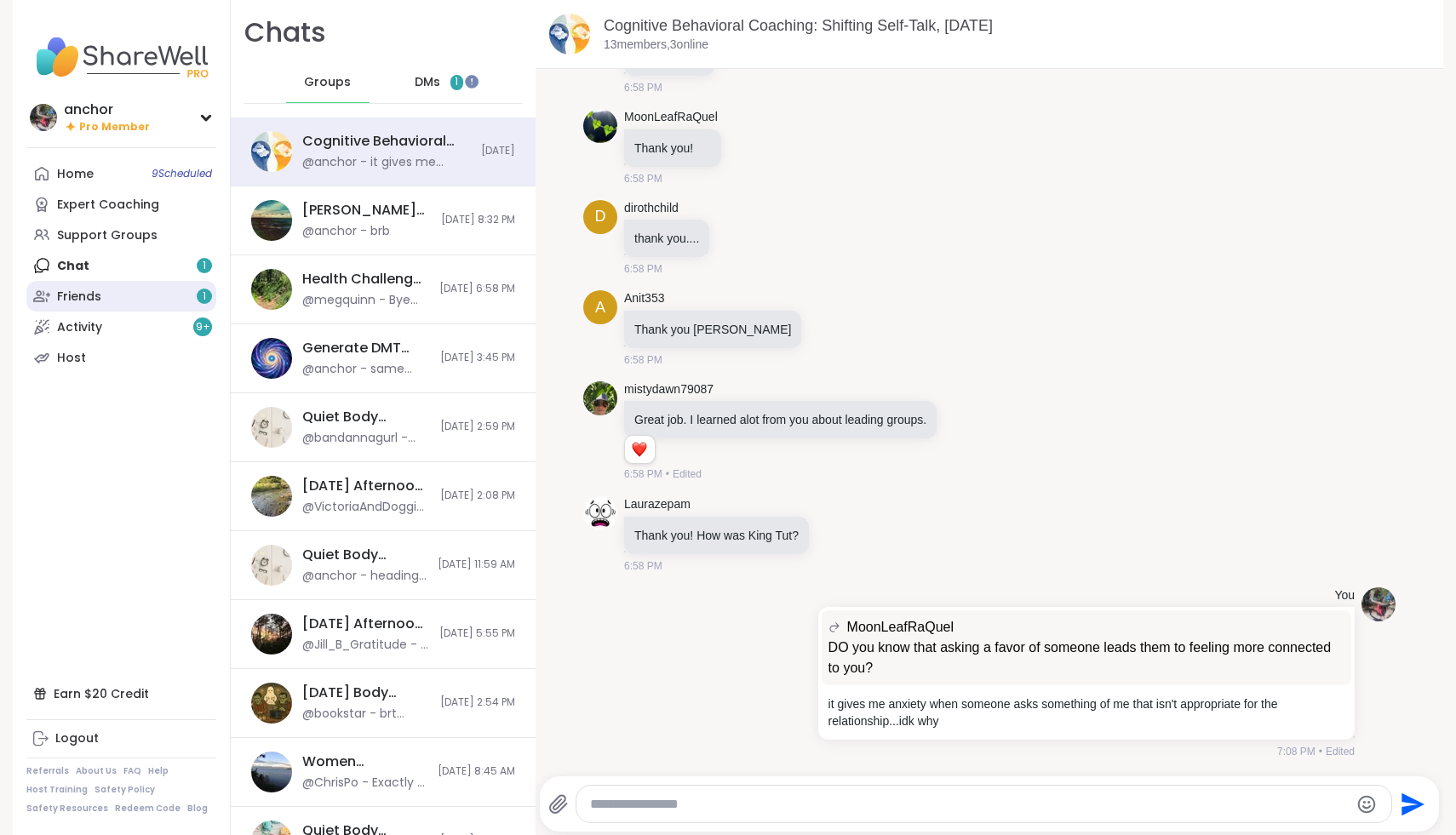
click at [145, 283] on link "Friends 1" at bounding box center [121, 296] width 190 height 31
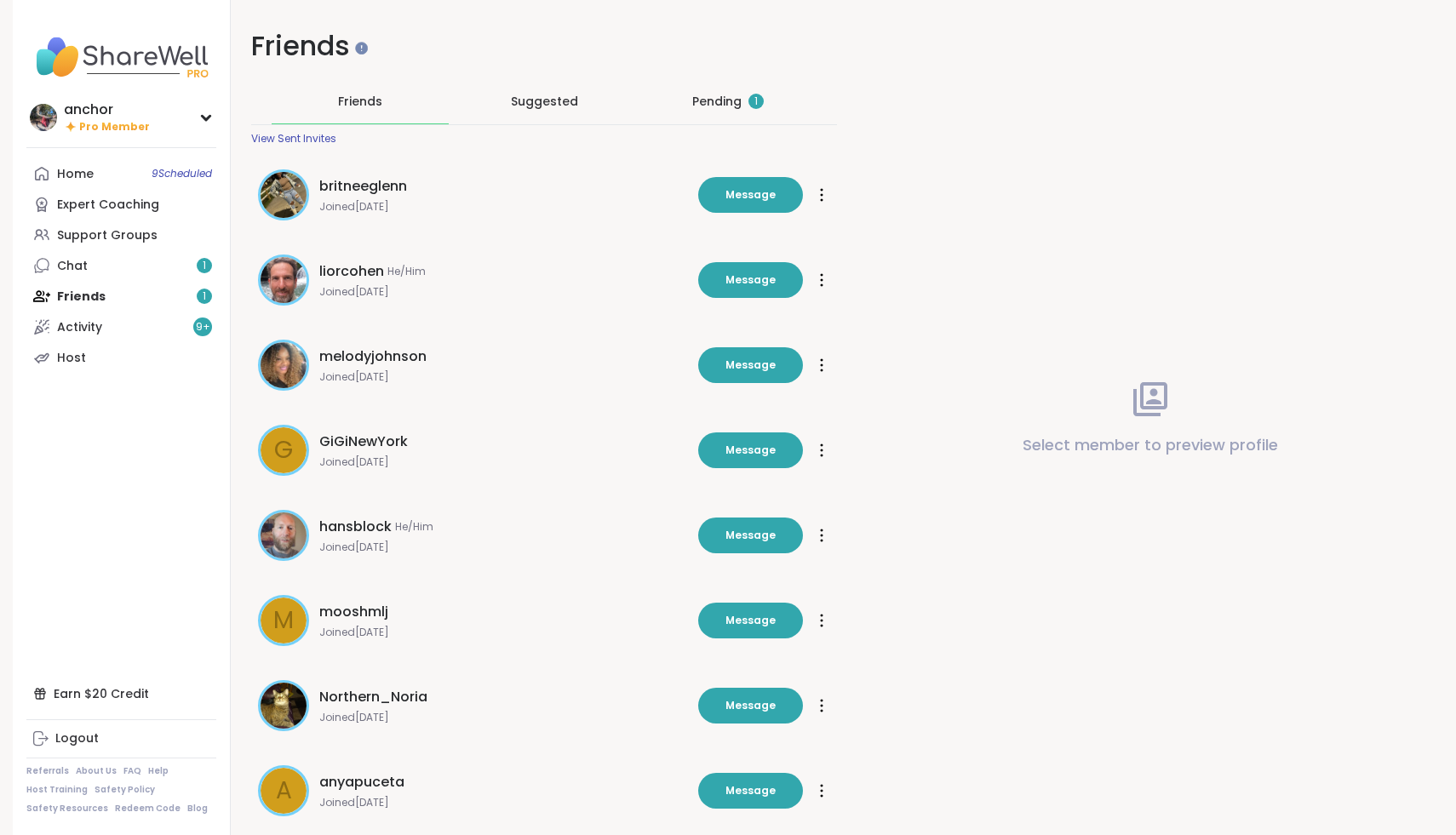
click at [713, 108] on div "Pending 1" at bounding box center [728, 101] width 71 height 17
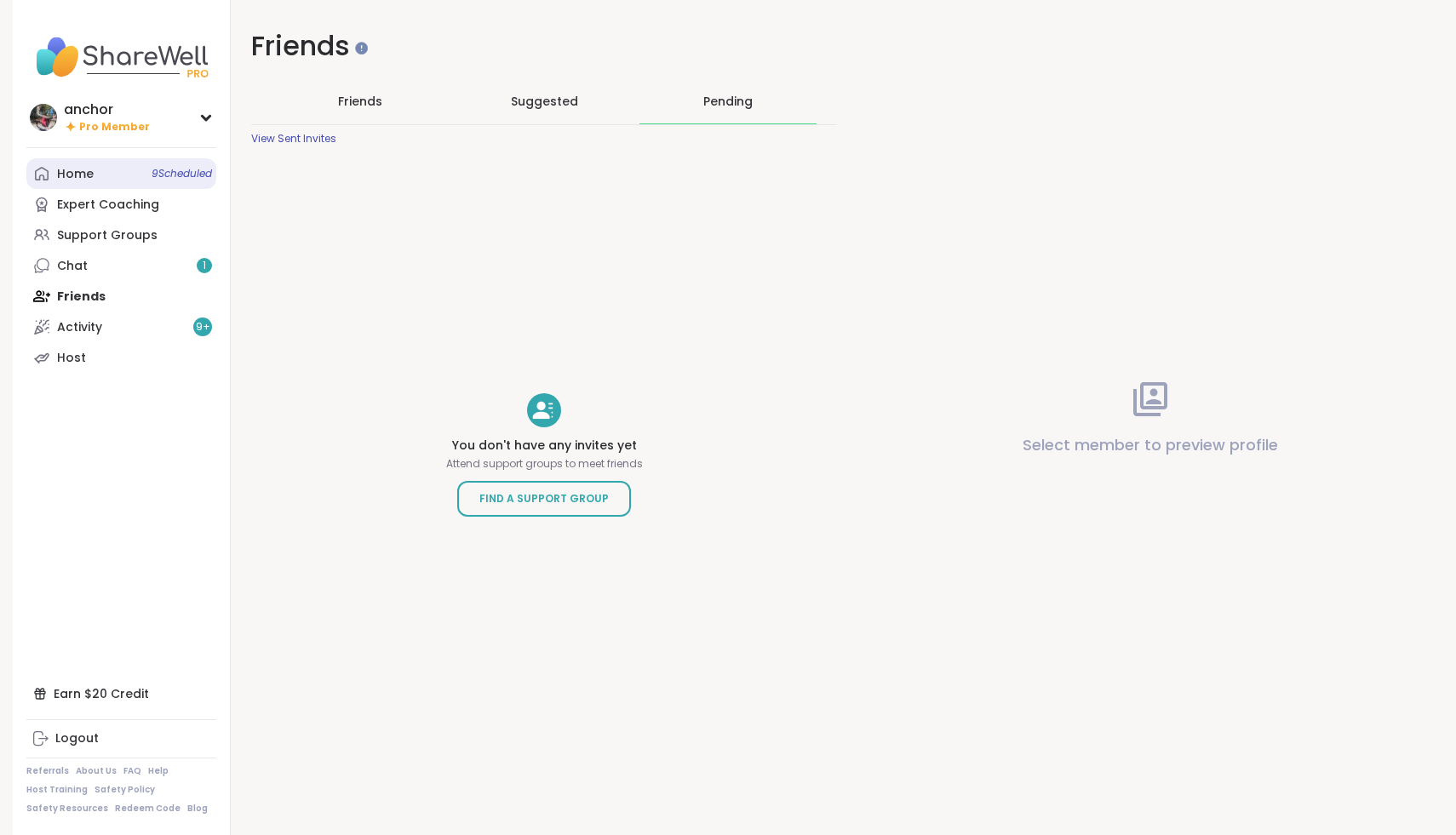
click at [104, 177] on link "Home 9 Scheduled" at bounding box center [121, 174] width 190 height 31
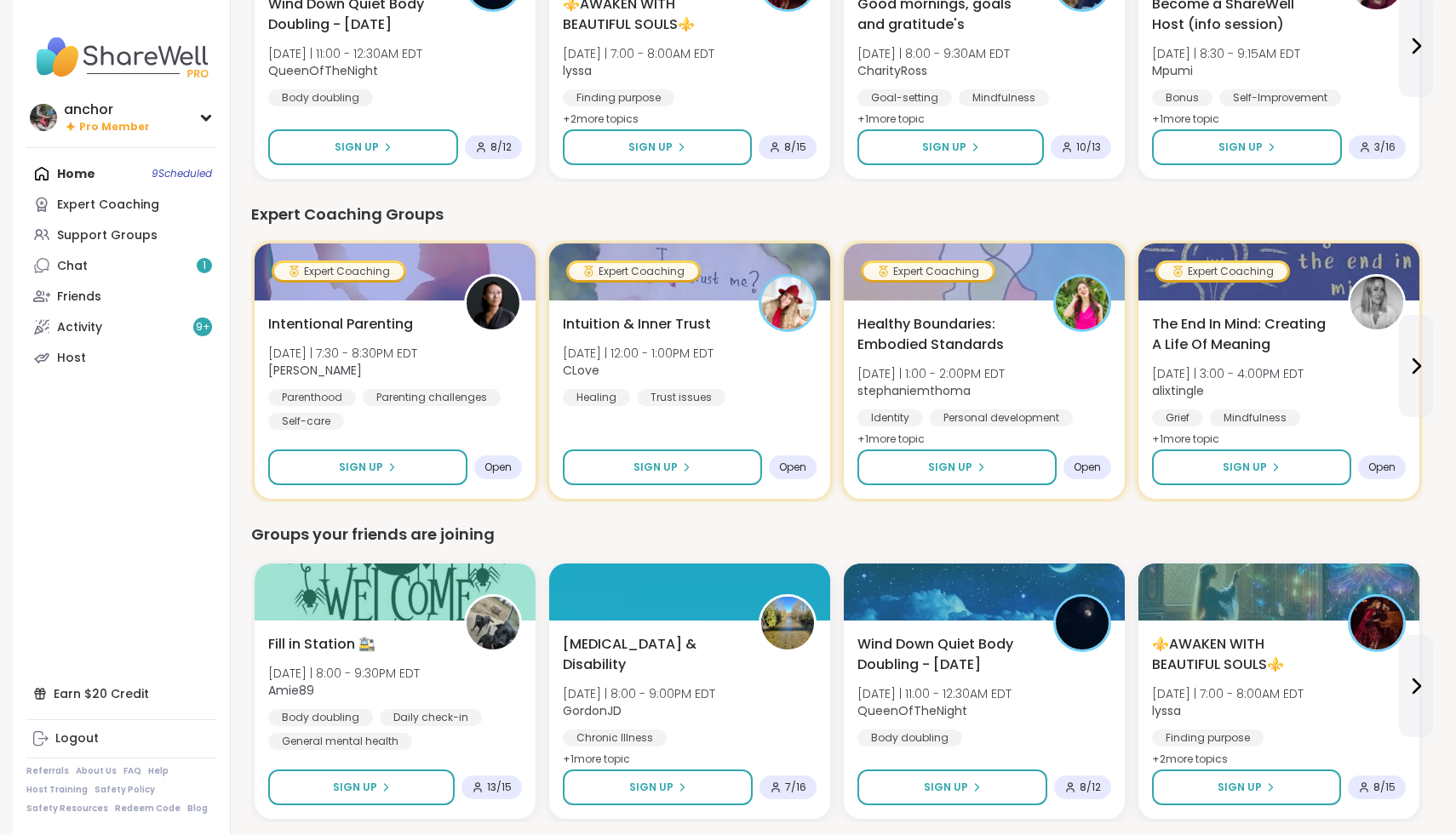
scroll to position [915, 0]
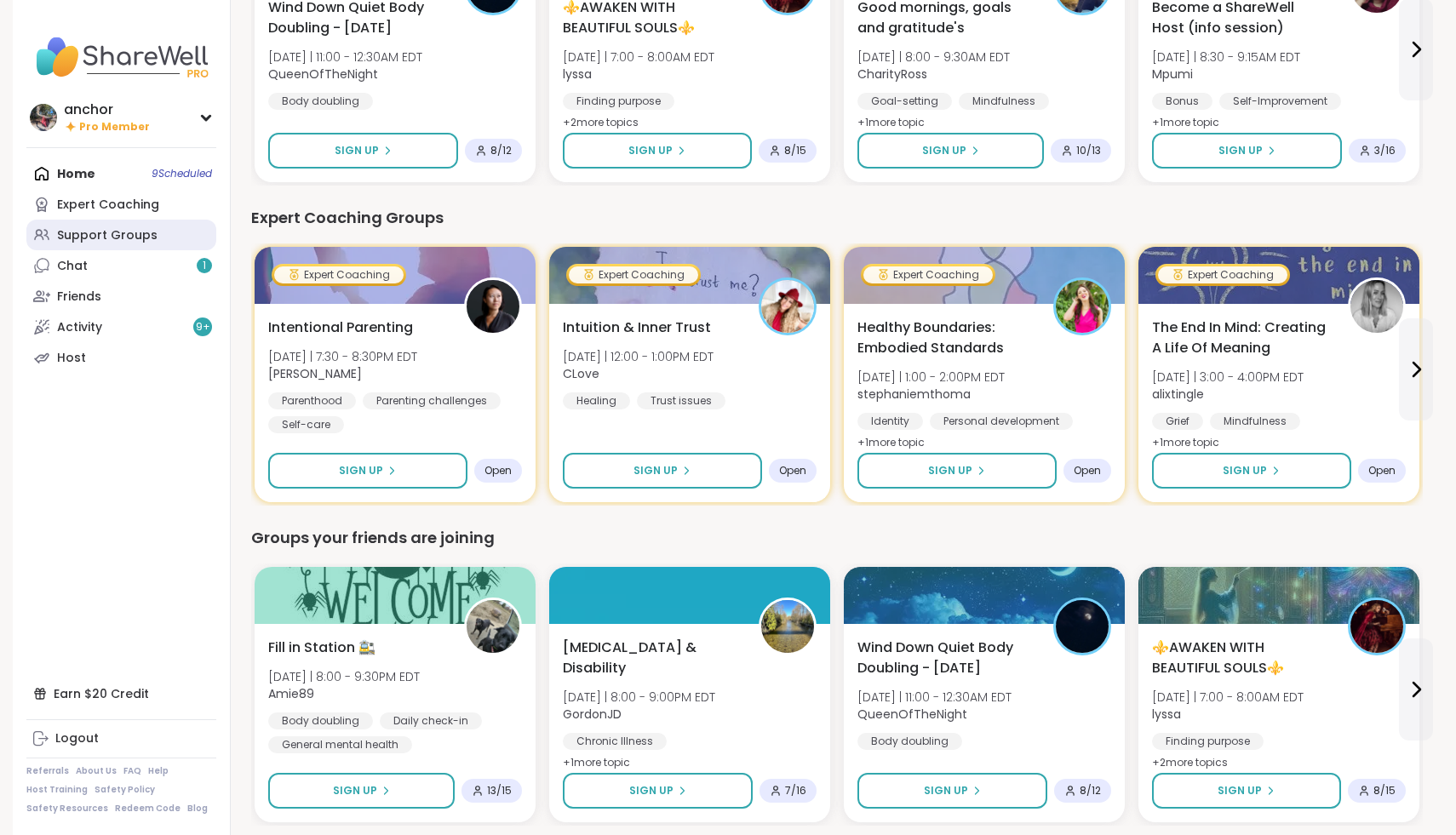
click at [107, 240] on div "Support Groups" at bounding box center [107, 236] width 101 height 17
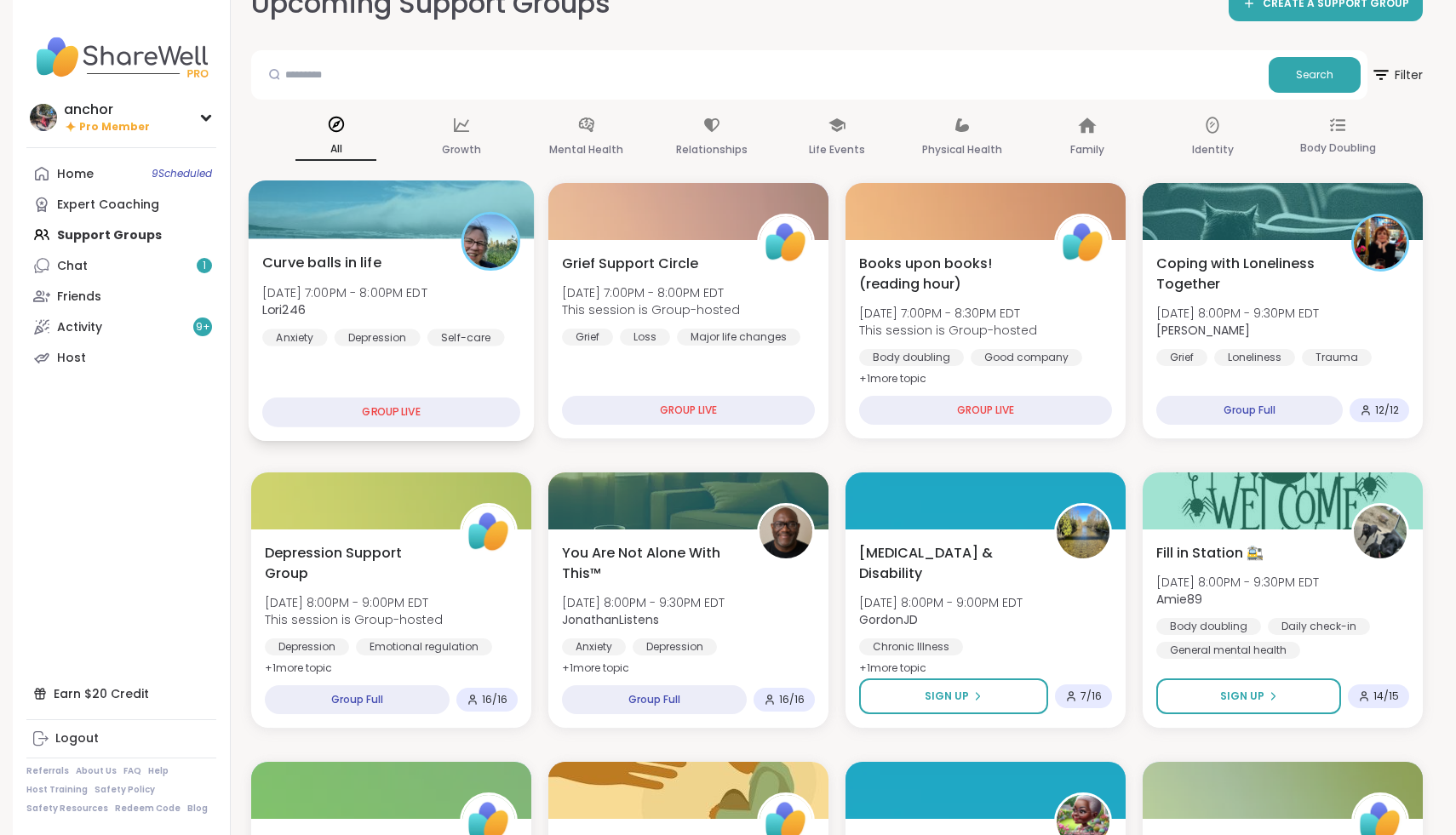
scroll to position [37, 0]
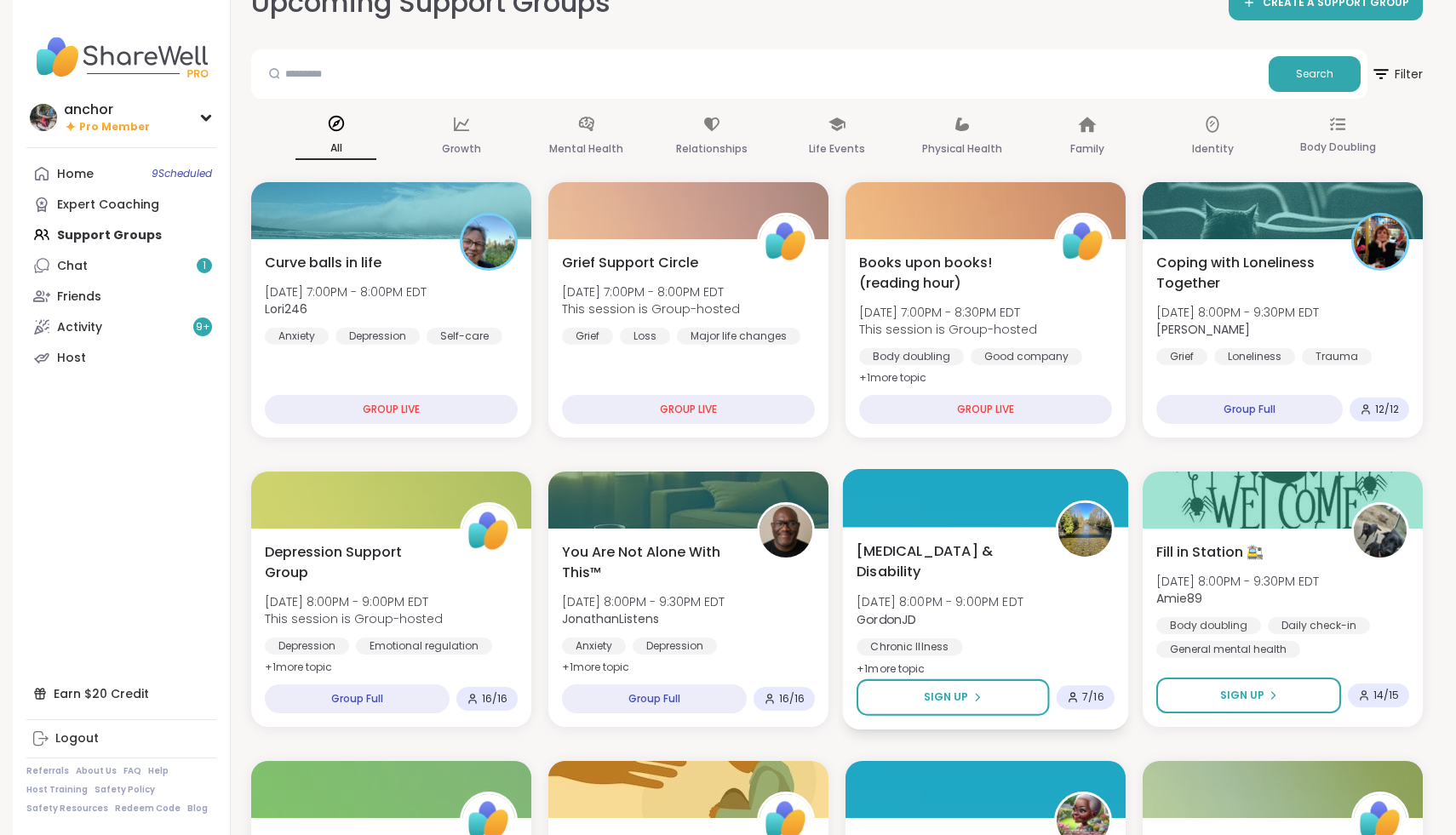
click at [1050, 639] on div "Chronic Illness Chronic pain management Disabilities" at bounding box center [985, 672] width 258 height 67
click at [725, 20] on div "Upcoming Support Groups CREATE A SUPPORT GROUP" at bounding box center [836, 3] width 1171 height 39
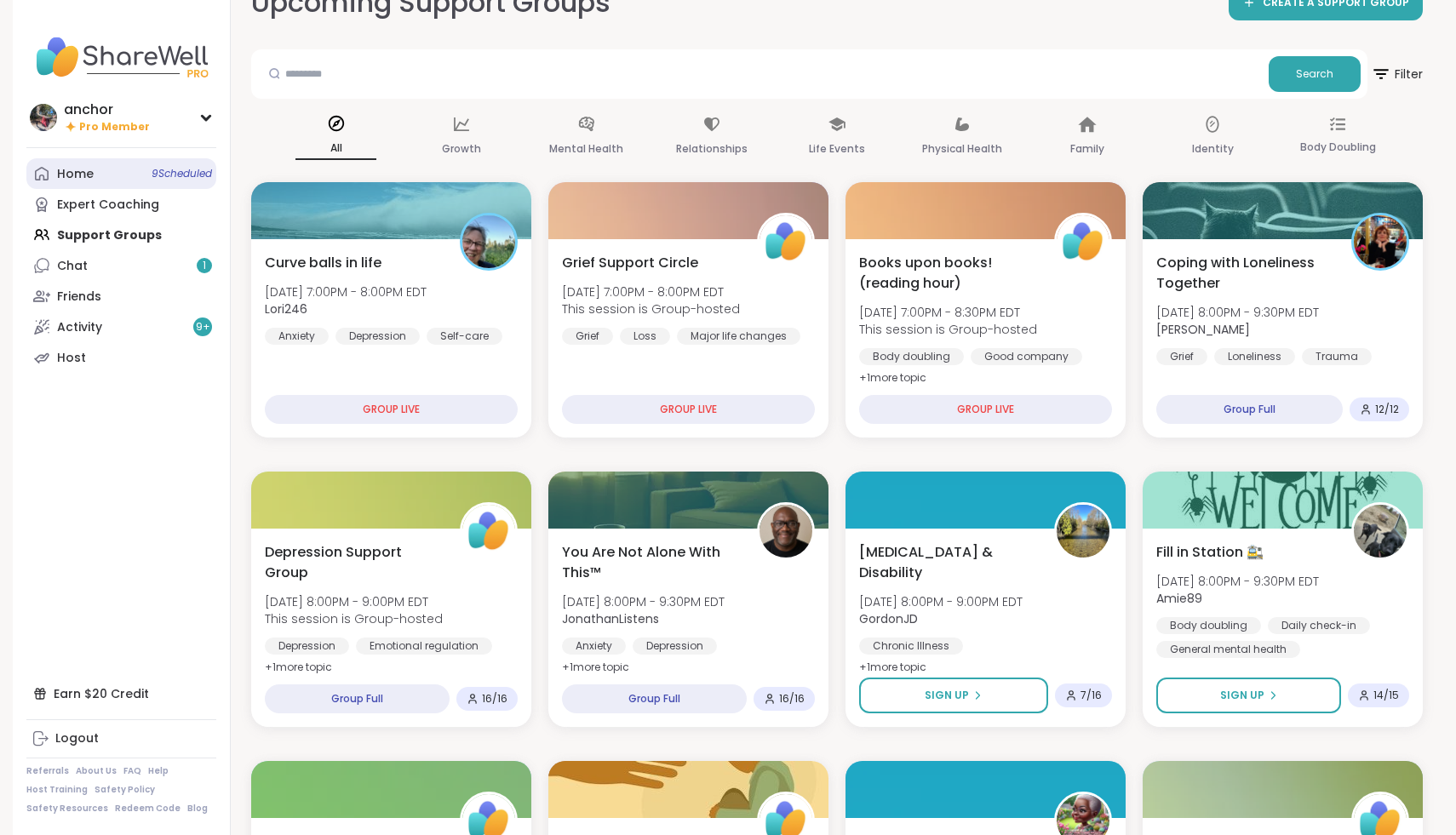
click at [90, 188] on link "Home 9 Scheduled" at bounding box center [121, 174] width 190 height 31
